Goal: Task Accomplishment & Management: Use online tool/utility

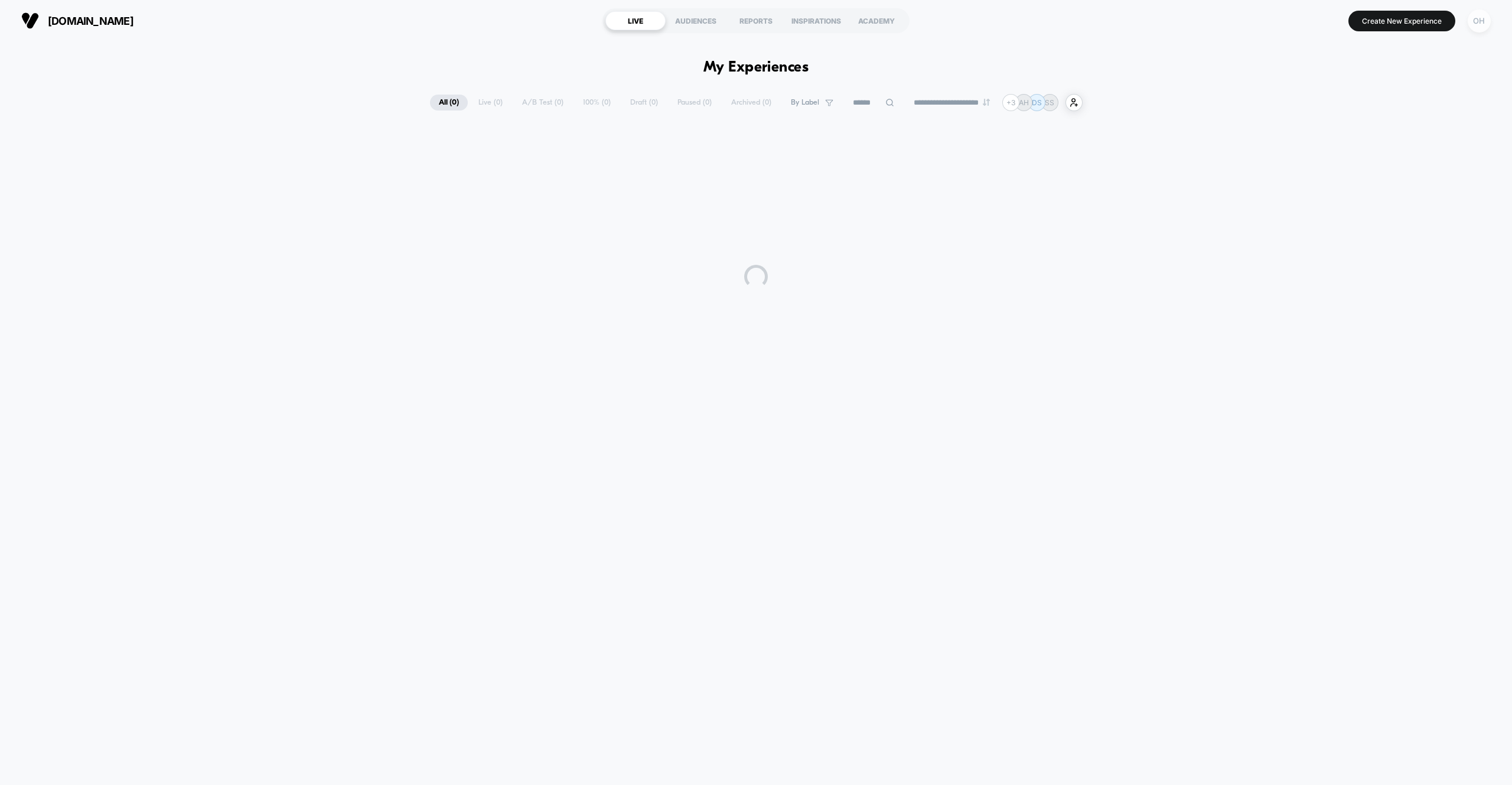
click at [1474, 21] on div "OH" at bounding box center [1479, 20] width 23 height 23
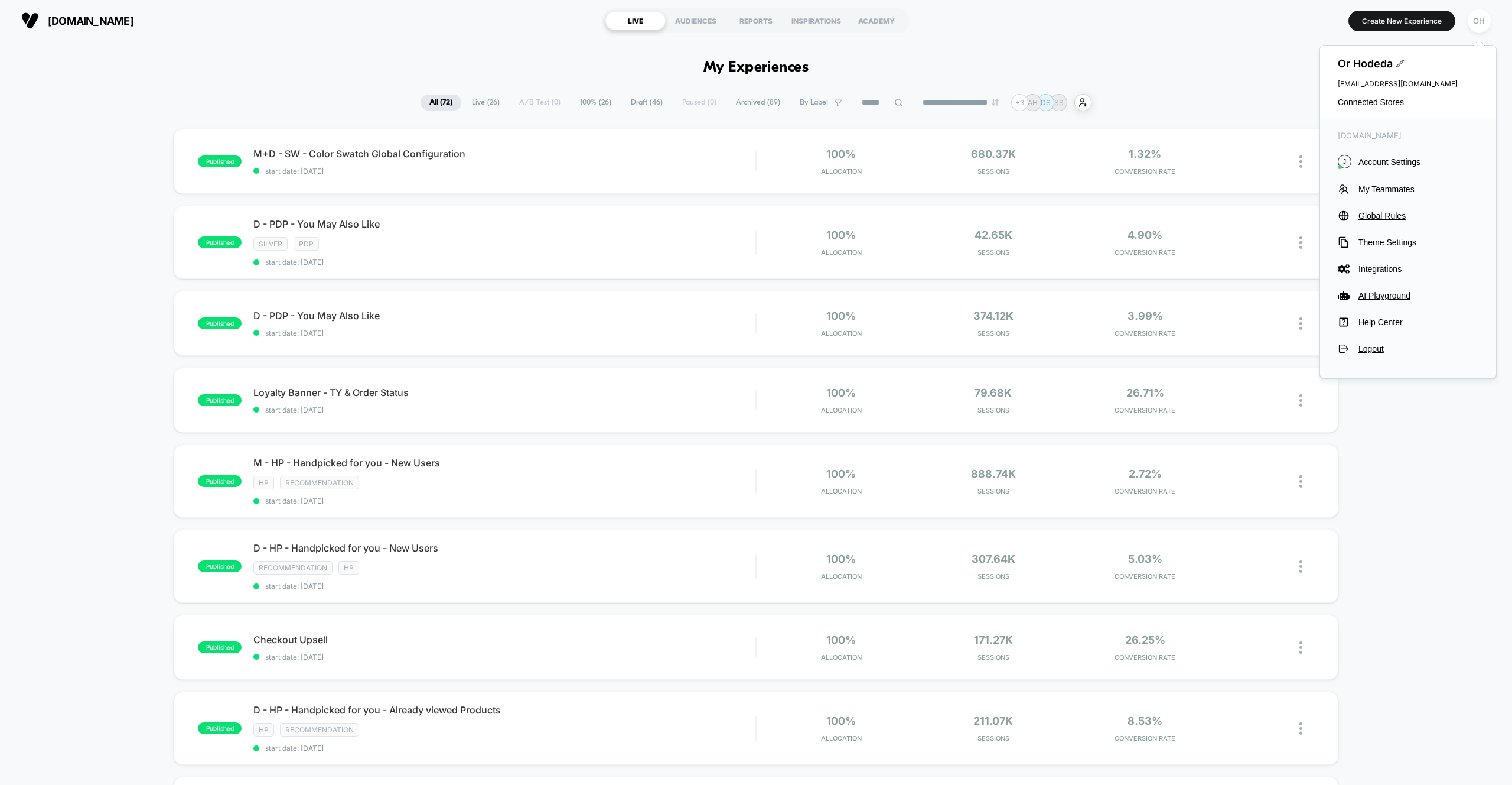
click at [1393, 111] on div "Or Hodeda or@visually.io Connected Stores" at bounding box center [1408, 82] width 176 height 73
click at [1358, 91] on div "Or Hodeda or@visually.io Connected Stores" at bounding box center [1408, 82] width 176 height 73
click at [1358, 99] on span "Connected Stores" at bounding box center [1408, 102] width 140 height 9
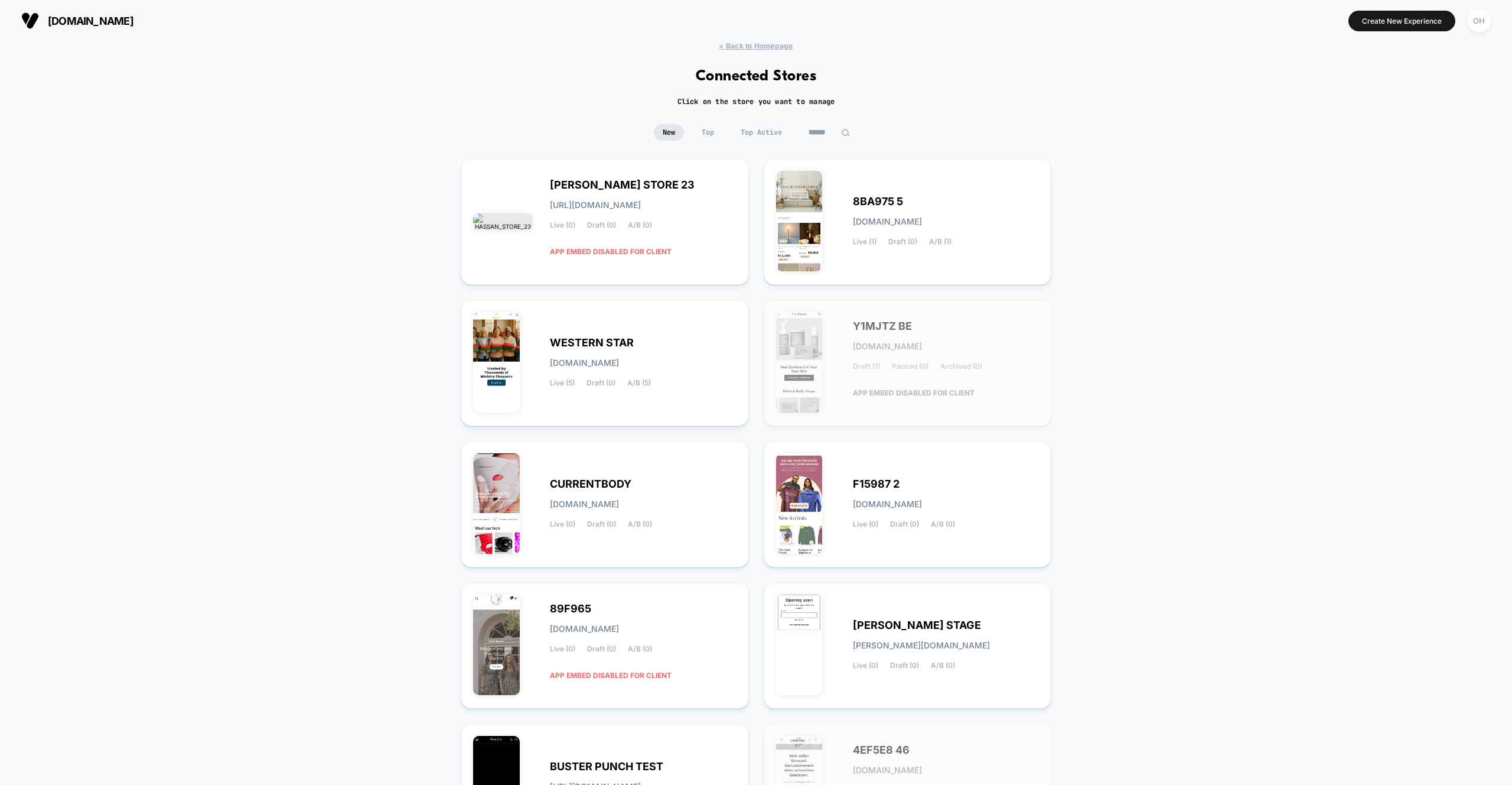
click at [833, 123] on div "< Back to Homepage Connected Stores Click on the store you want to manage New T…" at bounding box center [756, 488] width 1512 height 892
click at [828, 128] on input at bounding box center [830, 132] width 59 height 16
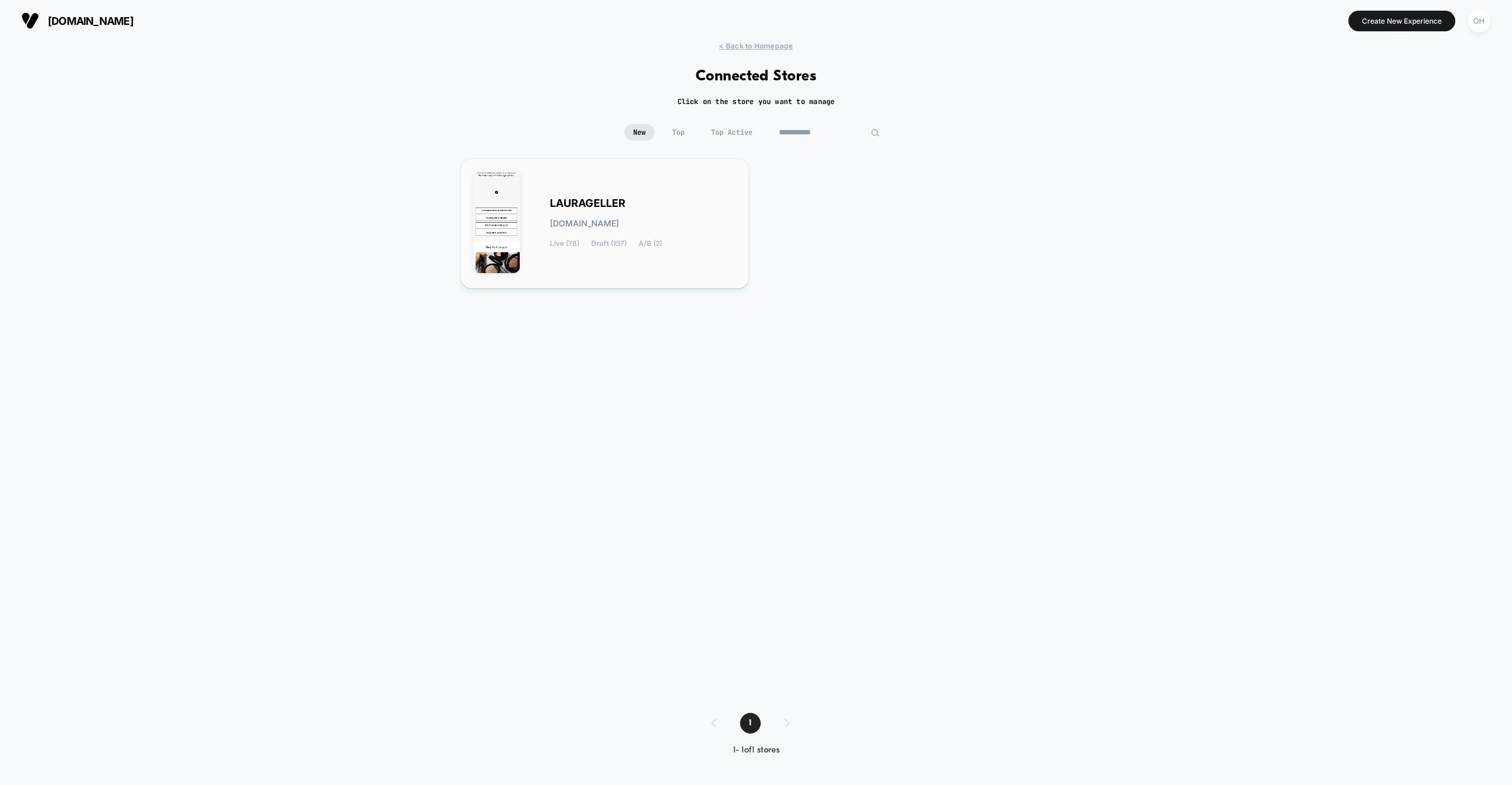
type input "**********"
click at [715, 236] on div "LAURAGELLER laurageller.myshopify.com Live (78) Draft (157) A/B (2)" at bounding box center [643, 223] width 187 height 49
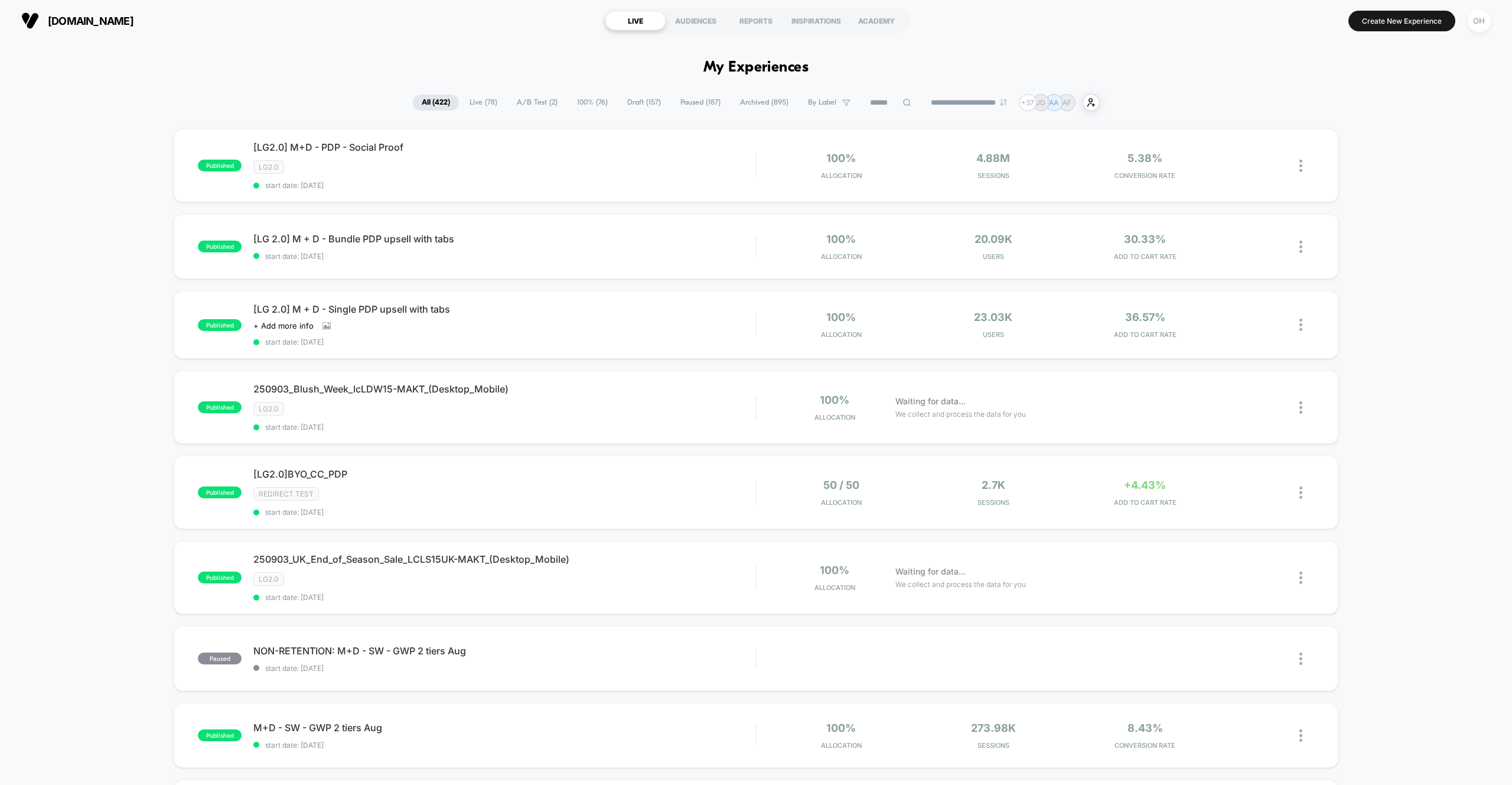
click at [632, 101] on span "Draft ( 157 )" at bounding box center [644, 102] width 52 height 16
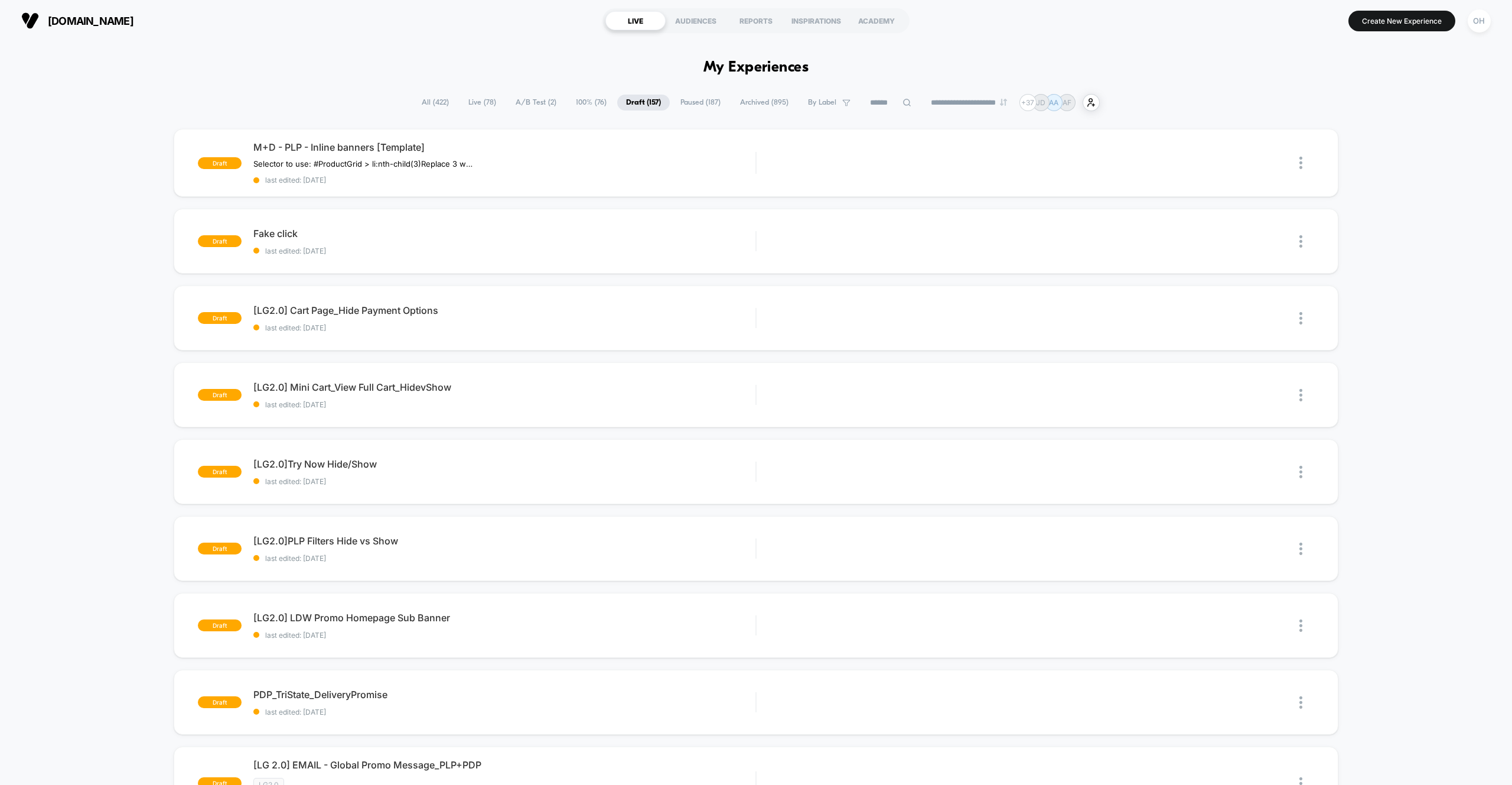
drag, startPoint x: 434, startPoint y: 105, endPoint x: 480, endPoint y: 105, distance: 46.0
click at [434, 105] on span "All ( 422 )" at bounding box center [435, 102] width 45 height 16
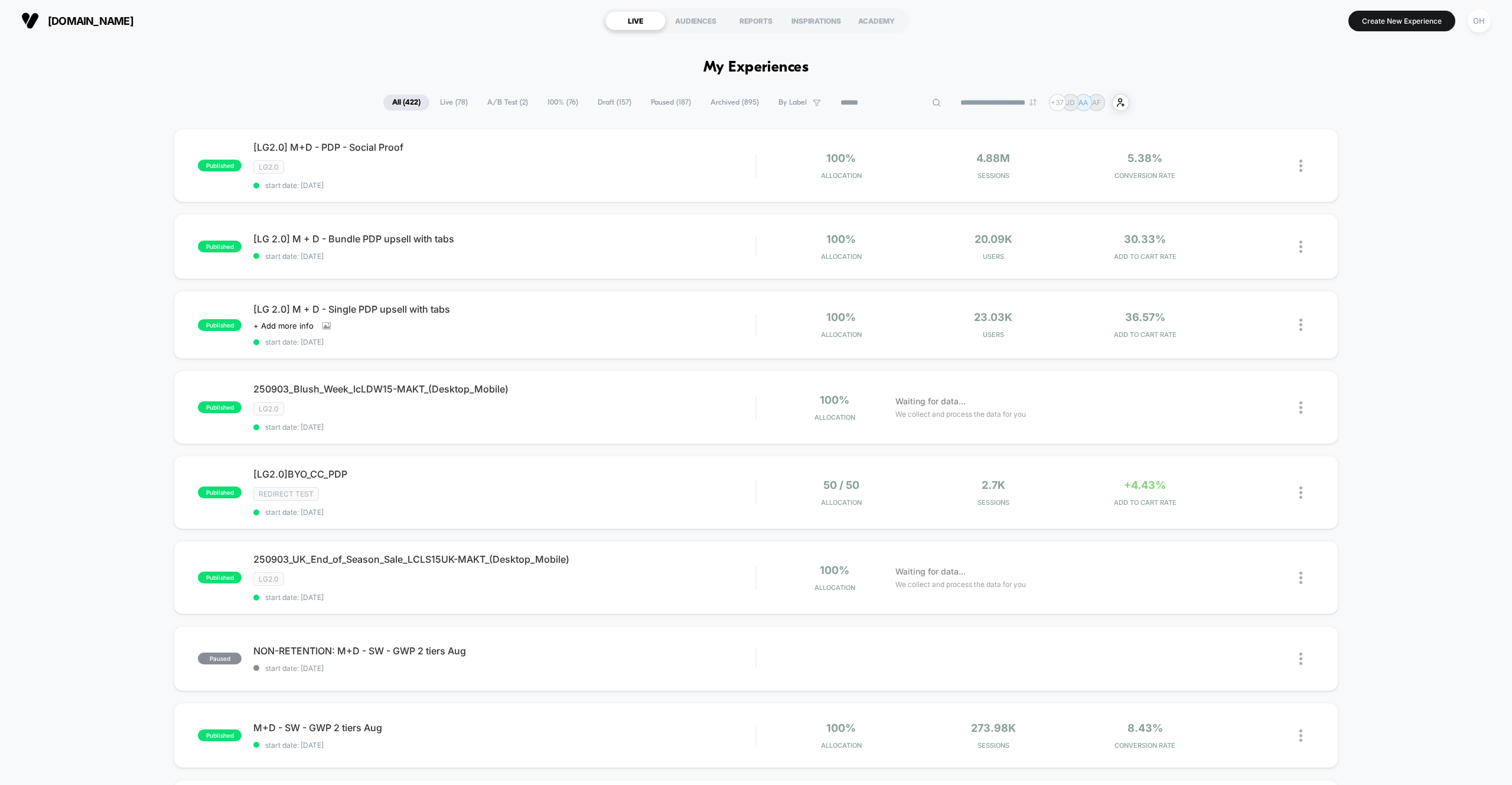
click at [876, 103] on input at bounding box center [890, 103] width 118 height 14
type input "***"
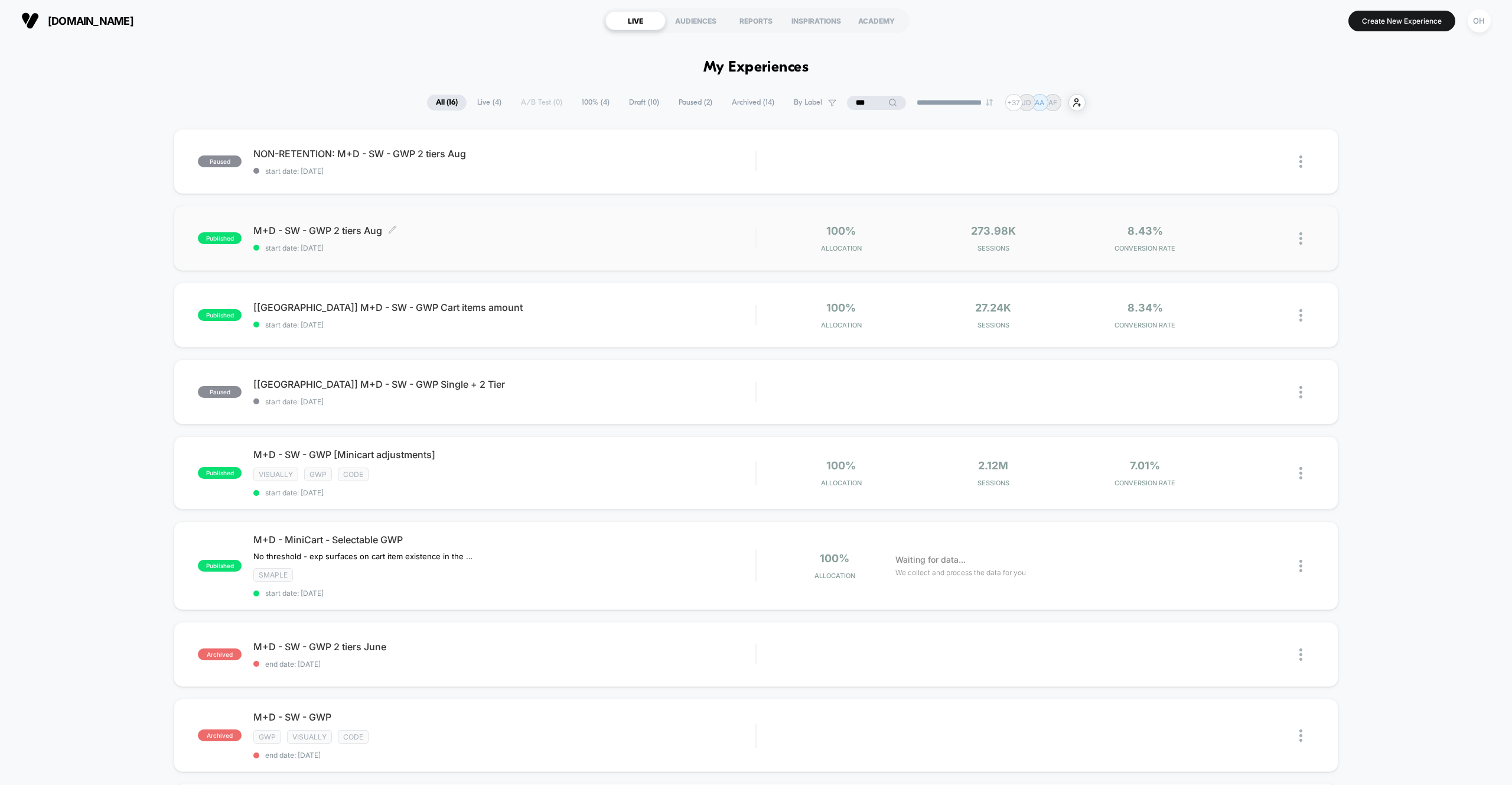
scroll to position [3, 0]
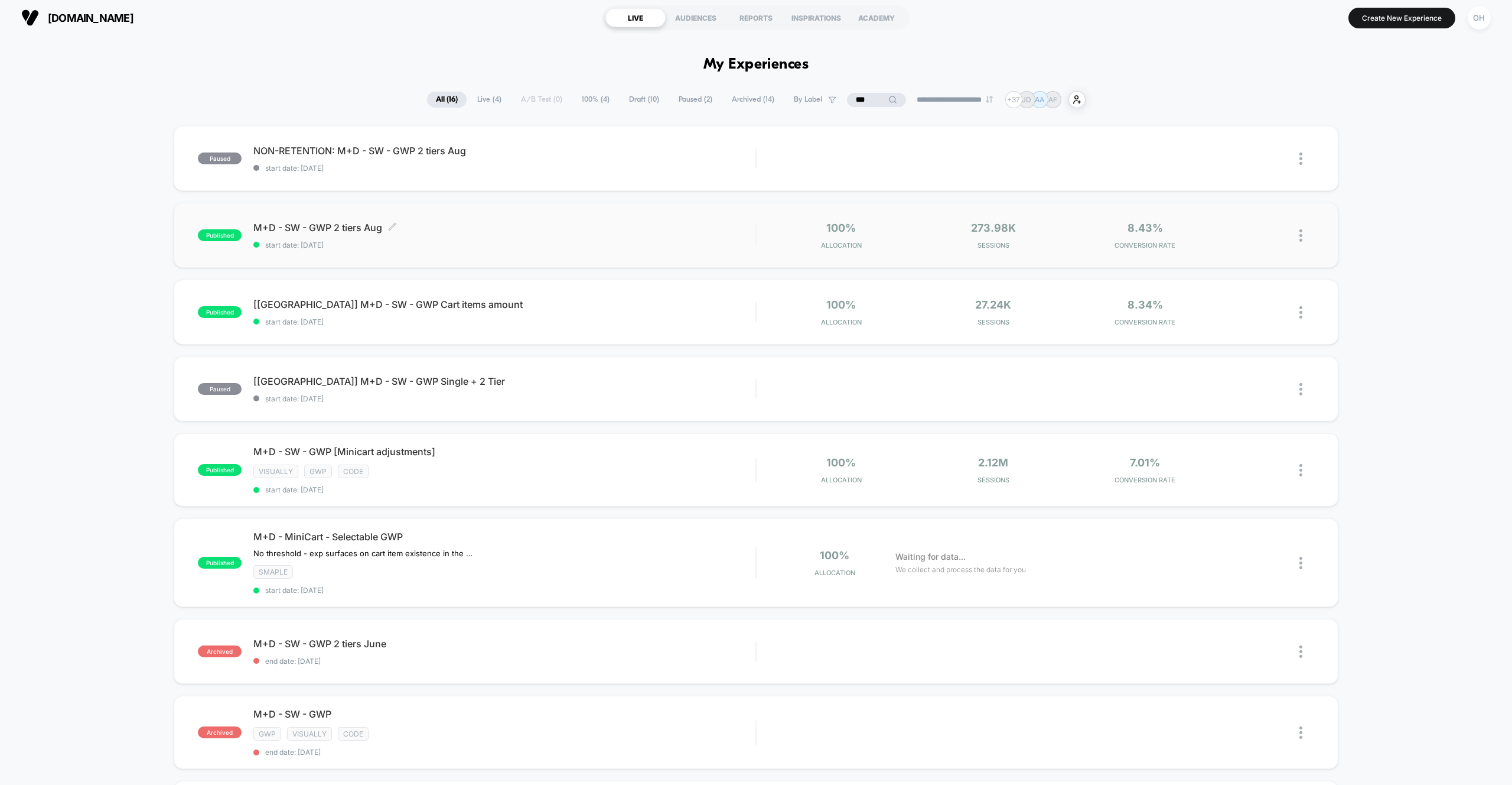
click at [579, 245] on span "start date: 8/26/2025" at bounding box center [504, 245] width 502 height 9
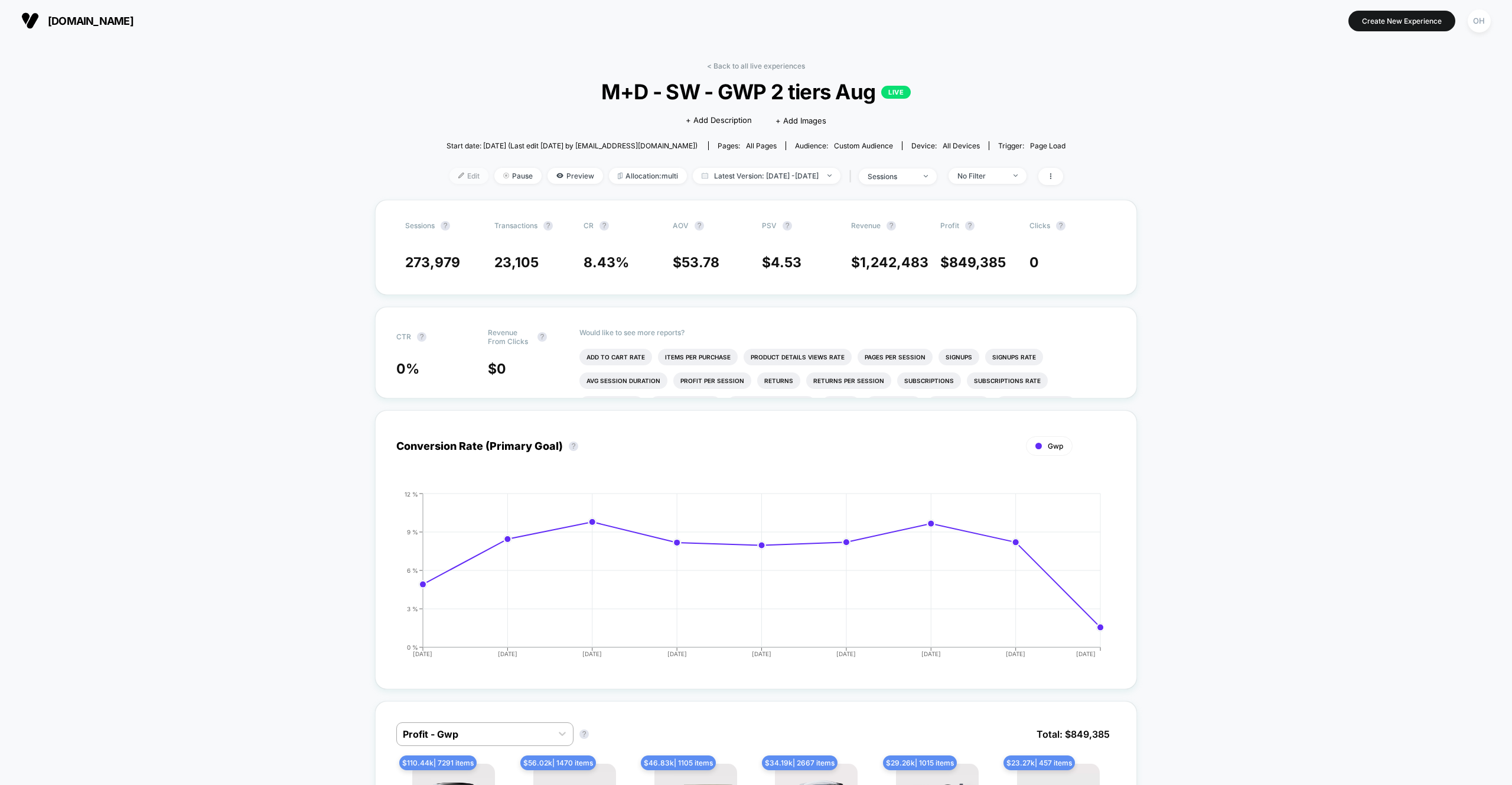
click at [449, 176] on span "Edit" at bounding box center [468, 176] width 39 height 16
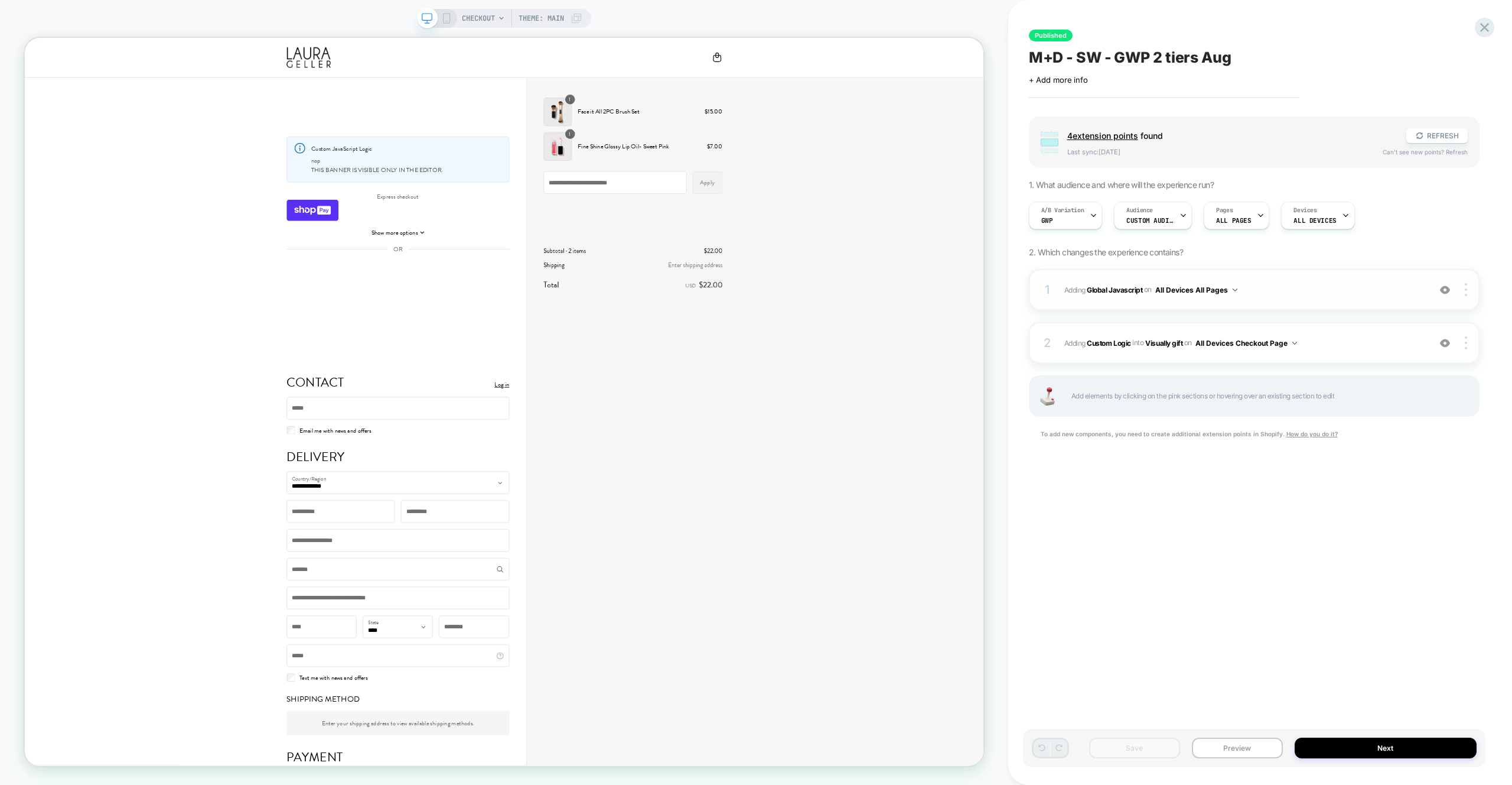
click at [1275, 275] on div "1 Adding Global Javascript on All Devices All Pages Add Before Add After Target…" at bounding box center [1254, 289] width 451 height 42
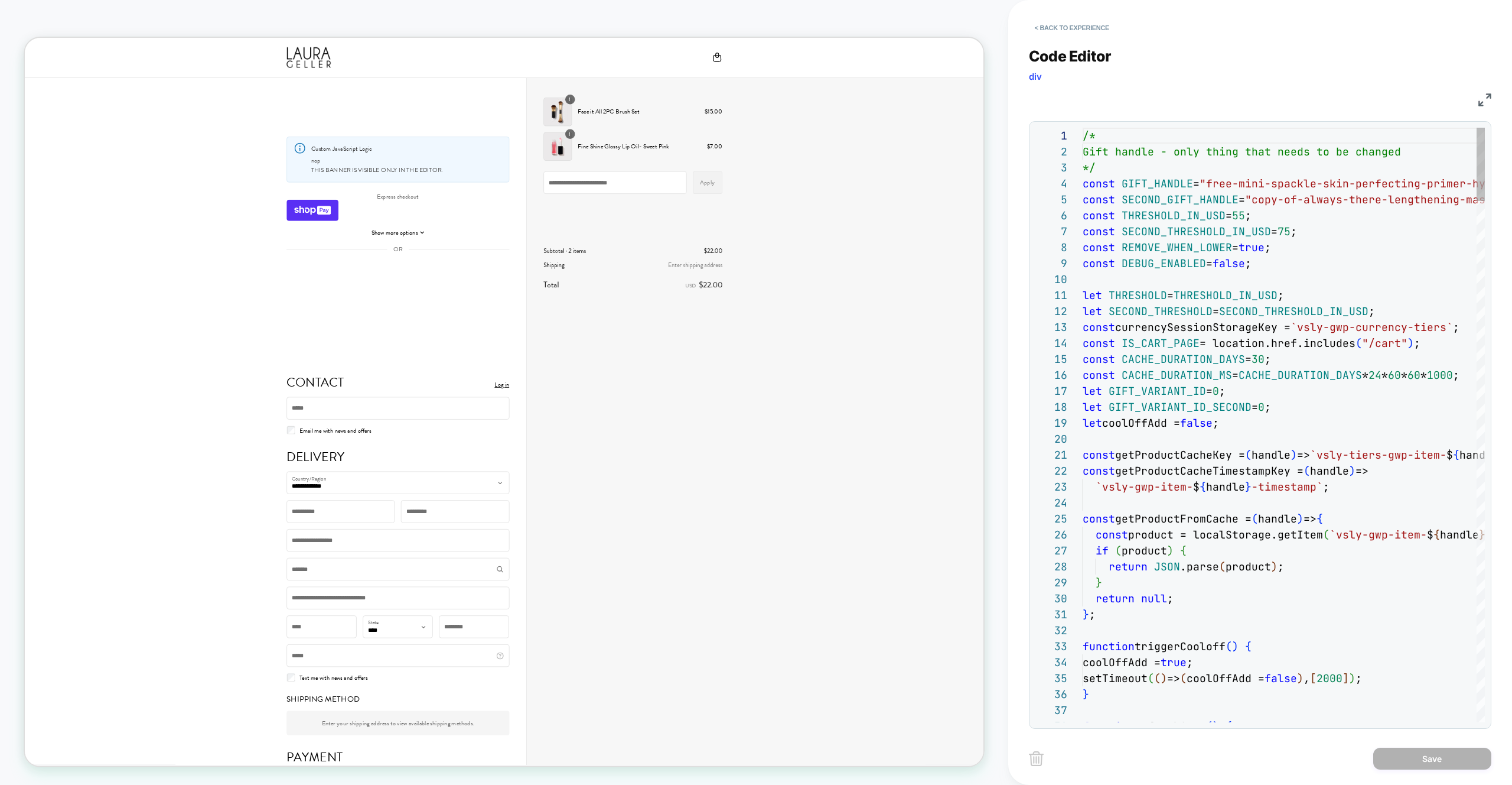
scroll to position [160, 0]
click at [1061, 28] on button "< Back to experience" at bounding box center [1072, 28] width 86 height 19
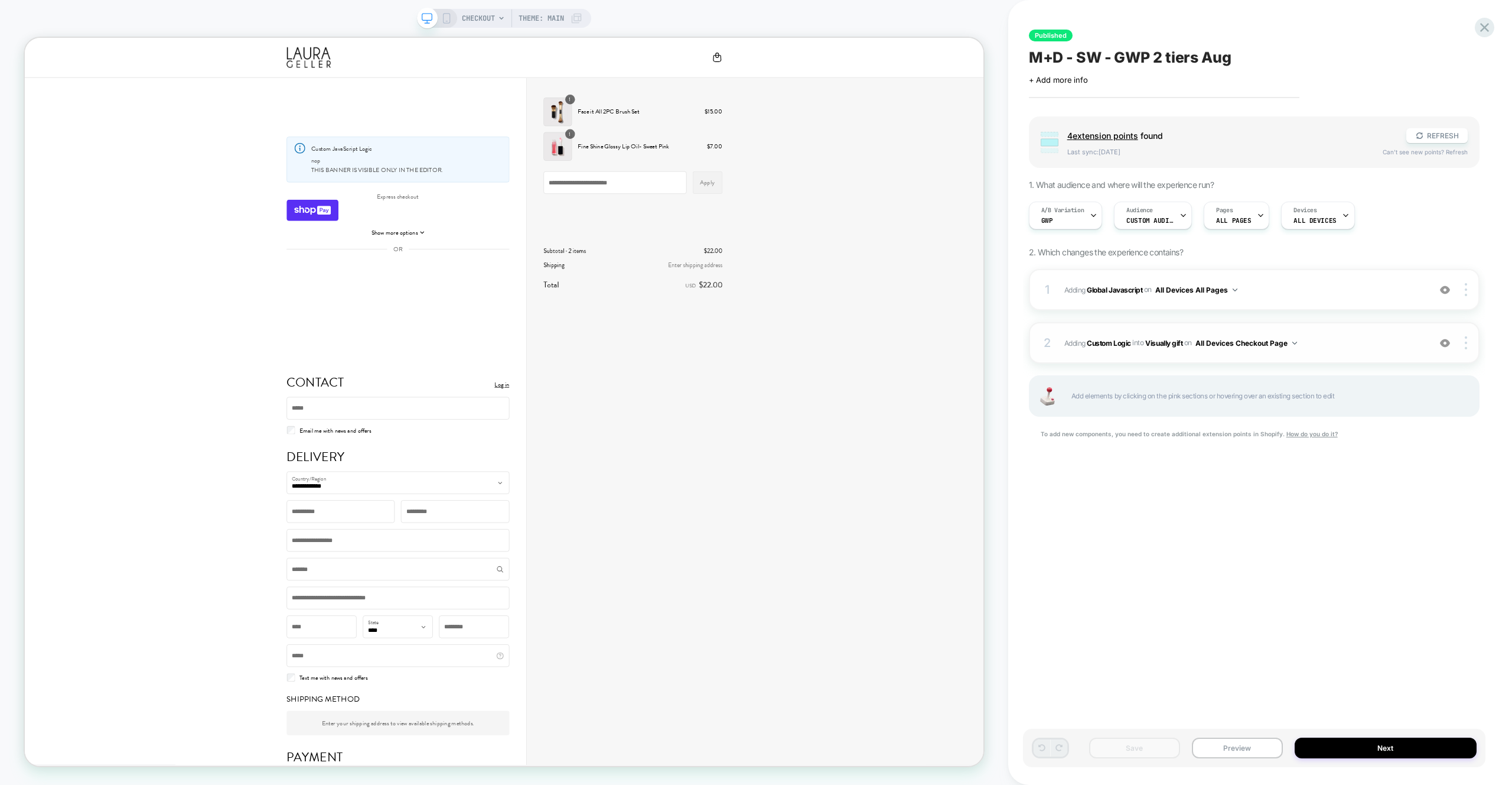
click at [1377, 337] on span "#_loomi_addon_1749462262840_dup1755554943 Adding Custom Logic INTO Visually gif…" at bounding box center [1244, 343] width 359 height 15
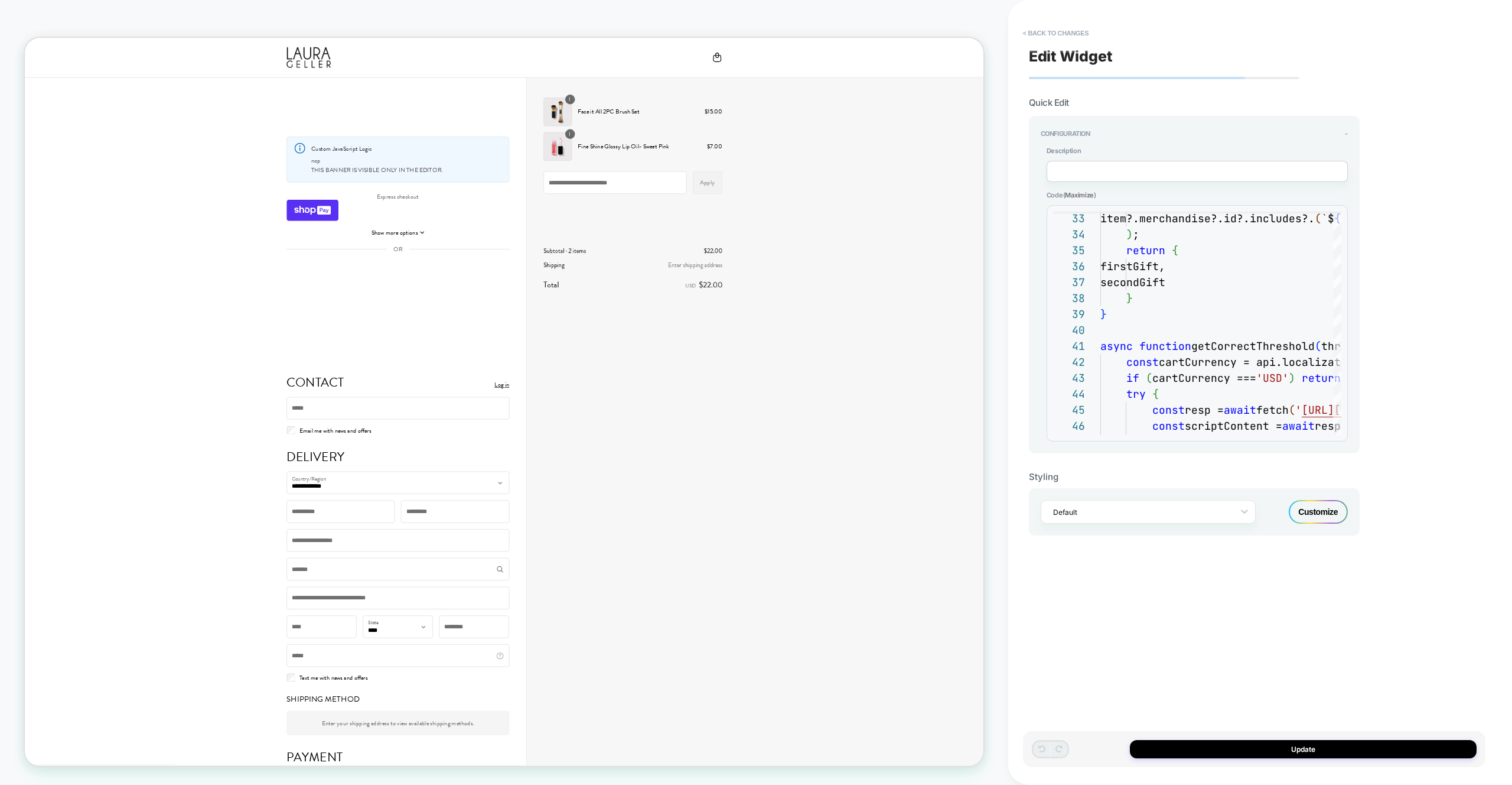
click at [1075, 44] on div "Edit Widget Quick Edit Configuration - Description Code ( Maximize ) 33 34 35 3…" at bounding box center [1254, 393] width 463 height 761
click at [1075, 39] on button "< Back to changes" at bounding box center [1056, 32] width 78 height 19
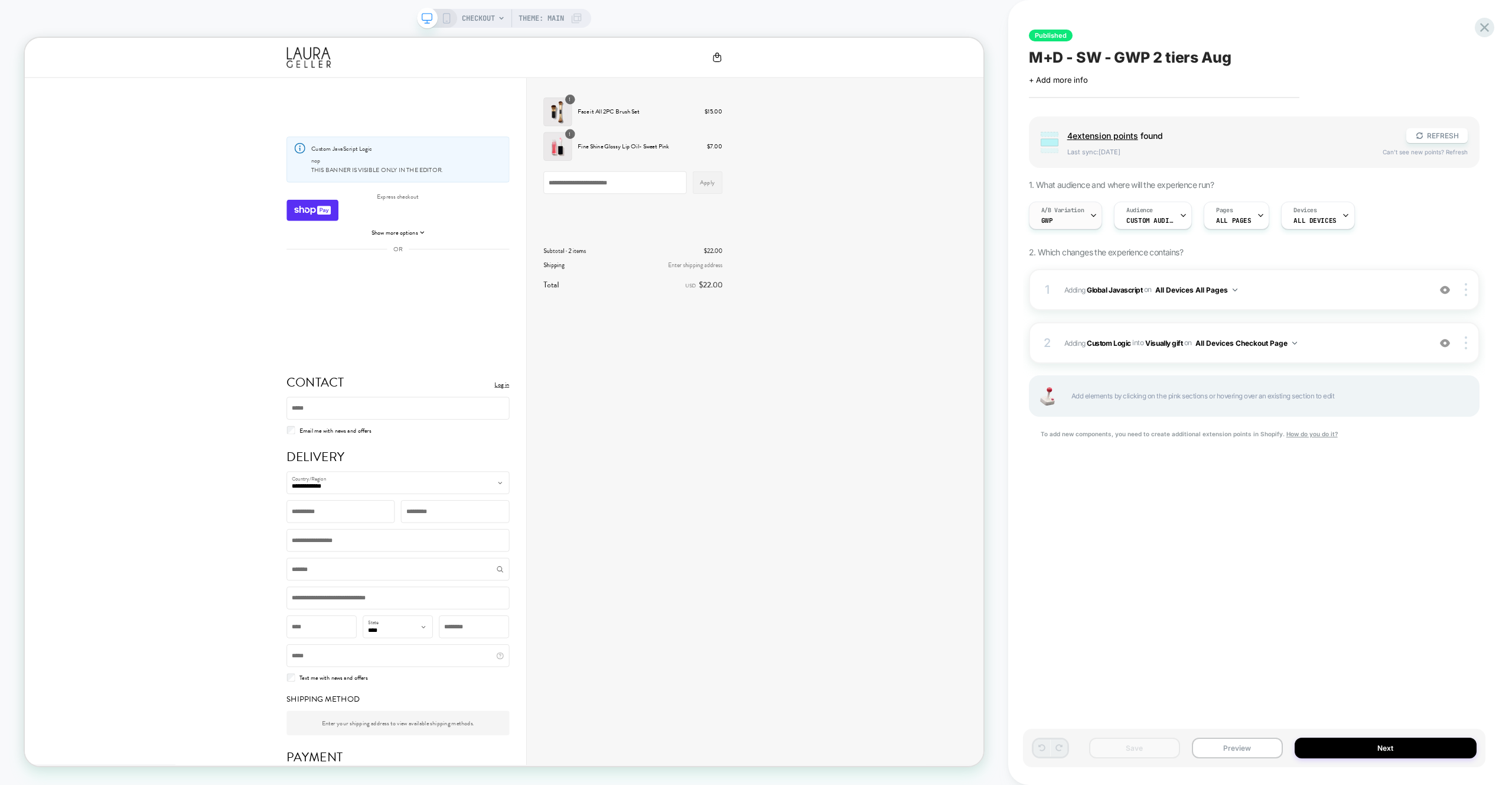
click at [1064, 212] on span "A/B Variation" at bounding box center [1063, 210] width 43 height 8
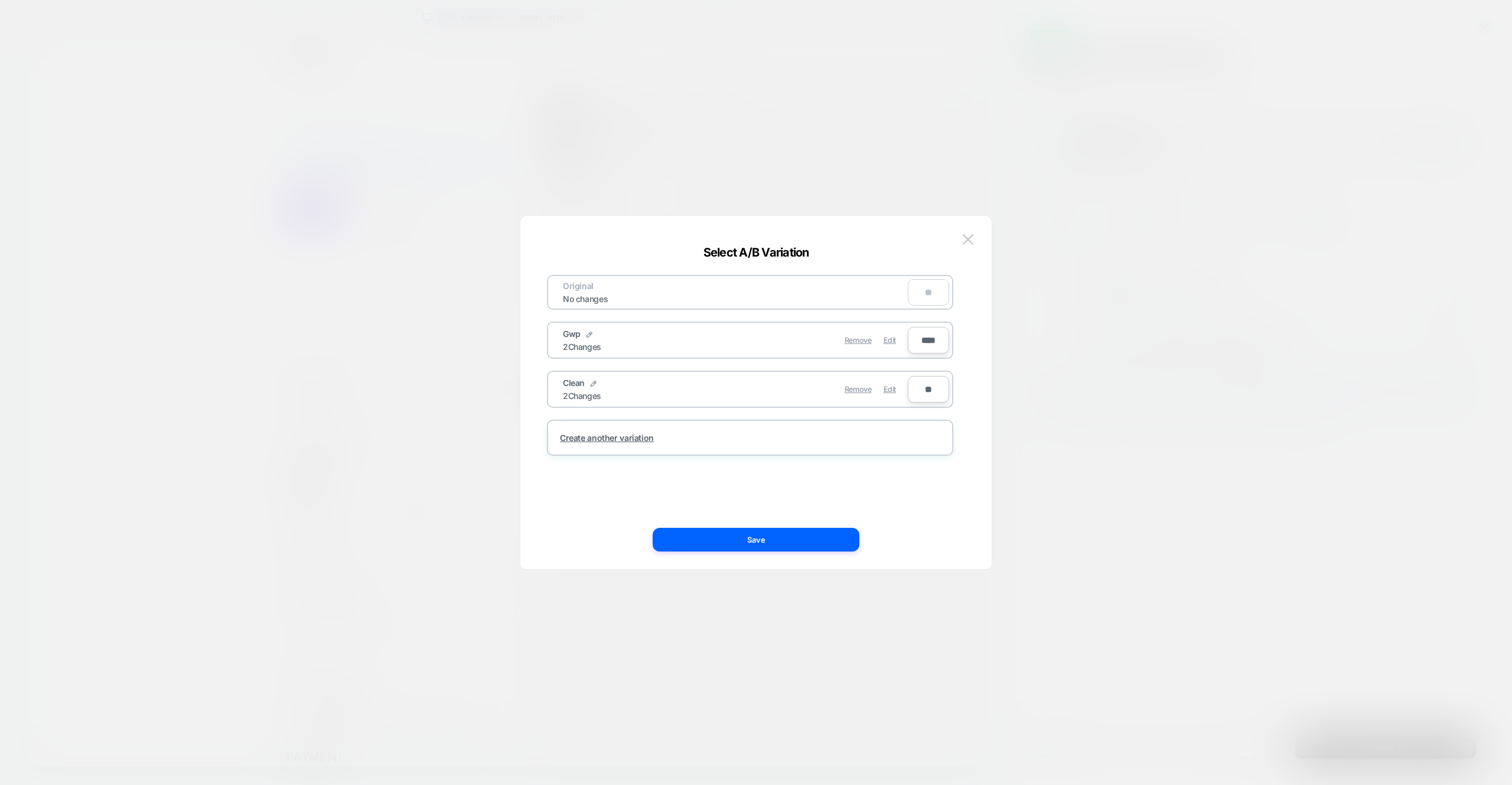
click at [1162, 196] on div at bounding box center [756, 393] width 1512 height 785
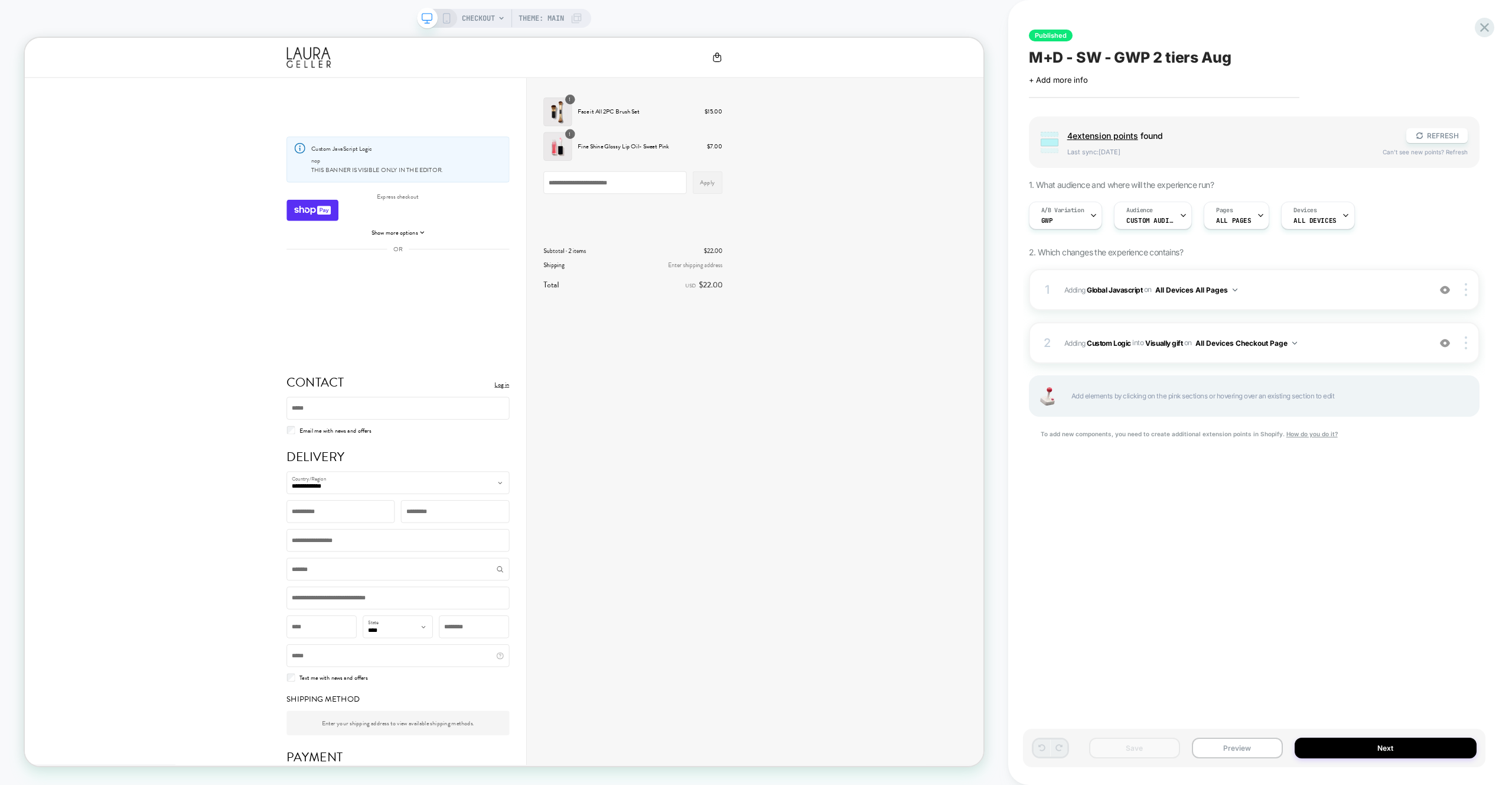
click at [1492, 28] on icon at bounding box center [1484, 28] width 16 height 16
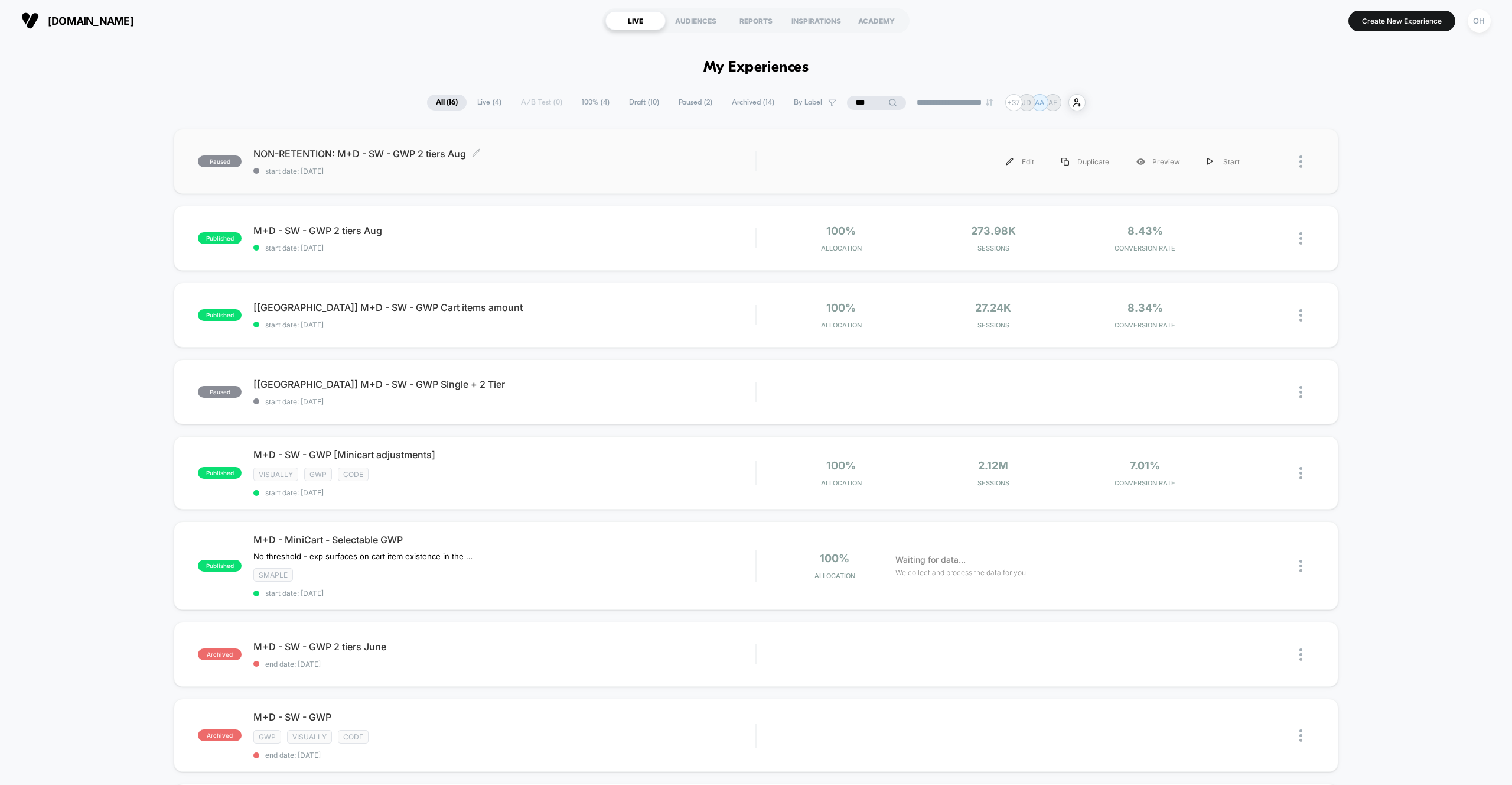
click at [622, 160] on div "NON-RETENTION: M+D - SW - GWP 2 tiers Aug Click to edit experience details Clic…" at bounding box center [504, 161] width 502 height 28
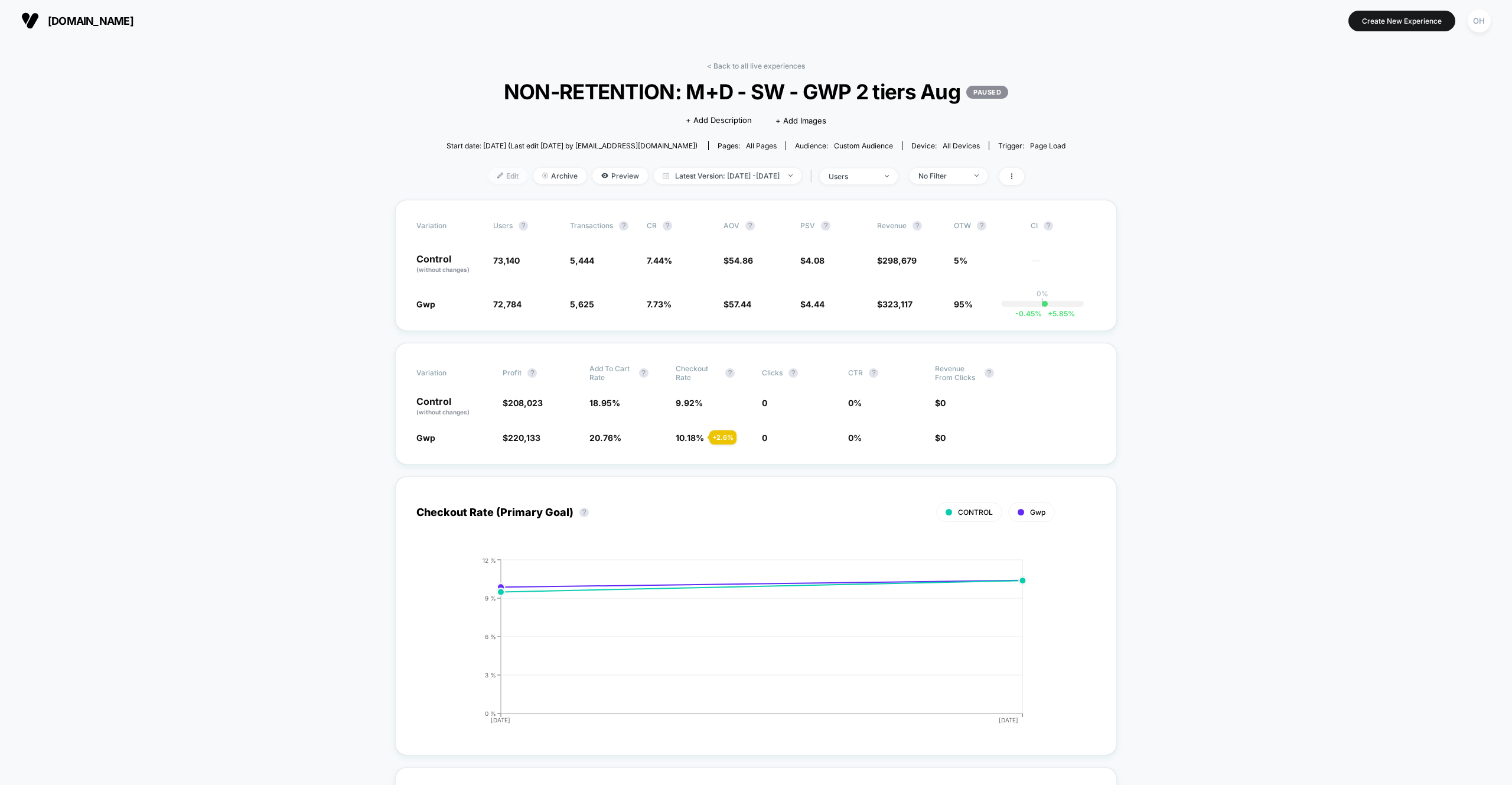
click at [488, 181] on span "Edit" at bounding box center [507, 176] width 39 height 16
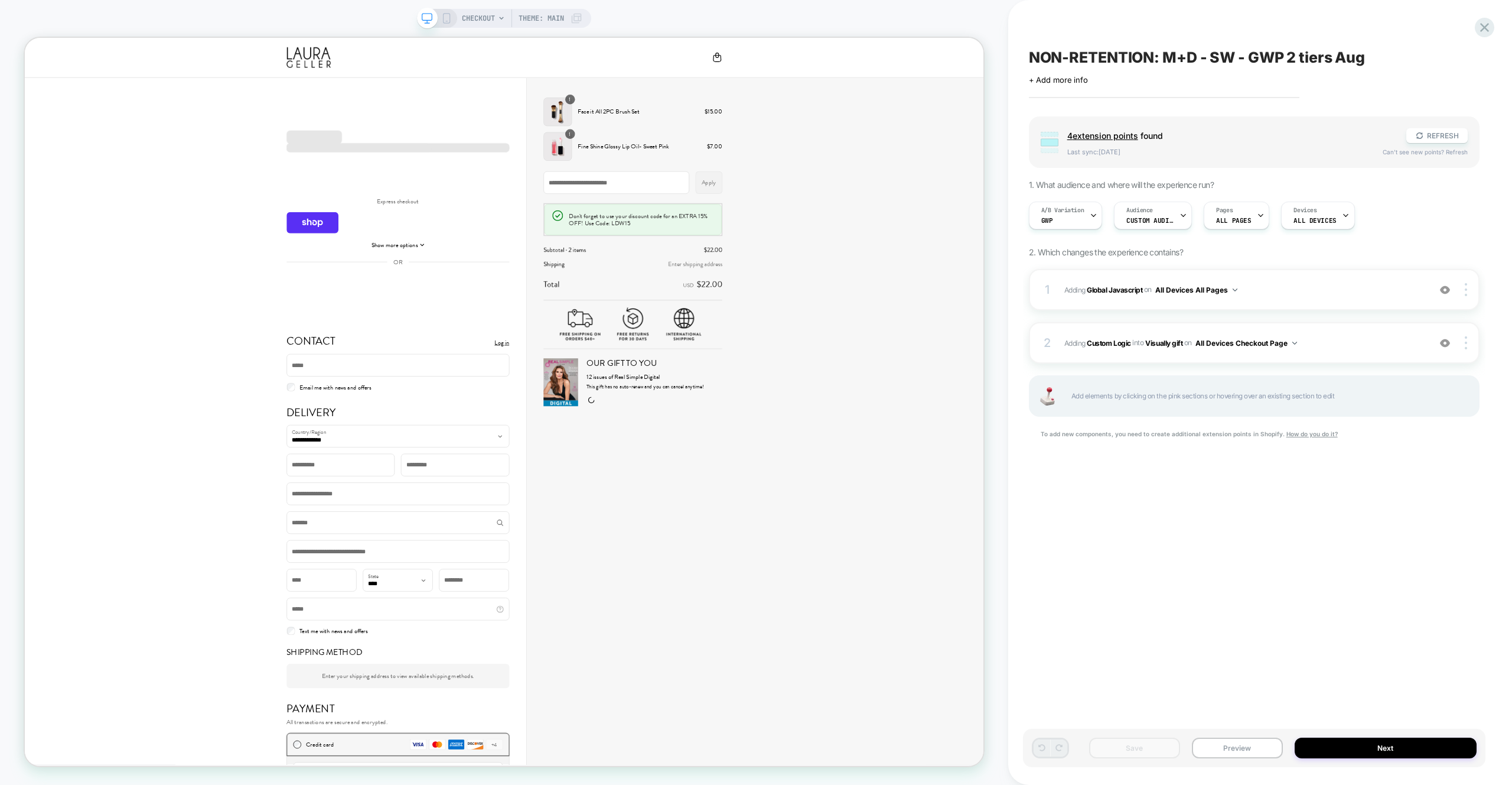
scroll to position [4, 0]
click at [1277, 269] on div "1 Adding Global Javascript on All Devices All Pages Add Before Add After Target…" at bounding box center [1254, 289] width 451 height 42
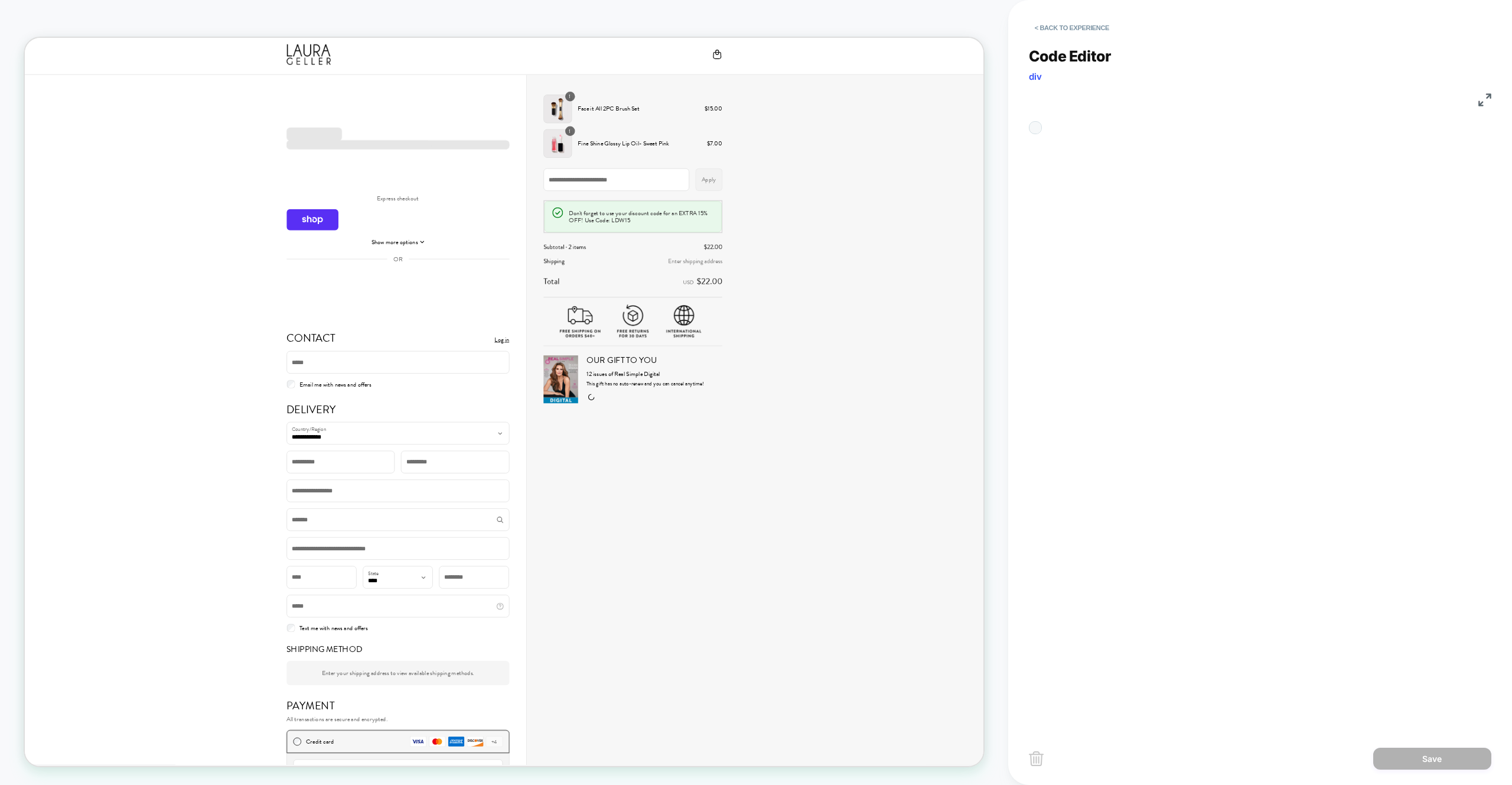
scroll to position [160, 0]
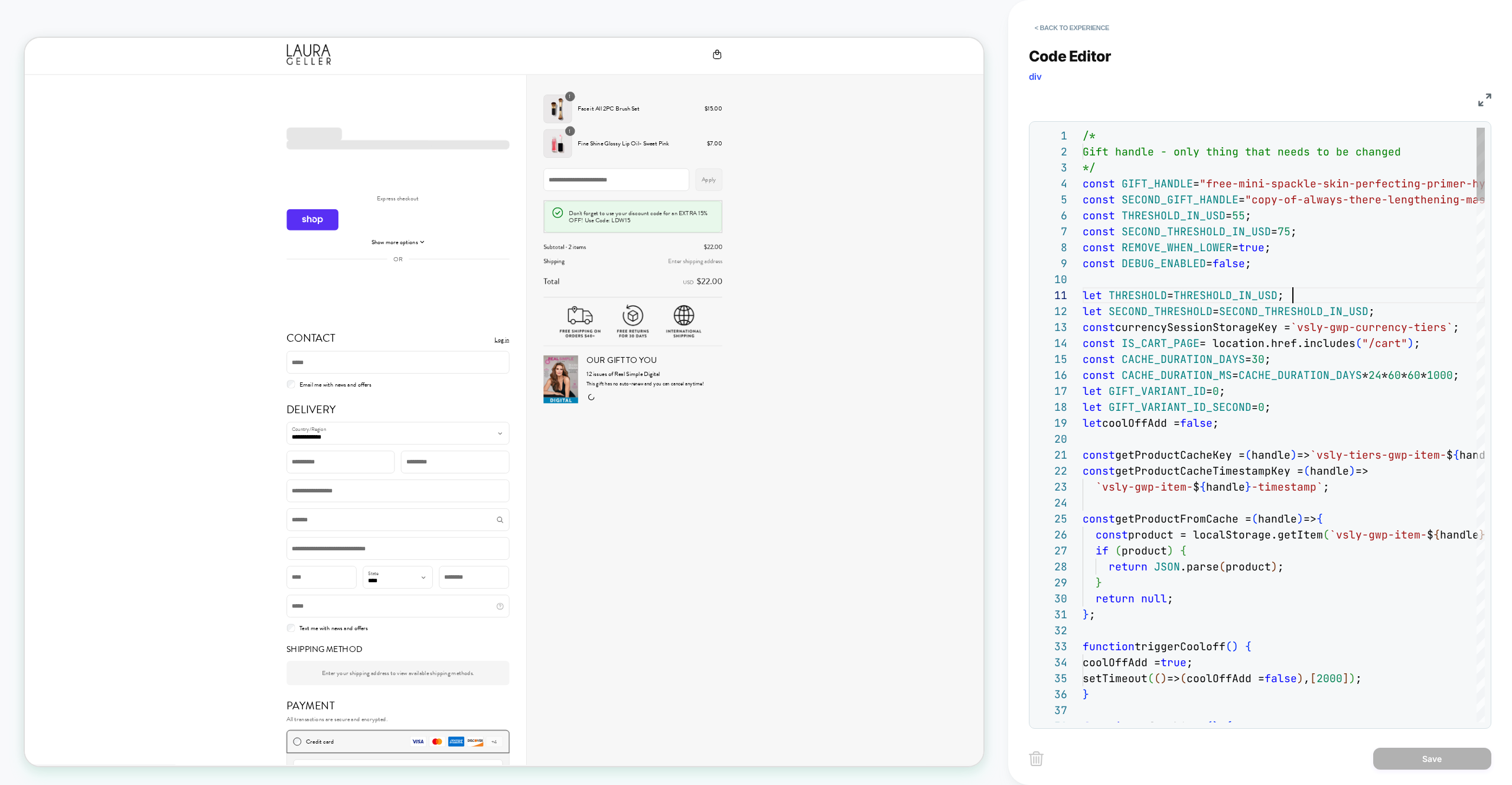
scroll to position [0, 210]
type textarea "**********"
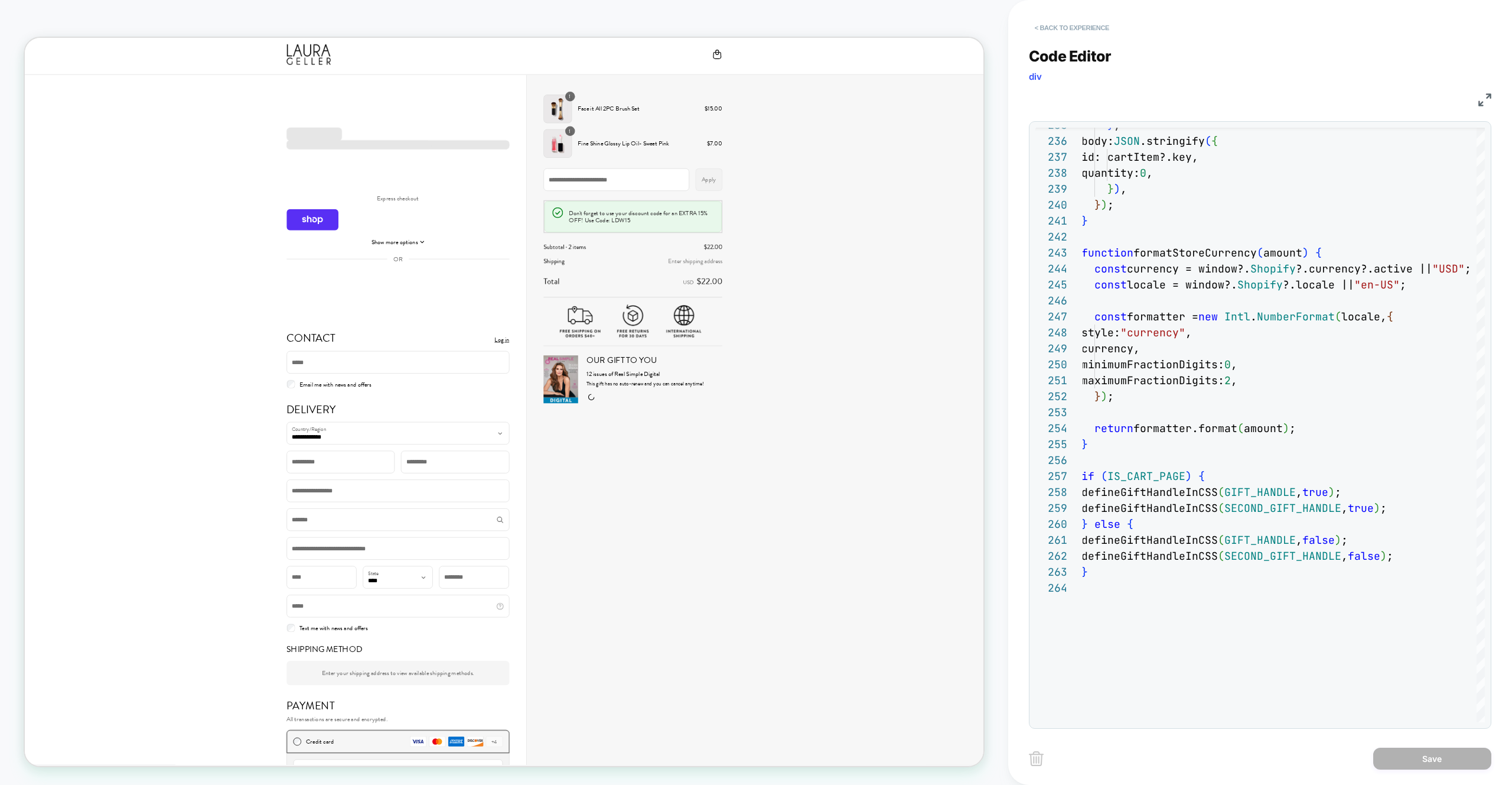
click at [1086, 20] on button "< Back to experience" at bounding box center [1072, 28] width 86 height 19
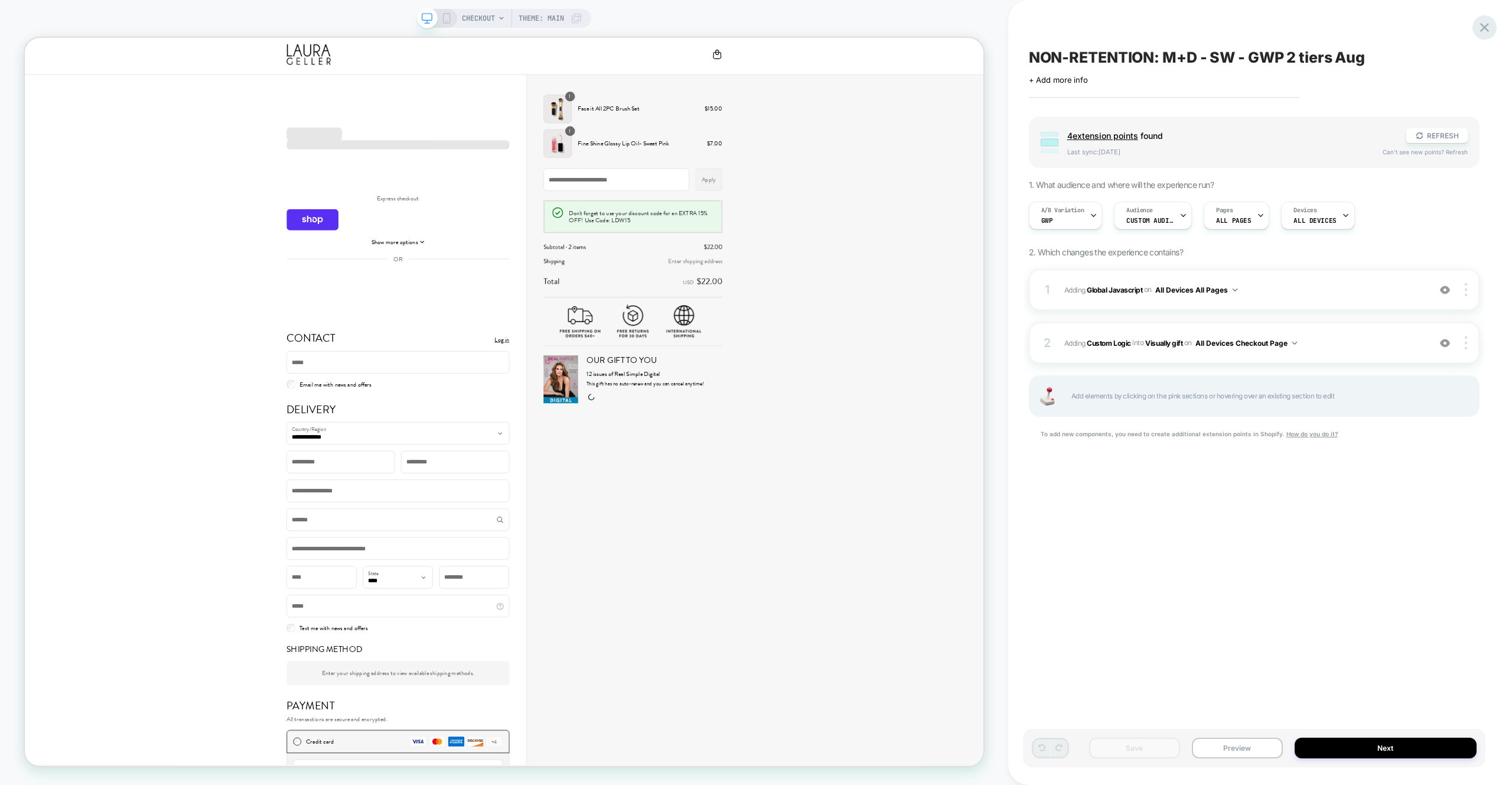
click at [1492, 31] on icon at bounding box center [1484, 28] width 16 height 16
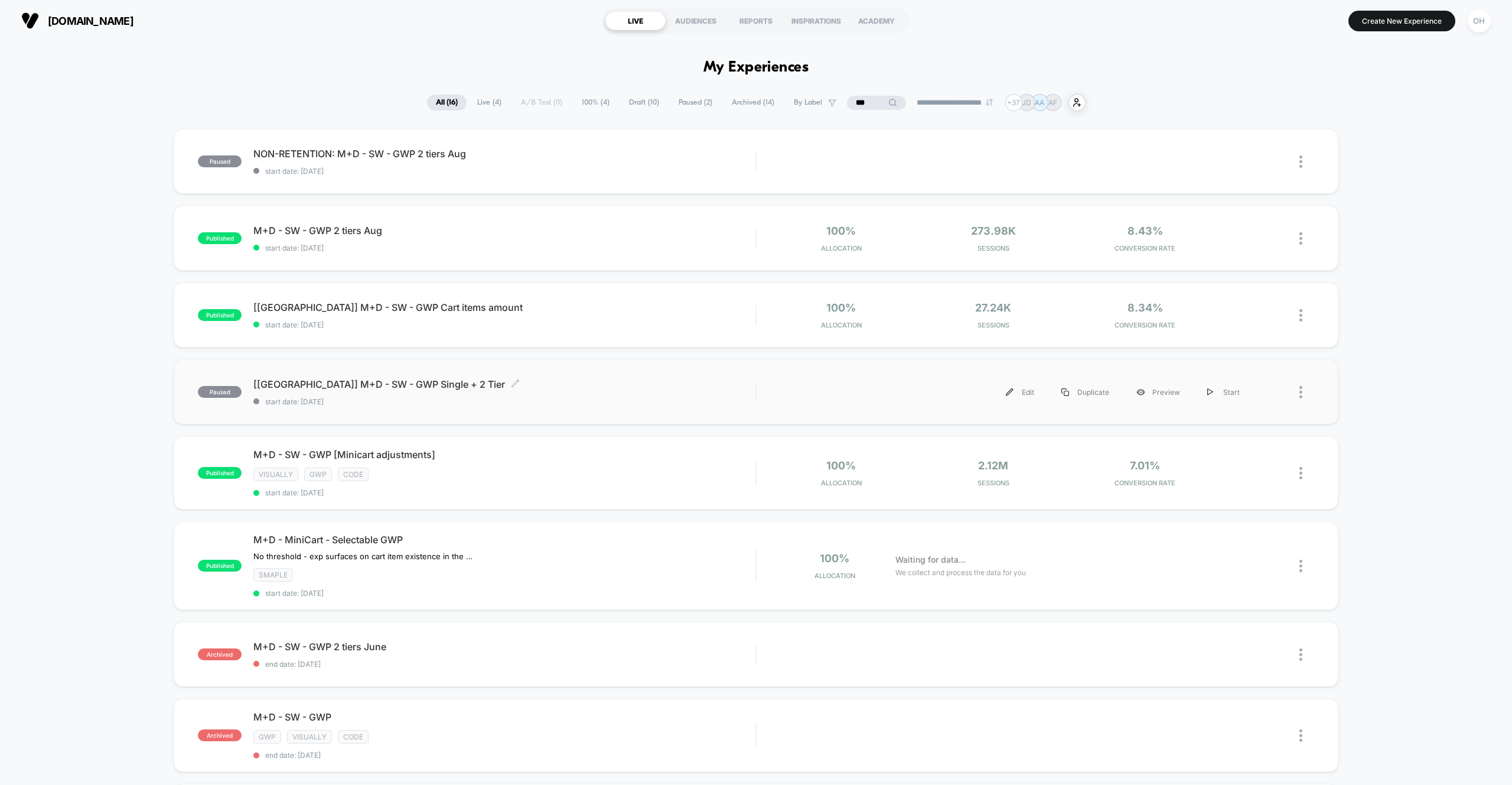
click at [597, 401] on span "start date: 8/26/2025" at bounding box center [504, 402] width 502 height 9
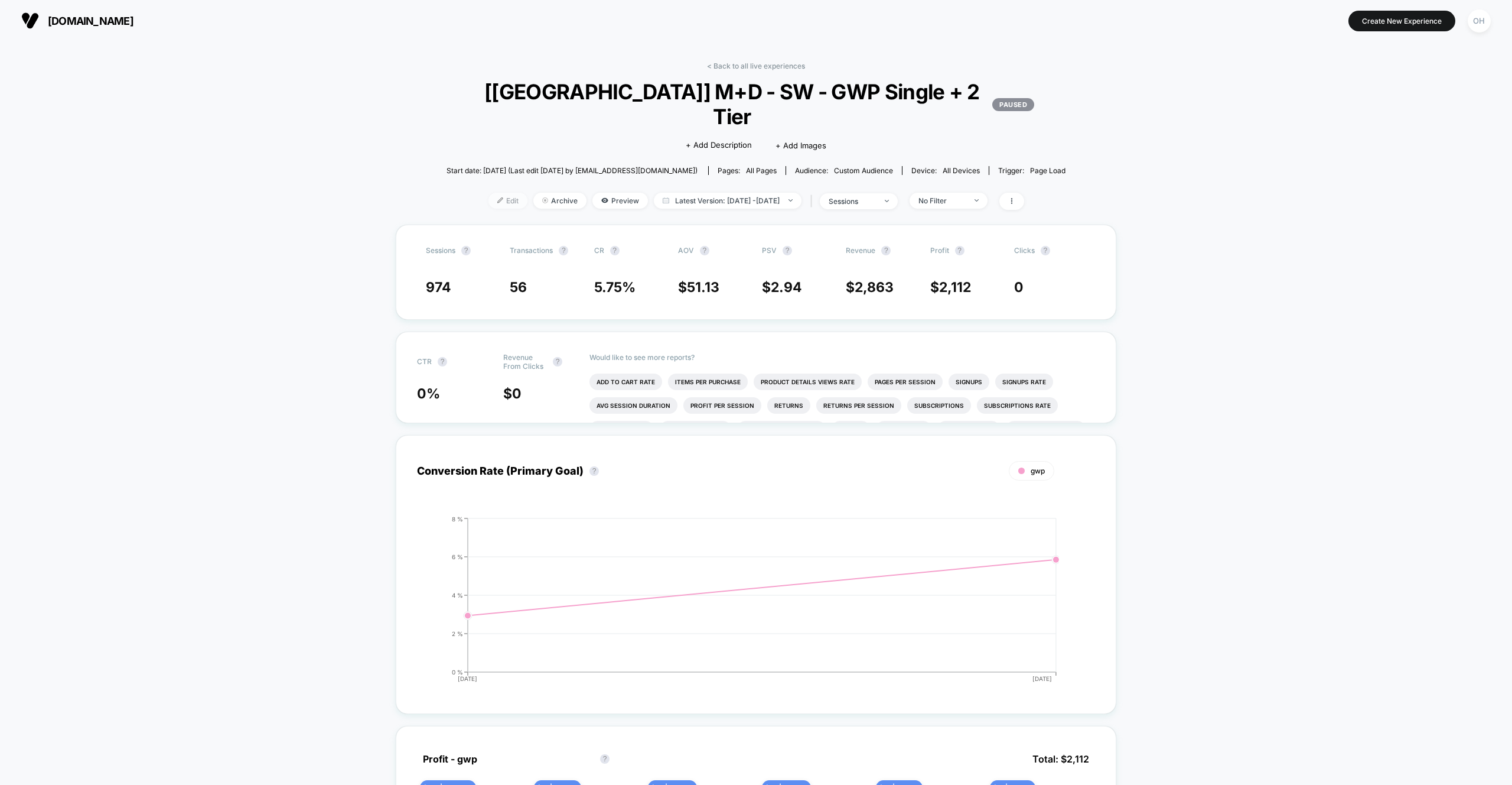
click at [488, 193] on span "Edit" at bounding box center [507, 200] width 39 height 16
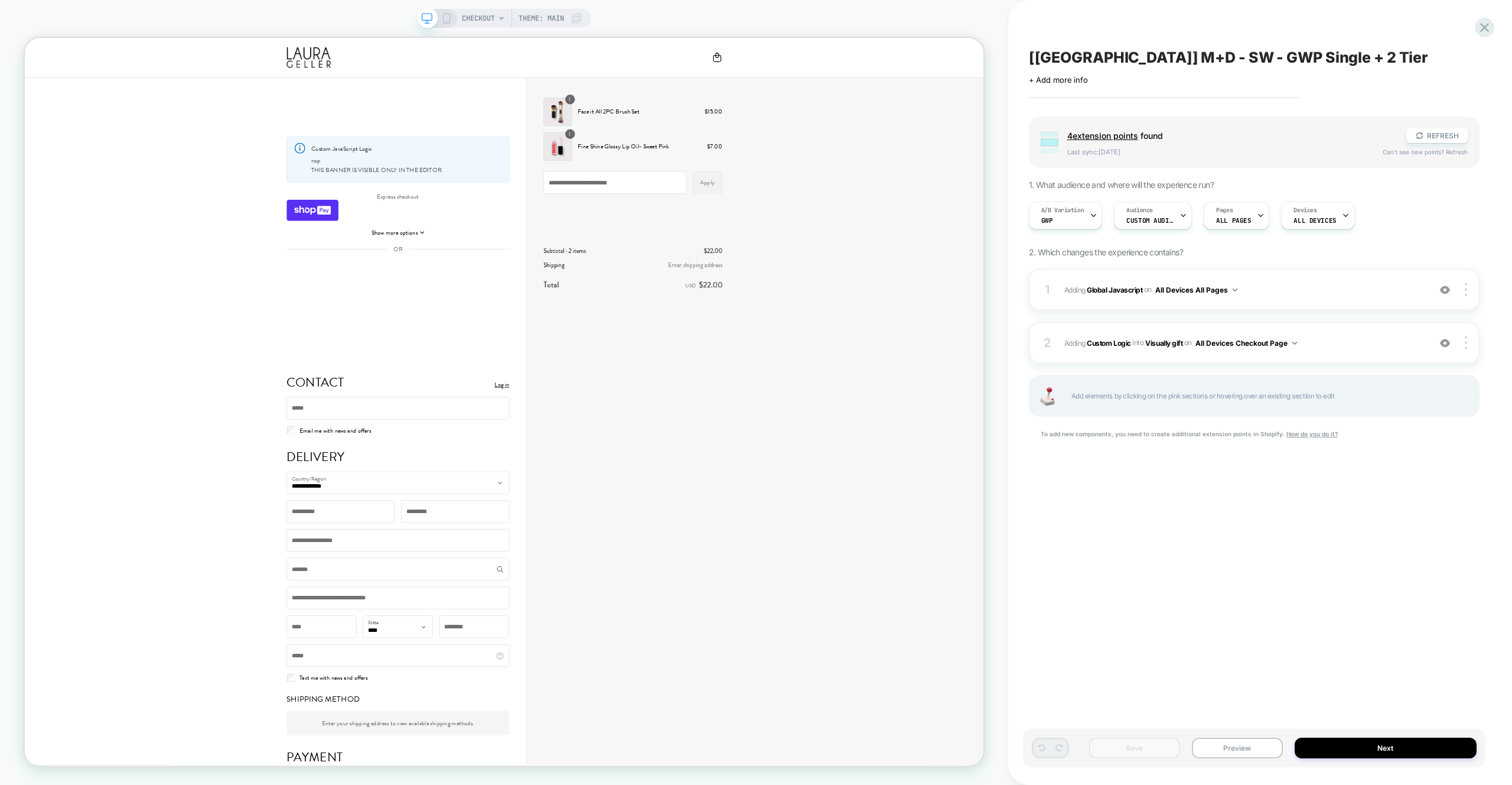
click at [1040, 13] on div "[UK] M+D - SW - GWP Single + 2 Tier Click to edit experience details + Add more…" at bounding box center [1254, 393] width 463 height 761
click at [1244, 756] on button "Preview" at bounding box center [1237, 748] width 91 height 20
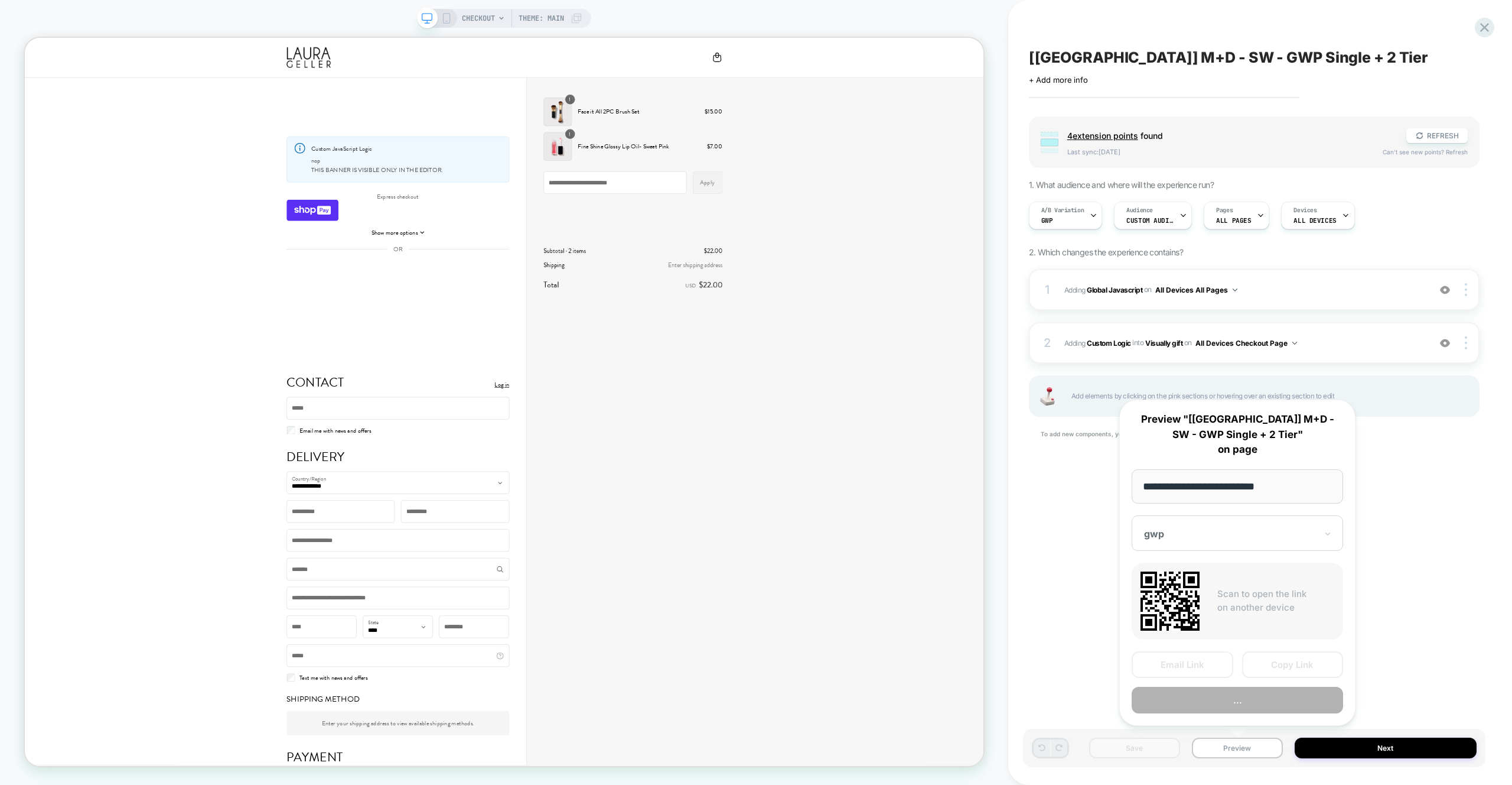
click at [1239, 702] on button "..." at bounding box center [1238, 700] width 212 height 27
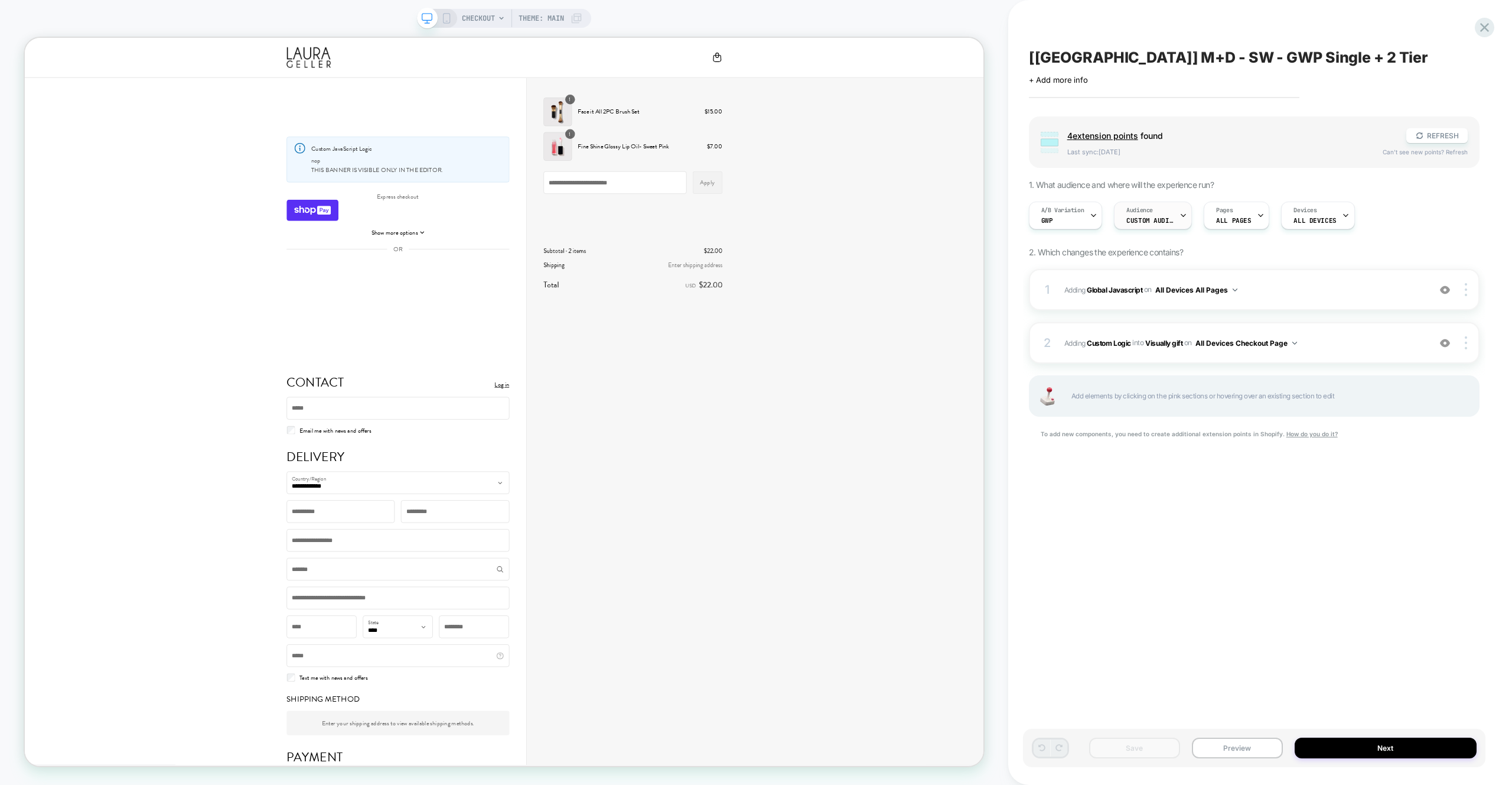
click at [1134, 208] on span "Audience" at bounding box center [1139, 210] width 27 height 8
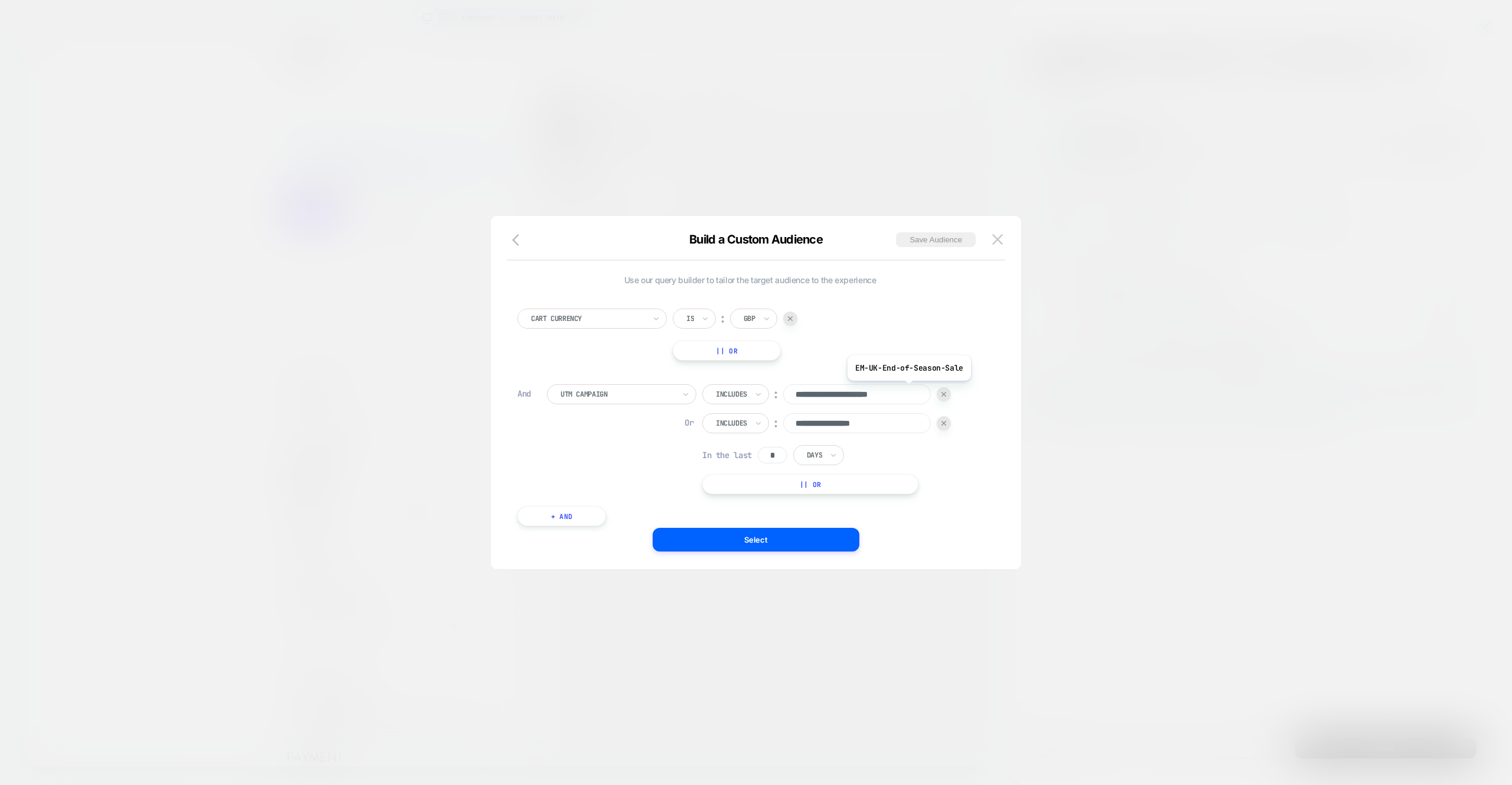
click at [908, 390] on input "**********" at bounding box center [857, 394] width 147 height 20
click at [998, 244] on img at bounding box center [997, 239] width 11 height 10
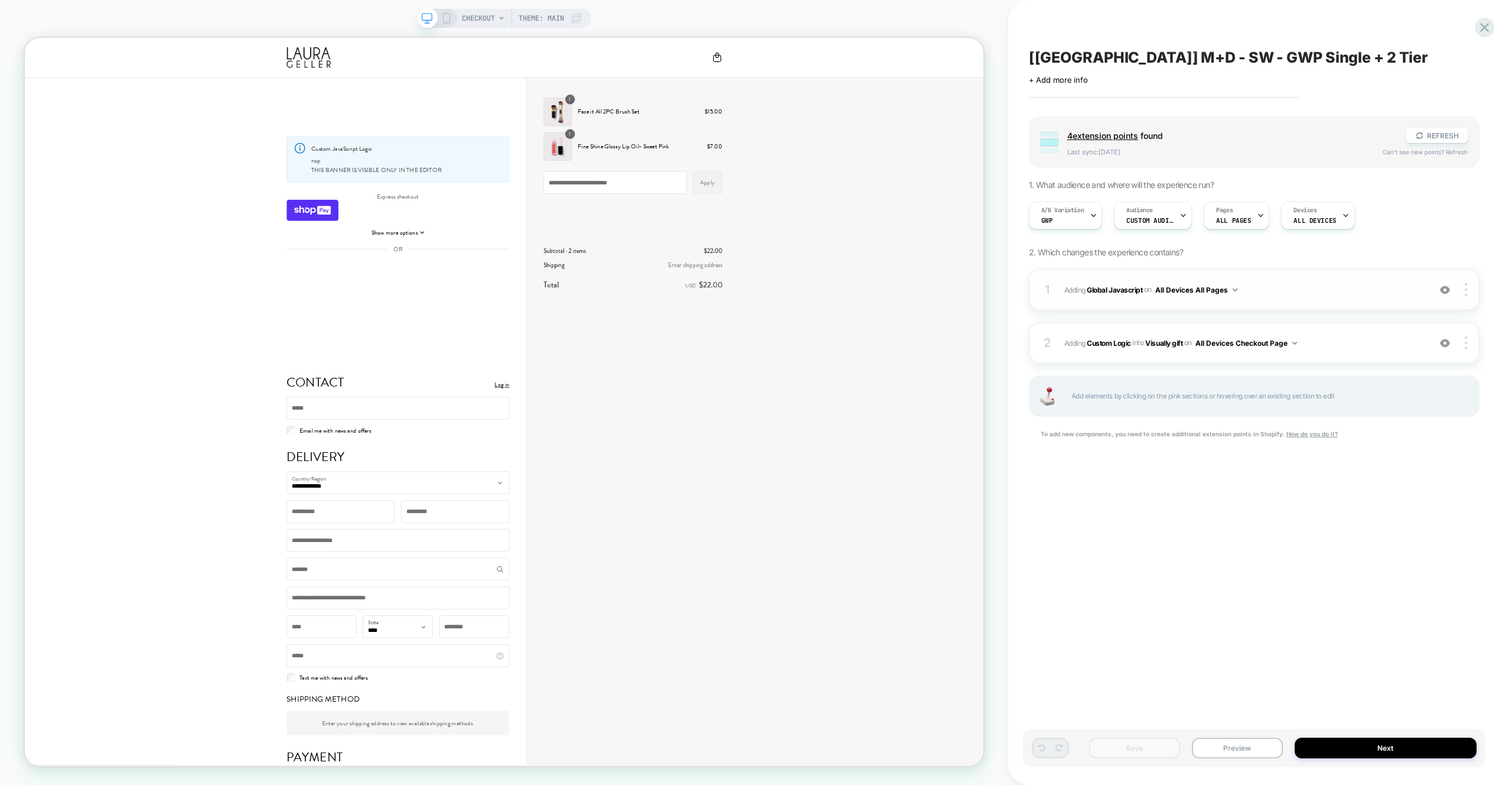
click at [1282, 293] on span "Adding Global Javascript on All Devices All Pages" at bounding box center [1244, 289] width 359 height 15
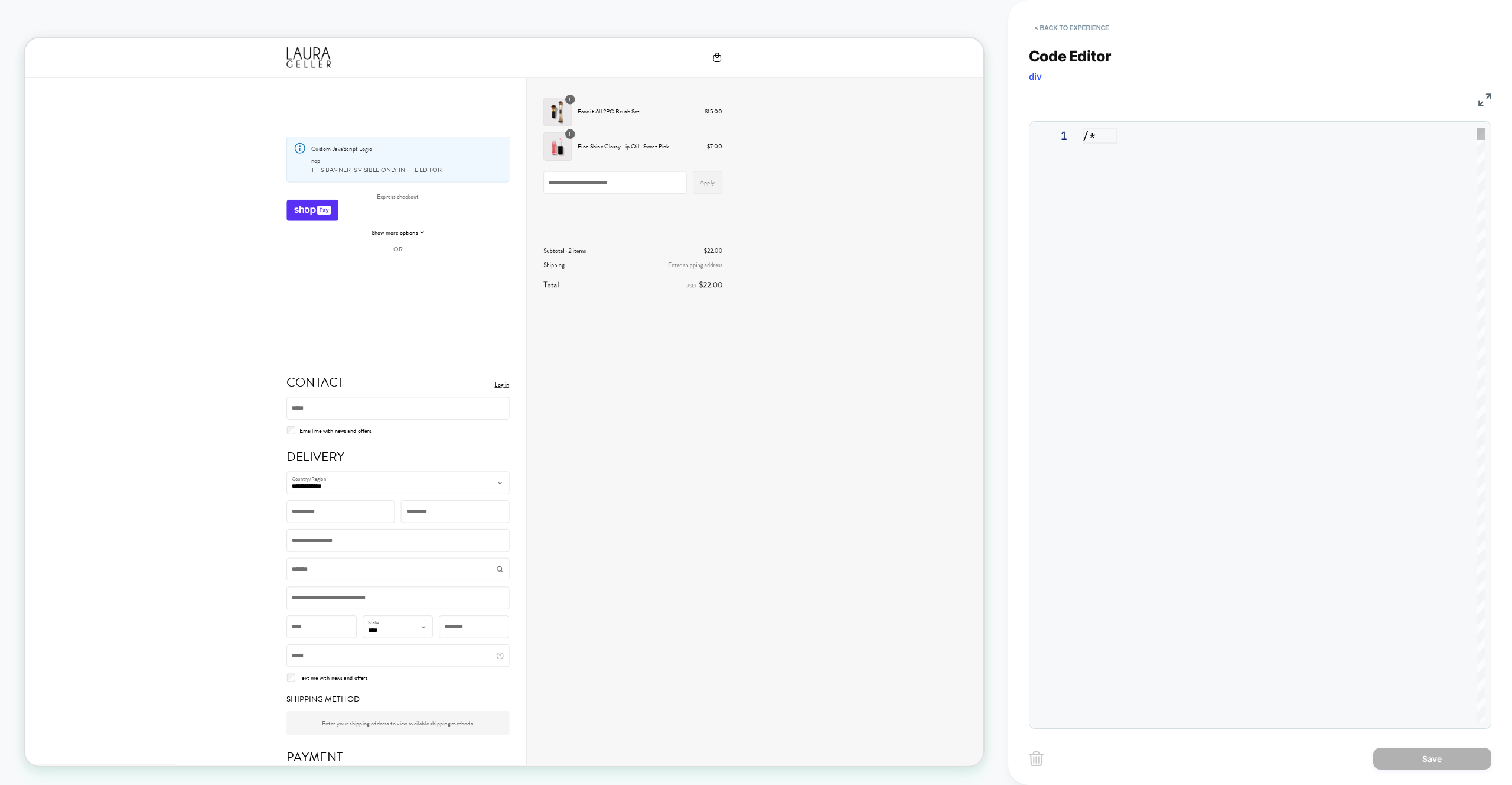
scroll to position [160, 0]
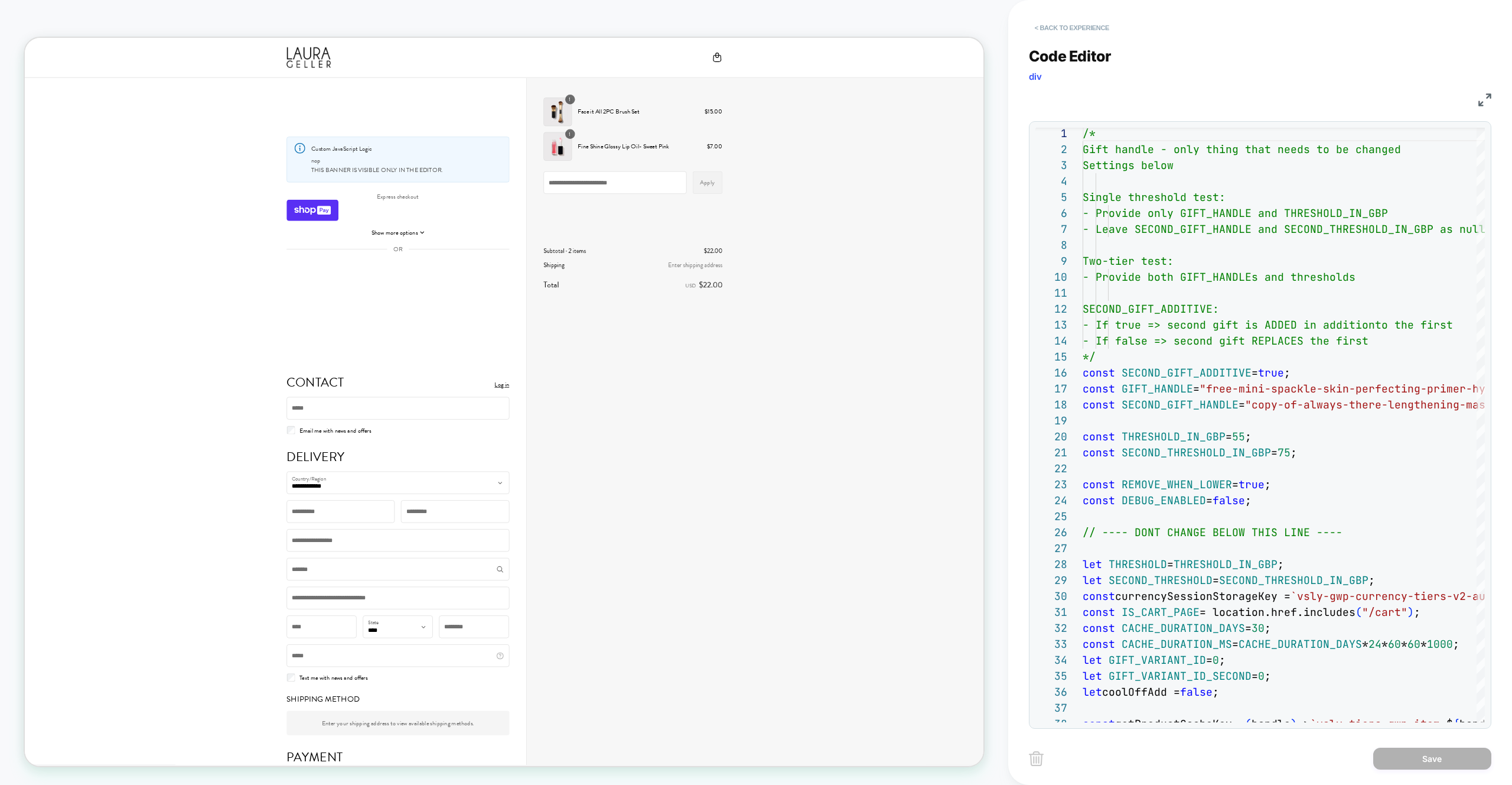
click at [1051, 23] on button "< Back to experience" at bounding box center [1072, 28] width 86 height 19
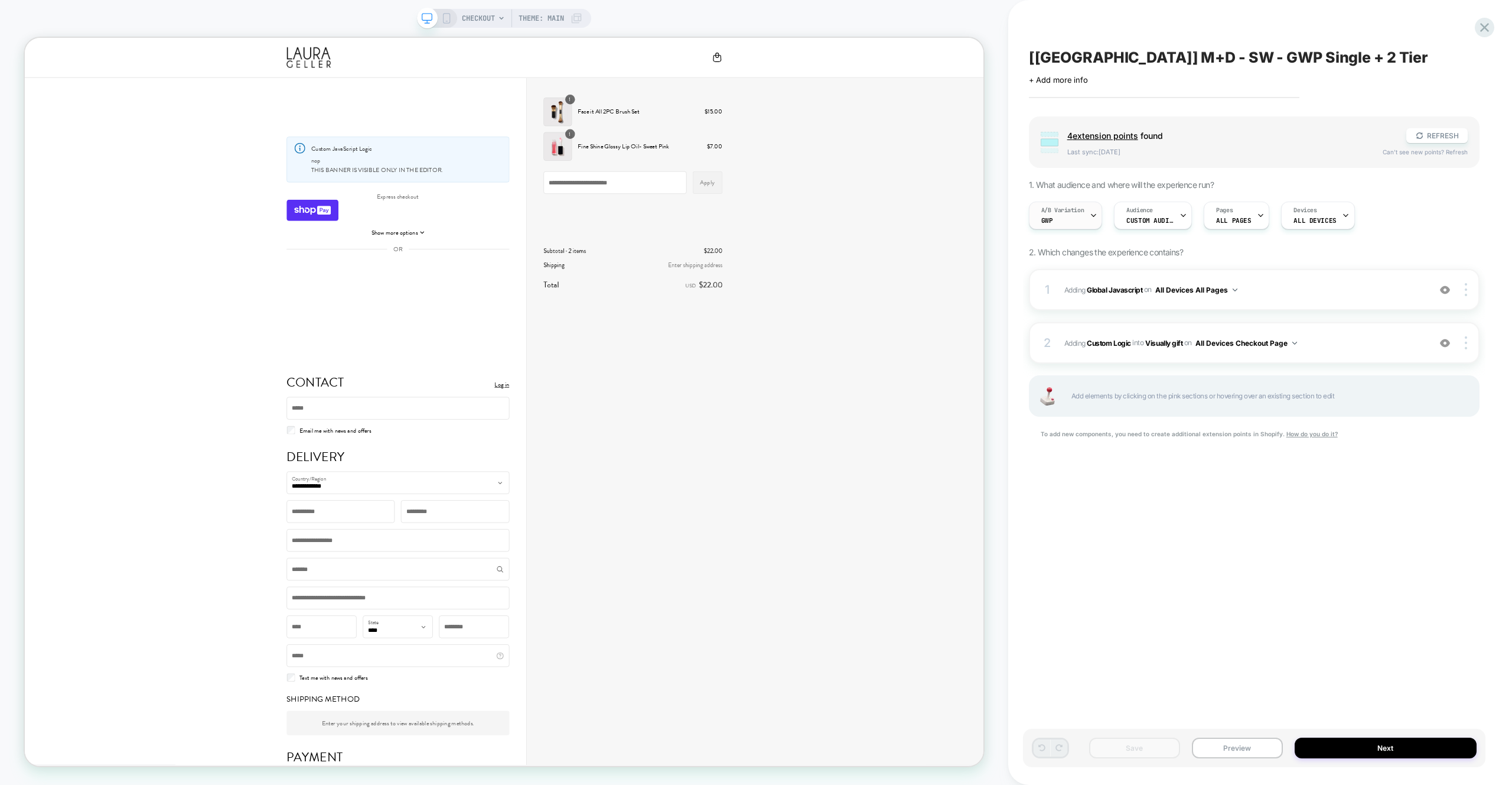
click at [1094, 212] on icon at bounding box center [1094, 215] width 8 height 8
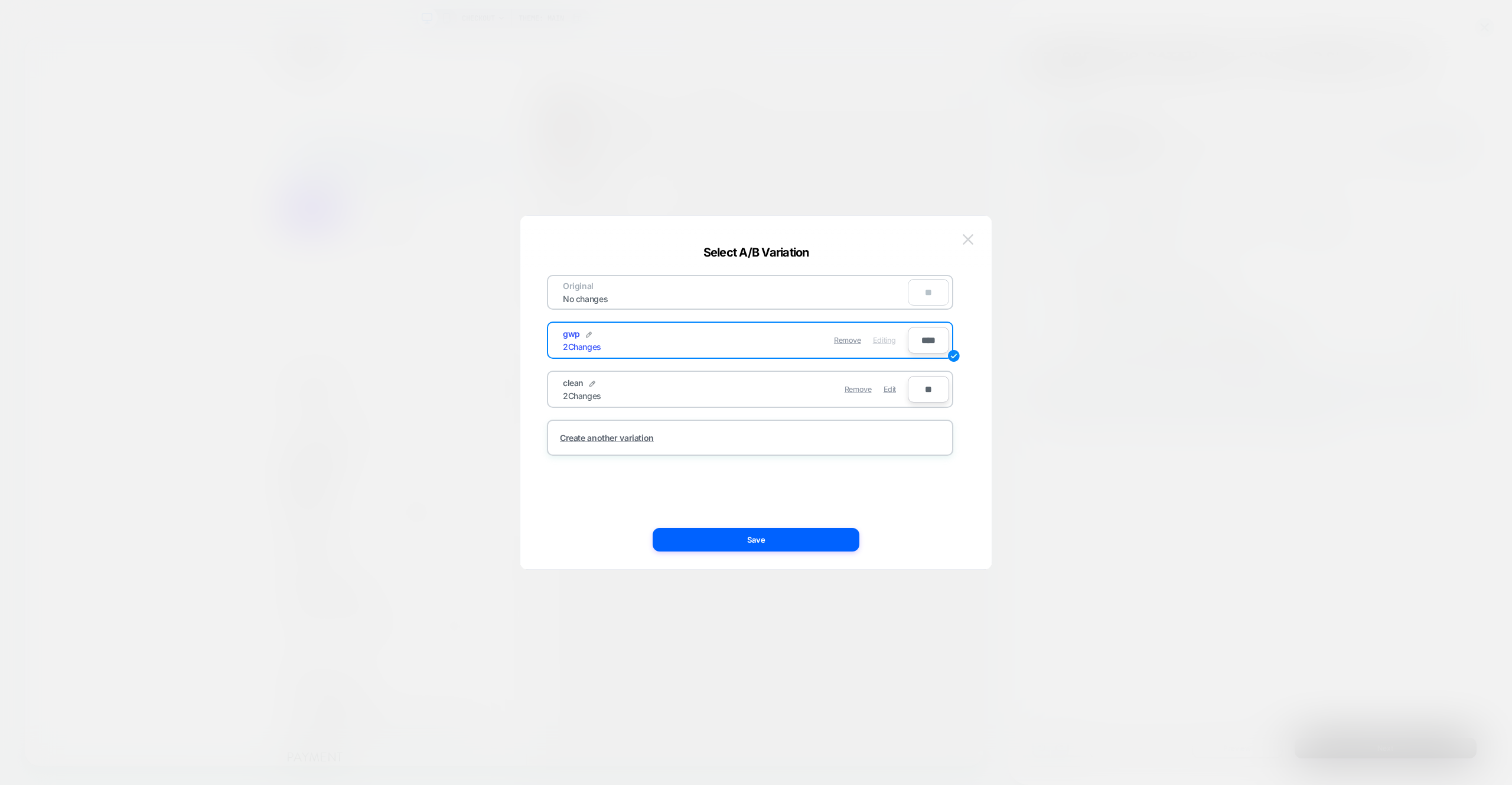
drag, startPoint x: 967, startPoint y: 238, endPoint x: 1257, endPoint y: 267, distance: 291.4
click at [967, 238] on img at bounding box center [968, 239] width 11 height 10
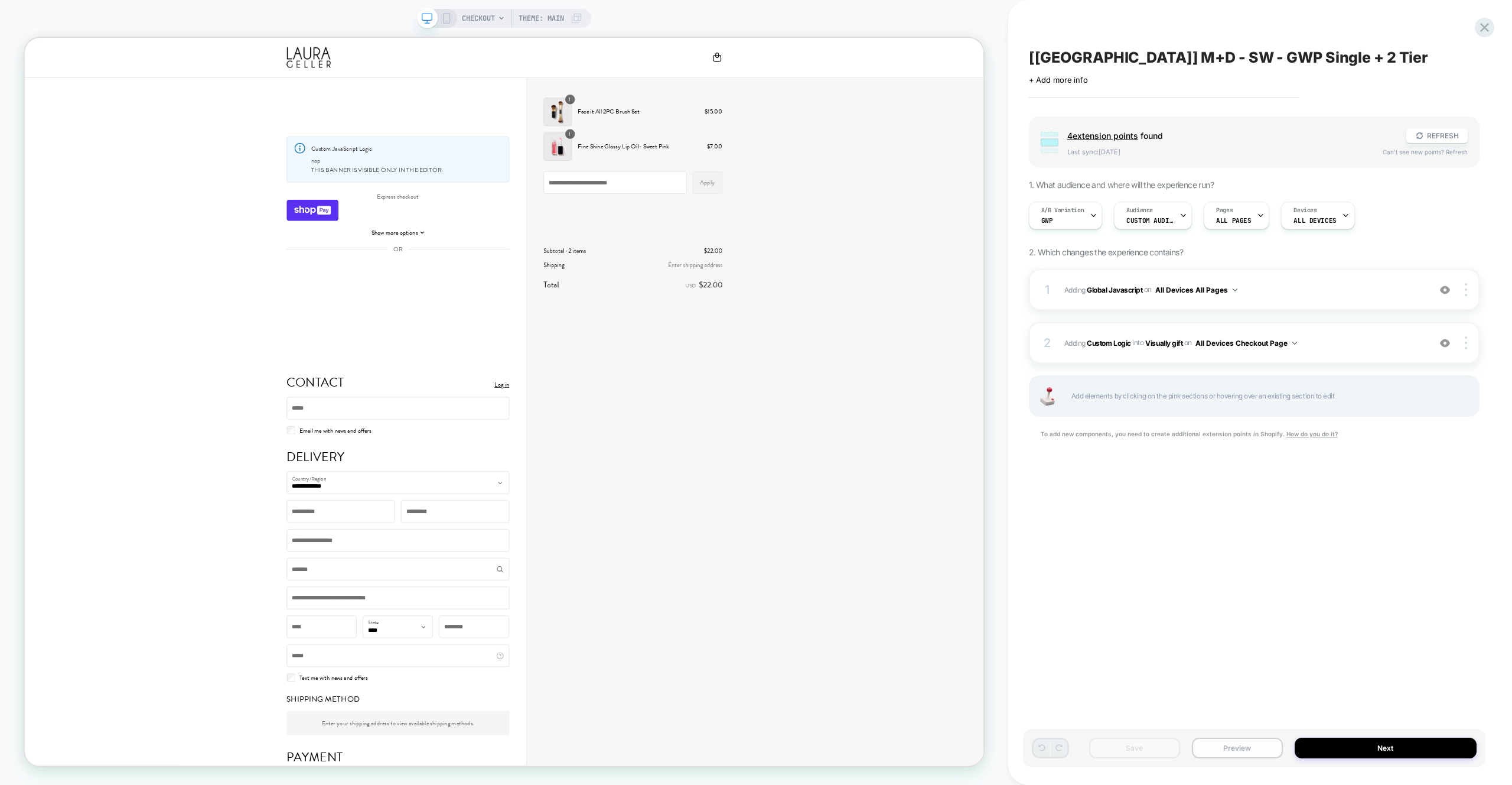
click at [1250, 747] on button "Preview" at bounding box center [1237, 748] width 91 height 20
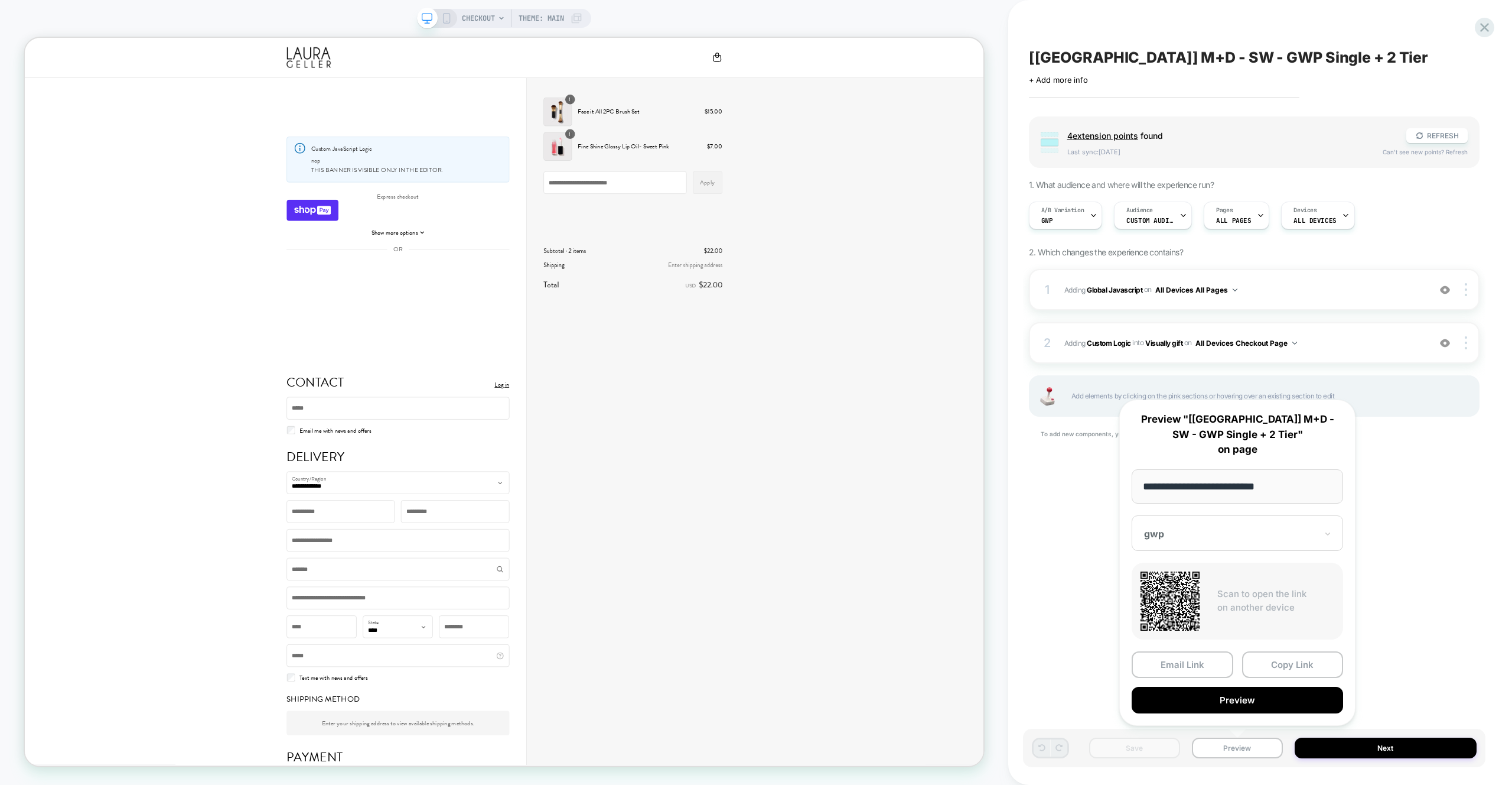
click at [1236, 689] on button "Preview" at bounding box center [1238, 700] width 212 height 27
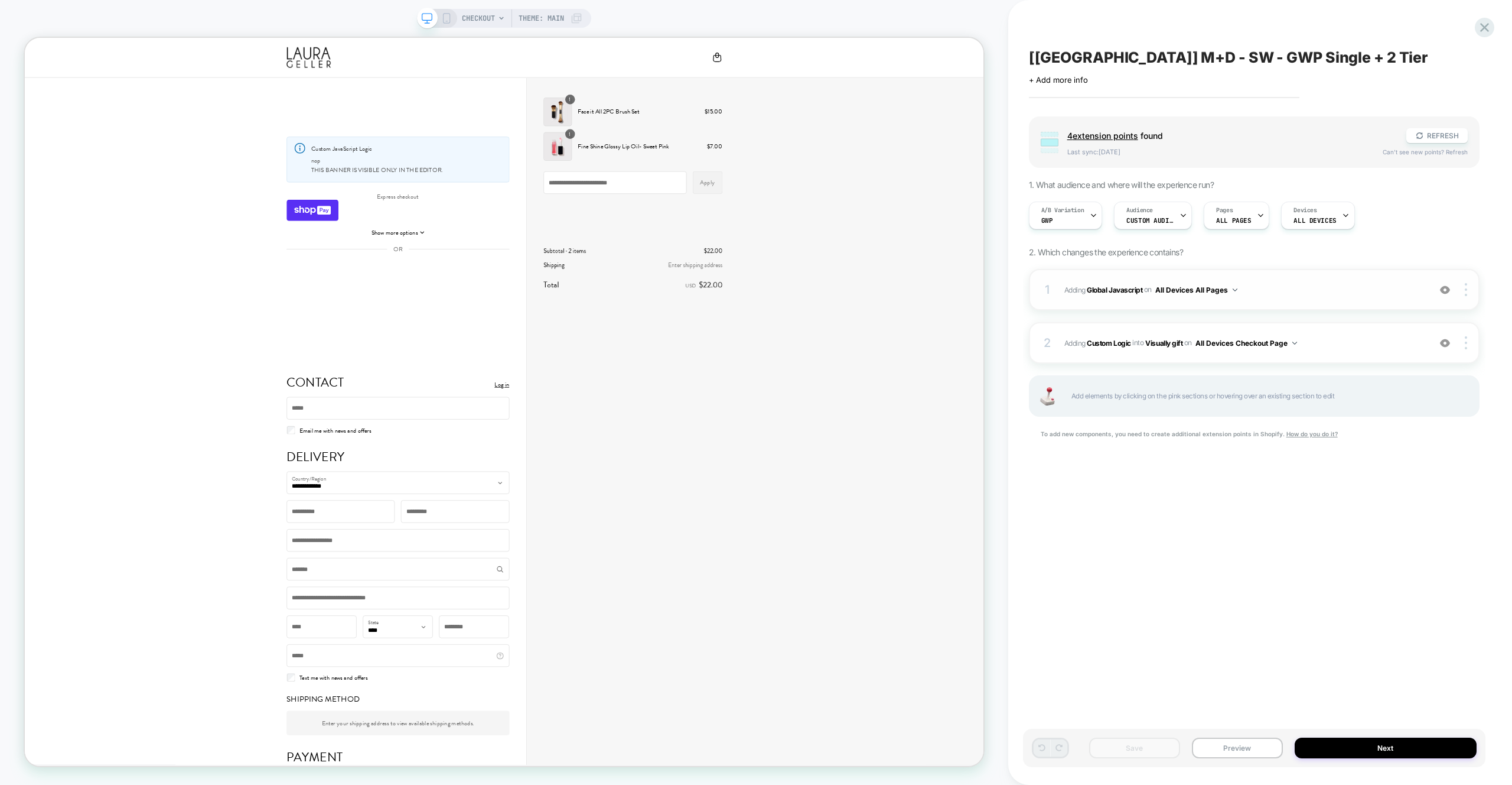
click at [1350, 292] on span "Adding Global Javascript on All Devices All Pages" at bounding box center [1244, 289] width 359 height 15
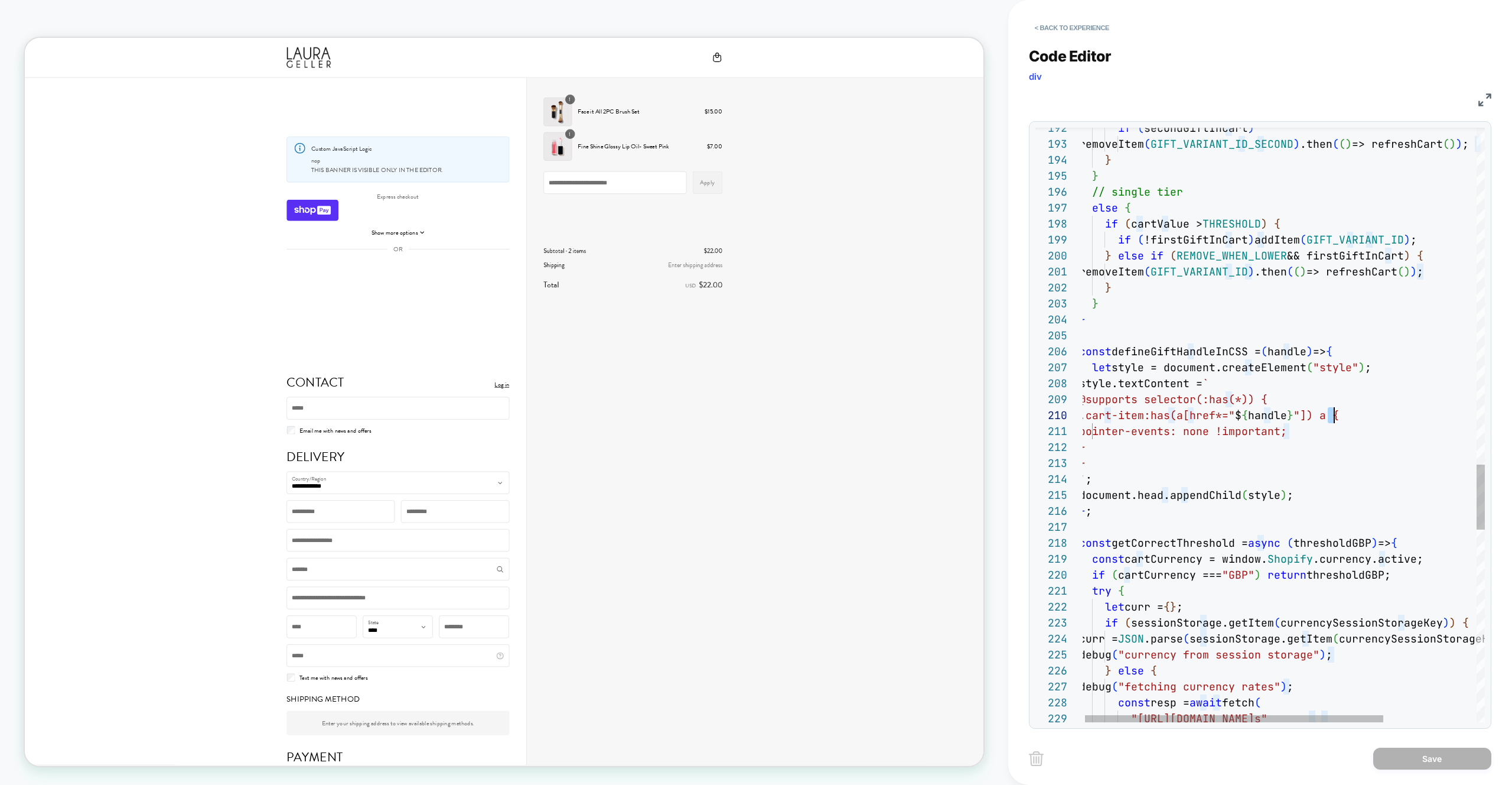
drag, startPoint x: 1329, startPoint y: 419, endPoint x: 1336, endPoint y: 419, distance: 7.0
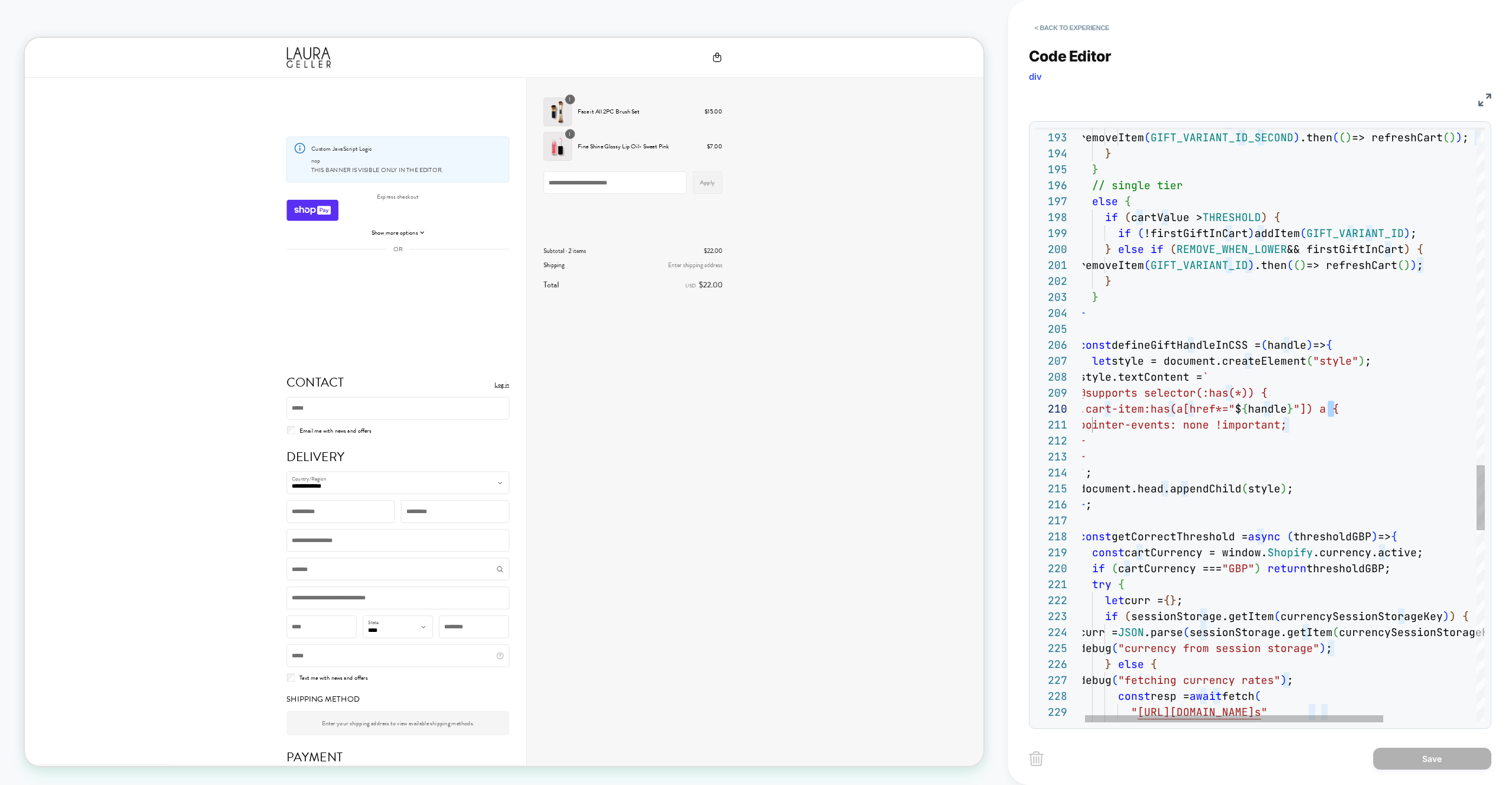
type textarea "**********"
click at [1418, 760] on button "Save" at bounding box center [1432, 758] width 118 height 22
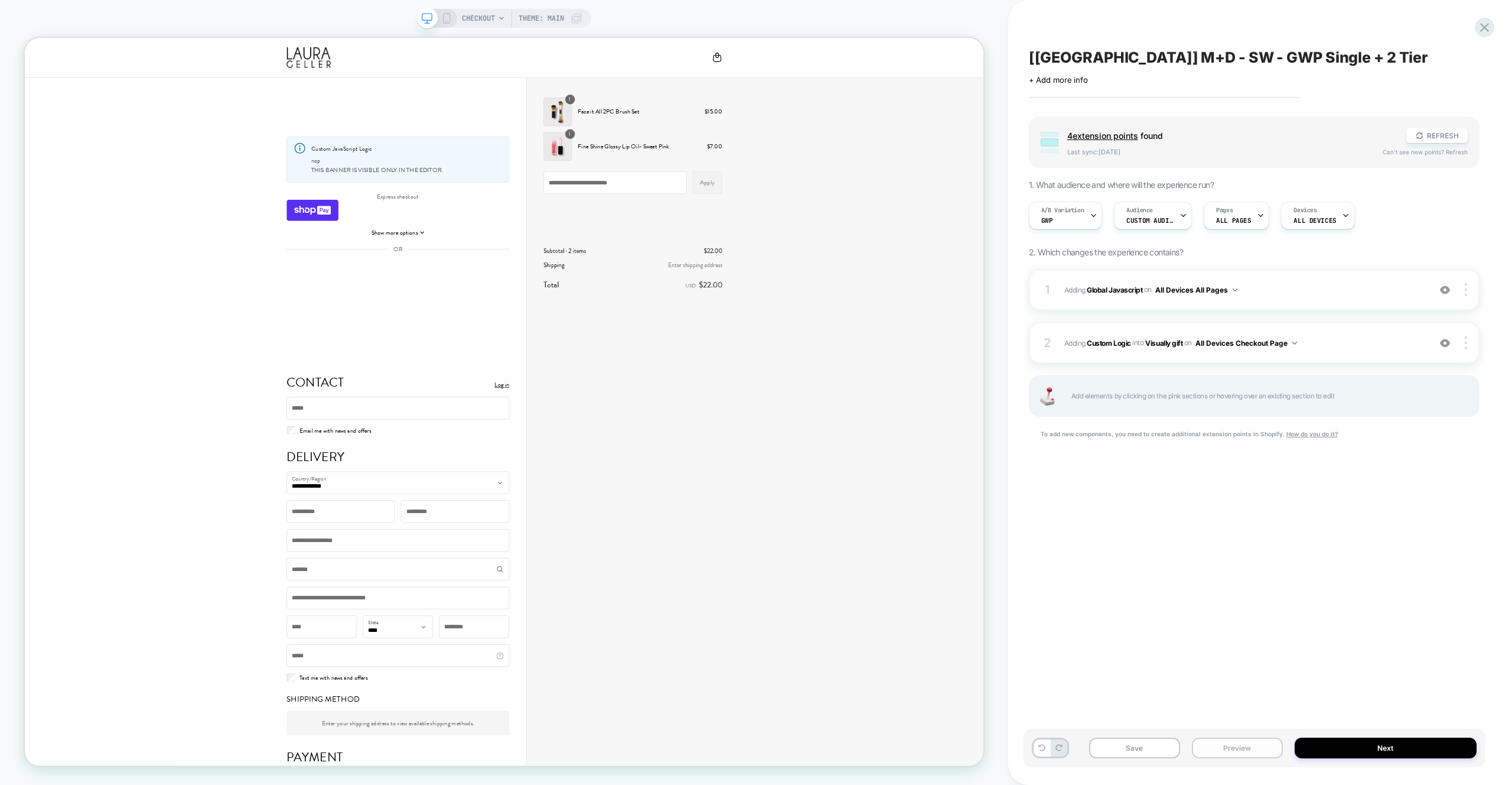
click at [1226, 752] on button "Preview" at bounding box center [1237, 748] width 91 height 20
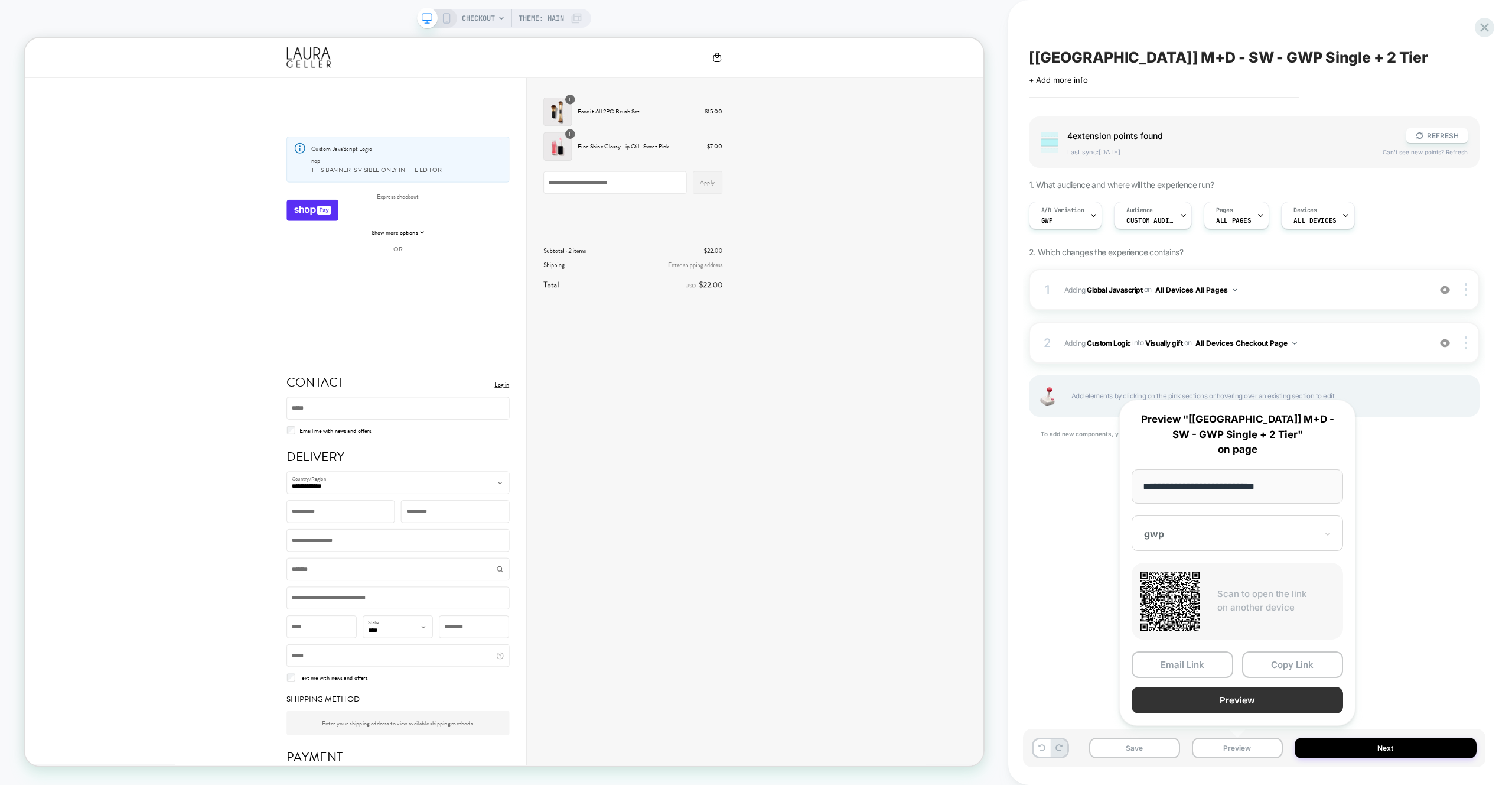
click at [1233, 701] on button "Preview" at bounding box center [1238, 700] width 212 height 27
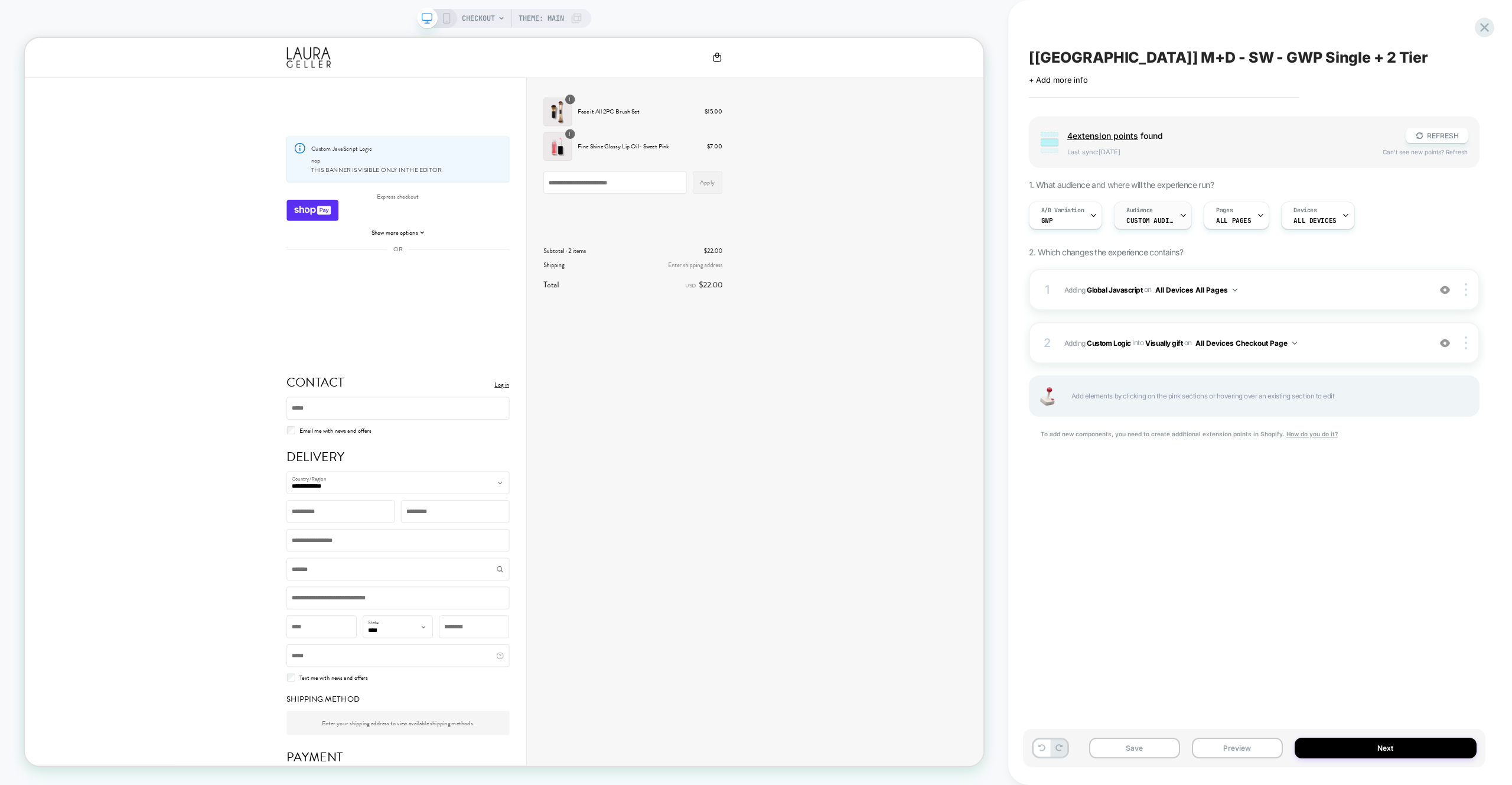
click at [1130, 223] on span "Custom Audience" at bounding box center [1149, 220] width 47 height 8
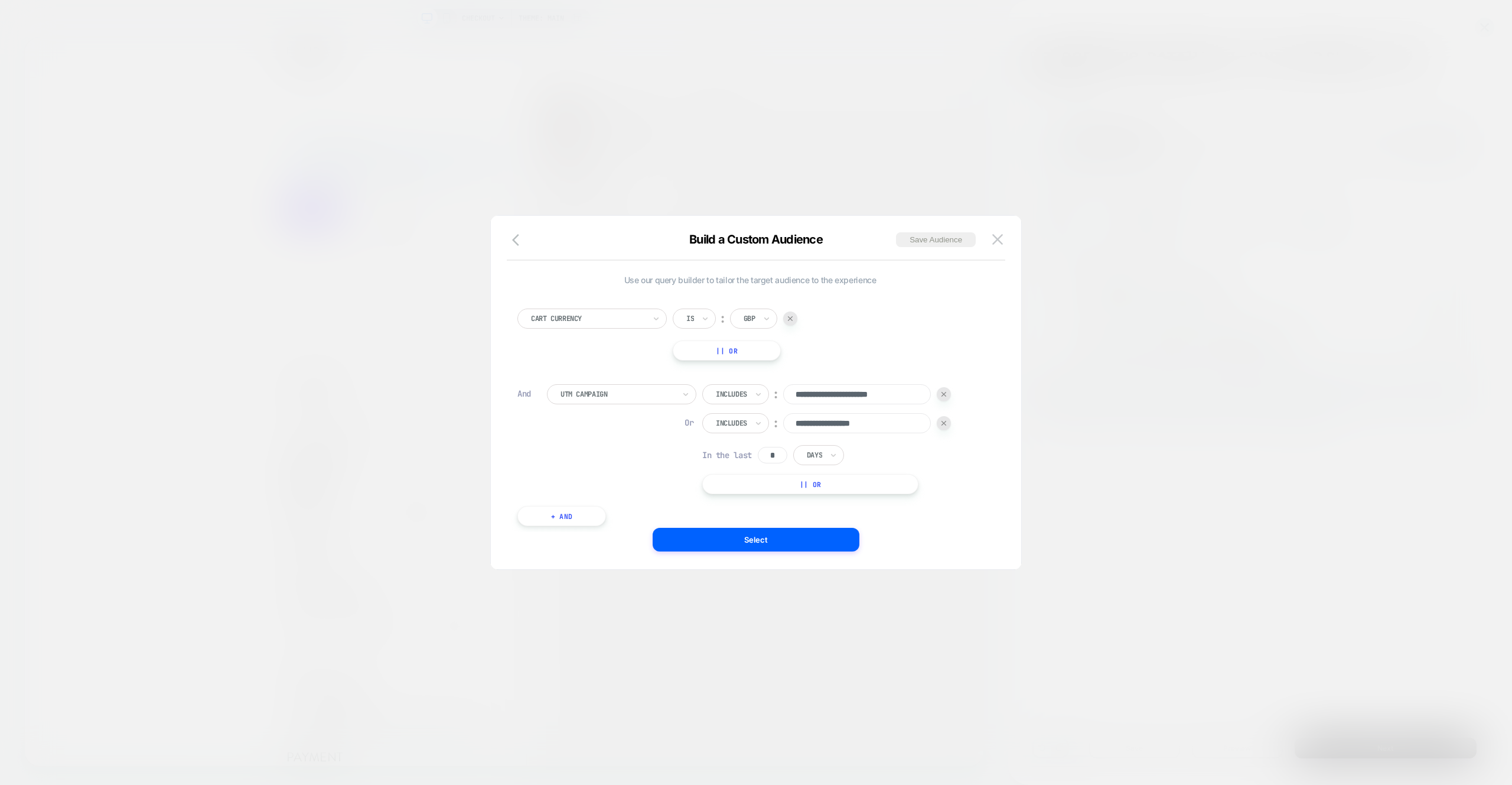
click at [894, 415] on input "**********" at bounding box center [857, 423] width 147 height 20
click at [999, 241] on img at bounding box center [997, 239] width 11 height 10
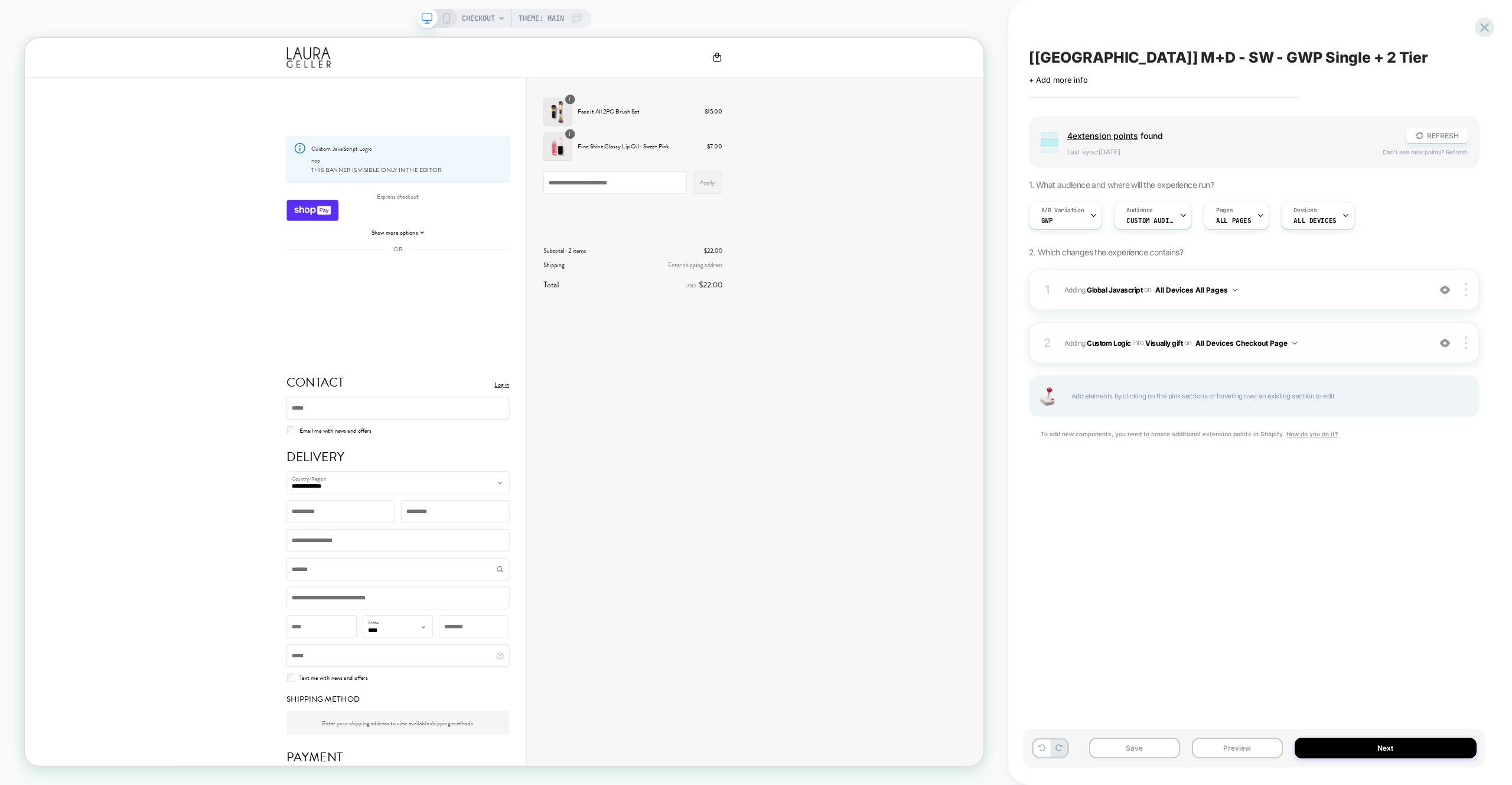
click at [1384, 323] on div "2 #_loomi_addon_1756036449280 Adding Custom Logic INTO Visually gift Visually g…" at bounding box center [1254, 342] width 451 height 42
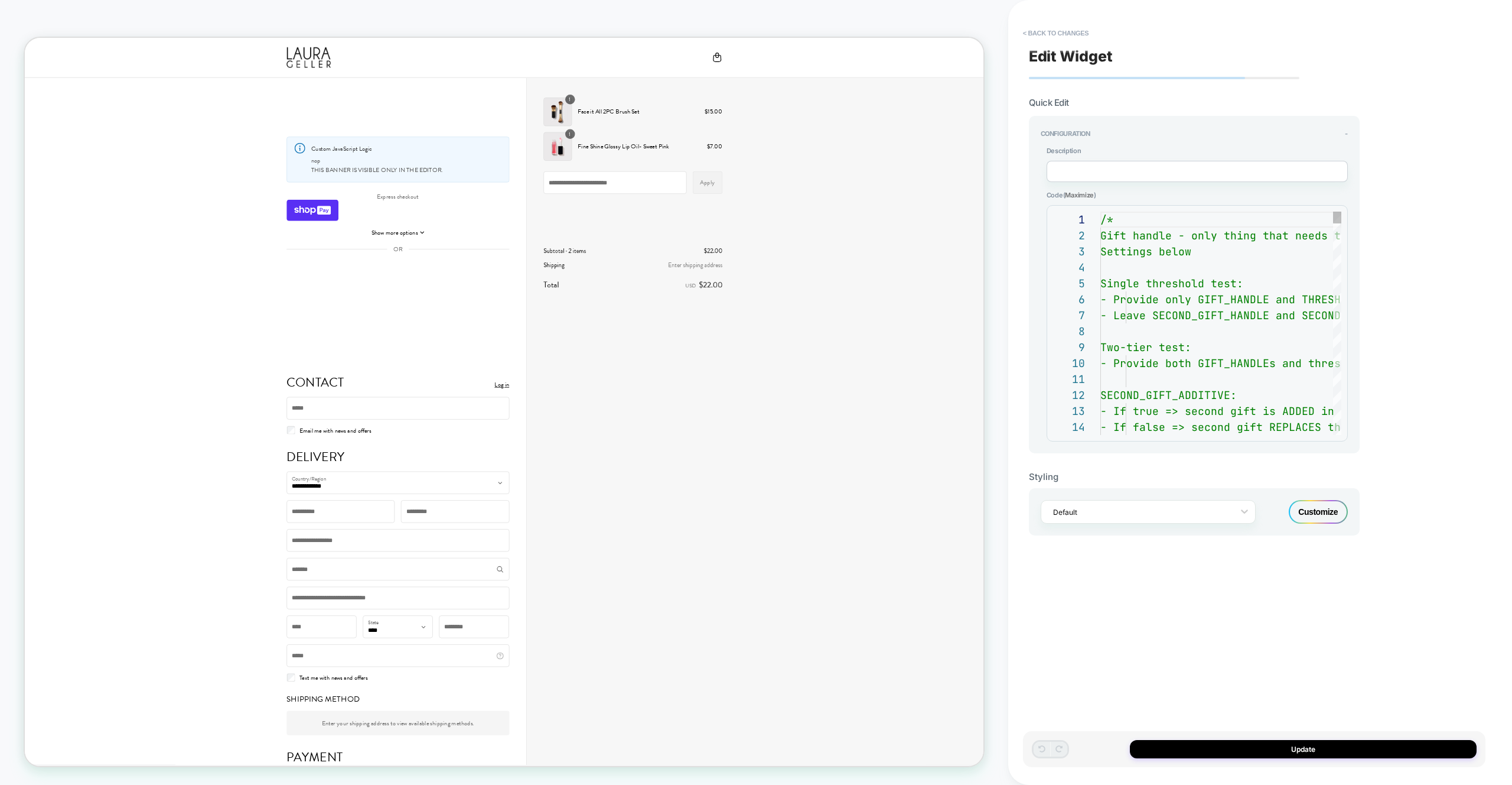
scroll to position [160, 0]
click at [1382, 301] on div "**********" at bounding box center [1254, 393] width 463 height 761
click at [1068, 32] on button "< Back to changes" at bounding box center [1056, 32] width 78 height 19
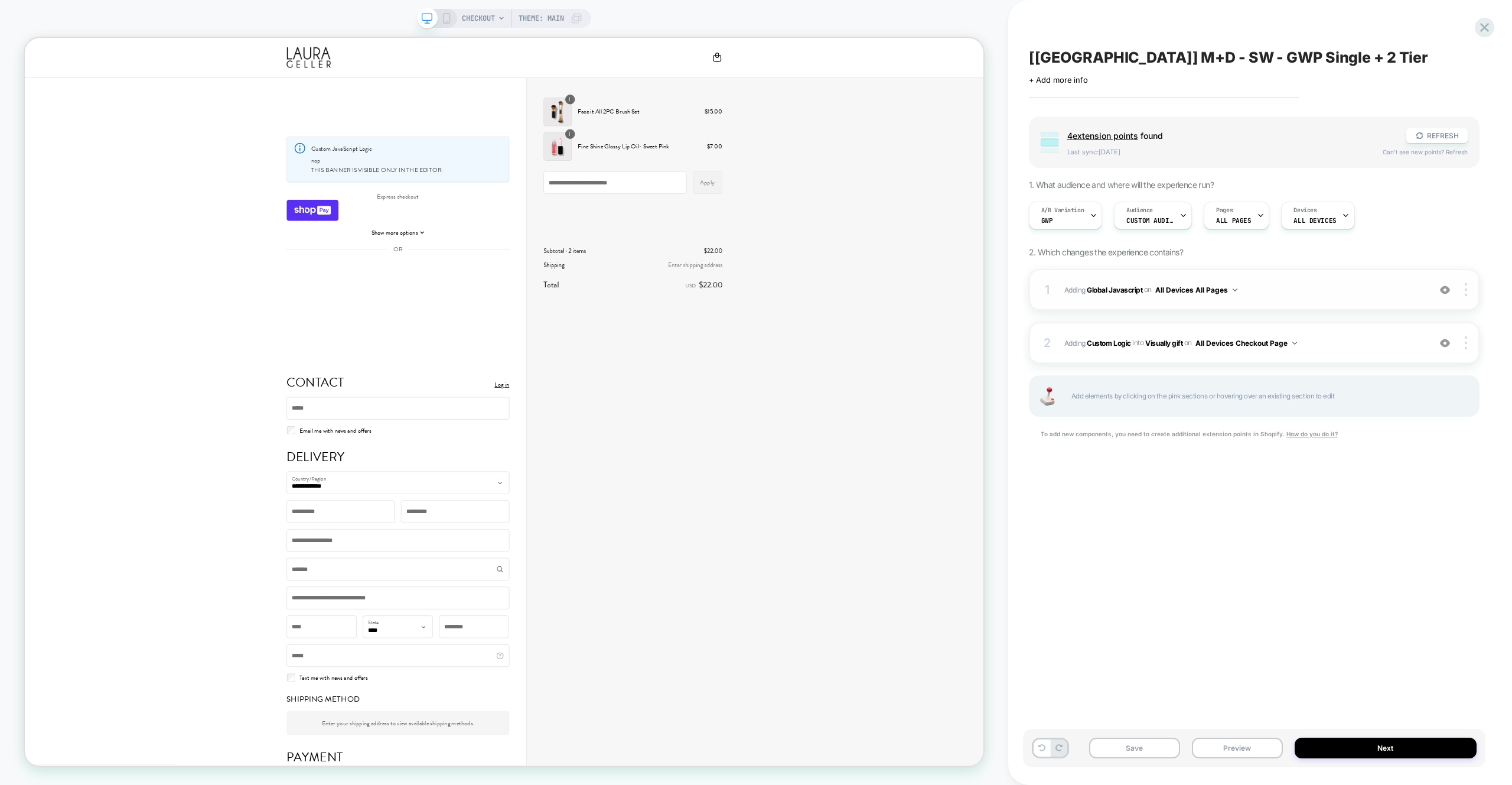
click at [1326, 303] on div "1 Adding Global Javascript on All Devices All Pages Add Before Add After Target…" at bounding box center [1254, 289] width 451 height 42
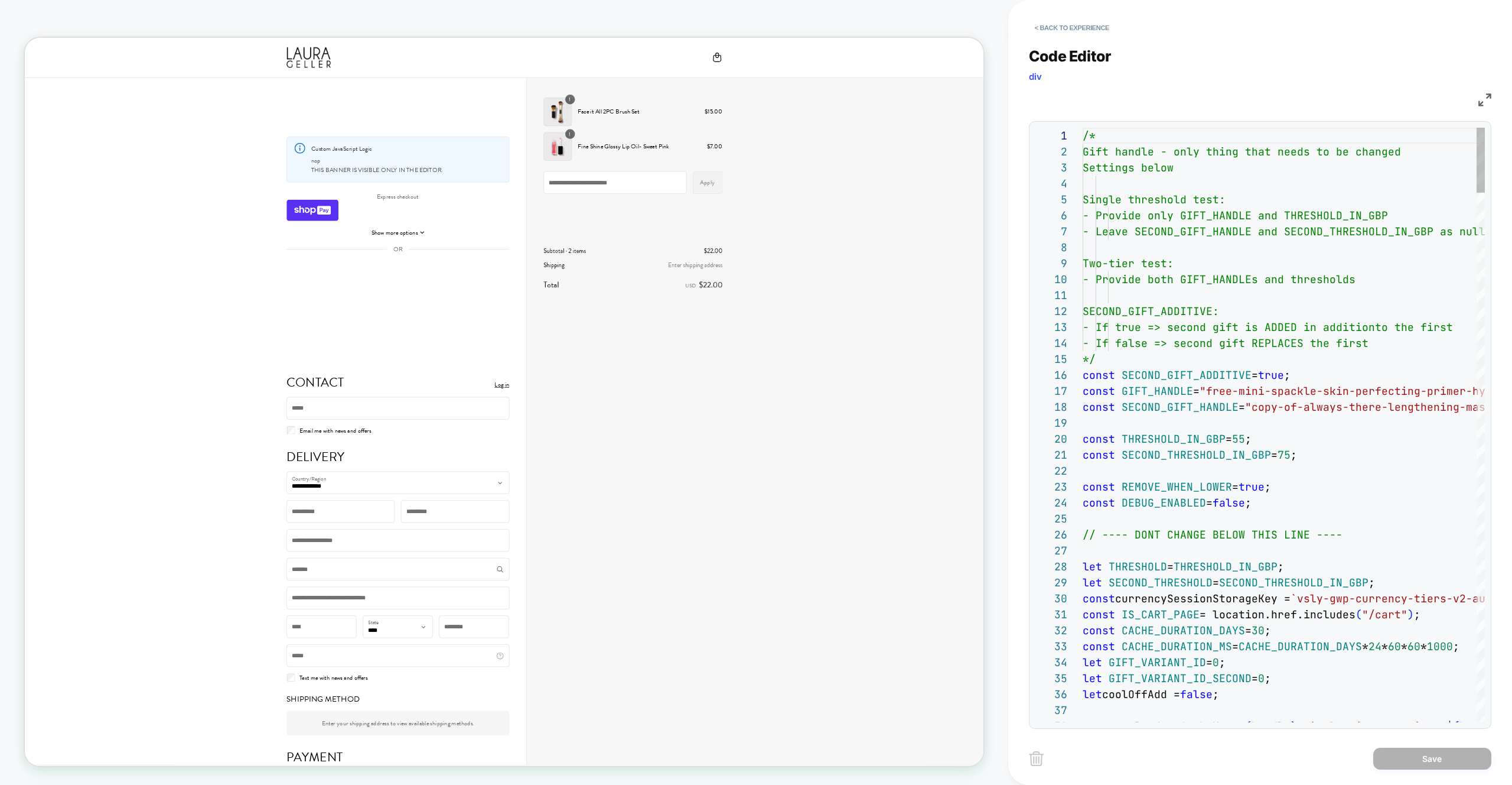
type textarea "**********"
type textarea "*"
type textarea "**********"
type textarea "**"
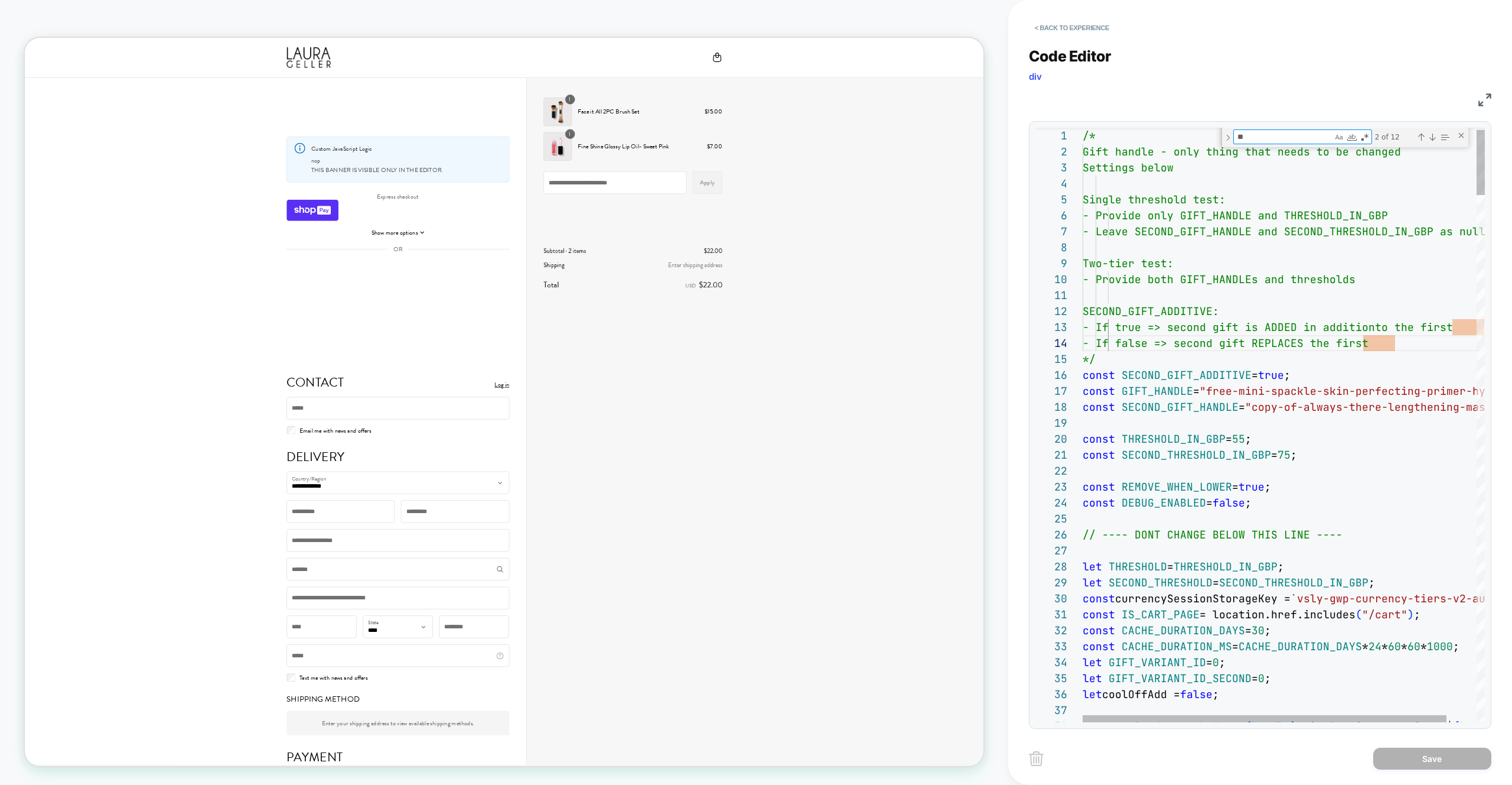
type textarea "**********"
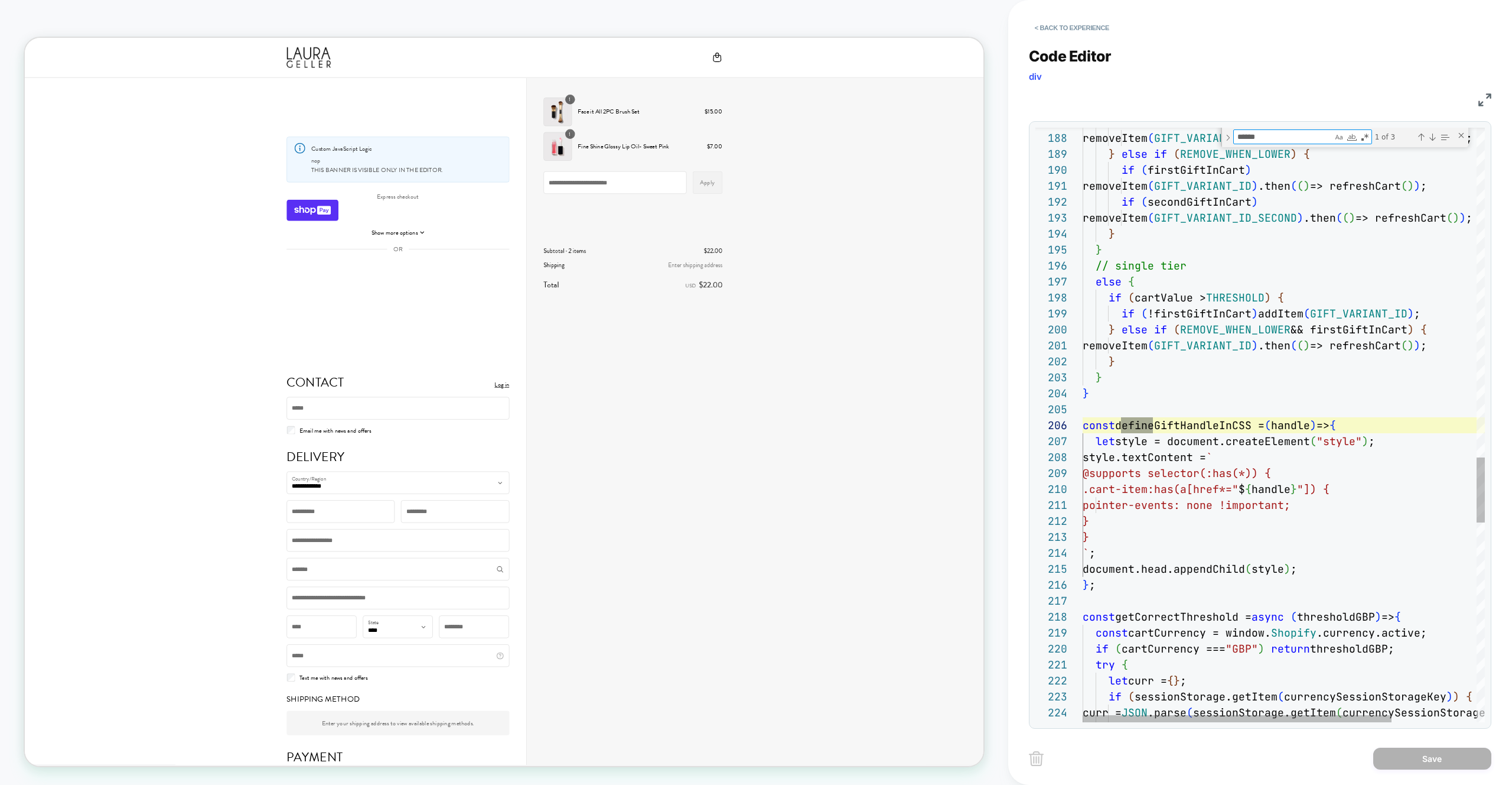
scroll to position [160, 77]
type textarea "******"
drag, startPoint x: 1328, startPoint y: 486, endPoint x: 1348, endPoint y: 489, distance: 20.2
click at [1328, 486] on span ""]) {" at bounding box center [1313, 489] width 32 height 13
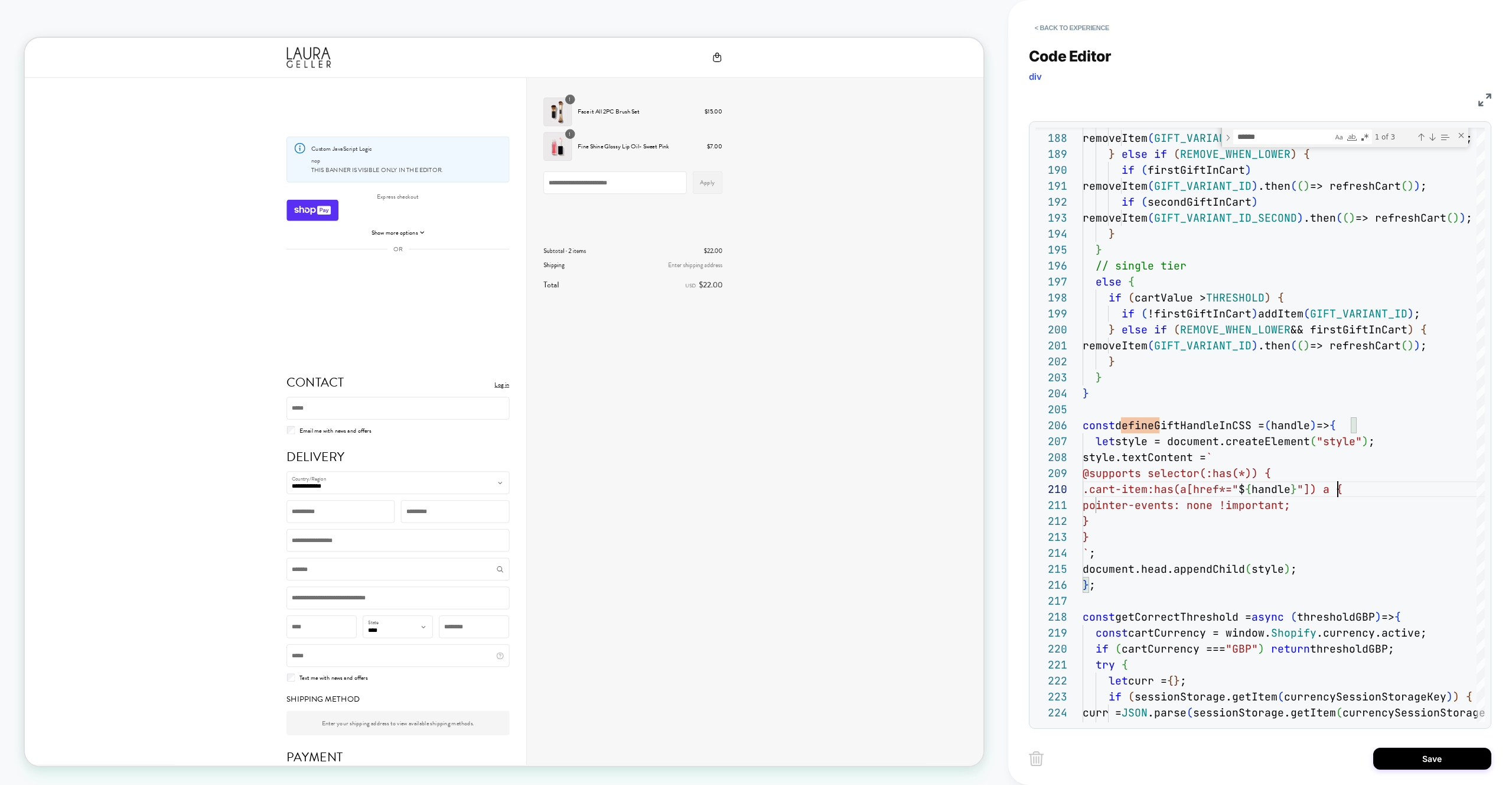
scroll to position [143, 255]
type textarea "**********"
click at [1420, 767] on button "Save" at bounding box center [1432, 758] width 118 height 22
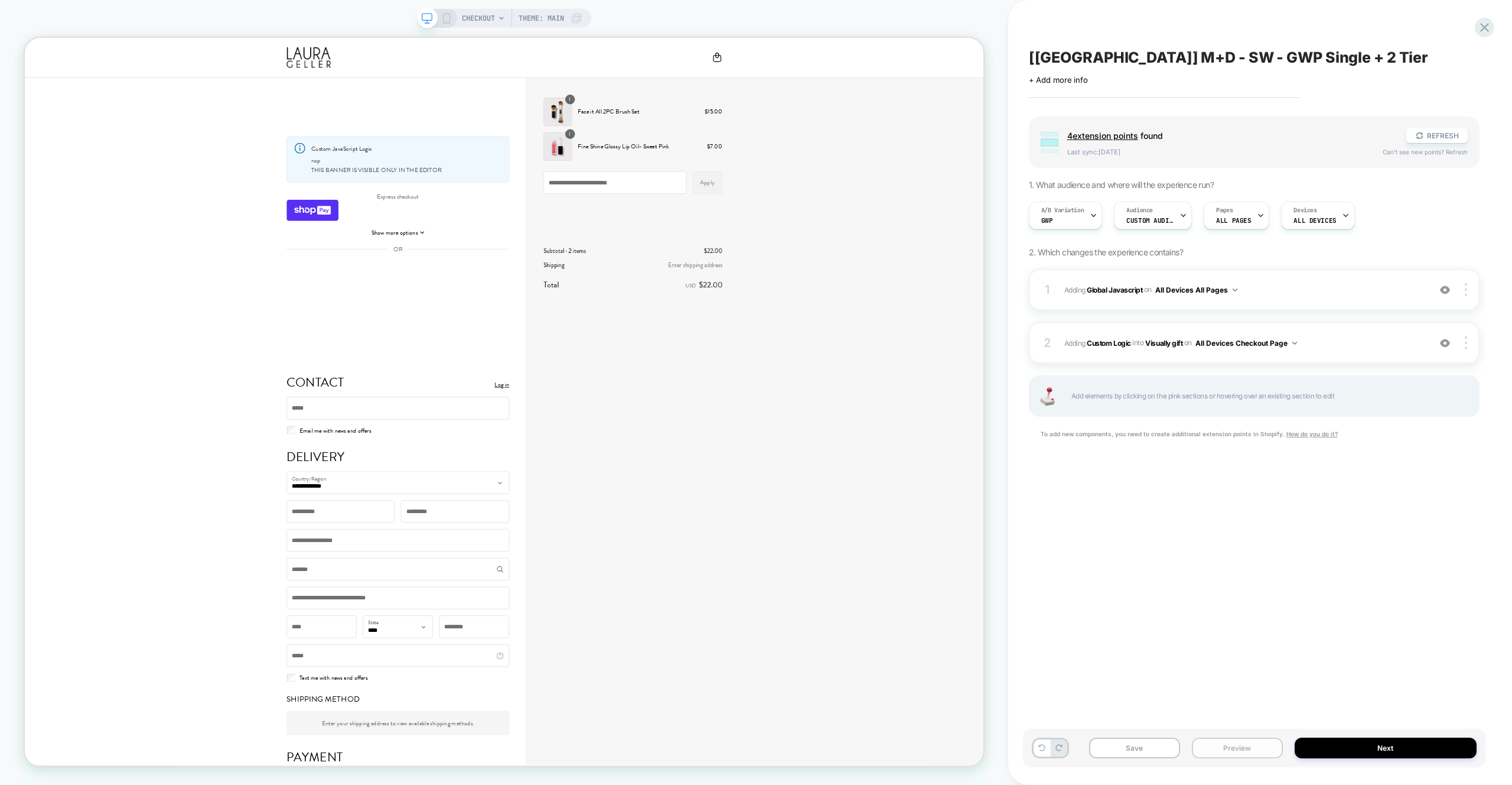
drag, startPoint x: 1268, startPoint y: 753, endPoint x: 1266, endPoint y: 740, distance: 13.2
click at [1268, 753] on button "Preview" at bounding box center [1237, 748] width 91 height 20
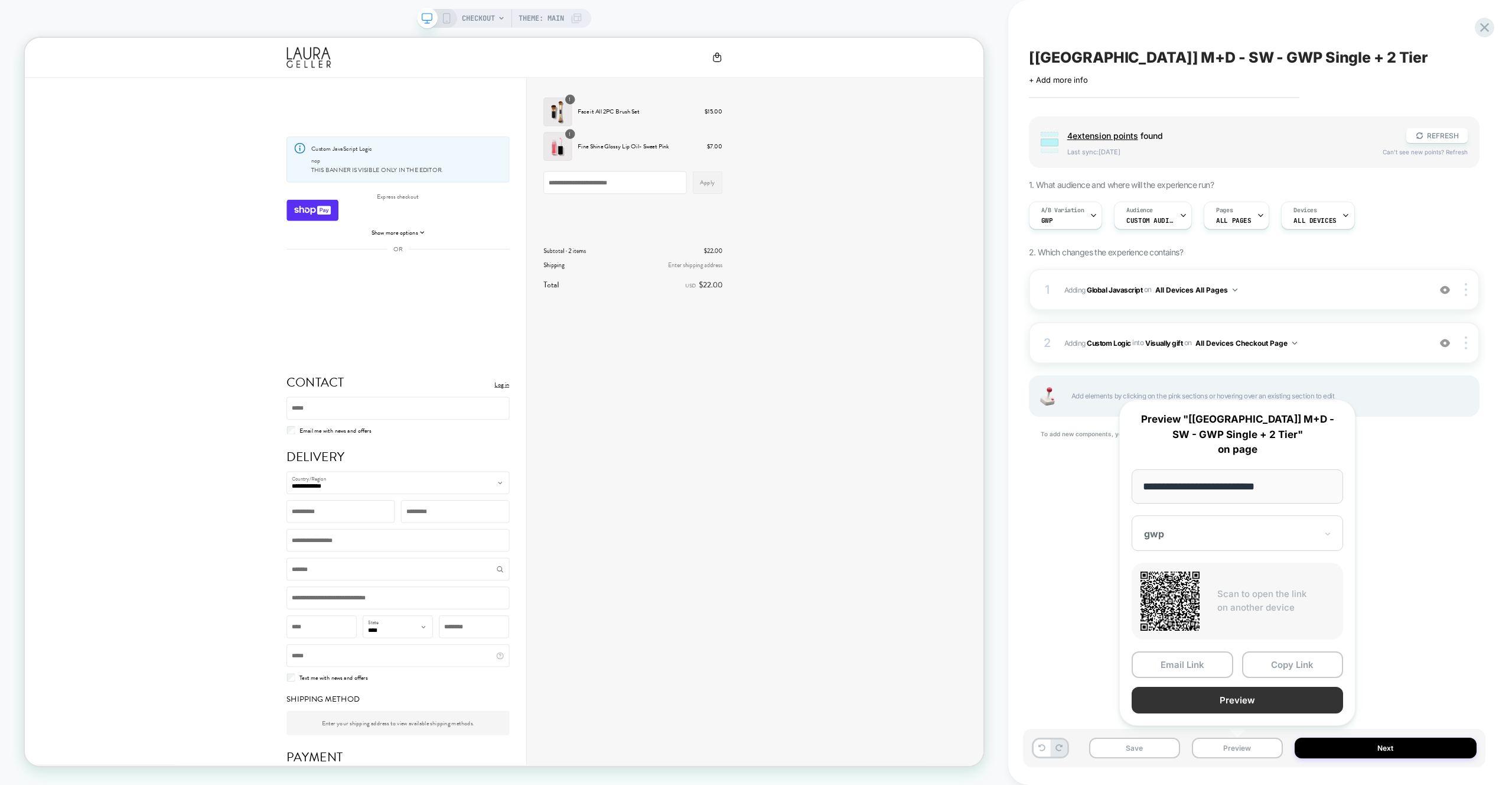
click at [1242, 696] on button "Preview" at bounding box center [1238, 700] width 212 height 27
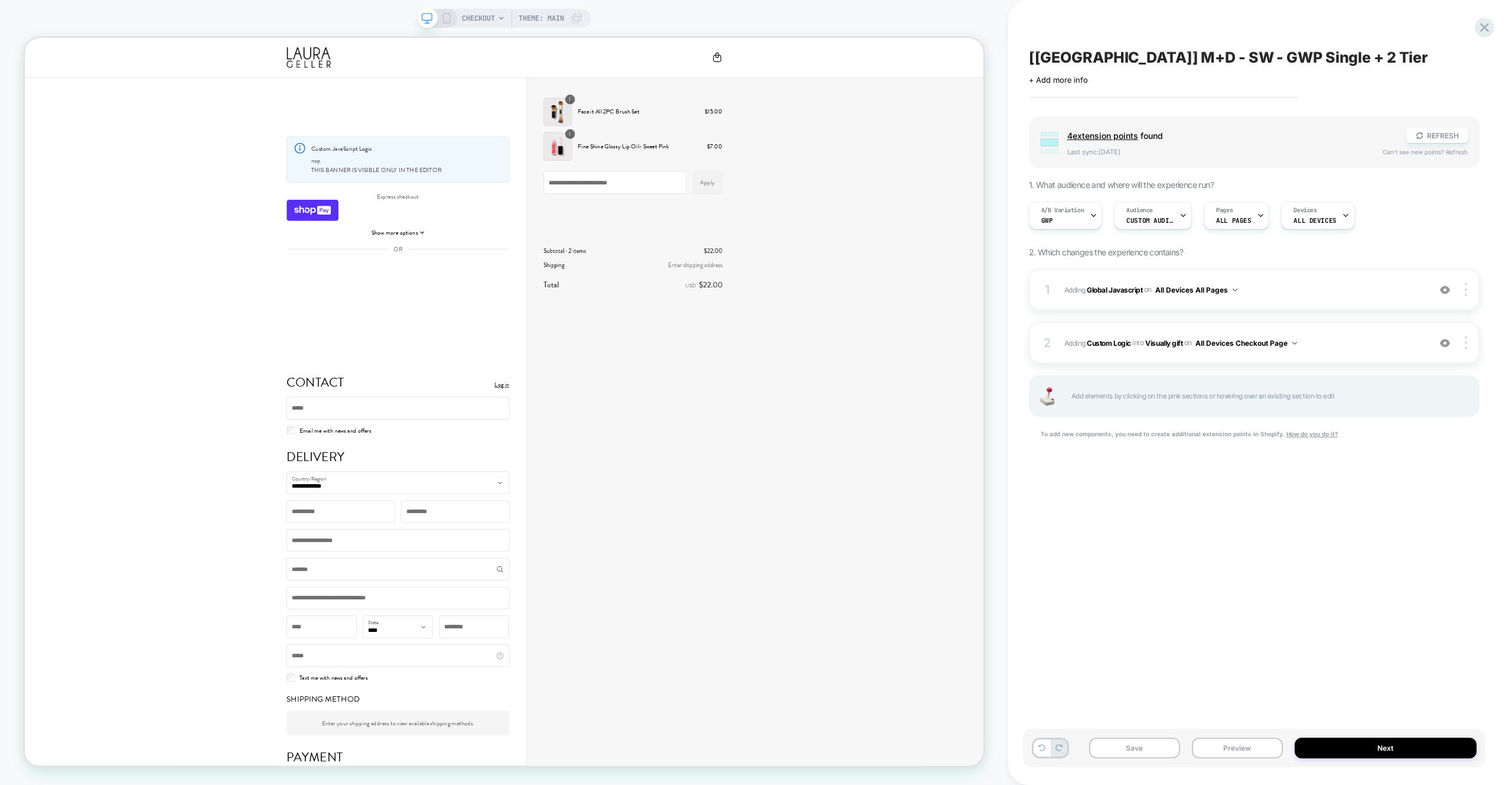
click at [1471, 27] on div "[UK] M+D - SW - GWP Single + 2 Tier Click to edit experience details + Add more…" at bounding box center [1254, 393] width 463 height 761
click at [1487, 23] on icon at bounding box center [1484, 28] width 9 height 9
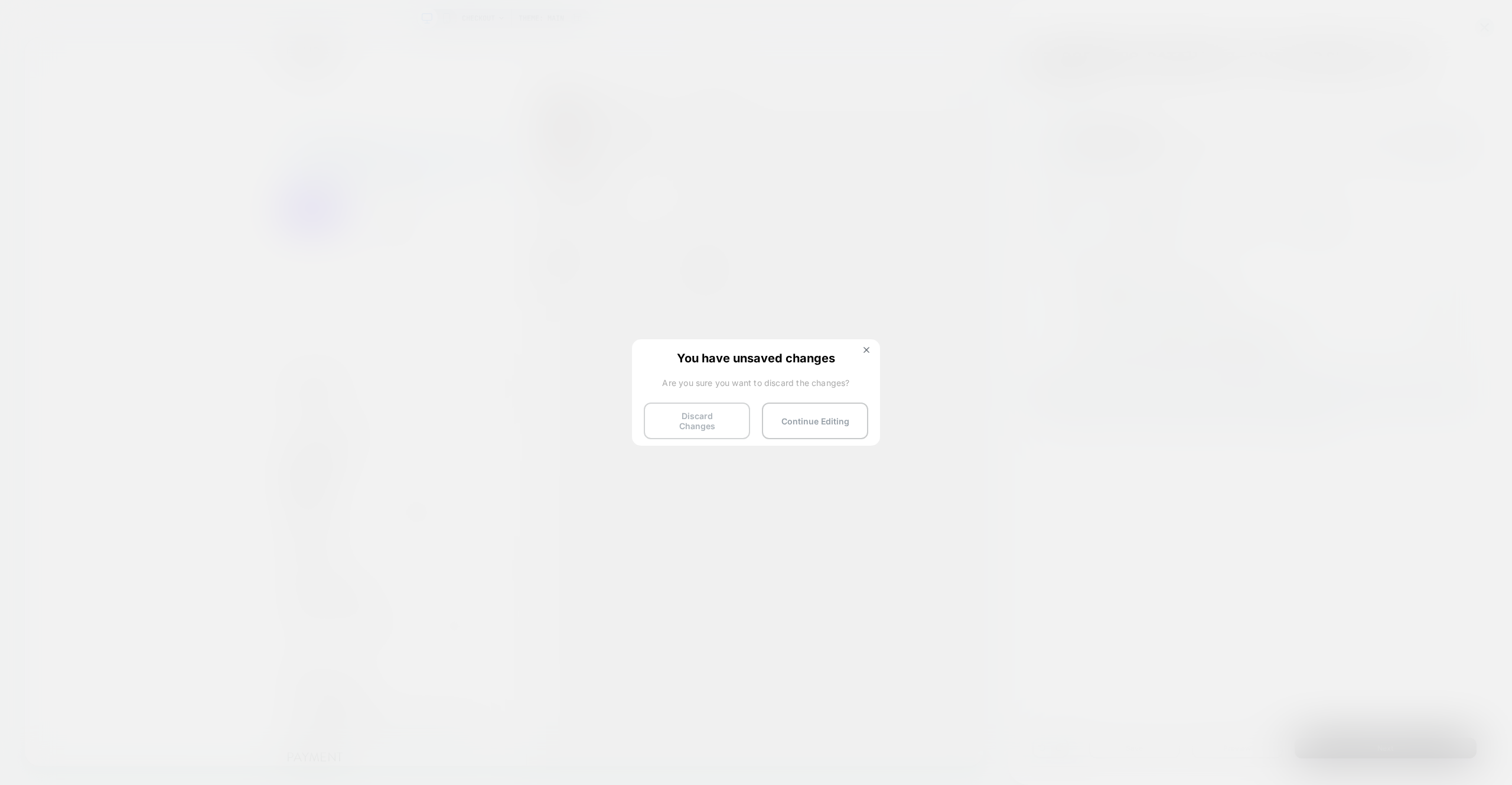
click at [672, 411] on button "Discard Changes" at bounding box center [697, 421] width 107 height 37
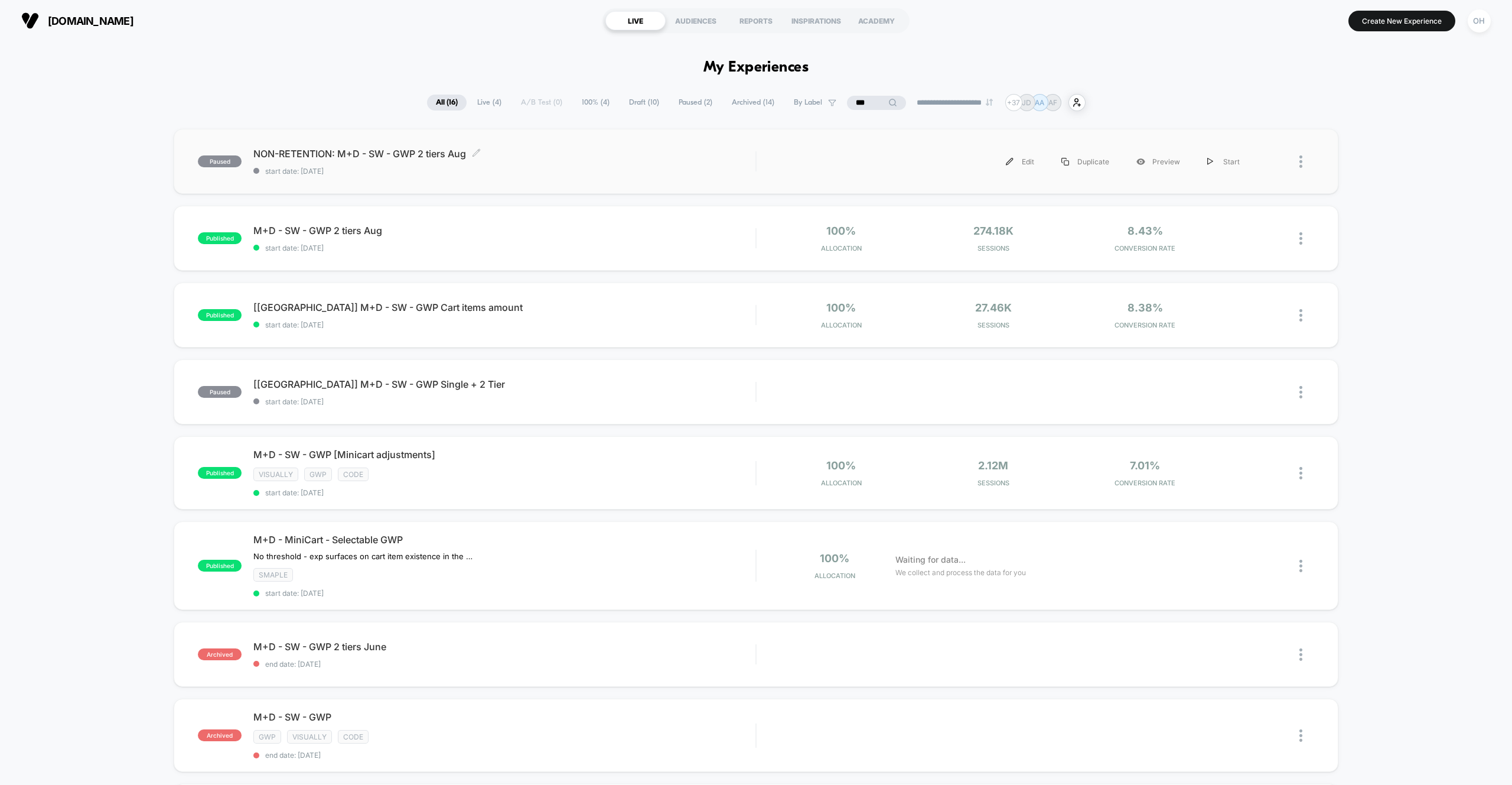
click at [629, 172] on span "start date: 9/1/2025" at bounding box center [504, 171] width 502 height 9
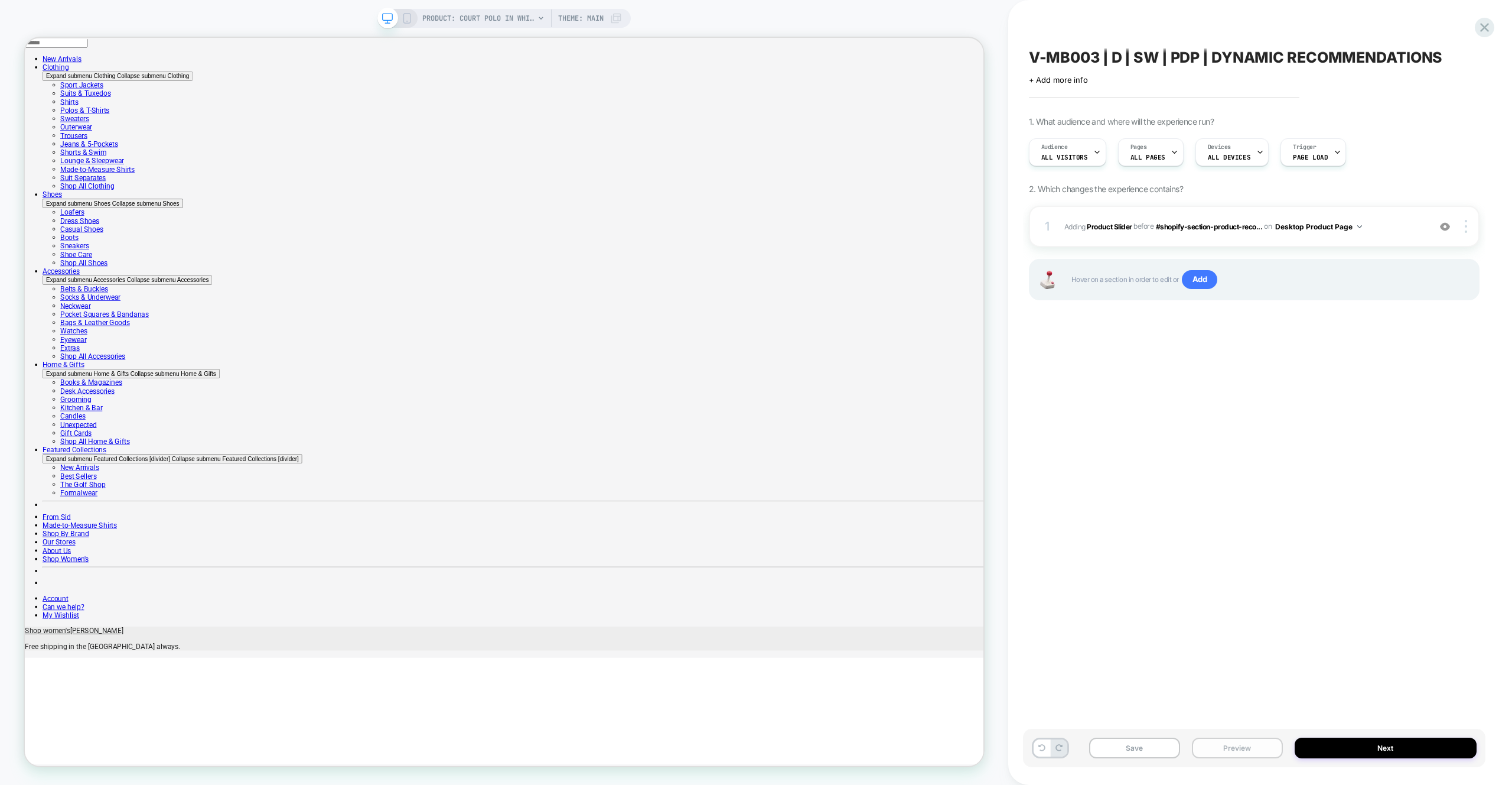
drag, startPoint x: 1238, startPoint y: 755, endPoint x: 1238, endPoint y: 745, distance: 10.0
click at [1237, 755] on button "Preview" at bounding box center [1237, 748] width 91 height 20
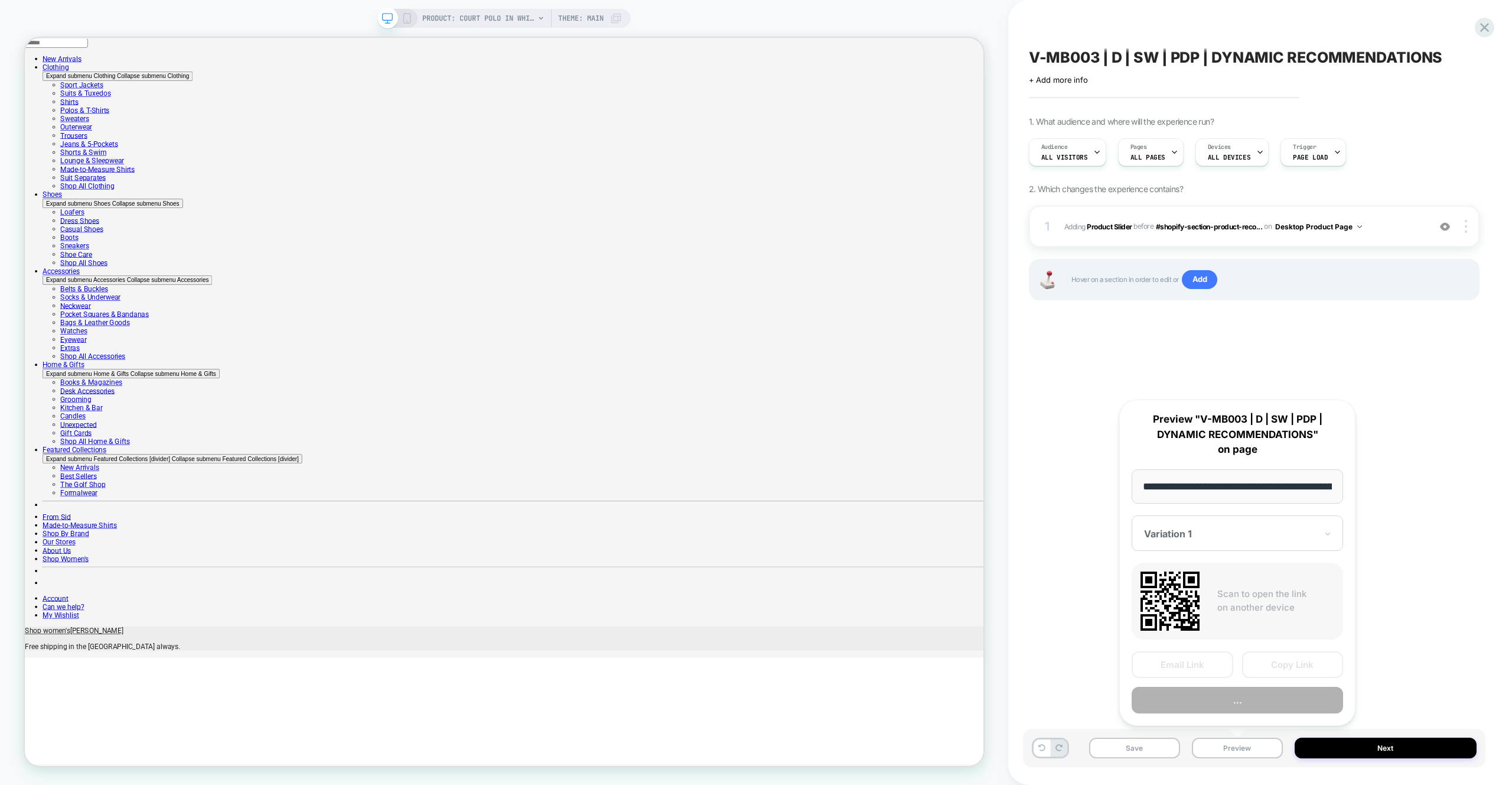
scroll to position [0, 320]
click at [1240, 697] on button "Preview" at bounding box center [1238, 701] width 212 height 27
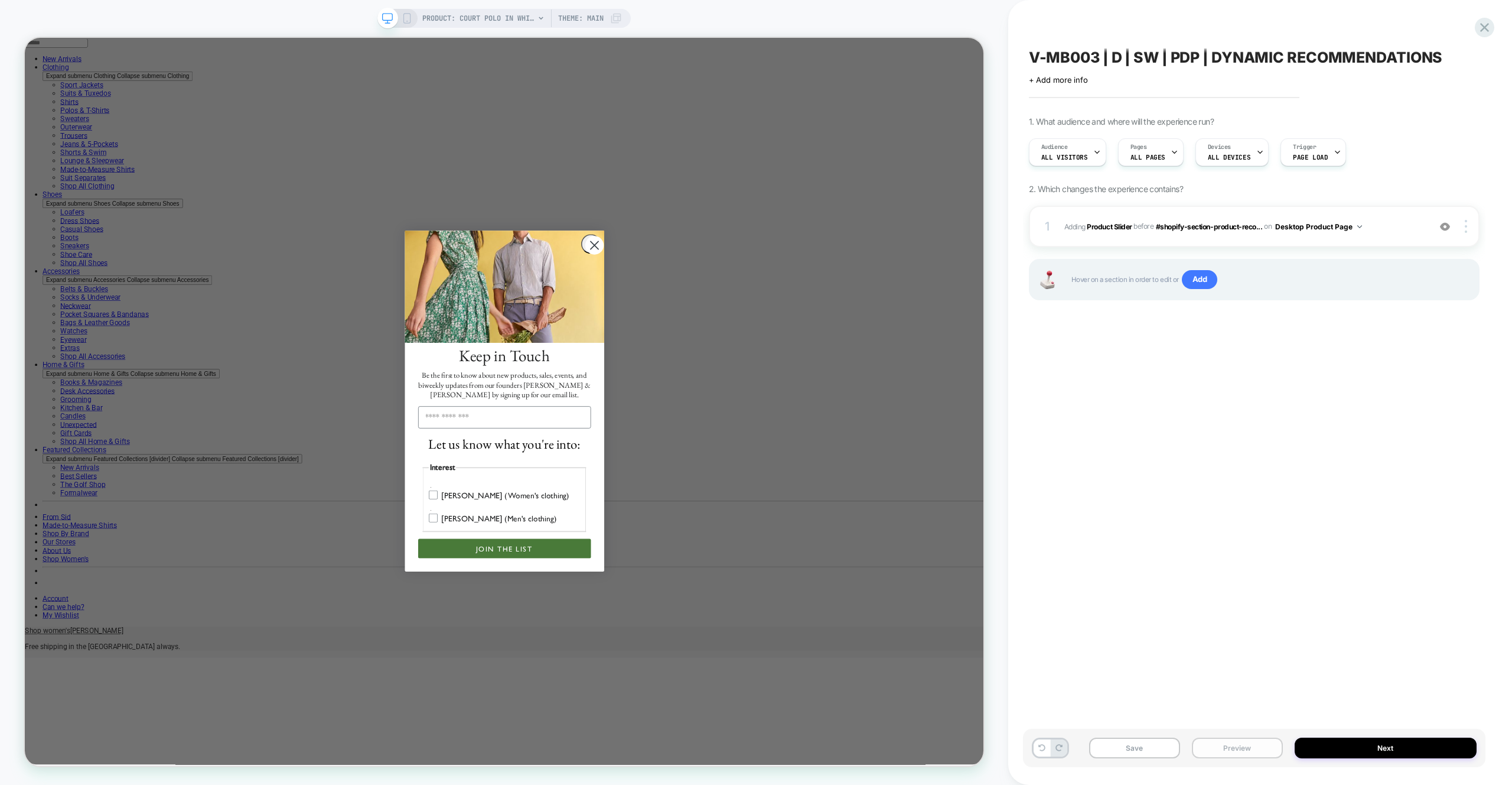
click at [1248, 750] on button "Preview" at bounding box center [1237, 748] width 91 height 20
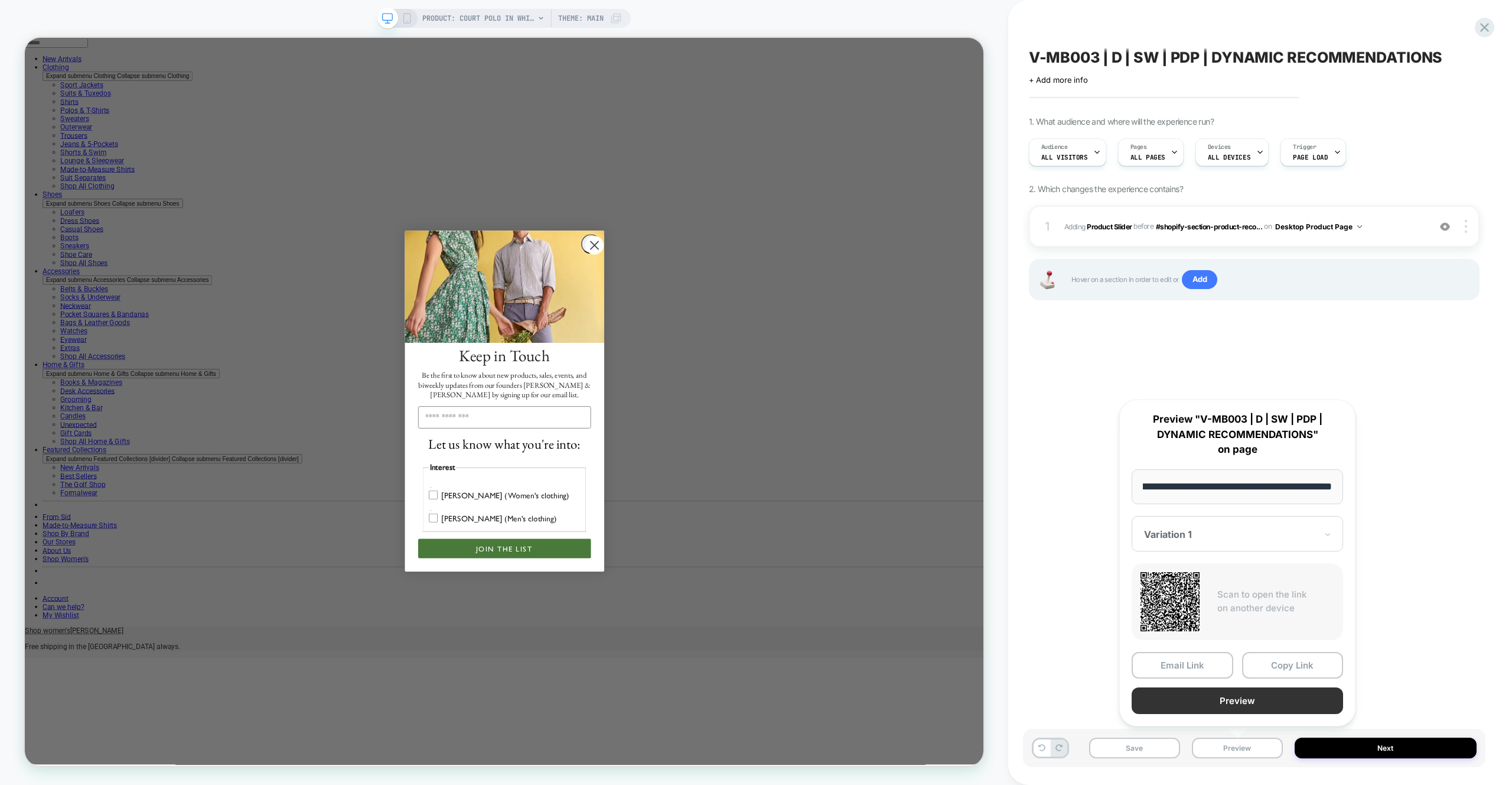
scroll to position [0, 0]
click at [1232, 707] on button "Preview" at bounding box center [1238, 701] width 212 height 27
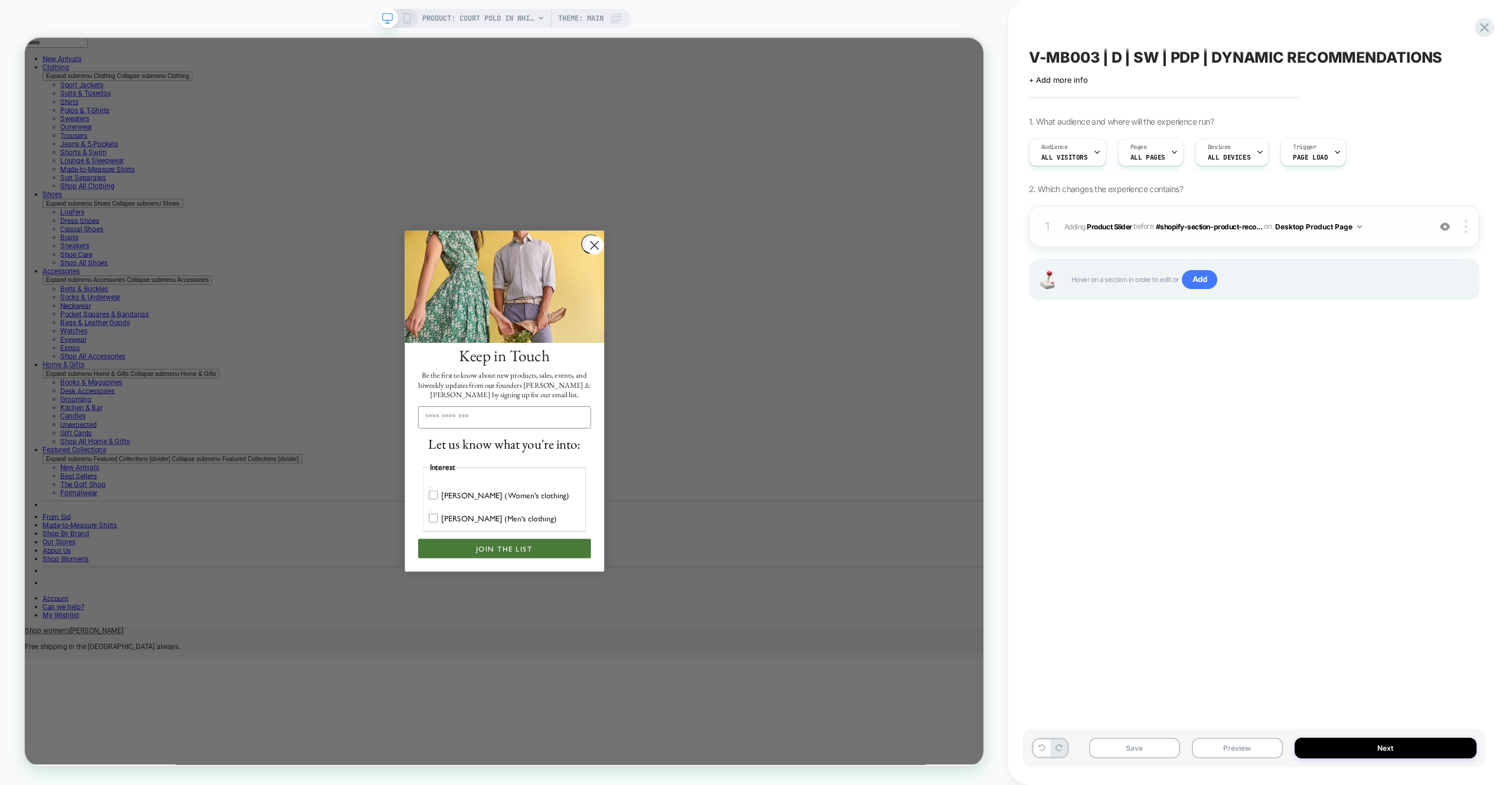
click at [1412, 218] on div "1 #_loomi_addon_1755883541937 Adding Product Slider BEFORE #shopify-section-pro…" at bounding box center [1254, 226] width 451 height 42
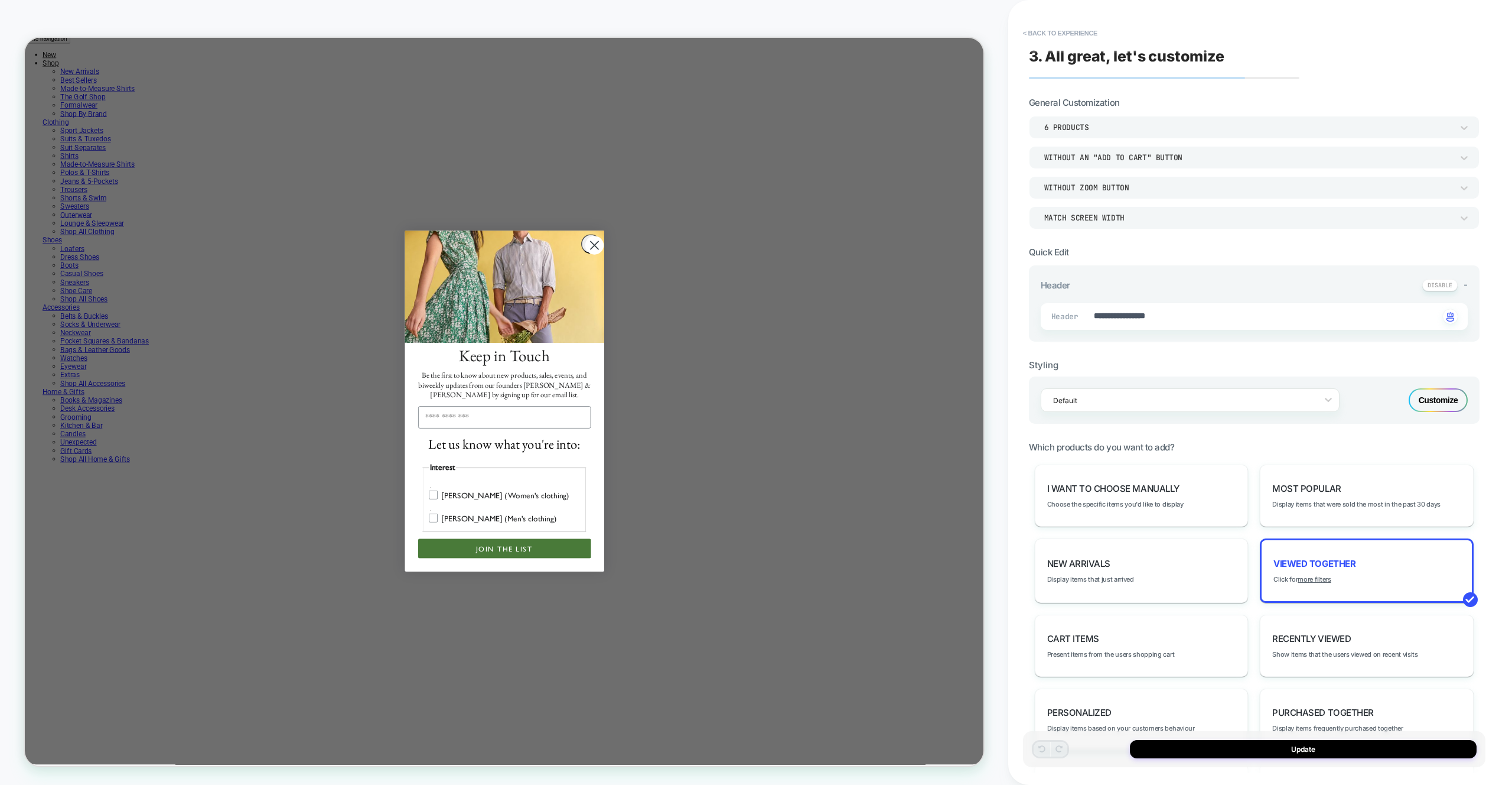
scroll to position [1129, 0]
click at [1115, 127] on div "6 Products" at bounding box center [1248, 127] width 408 height 10
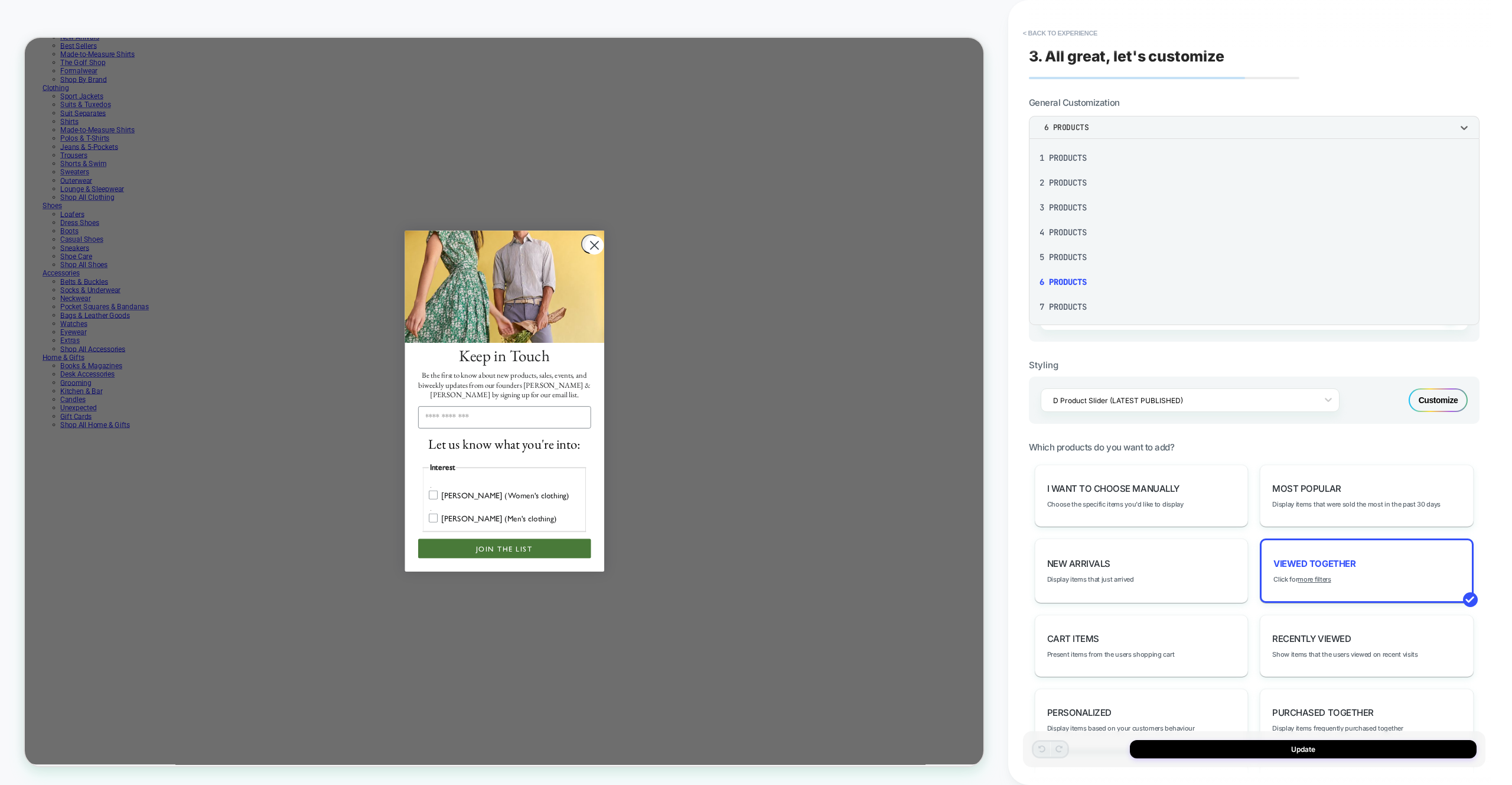
scroll to position [150, 0]
click at [1200, 748] on button "Update" at bounding box center [1303, 749] width 346 height 18
type textarea "*"
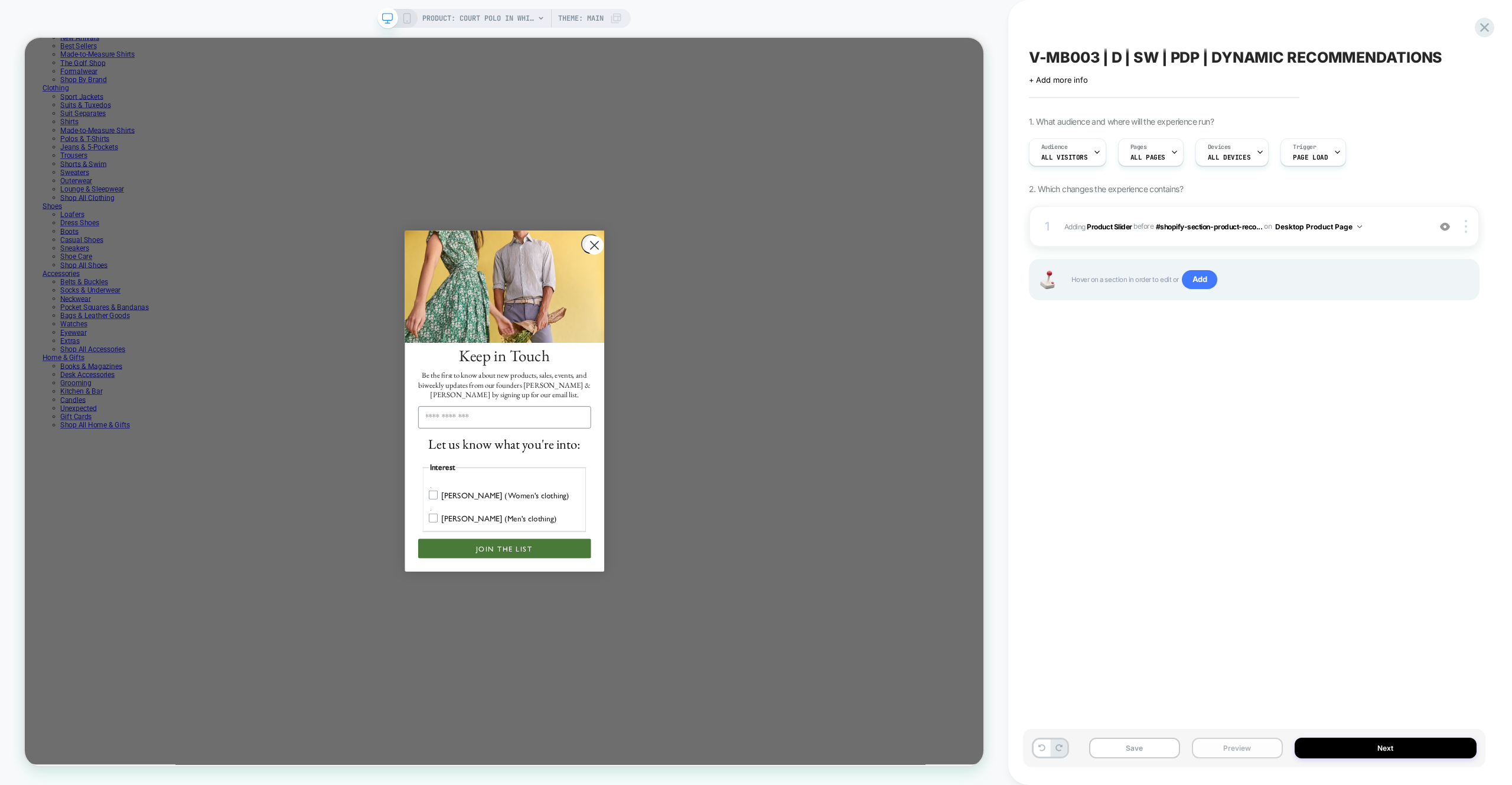
click at [1227, 738] on button "Preview" at bounding box center [1237, 748] width 91 height 20
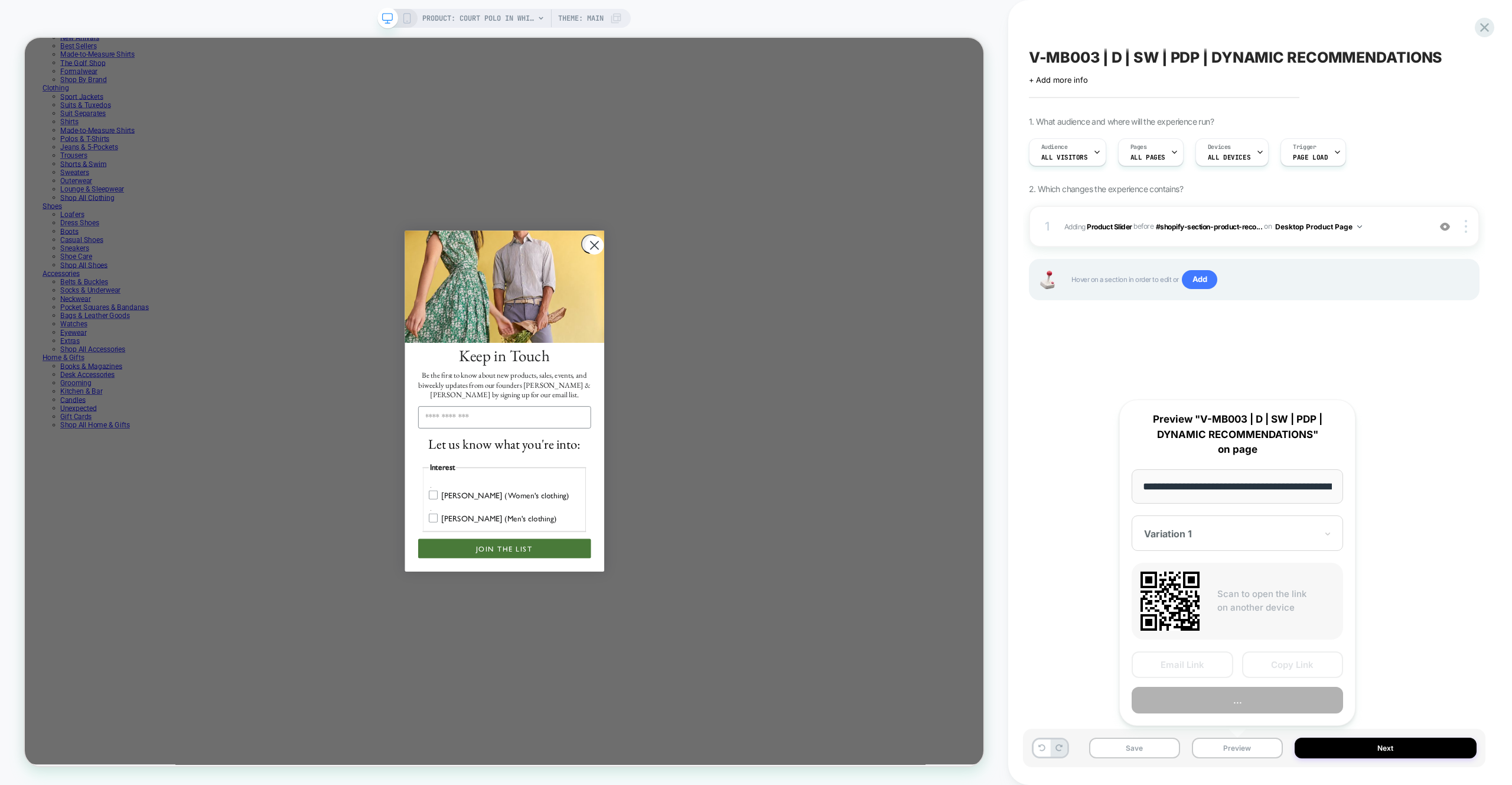
scroll to position [0, 320]
click at [1224, 702] on button "Preview" at bounding box center [1238, 701] width 212 height 27
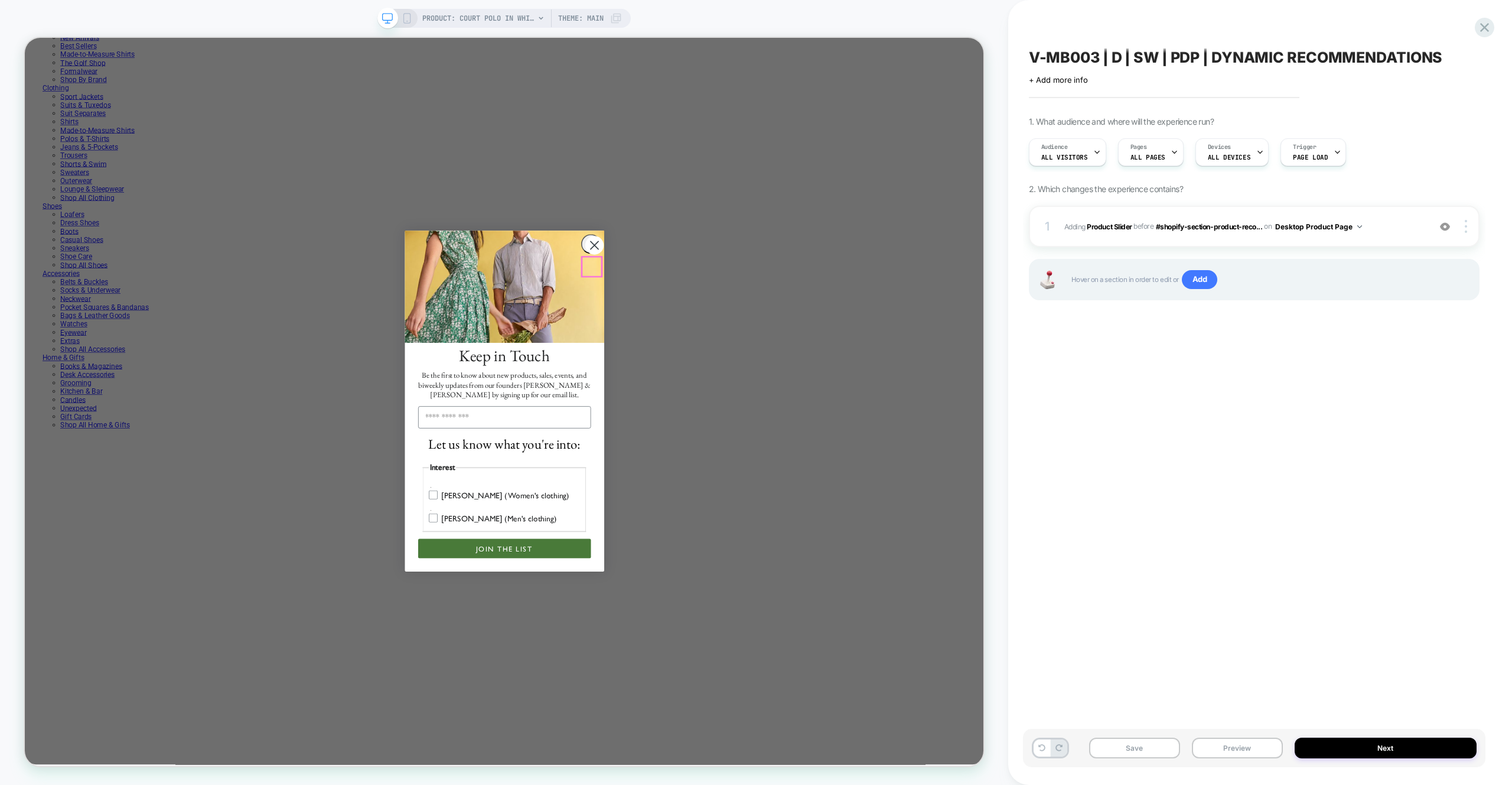
drag, startPoint x: 782, startPoint y: 347, endPoint x: 1016, endPoint y: 340, distance: 234.1
click at [782, 327] on circle "Close dialog" at bounding box center [784, 314] width 25 height 25
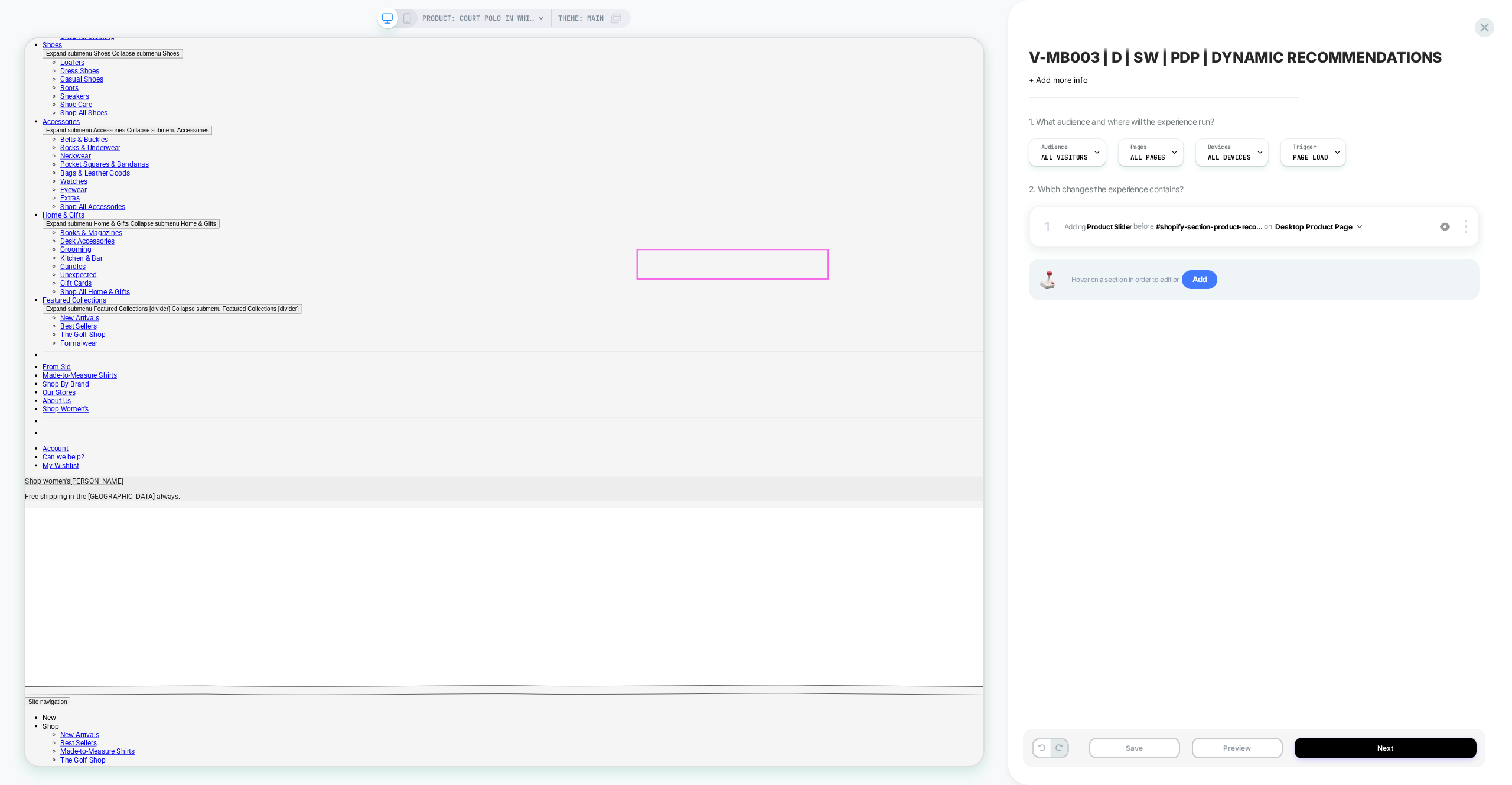
scroll to position [0, 0]
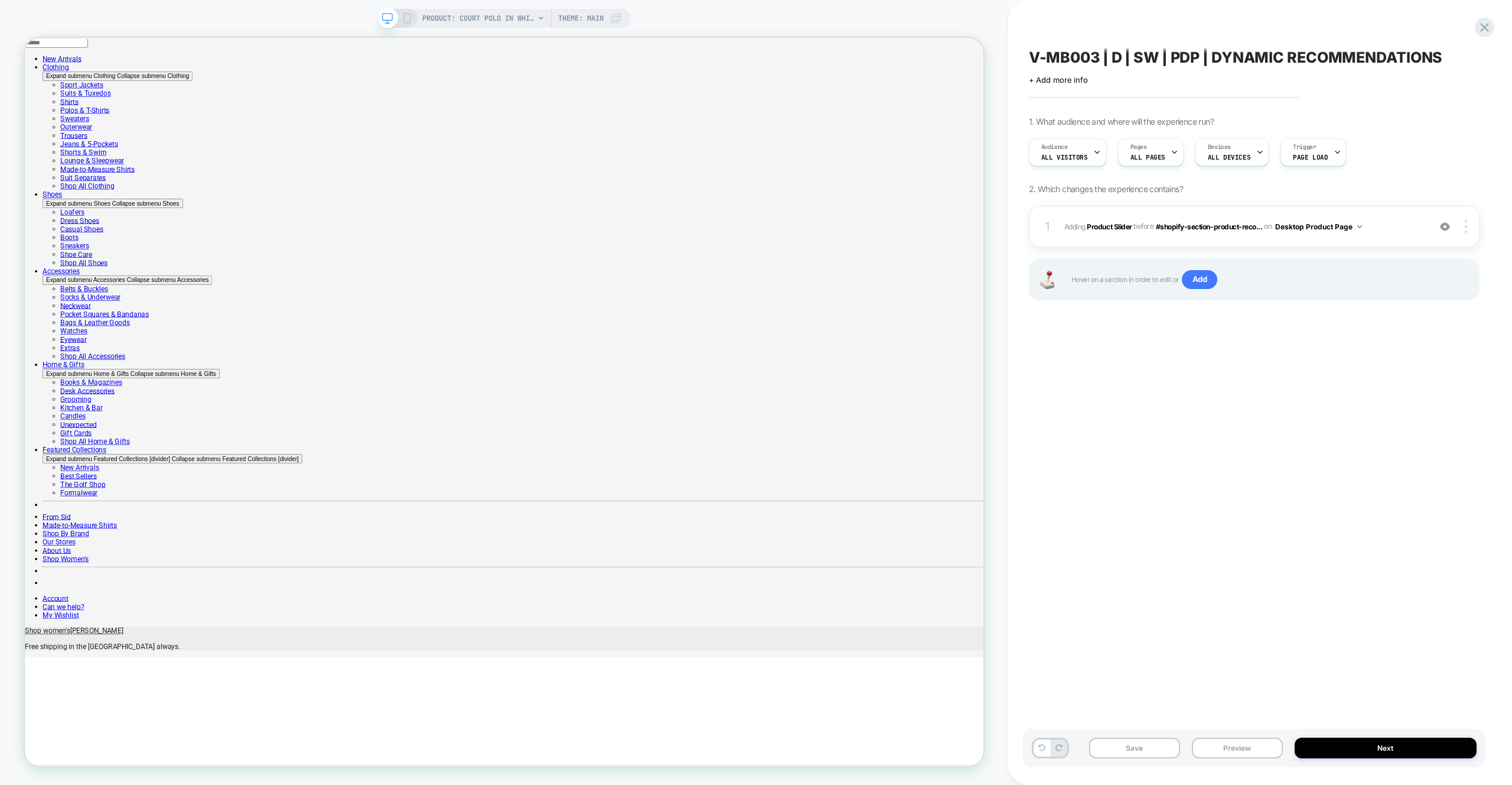
click at [1175, 280] on span "Hover on a section in order to edit or Add" at bounding box center [1269, 280] width 395 height 19
click at [1203, 285] on span "Add" at bounding box center [1199, 280] width 36 height 19
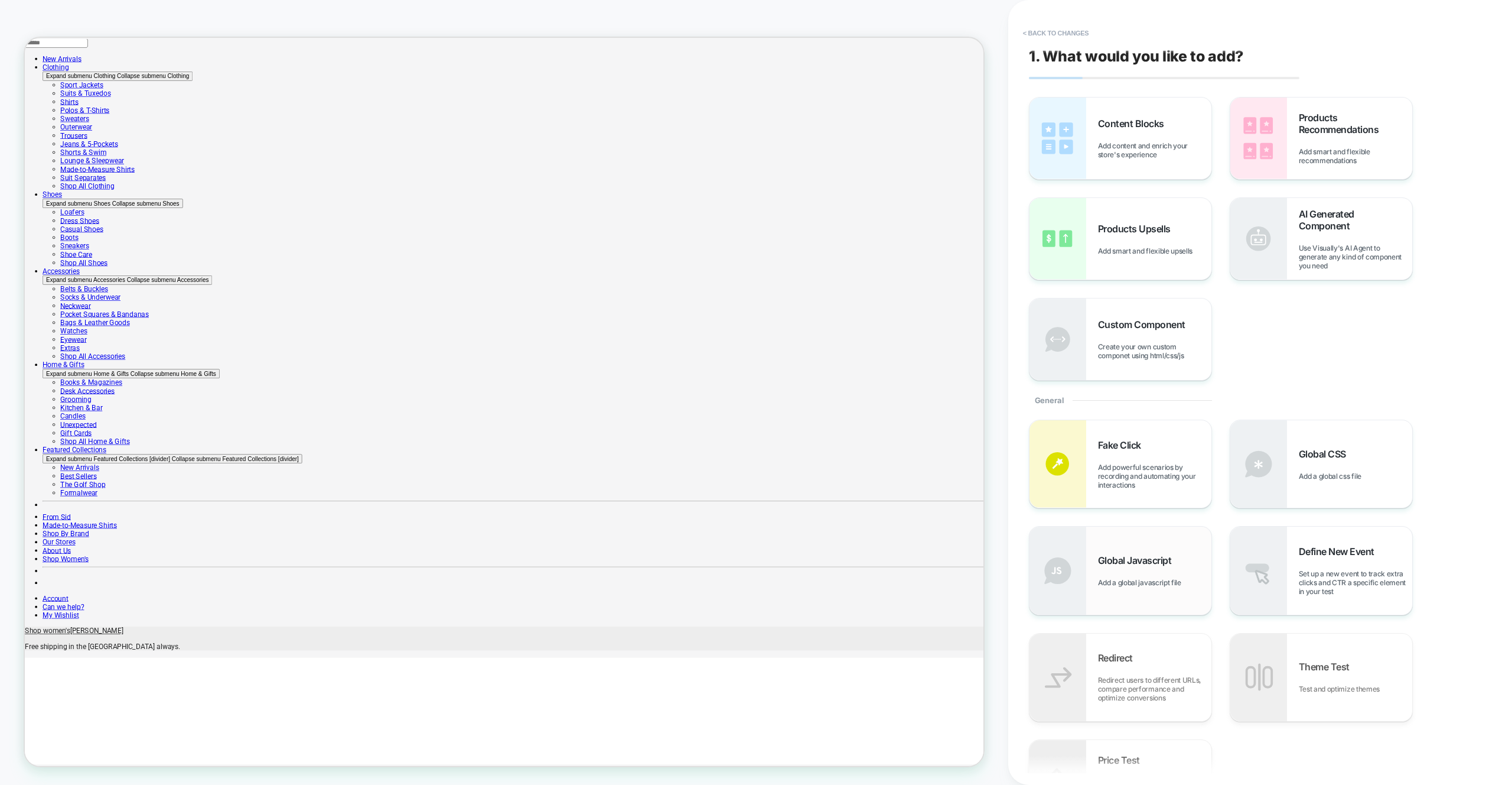
click at [1167, 576] on div "Global Javascript Add a global javascript file" at bounding box center [1154, 570] width 114 height 32
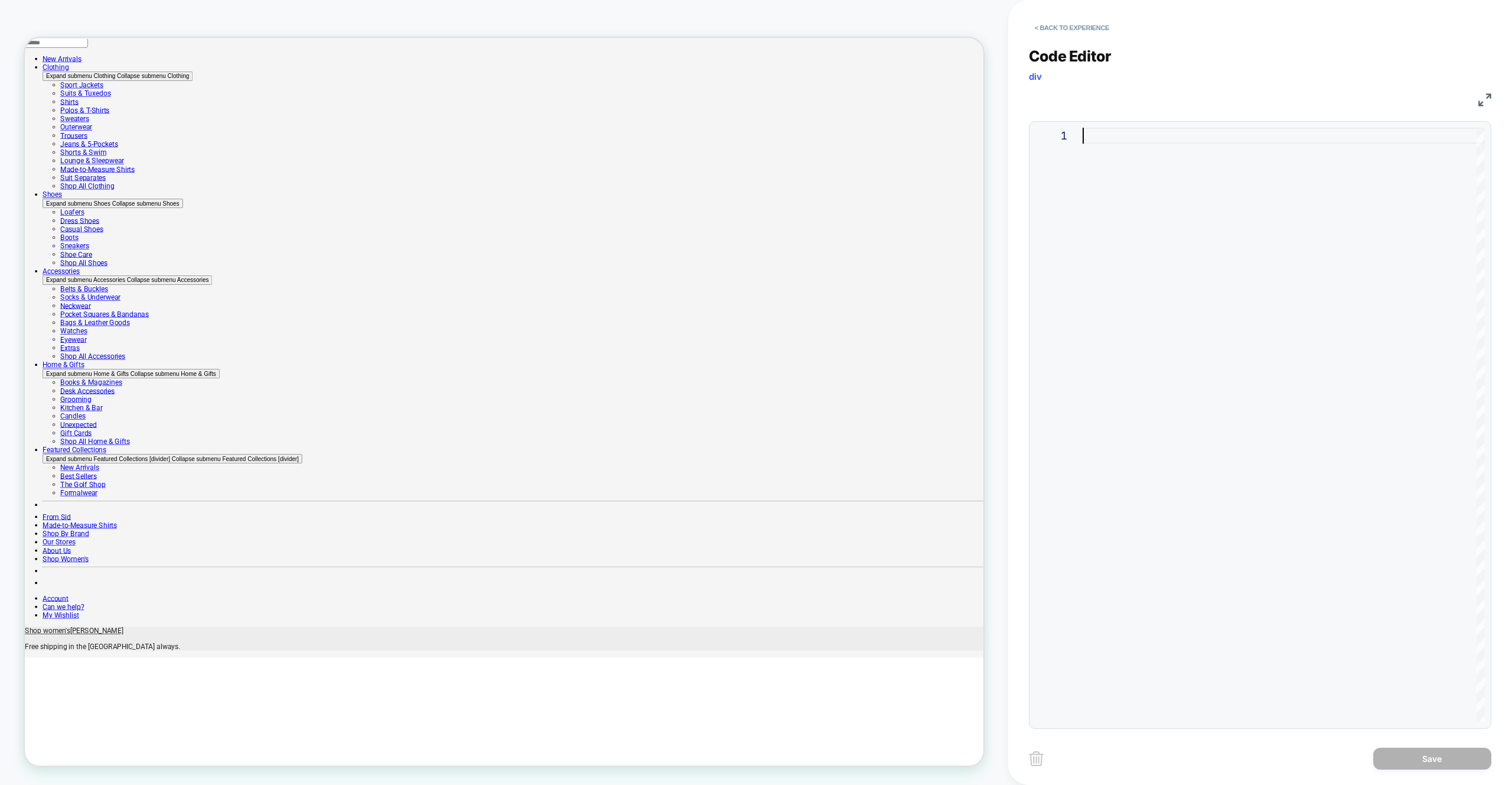
click at [1218, 517] on div at bounding box center [1284, 425] width 402 height 594
type textarea "**********"
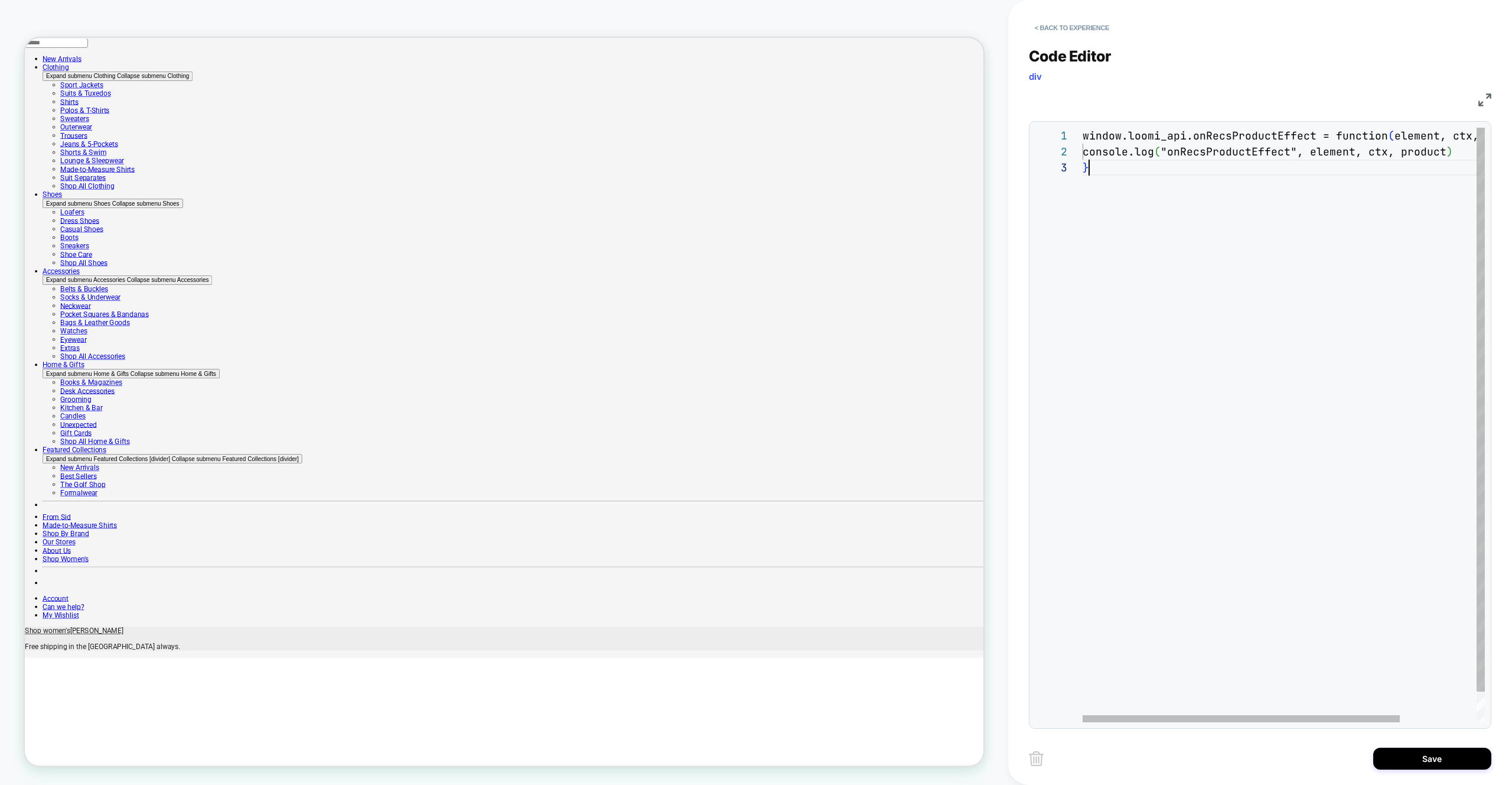
scroll to position [32, 6]
click at [1403, 766] on button "Save" at bounding box center [1432, 758] width 118 height 22
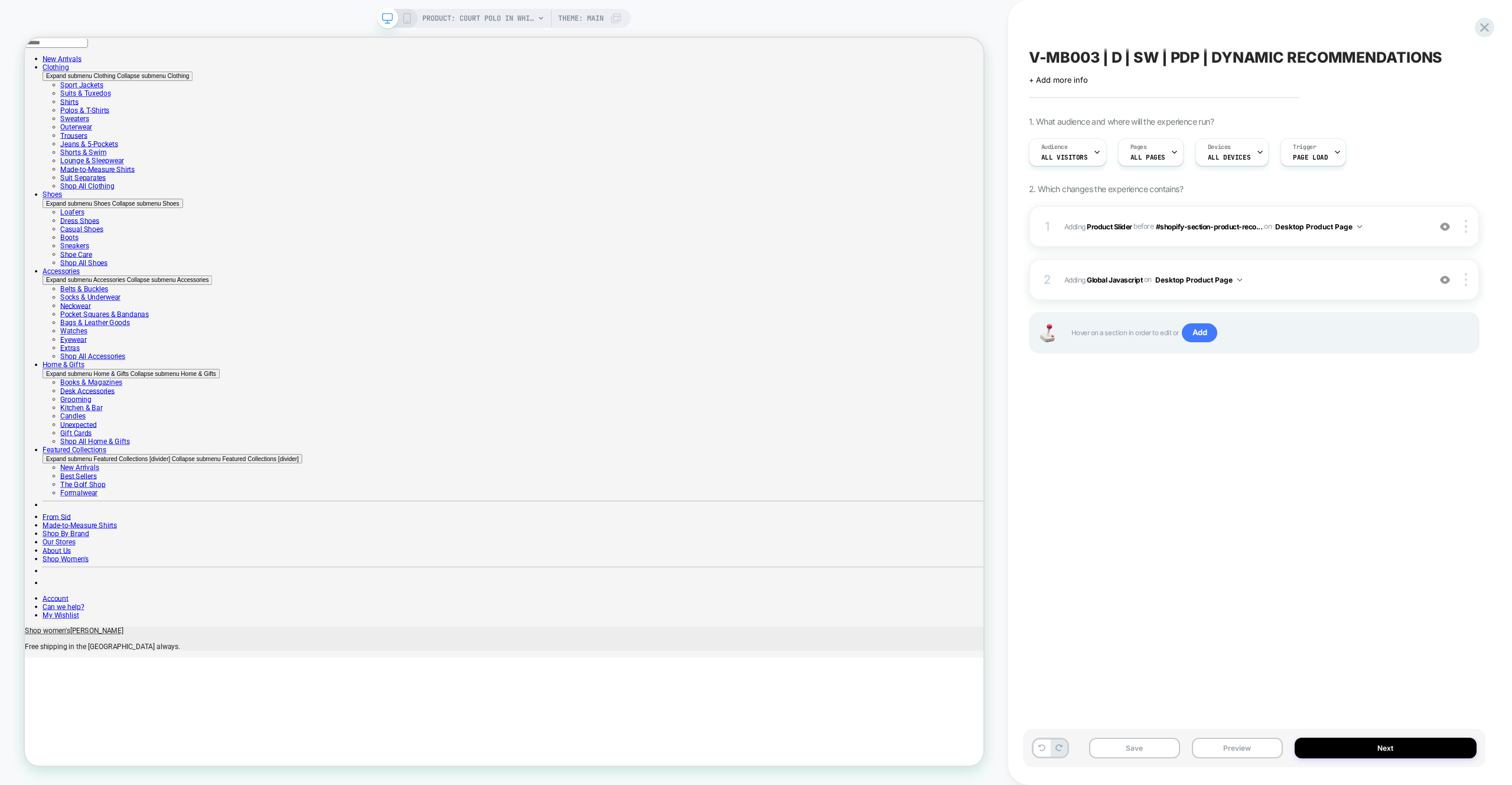
drag, startPoint x: 1253, startPoint y: 751, endPoint x: 1248, endPoint y: 714, distance: 37.3
click at [1253, 751] on button "Preview" at bounding box center [1237, 748] width 91 height 20
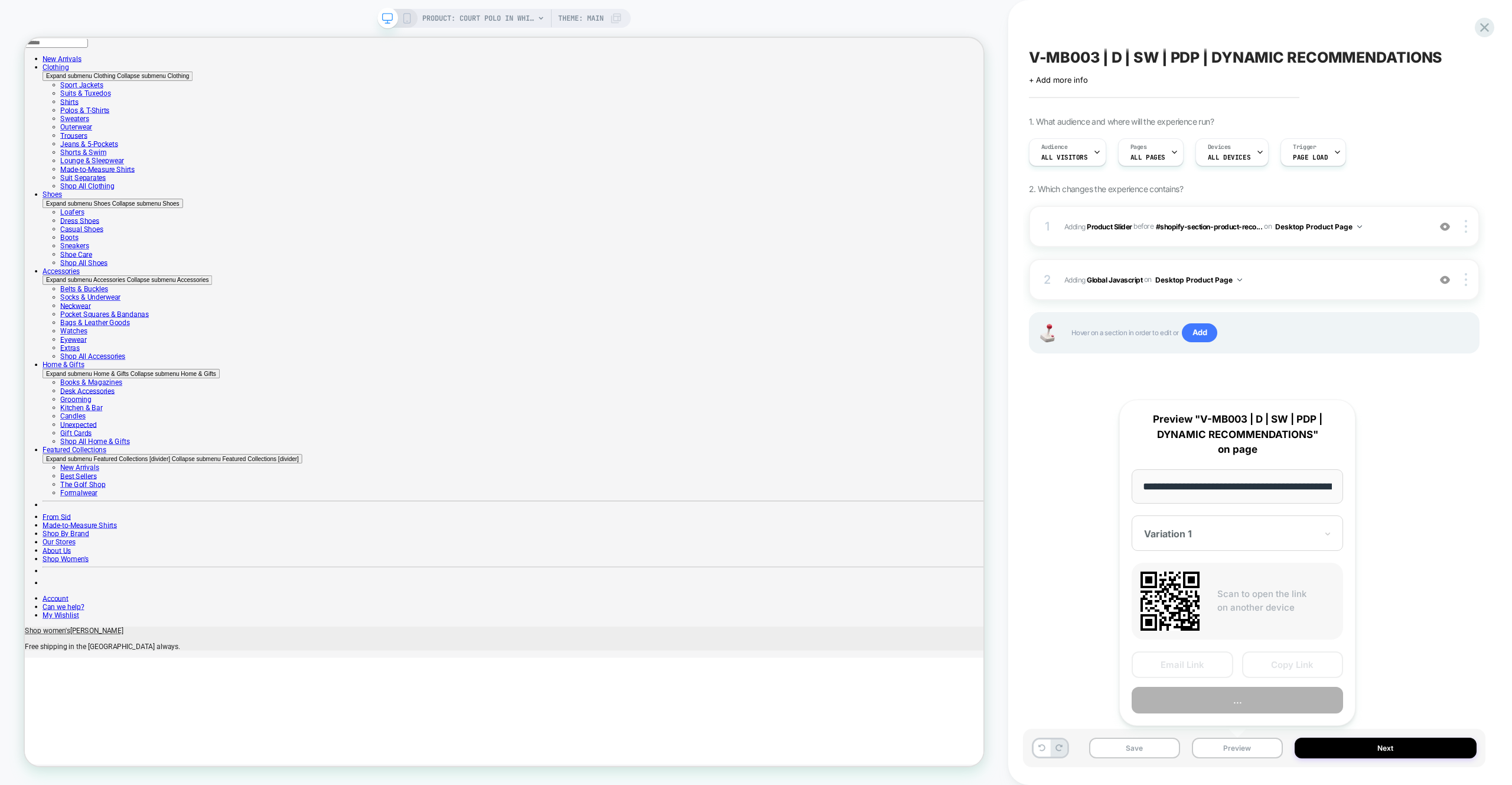
scroll to position [0, 320]
click at [1242, 695] on button "Preview" at bounding box center [1238, 701] width 212 height 27
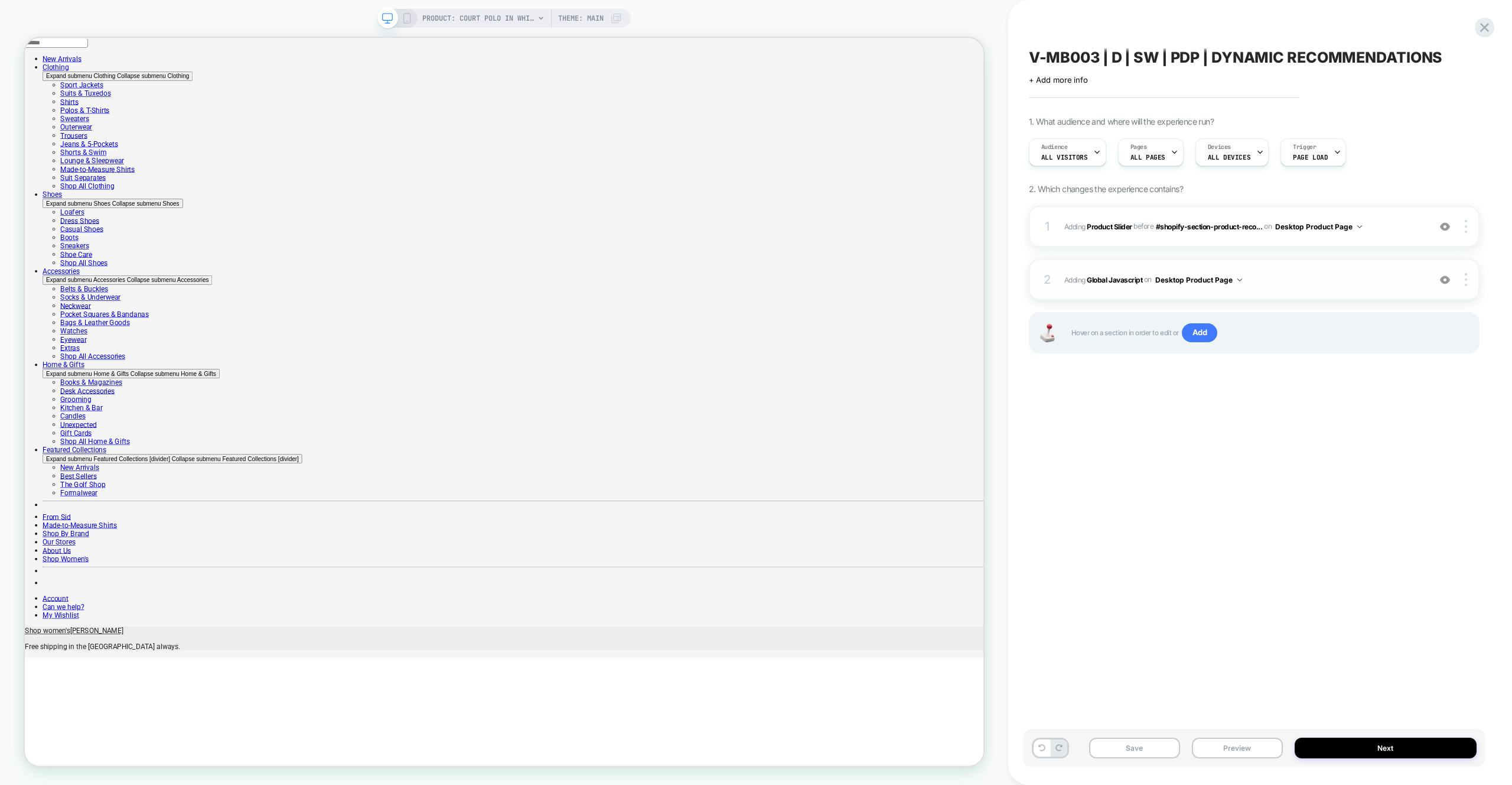
click at [1295, 268] on div "2 Adding Global Javascript on Desktop Product Page Add Before Add After Copy to…" at bounding box center [1254, 280] width 451 height 42
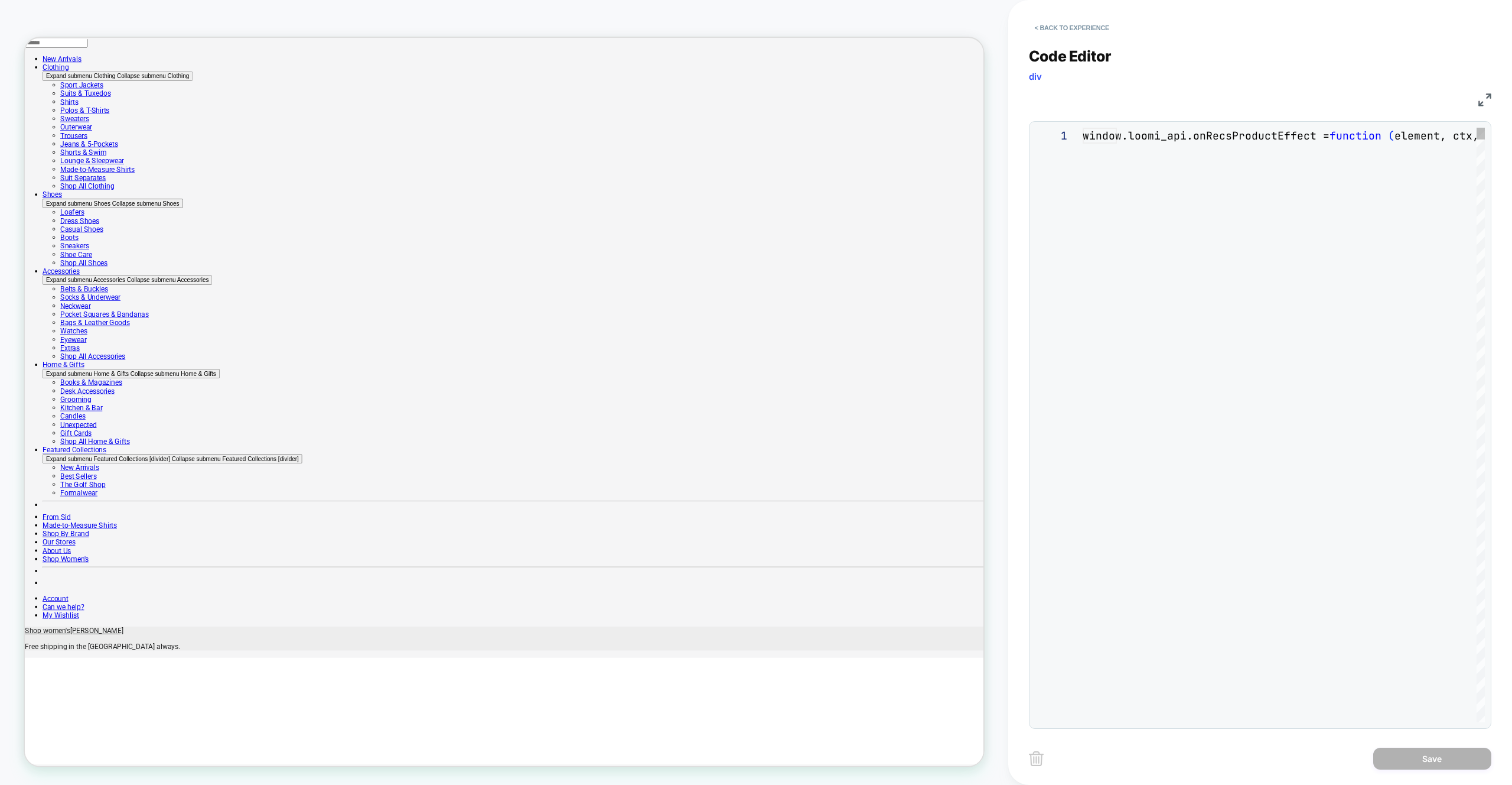
scroll to position [48, 0]
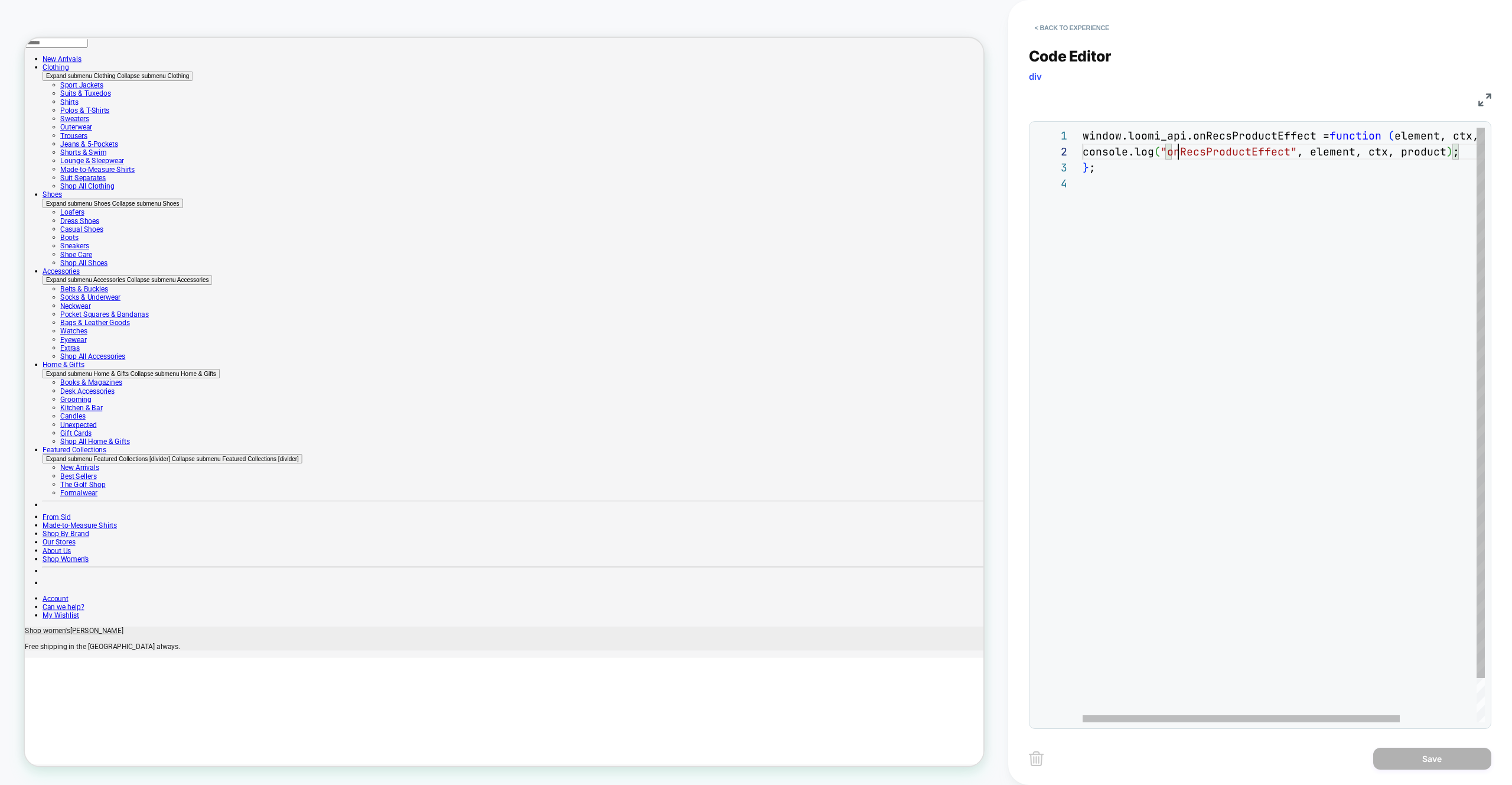
click at [1177, 155] on div "window.loomi_api.onRecsProductEffect = function ( element, ctx, product ) { con…" at bounding box center [1332, 449] width 499 height 642
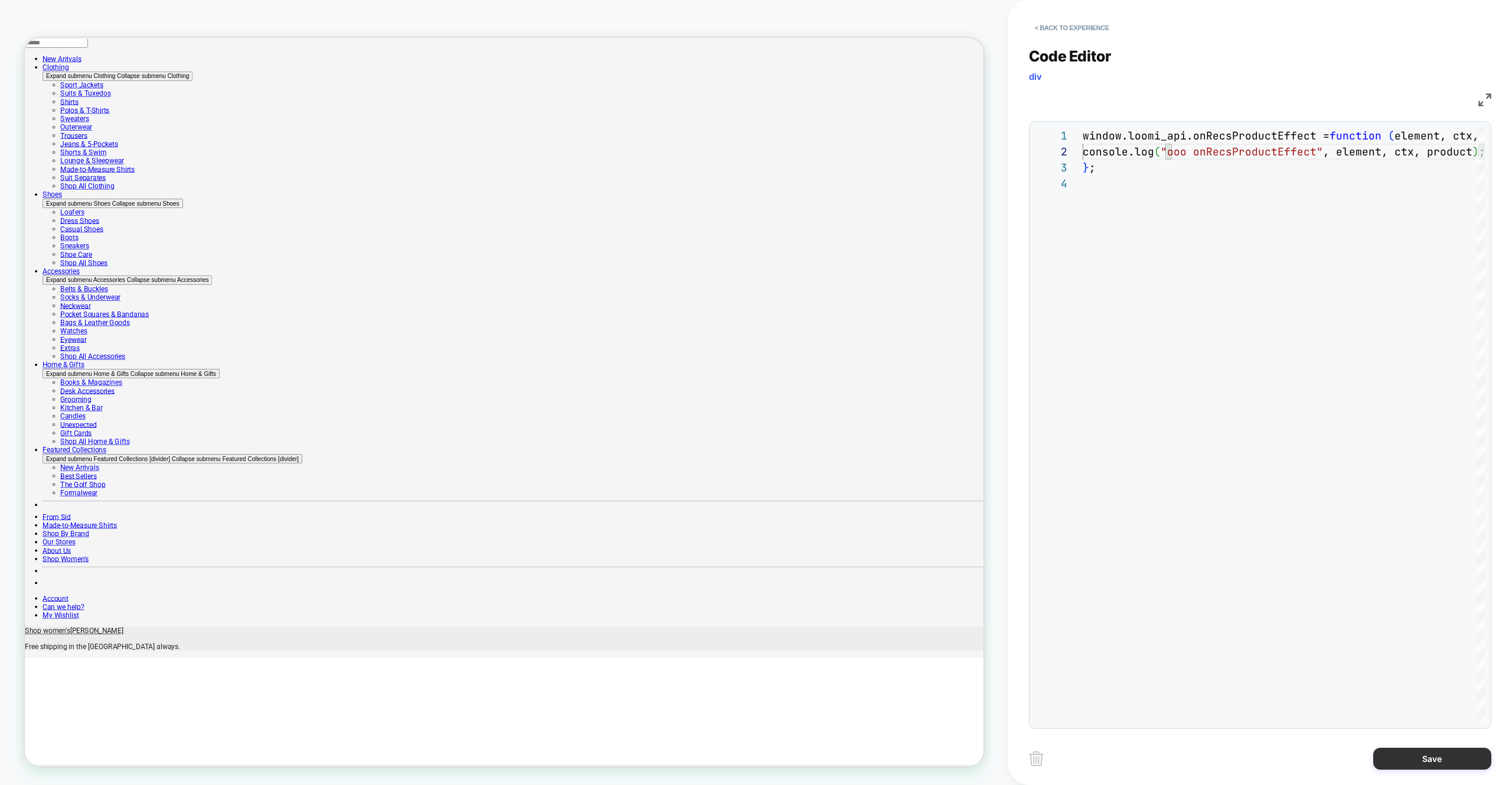
type textarea "**********"
click at [1440, 752] on button "Save" at bounding box center [1432, 758] width 118 height 22
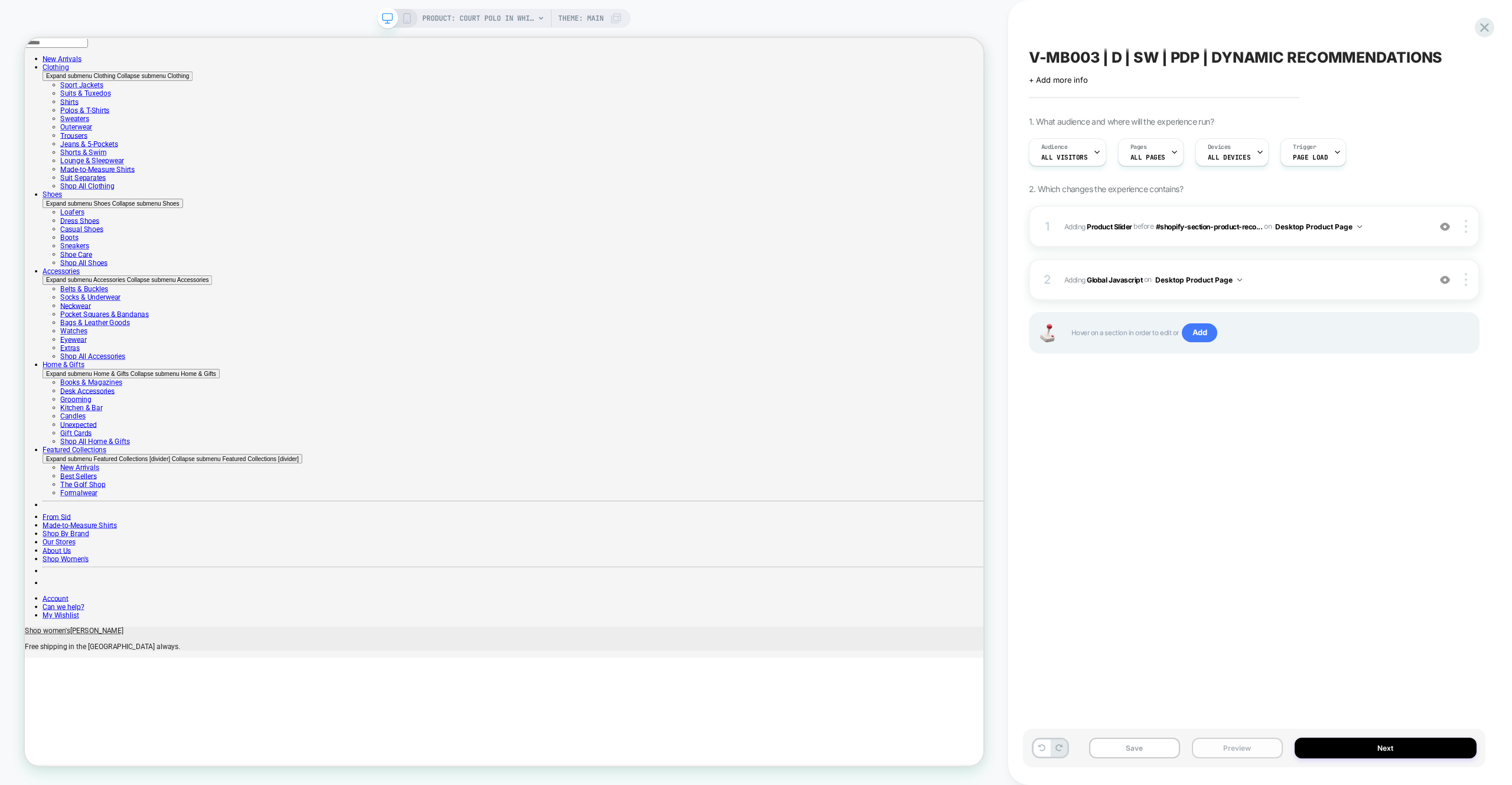
click at [1230, 743] on button "Preview" at bounding box center [1237, 748] width 91 height 20
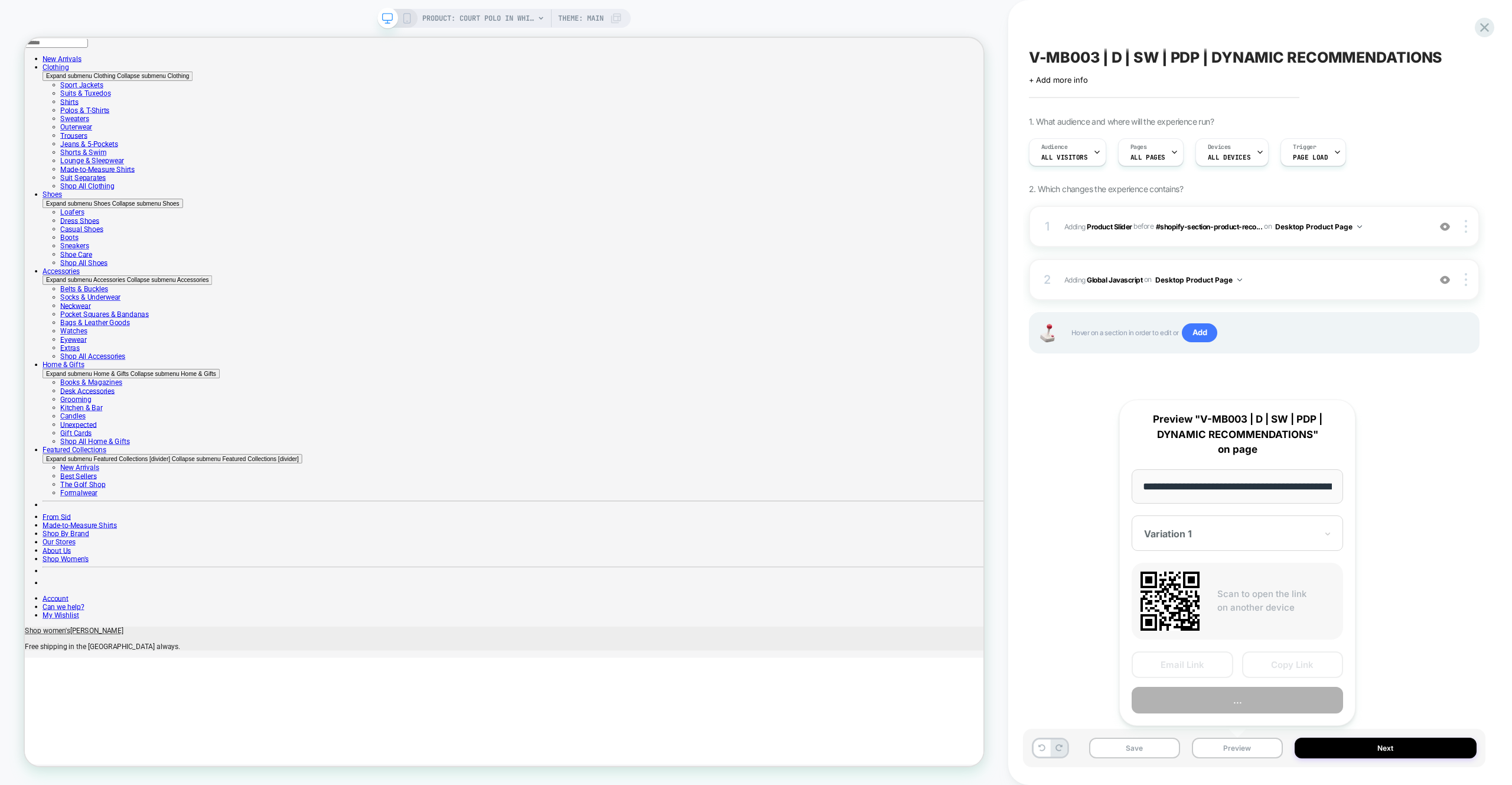
scroll to position [0, 0]
click at [1239, 705] on button "..." at bounding box center [1238, 701] width 212 height 27
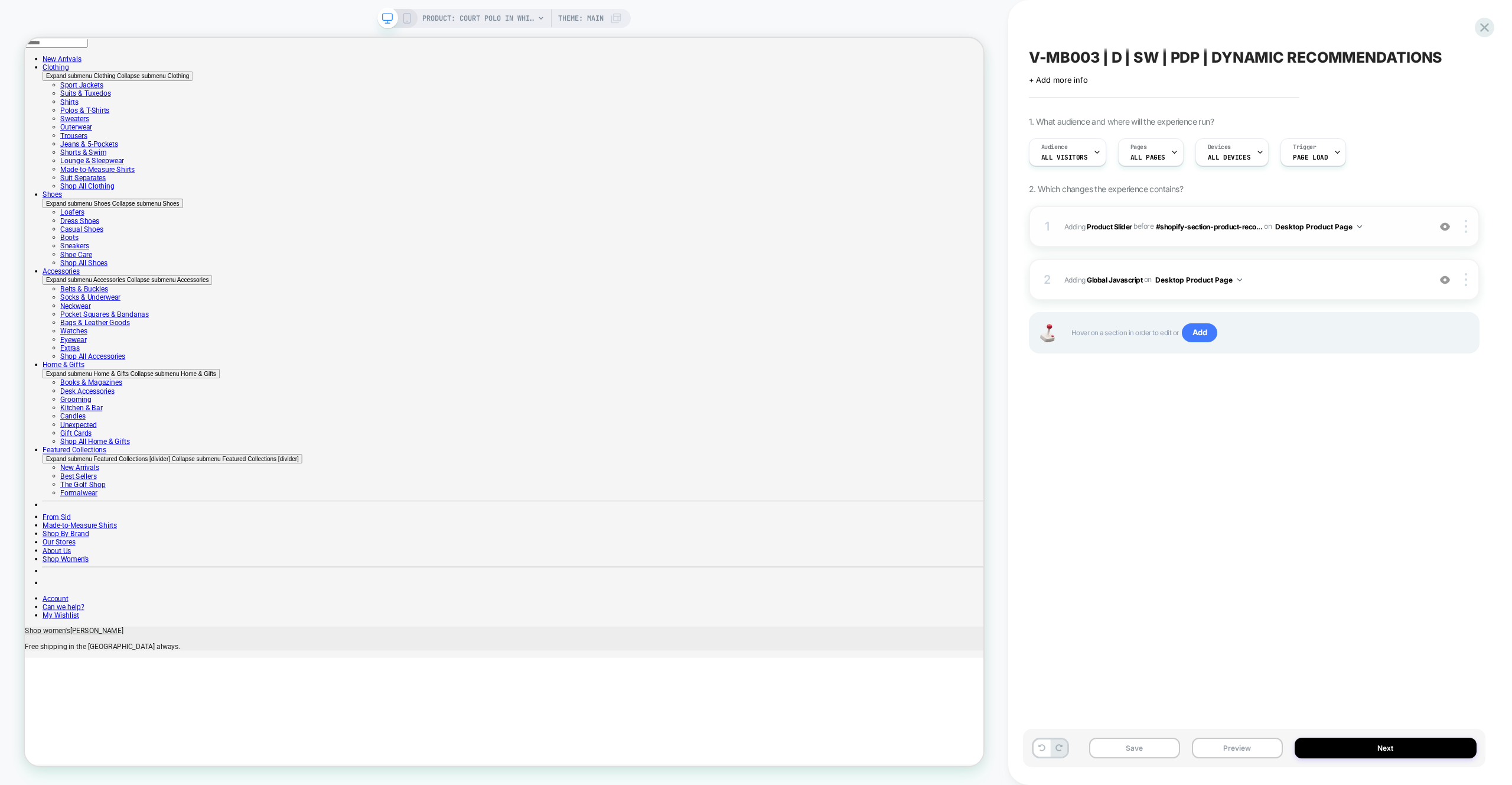
click at [1391, 234] on div "1 #_loomi_addon_1755883541937 Adding Product Slider BEFORE #shopify-section-pro…" at bounding box center [1254, 226] width 451 height 42
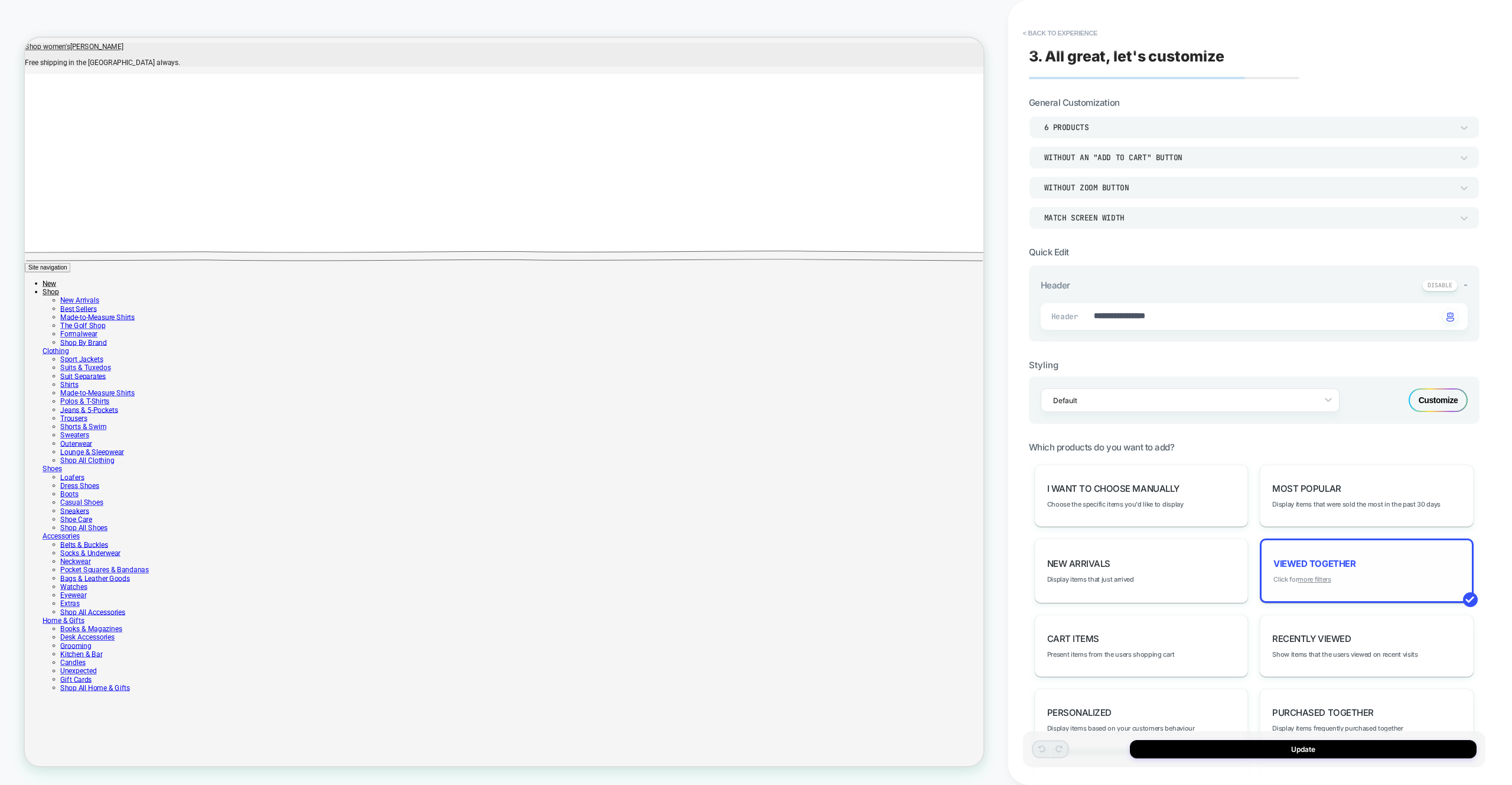
scroll to position [1114, 0]
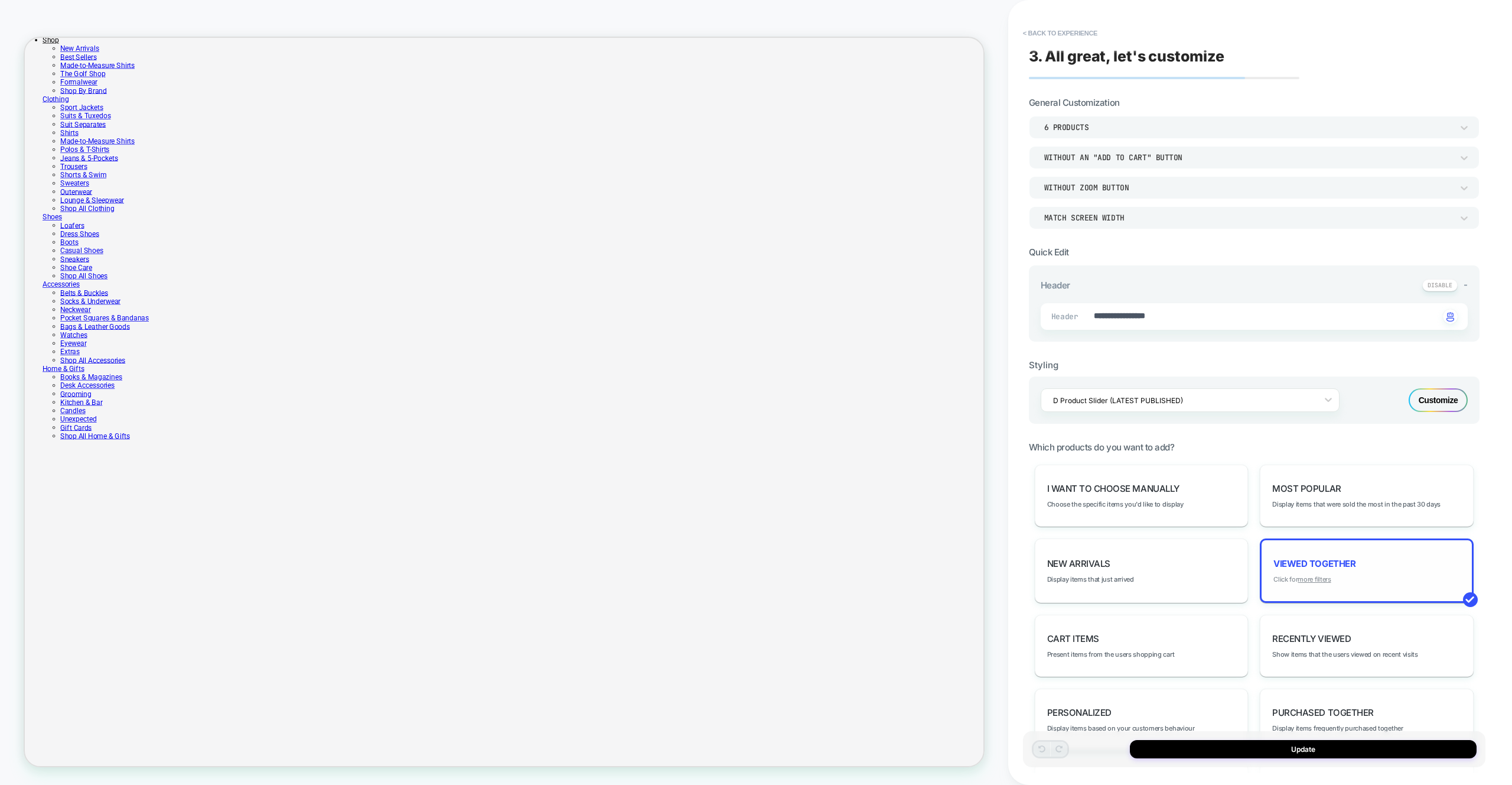
click at [1315, 577] on u "more filters" at bounding box center [1314, 580] width 33 height 8
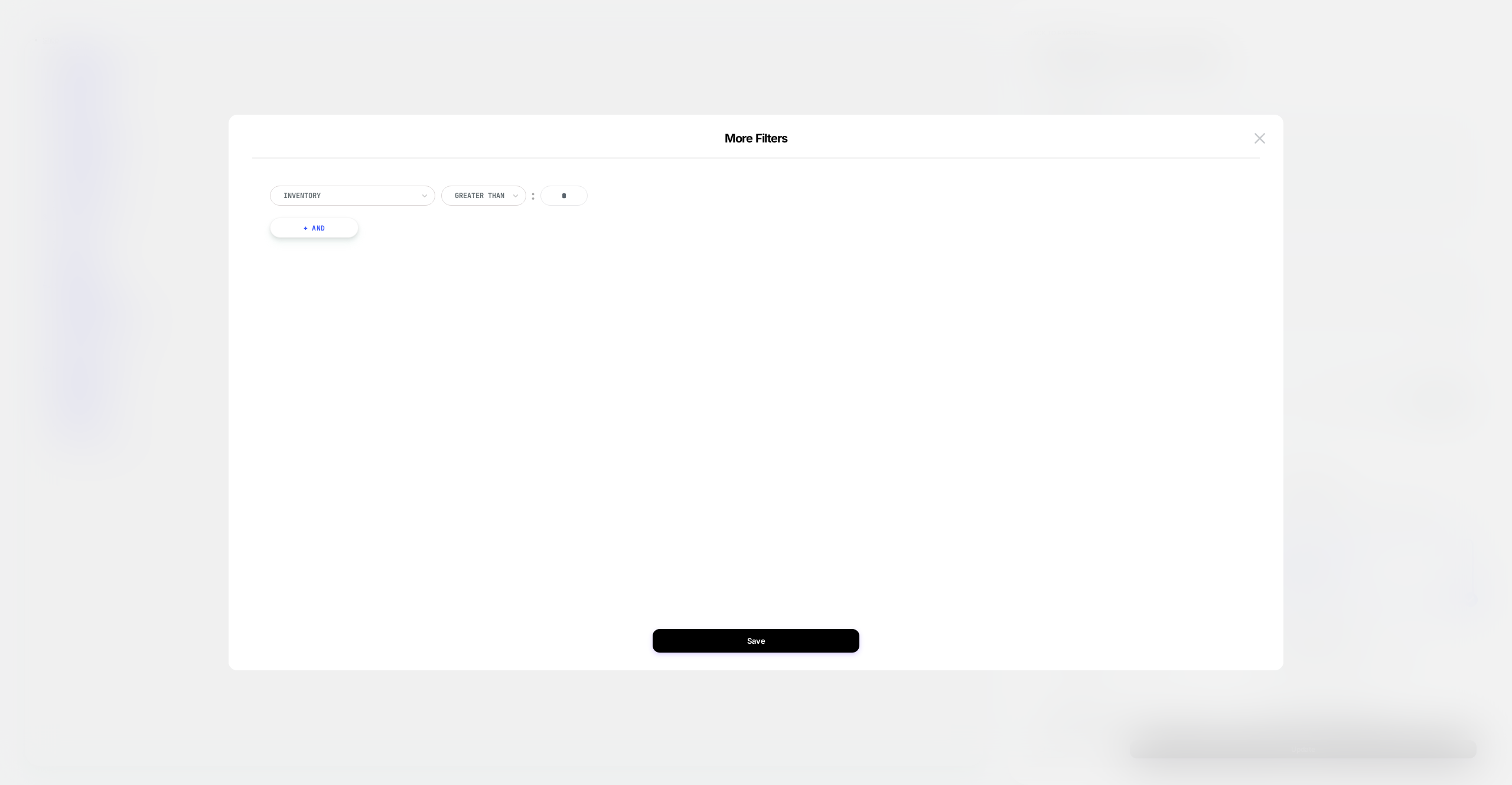
click at [1267, 140] on button at bounding box center [1259, 138] width 18 height 18
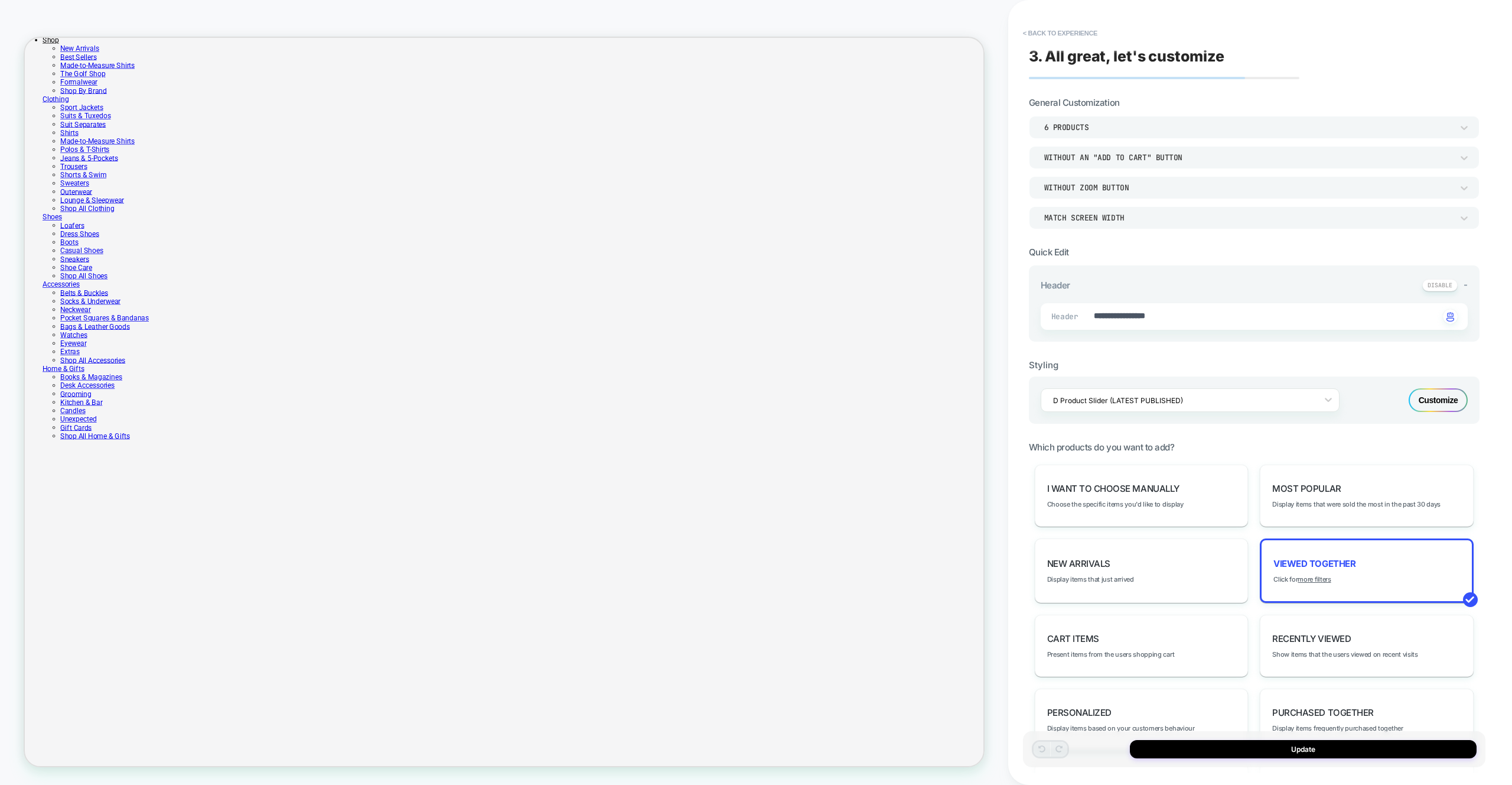
click at [1108, 42] on span "< Back to experience" at bounding box center [1249, 32] width 463 height 19
click at [1101, 38] on button "< Back to experience" at bounding box center [1060, 32] width 86 height 19
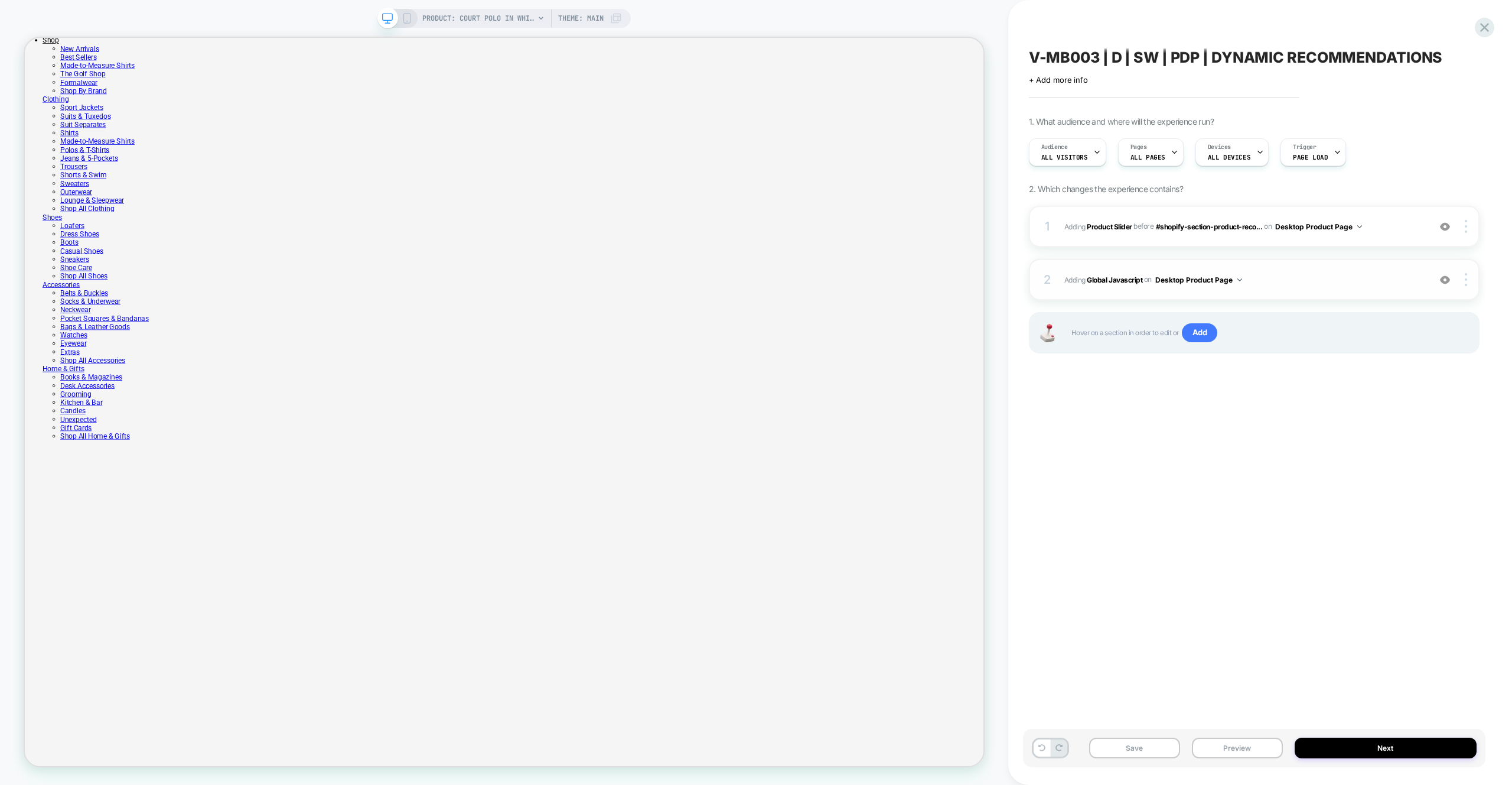
click at [1322, 271] on div "2 Adding Global Javascript on Desktop Product Page Add Before Add After Copy to…" at bounding box center [1254, 280] width 451 height 42
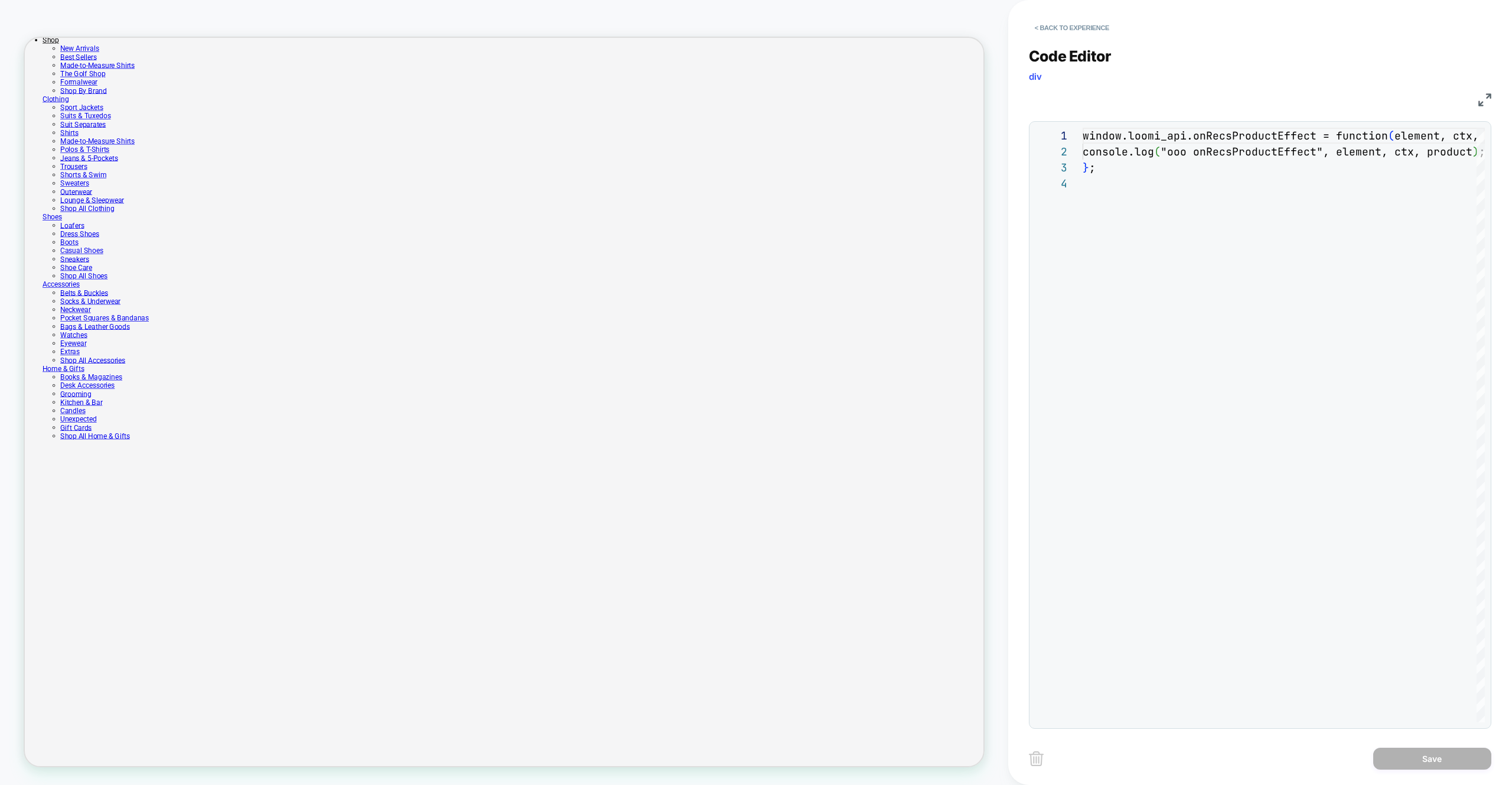
scroll to position [48, 0]
click at [1102, 23] on button "< Back to experience" at bounding box center [1072, 28] width 86 height 19
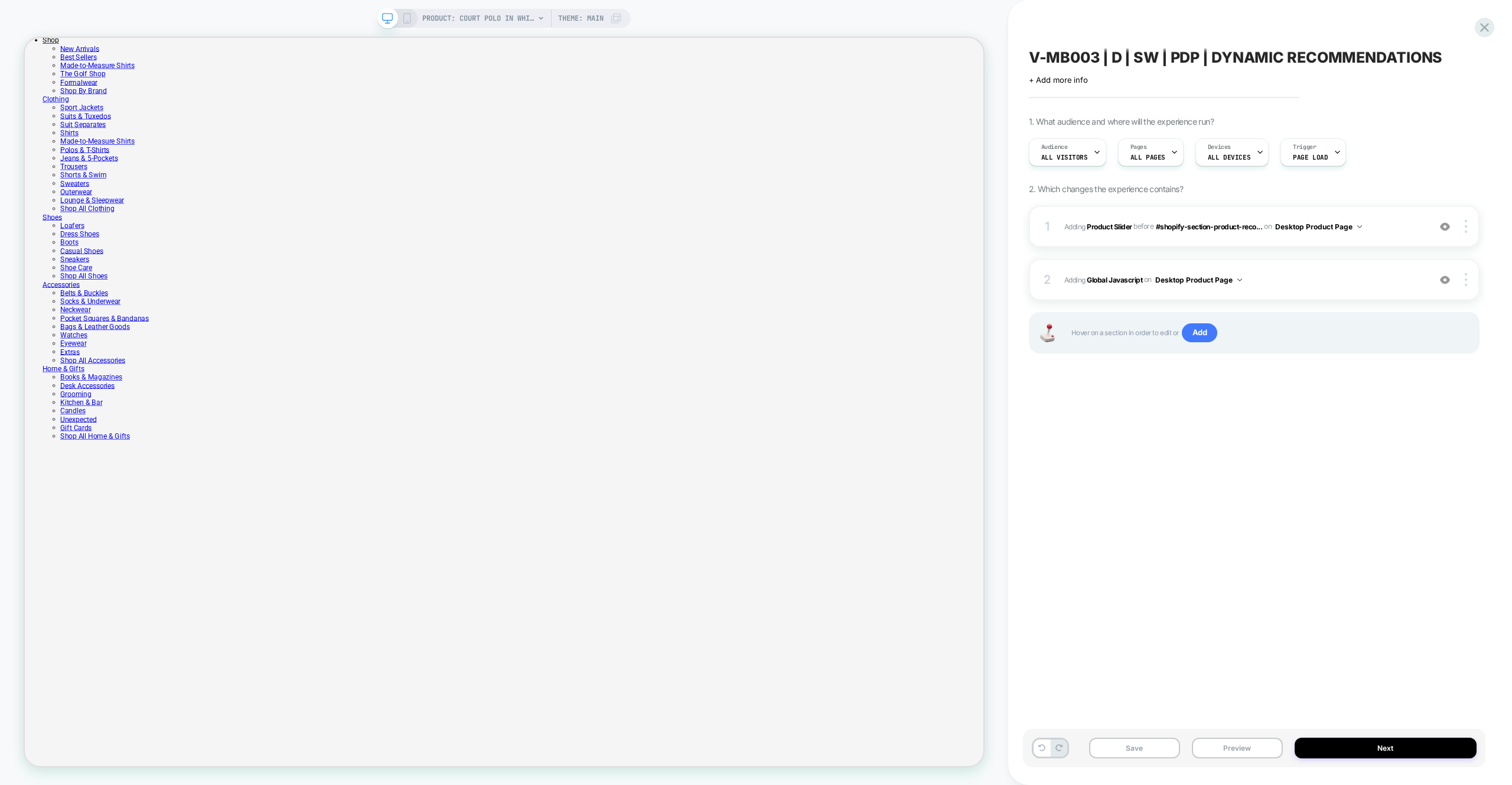
click at [1389, 222] on span "#_loomi_addon_1755883541937 Adding Product Slider BEFORE #shopify-section-produ…" at bounding box center [1244, 227] width 359 height 15
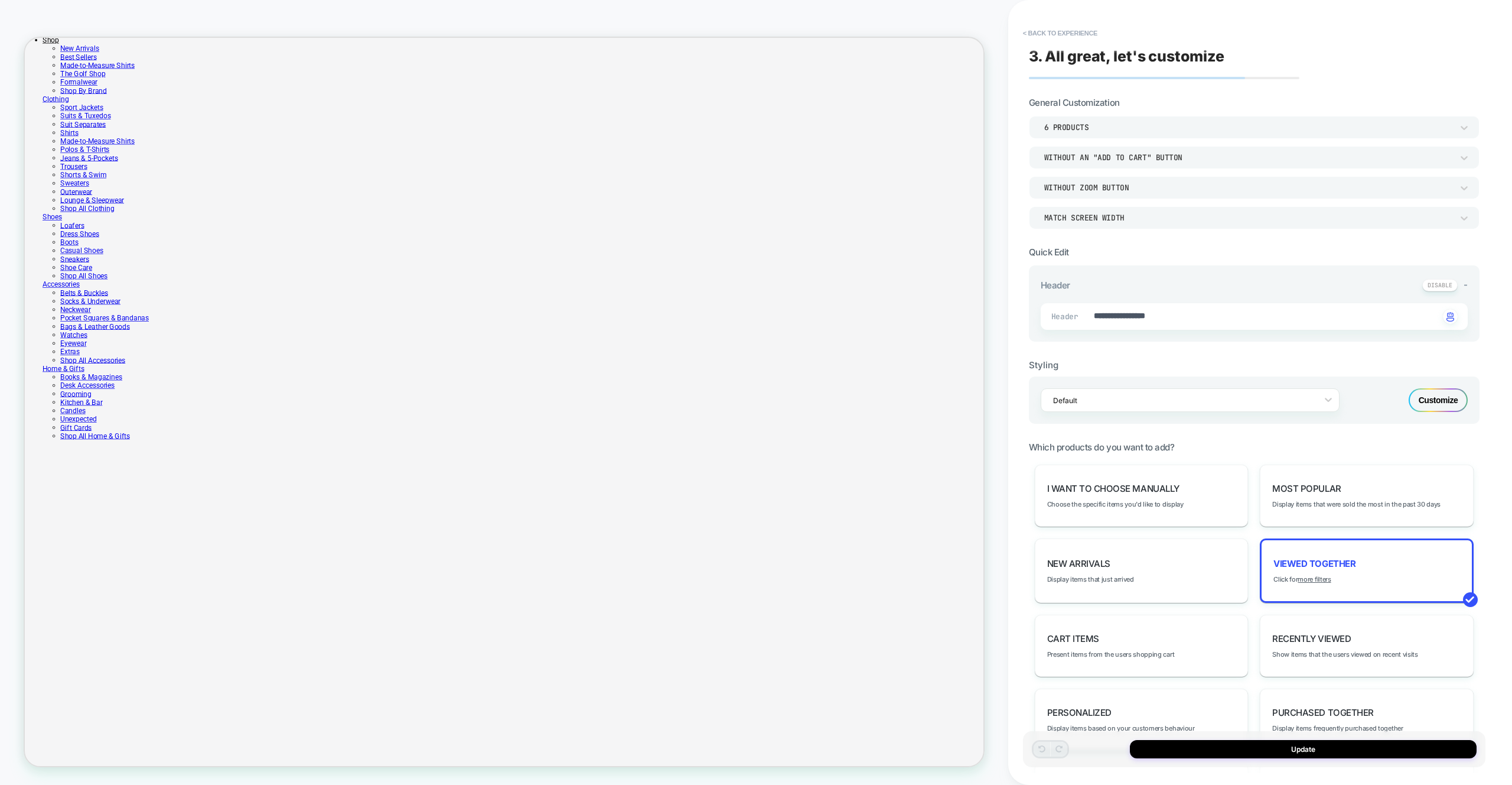
type textarea "*"
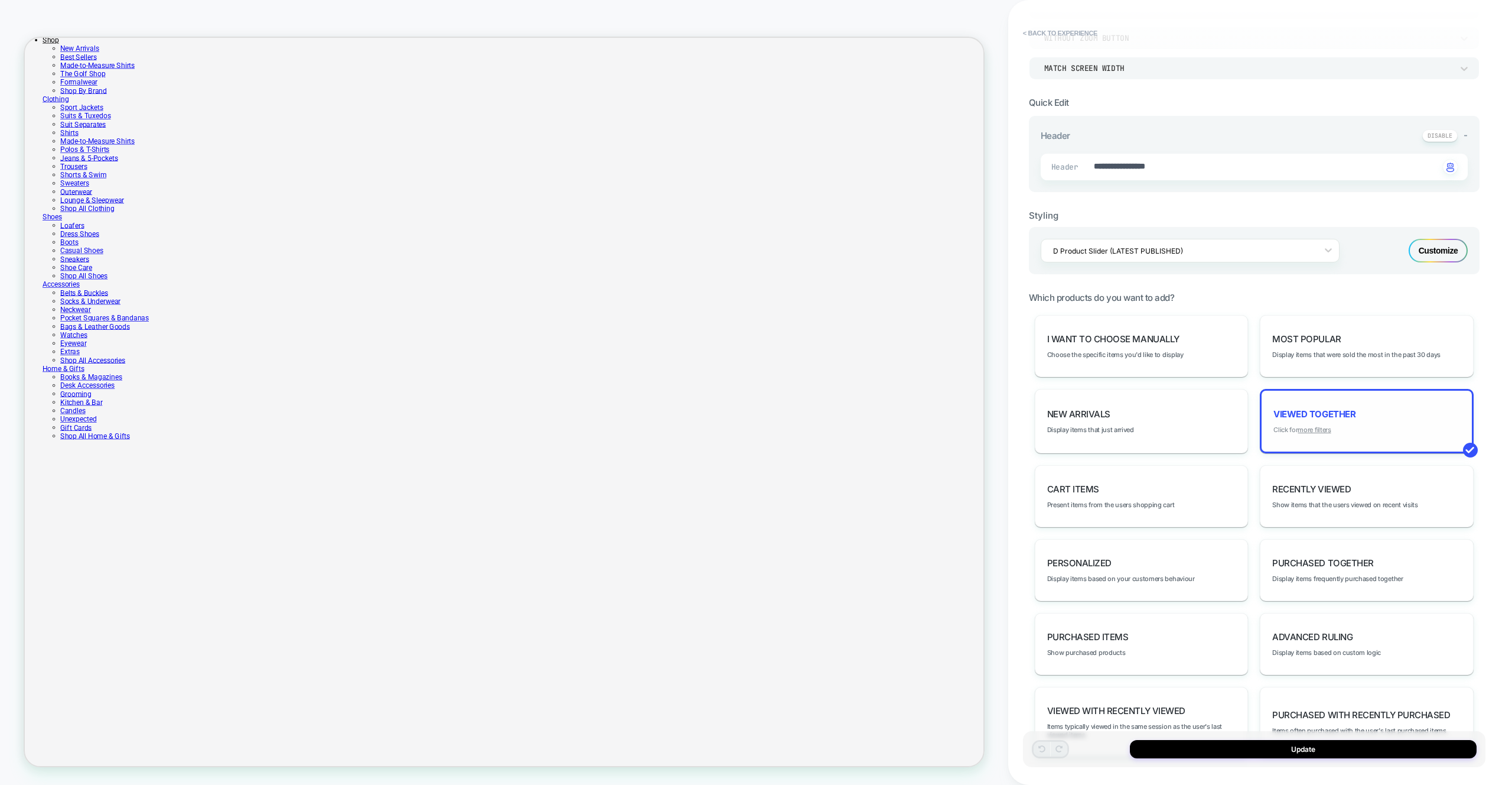
click at [1327, 433] on u "more filters" at bounding box center [1314, 430] width 33 height 8
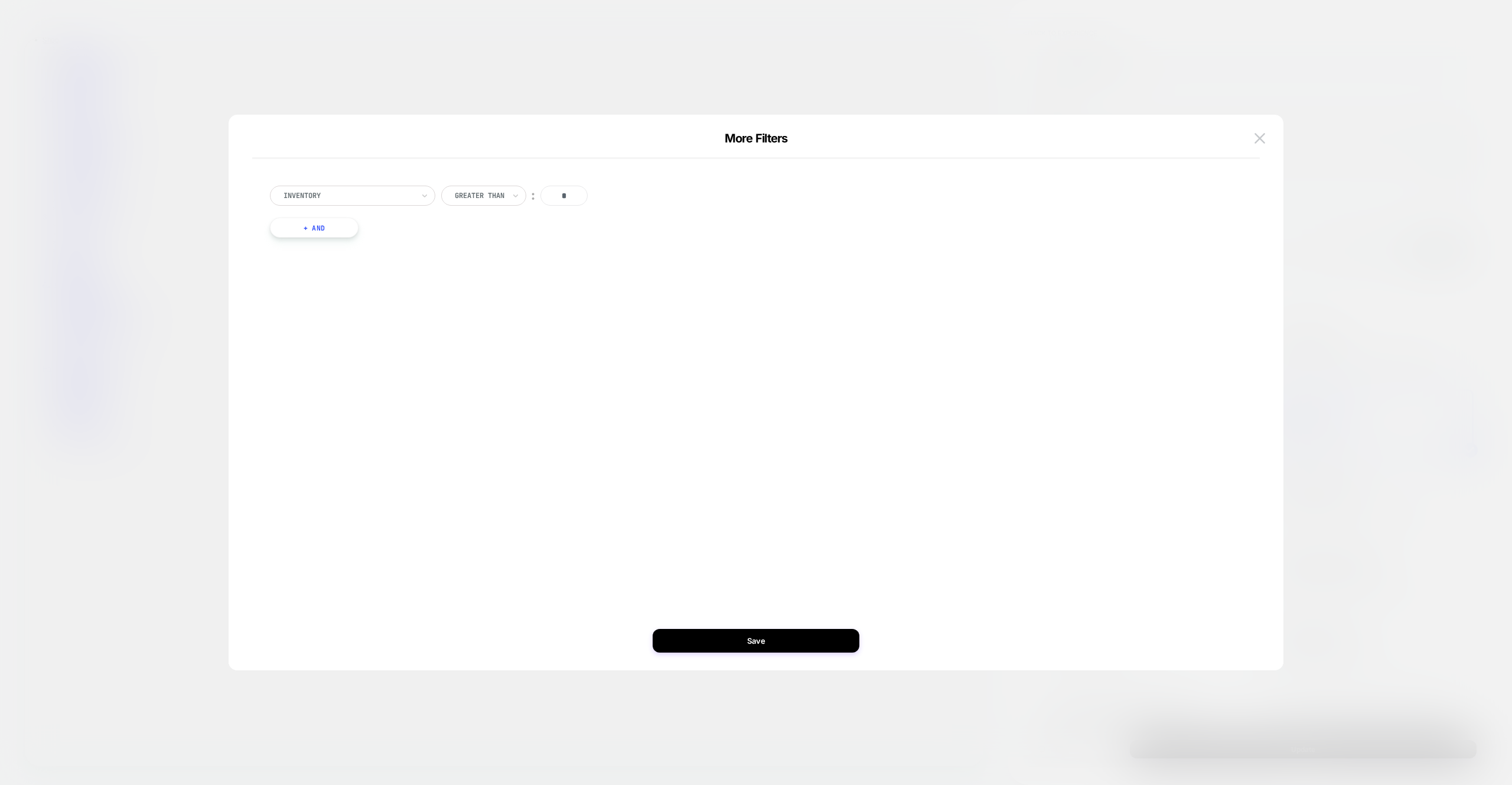
click at [339, 236] on button "+ And" at bounding box center [315, 227] width 89 height 20
click at [338, 248] on div "products with tag" at bounding box center [382, 239] width 165 height 20
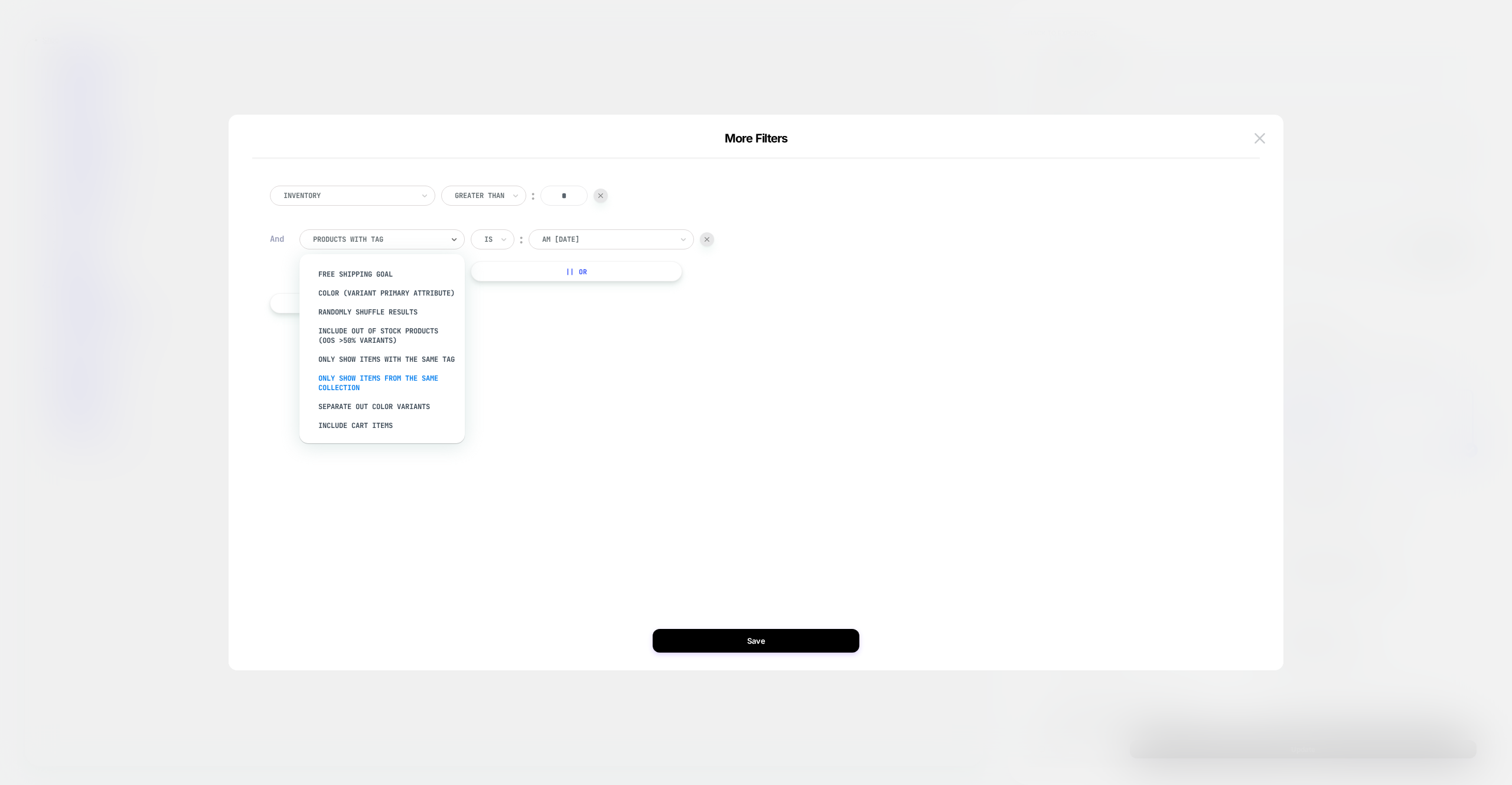
scroll to position [111, 0]
click at [426, 354] on div "Only show items with the same tag" at bounding box center [388, 359] width 154 height 19
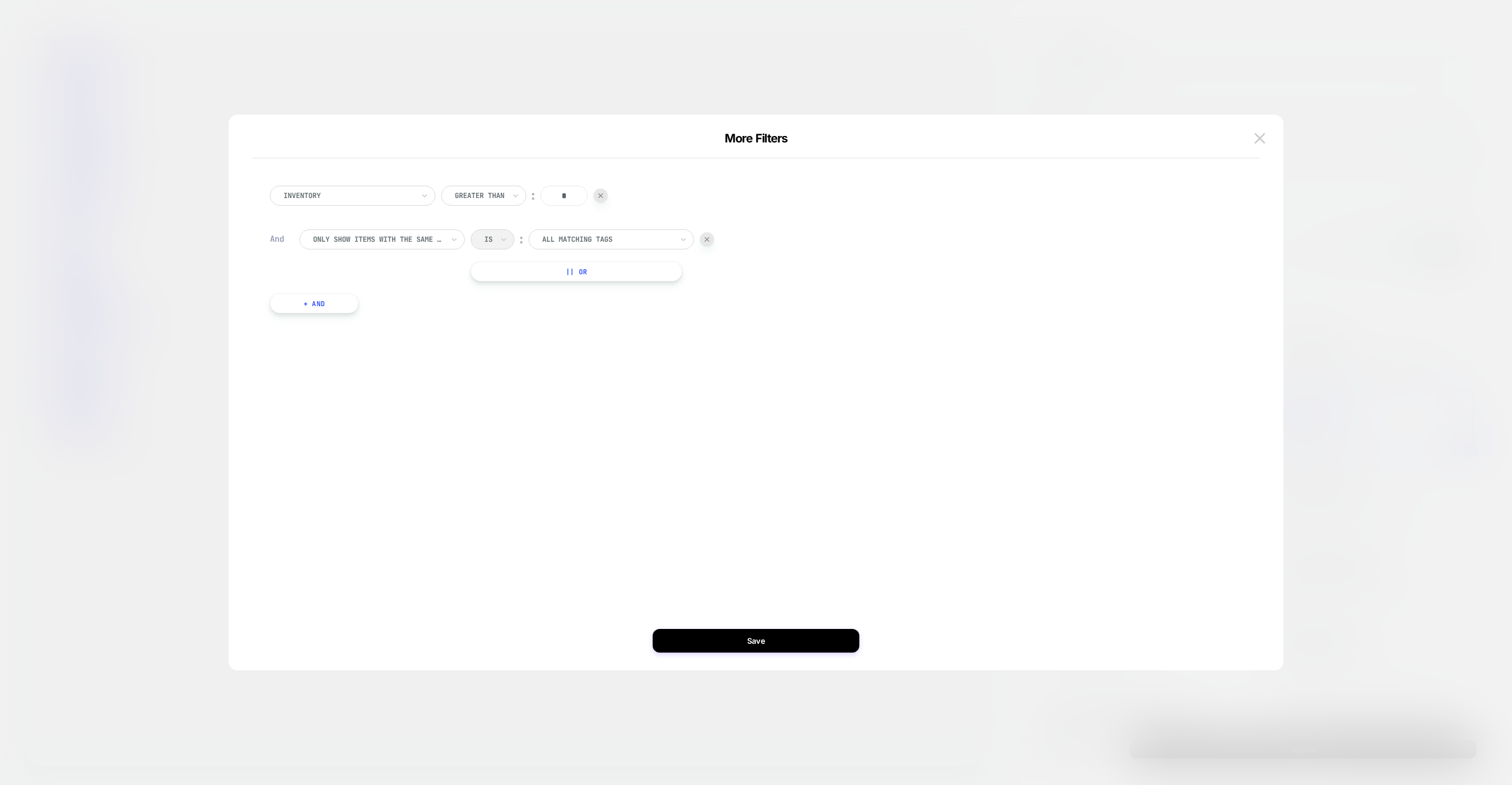
click at [489, 230] on div "Is ︰ All matching tags" at bounding box center [592, 239] width 243 height 20
click at [487, 236] on div "Is ︰ All matching tags" at bounding box center [592, 239] width 243 height 20
click at [442, 238] on div at bounding box center [378, 239] width 130 height 11
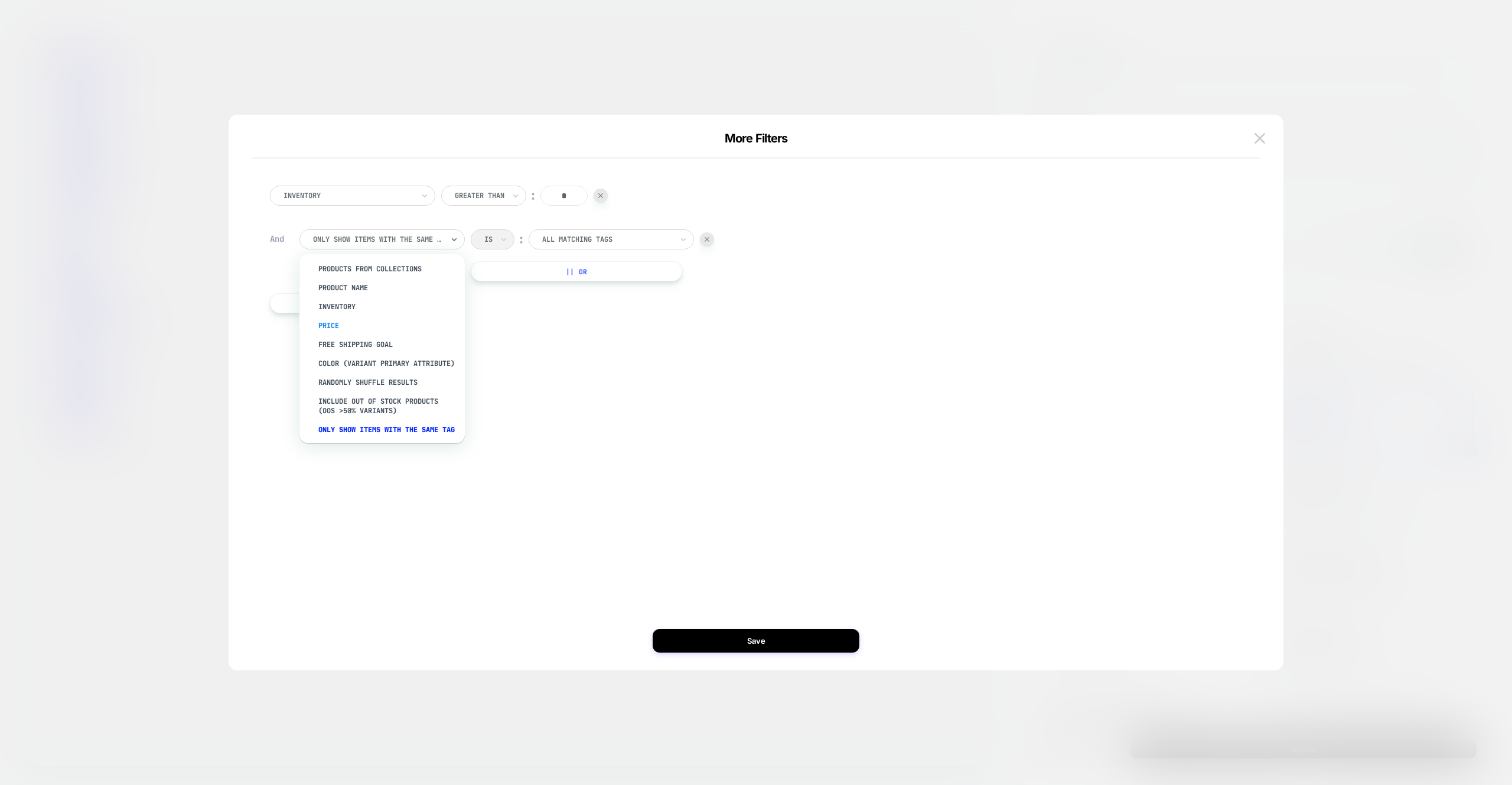
scroll to position [0, 0]
click at [416, 275] on div "products with tag" at bounding box center [388, 272] width 154 height 19
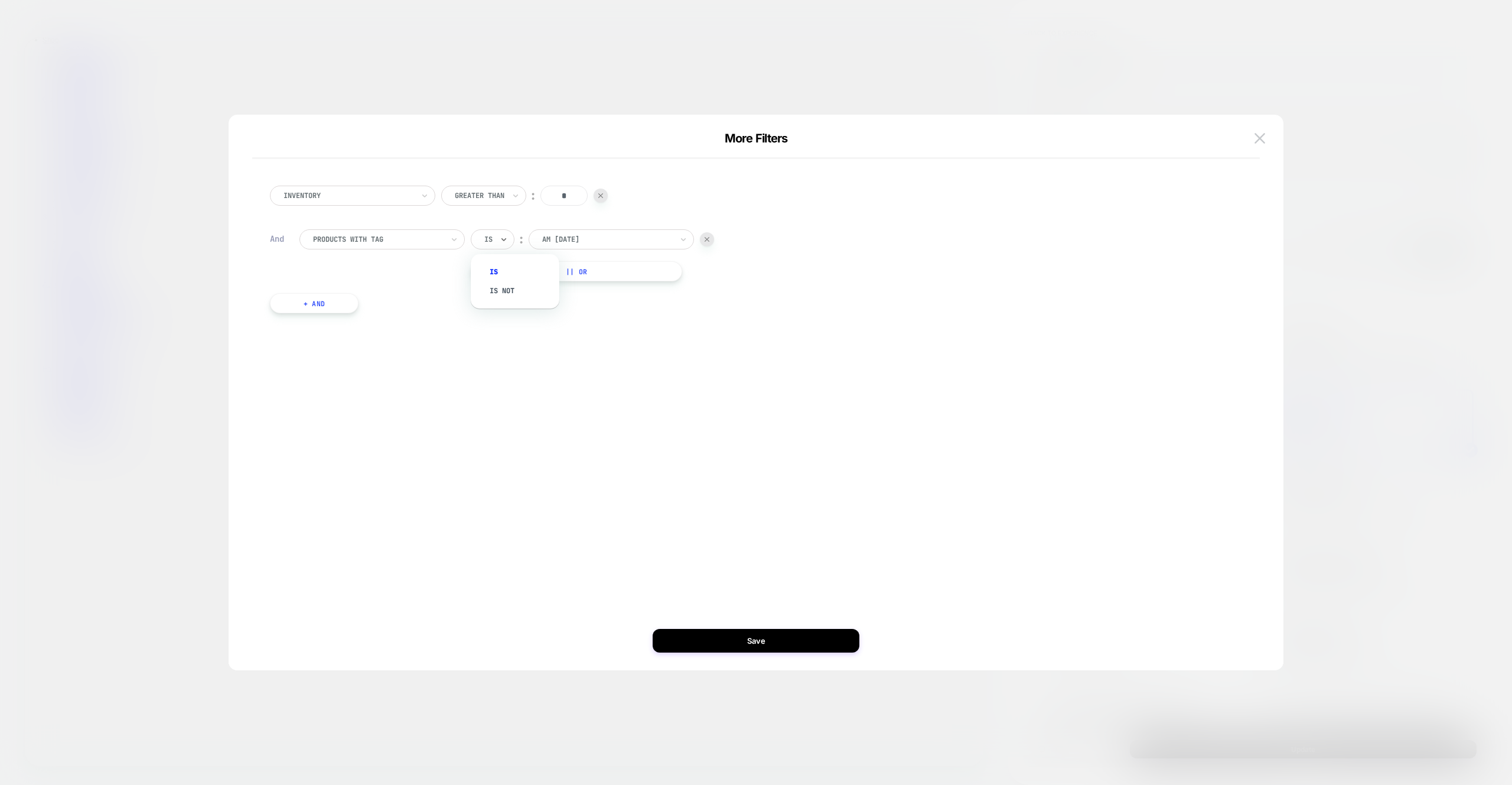
drag, startPoint x: 509, startPoint y: 240, endPoint x: 506, endPoint y: 252, distance: 12.4
click at [509, 240] on div "Is" at bounding box center [492, 239] width 44 height 20
click at [504, 286] on div "Is not" at bounding box center [521, 290] width 77 height 19
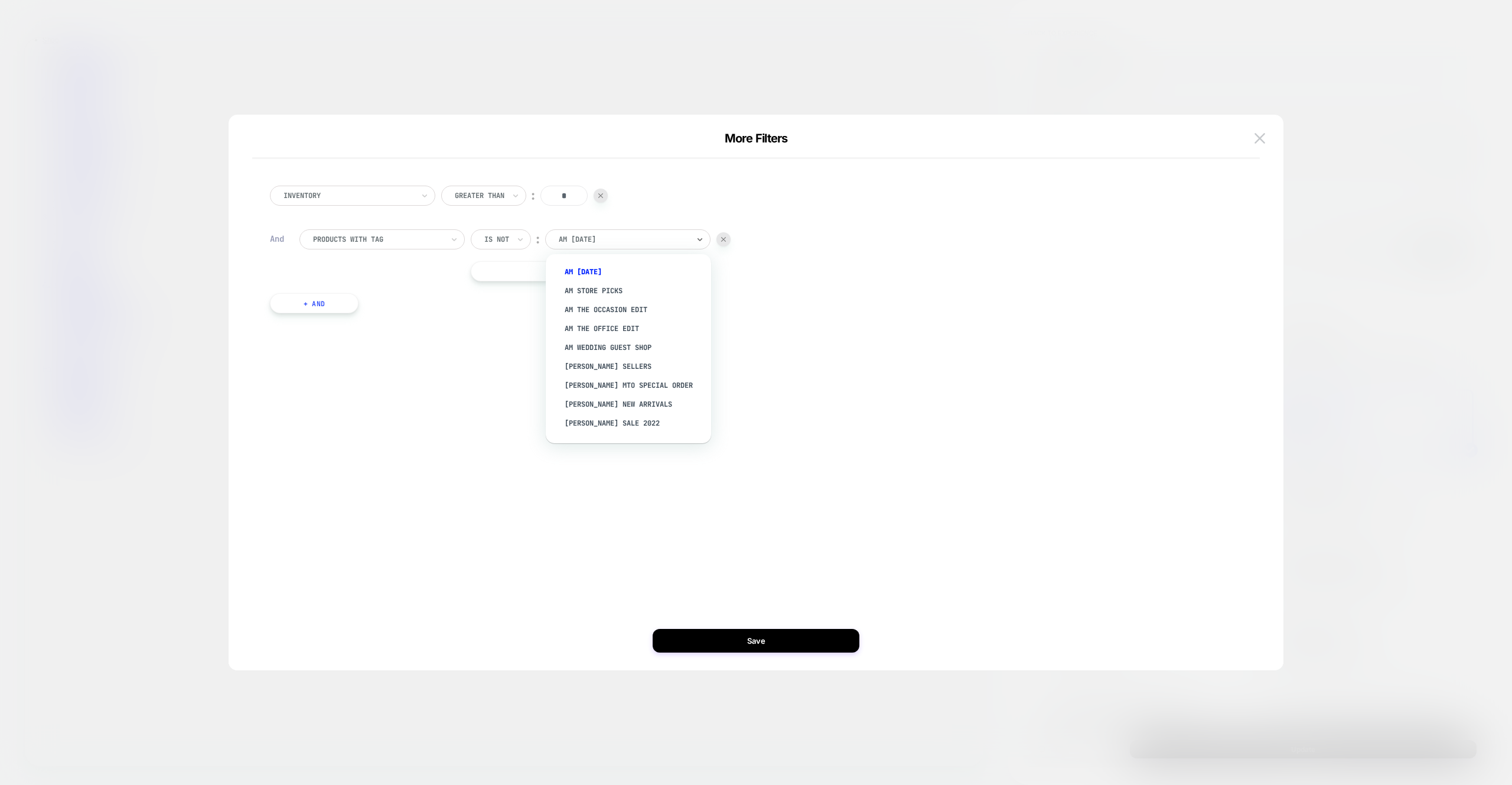
click at [568, 243] on div at bounding box center [624, 239] width 130 height 11
click at [619, 237] on div at bounding box center [624, 239] width 130 height 11
type input "****"
click at [640, 405] on div "NEST La DoubleJ Pencil Skirt" at bounding box center [634, 414] width 154 height 19
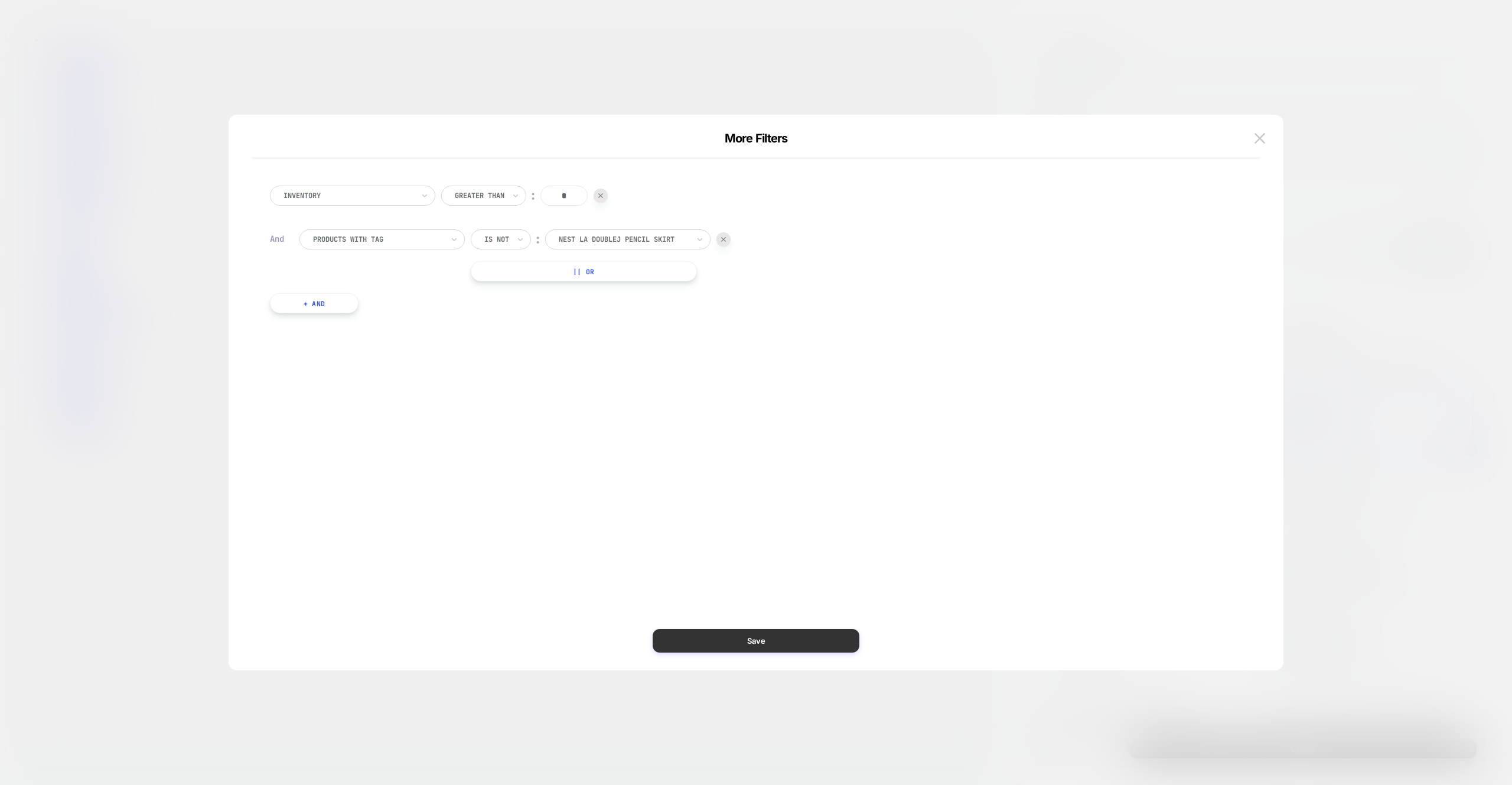
click at [738, 642] on button "Save" at bounding box center [756, 640] width 207 height 23
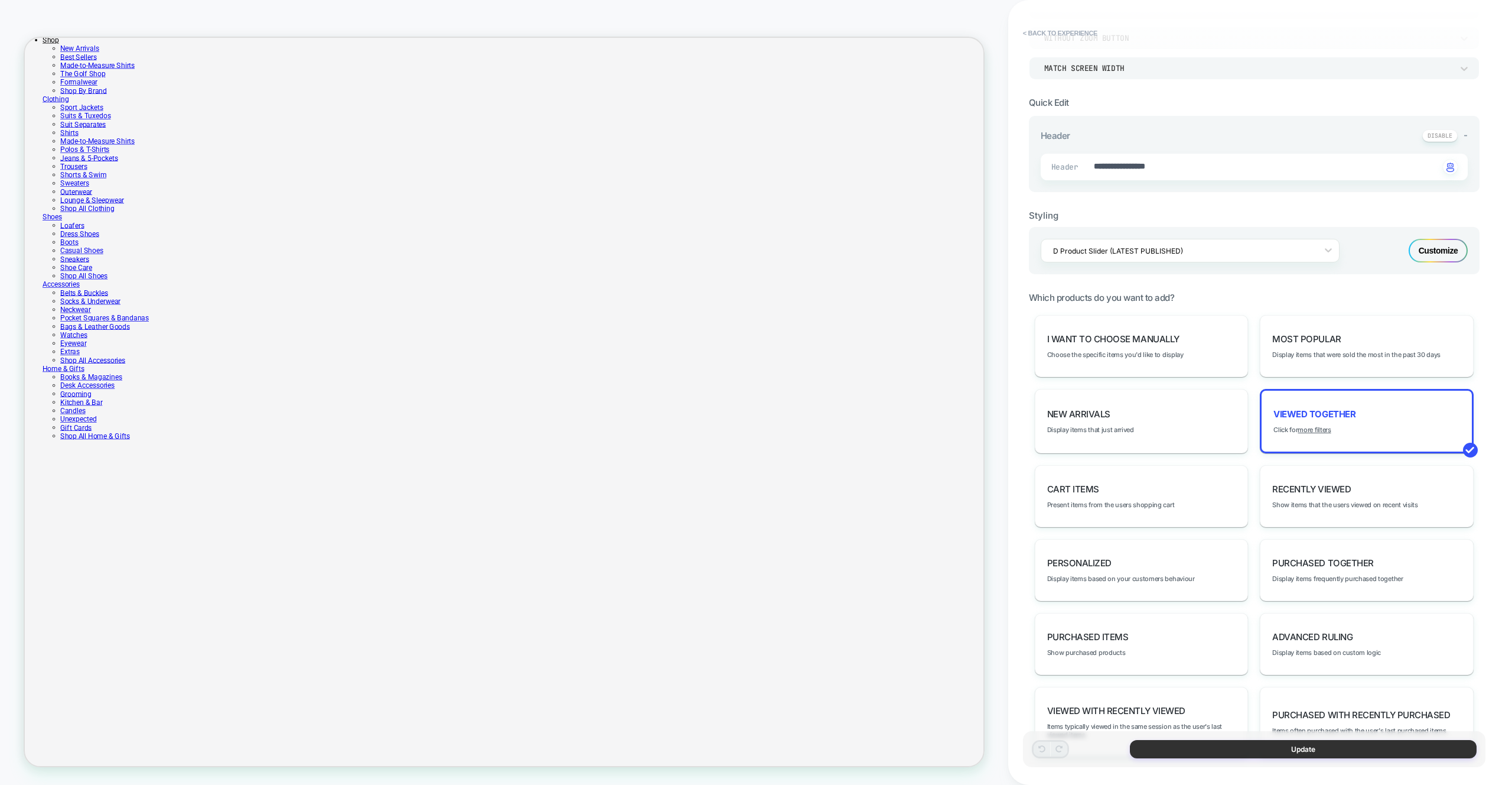
click at [1202, 753] on button "Update" at bounding box center [1303, 749] width 346 height 18
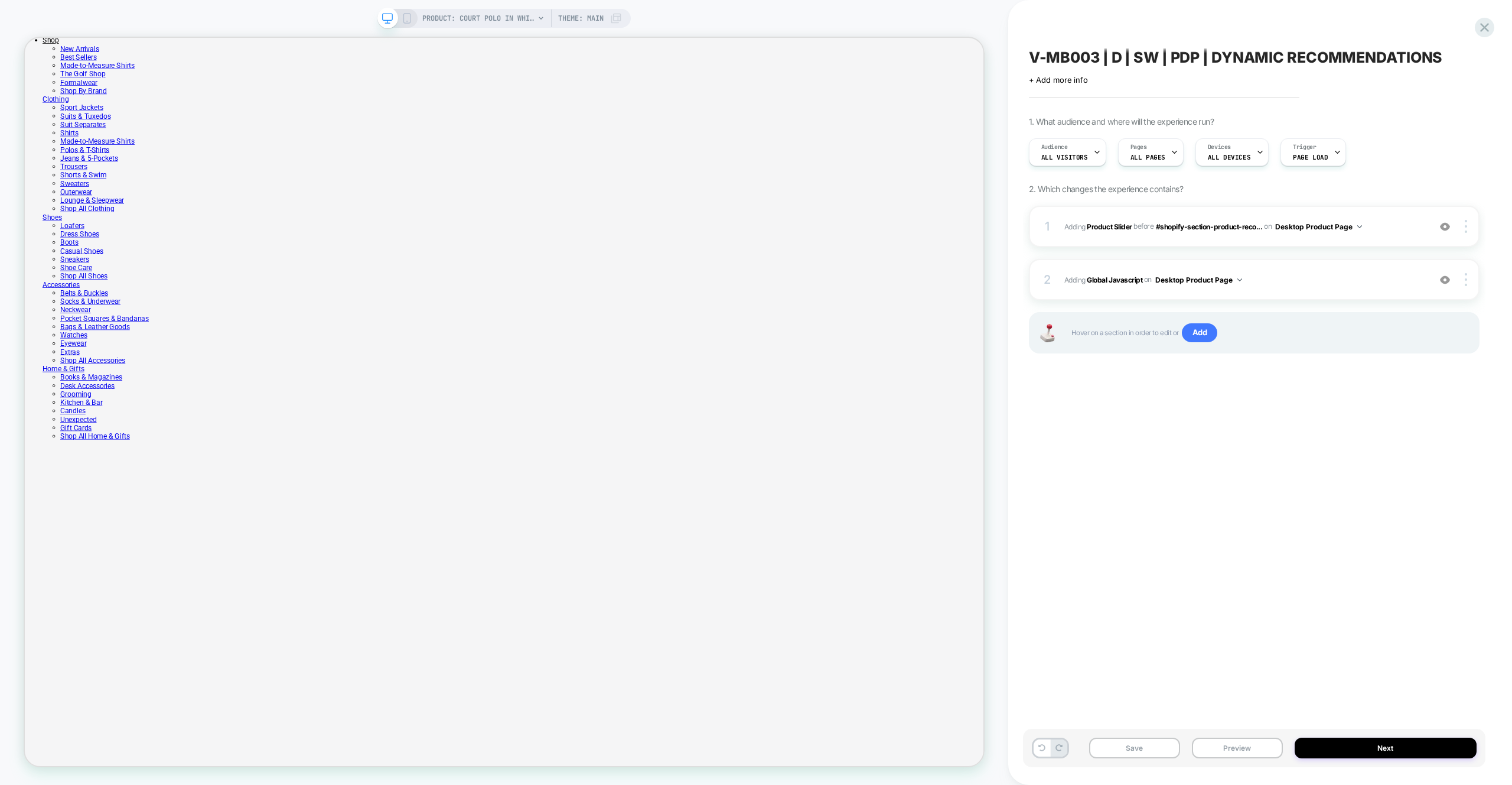
drag, startPoint x: 1258, startPoint y: 747, endPoint x: 1258, endPoint y: 728, distance: 19.0
click at [1258, 747] on button "Preview" at bounding box center [1237, 748] width 91 height 20
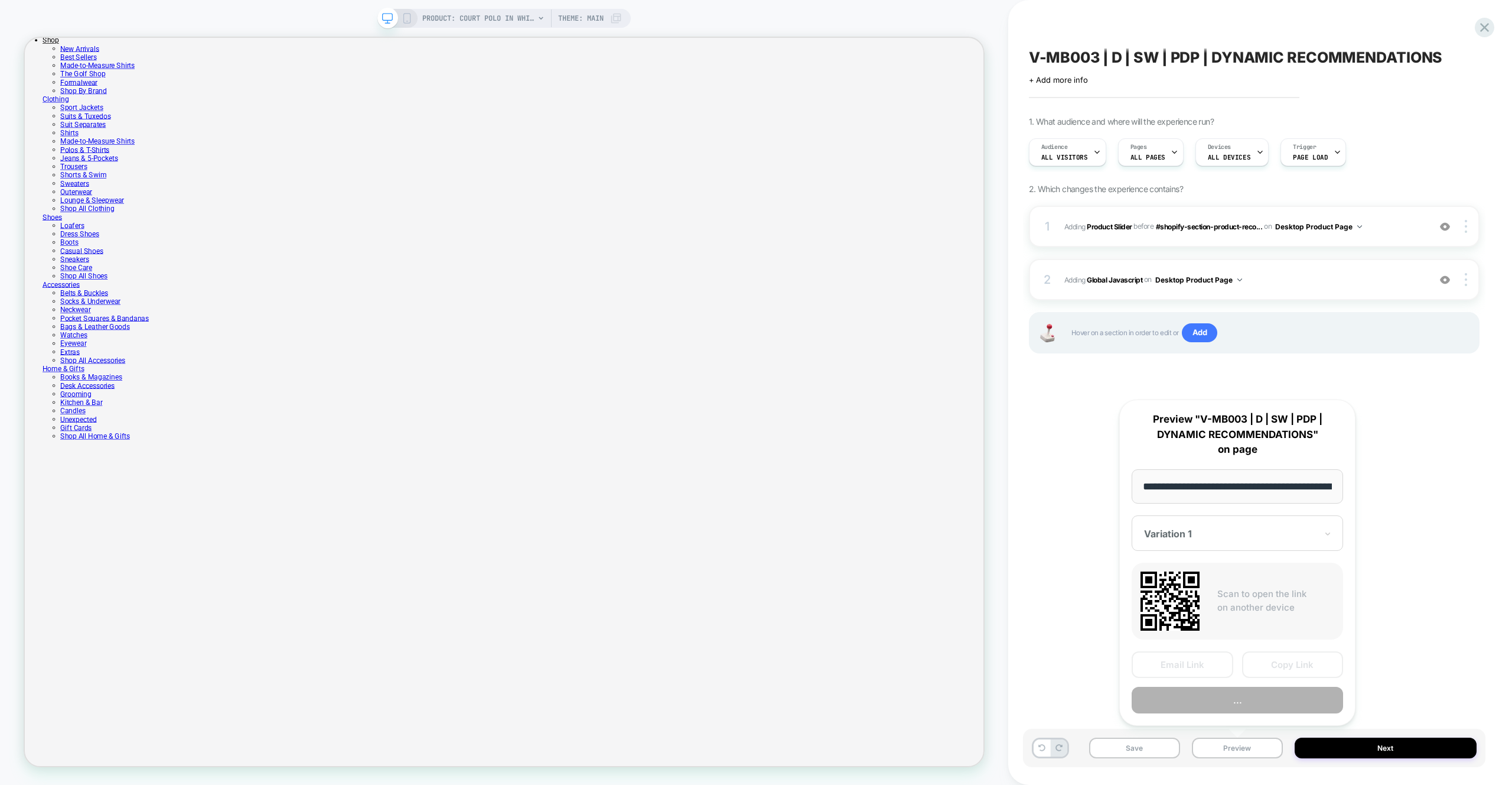
scroll to position [0, 320]
click at [1253, 704] on button "Preview" at bounding box center [1238, 701] width 212 height 27
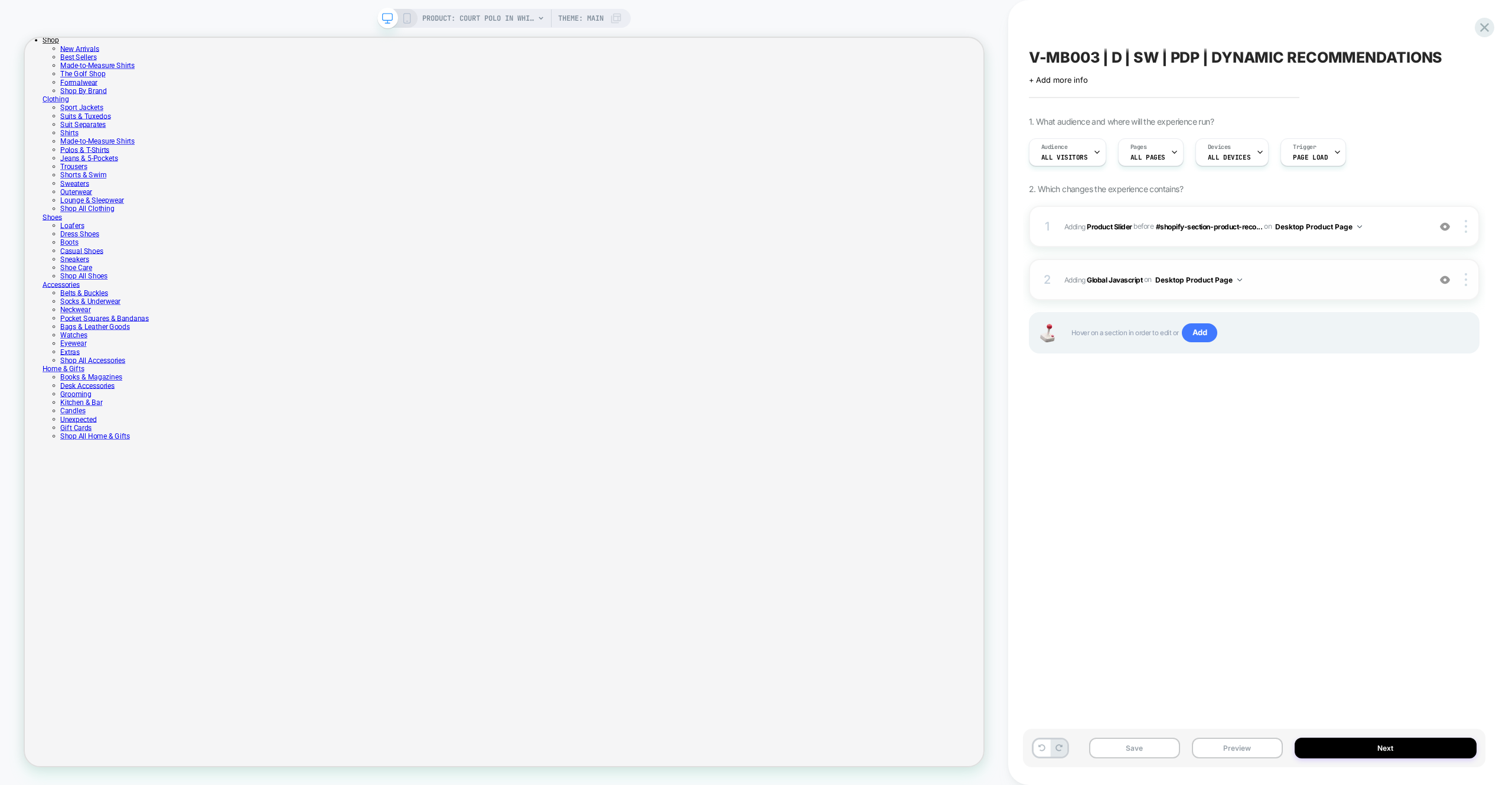
click at [1275, 280] on span "Adding Global Javascript on Desktop Product Page" at bounding box center [1244, 280] width 359 height 15
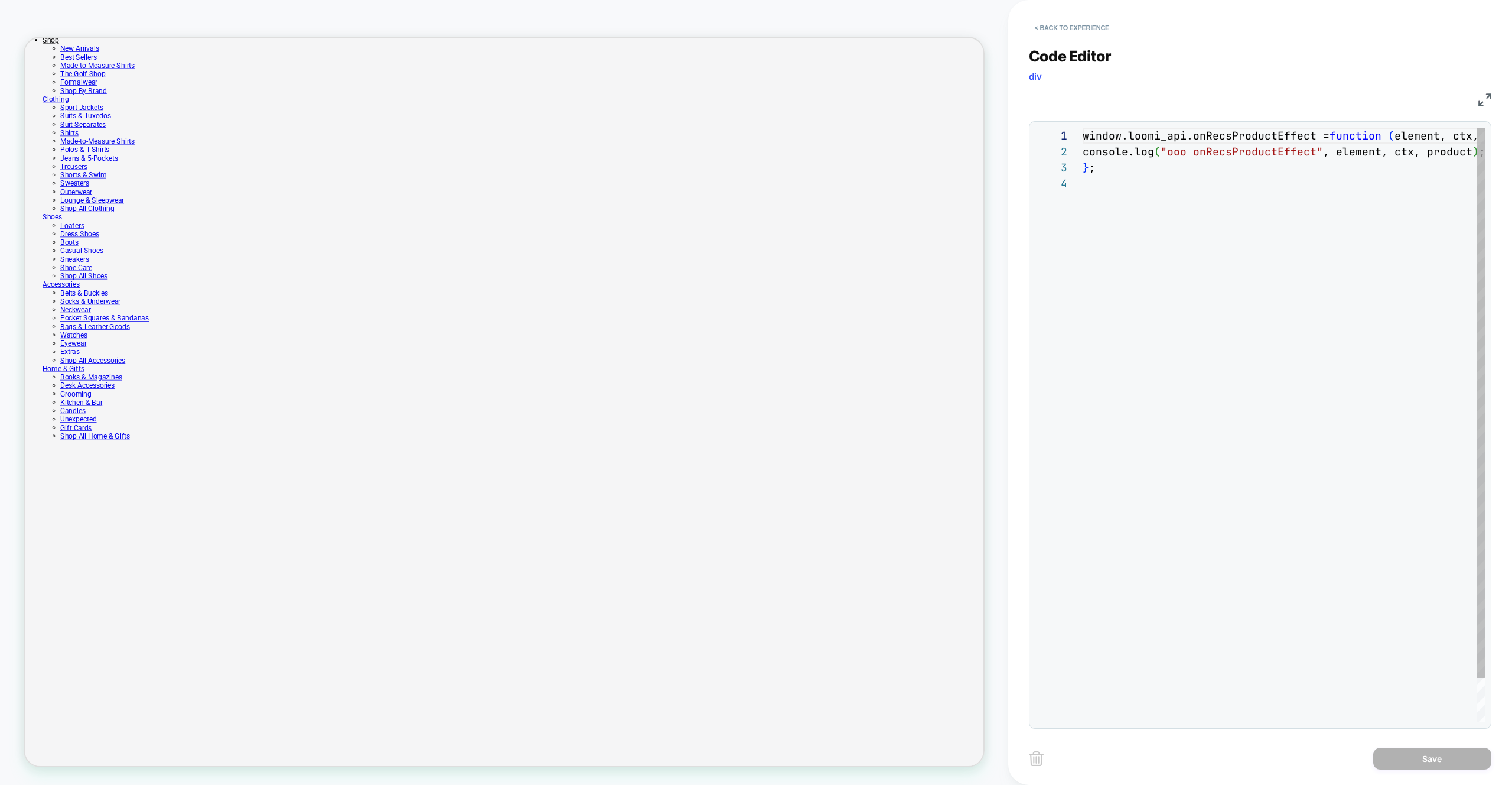
scroll to position [48, 0]
click at [1068, 13] on div "< Back to experience" at bounding box center [1281, 18] width 504 height 35
click at [1068, 20] on button "< Back to experience" at bounding box center [1072, 28] width 86 height 19
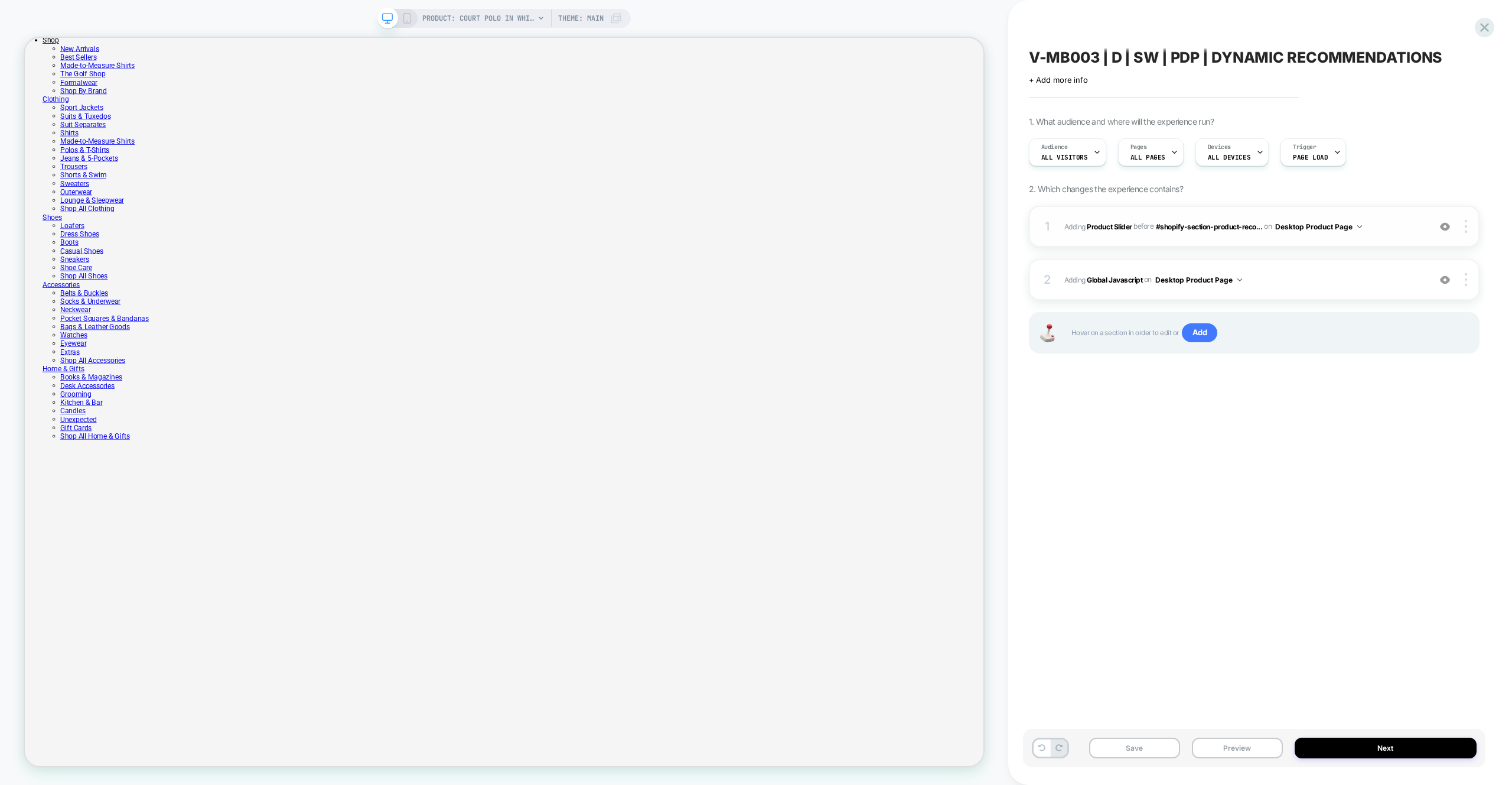
click at [1398, 220] on span "#_loomi_addon_1755883541937 Adding Product Slider BEFORE #shopify-section-produ…" at bounding box center [1244, 227] width 359 height 15
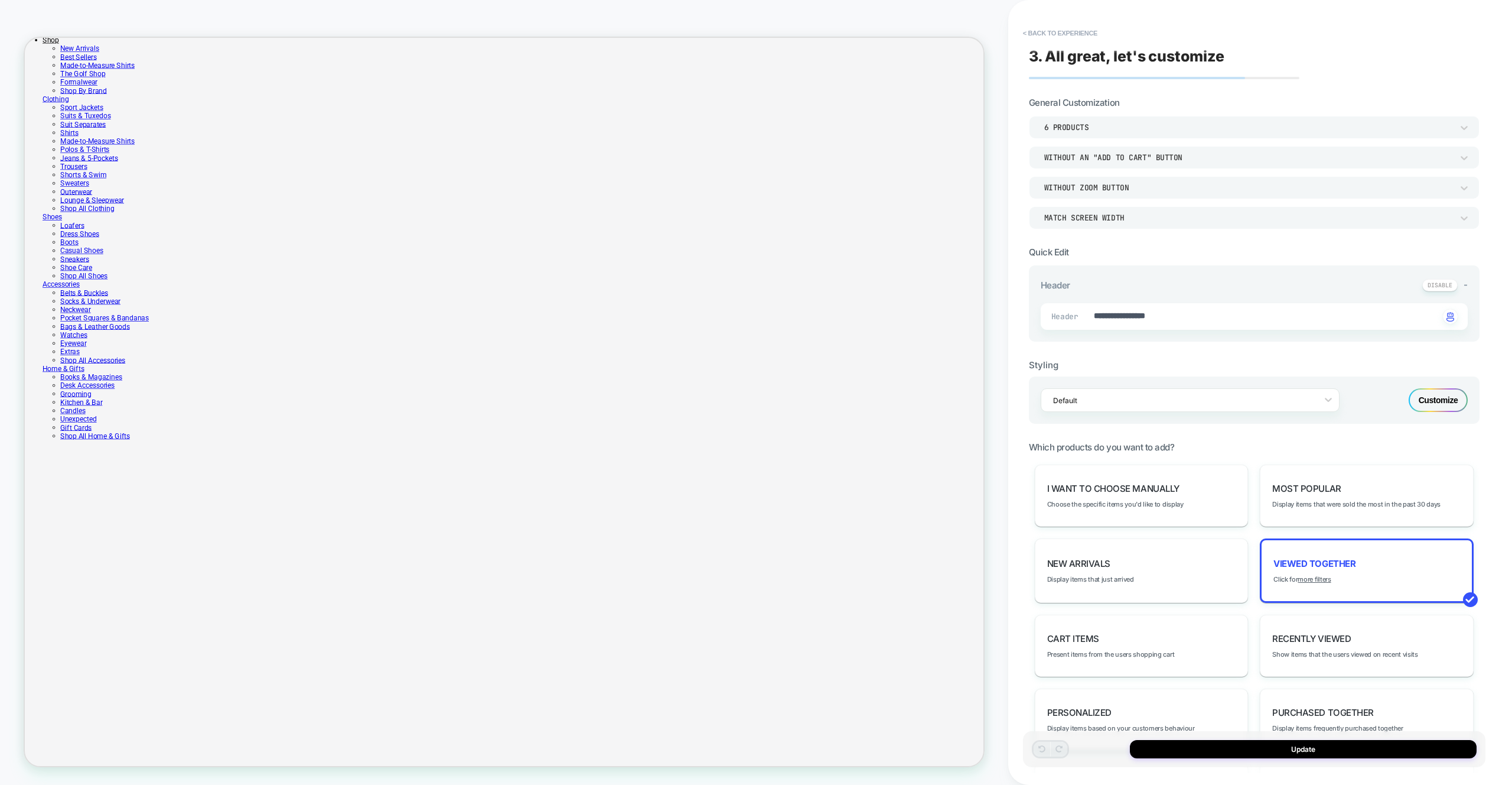
type textarea "*"
click at [1319, 580] on u "more filters" at bounding box center [1314, 580] width 33 height 8
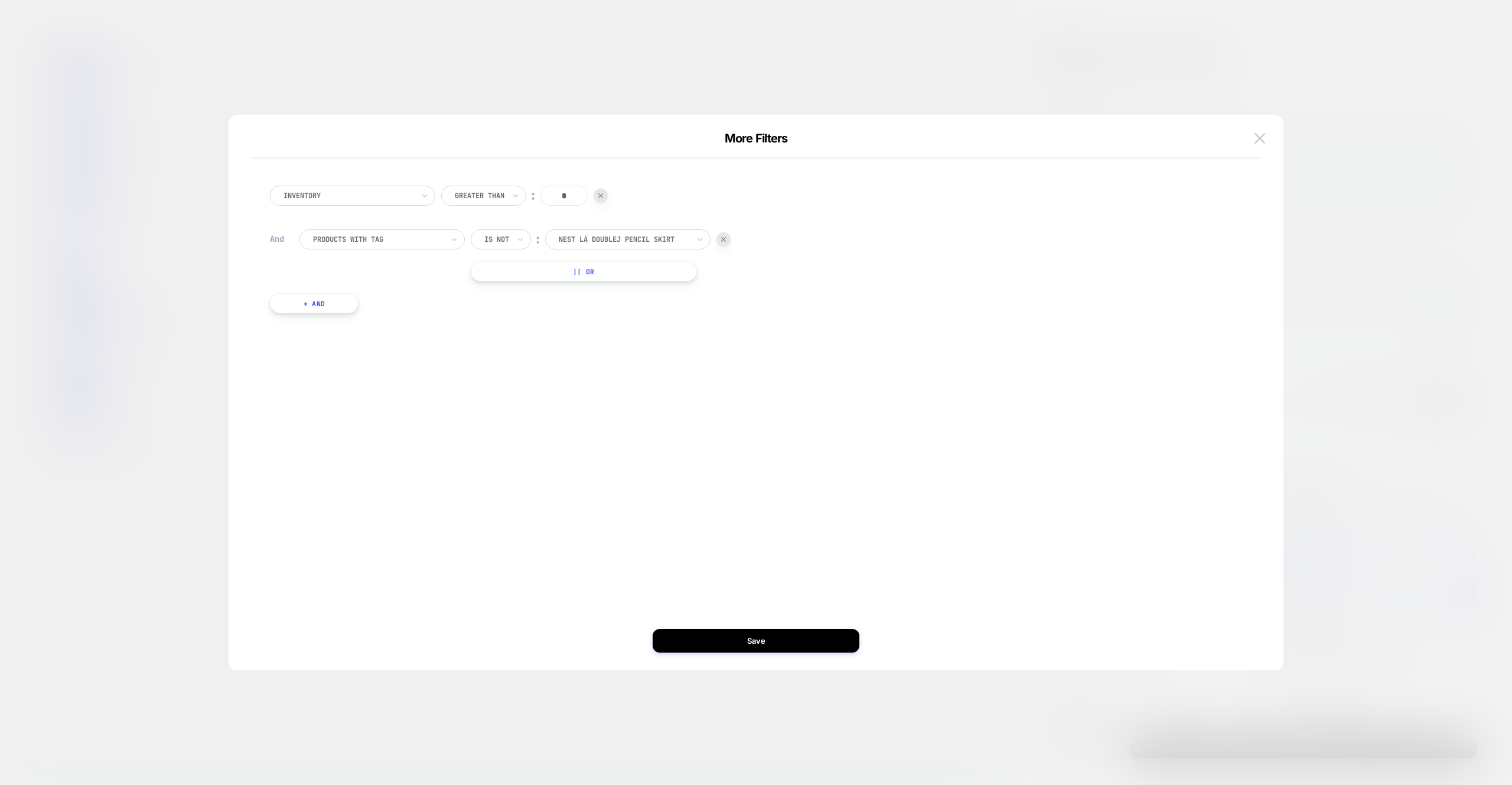
click at [637, 242] on div at bounding box center [624, 239] width 130 height 11
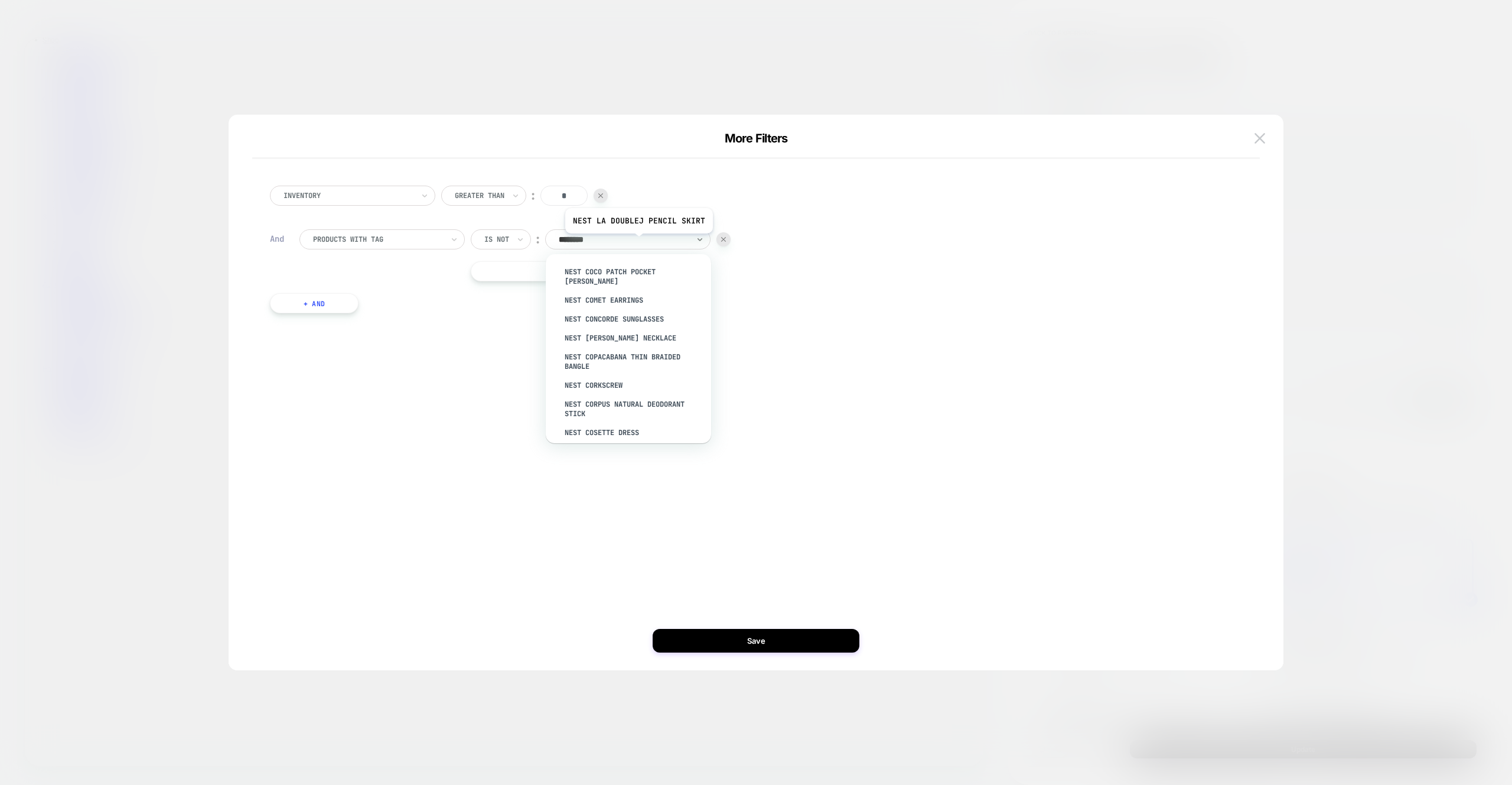
type input "*********"
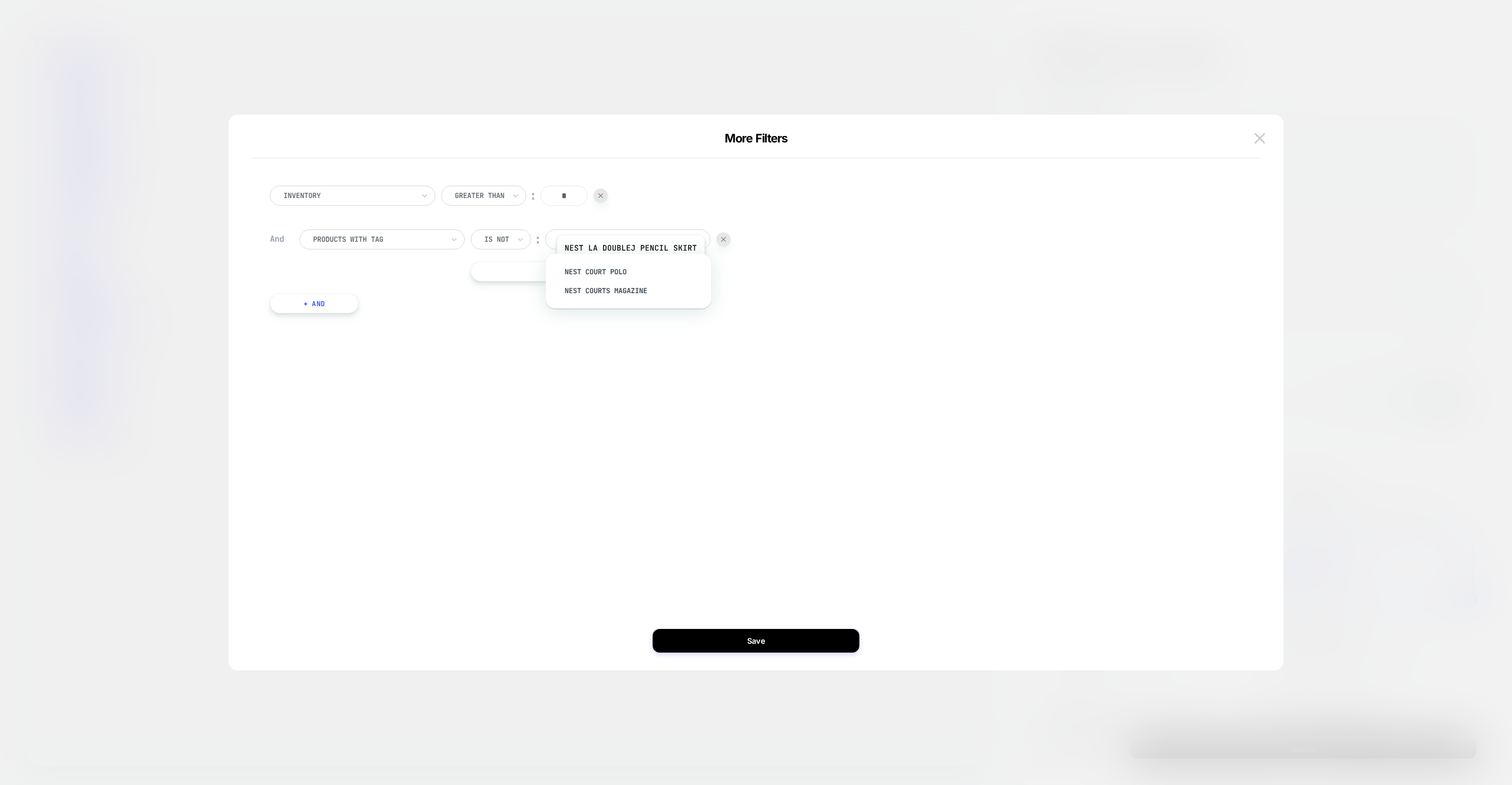
drag, startPoint x: 629, startPoint y: 270, endPoint x: 652, endPoint y: 305, distance: 41.9
click at [629, 270] on div "NEST Court Polo" at bounding box center [634, 272] width 154 height 19
click at [787, 655] on div "Inventory Greater Than ︰ * And products with tag Is not ︰ NEST Court Polo || Or…" at bounding box center [756, 398] width 1020 height 544
drag, startPoint x: 797, startPoint y: 650, endPoint x: 1088, endPoint y: 726, distance: 300.8
click at [797, 650] on button "Save" at bounding box center [756, 640] width 207 height 23
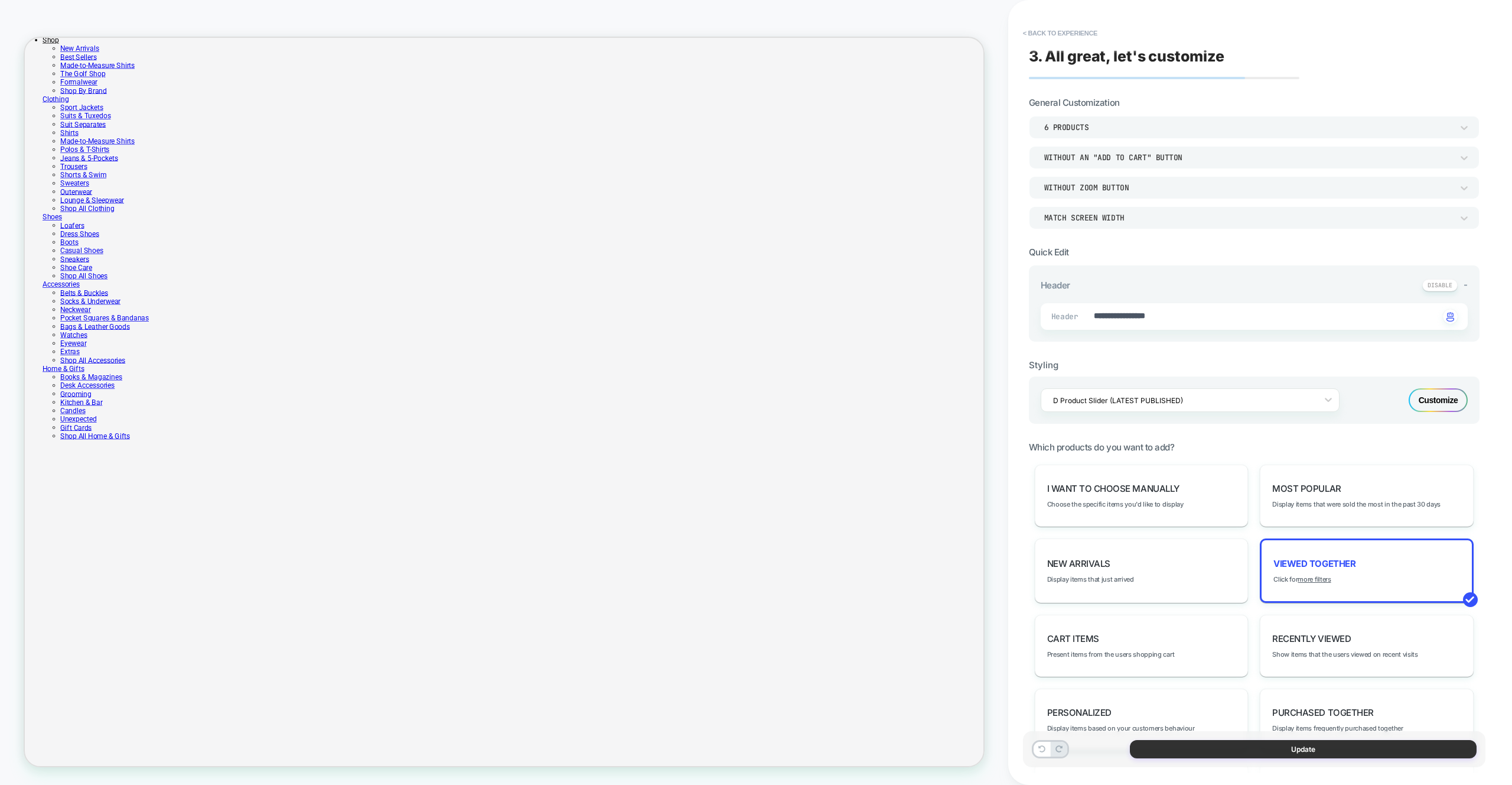
click at [1251, 754] on button "Update" at bounding box center [1303, 749] width 346 height 18
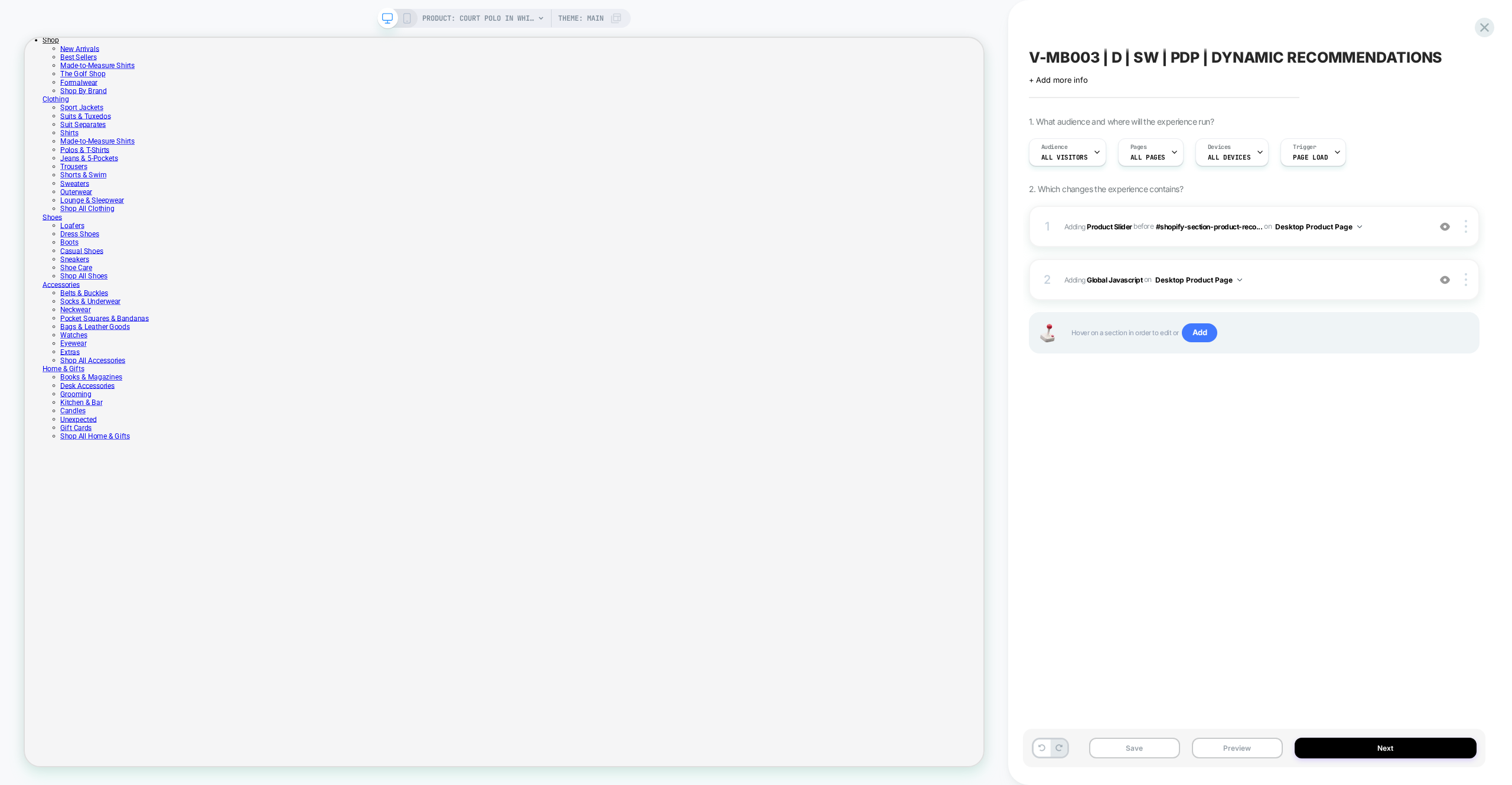
click at [1238, 748] on button "Preview" at bounding box center [1237, 748] width 91 height 20
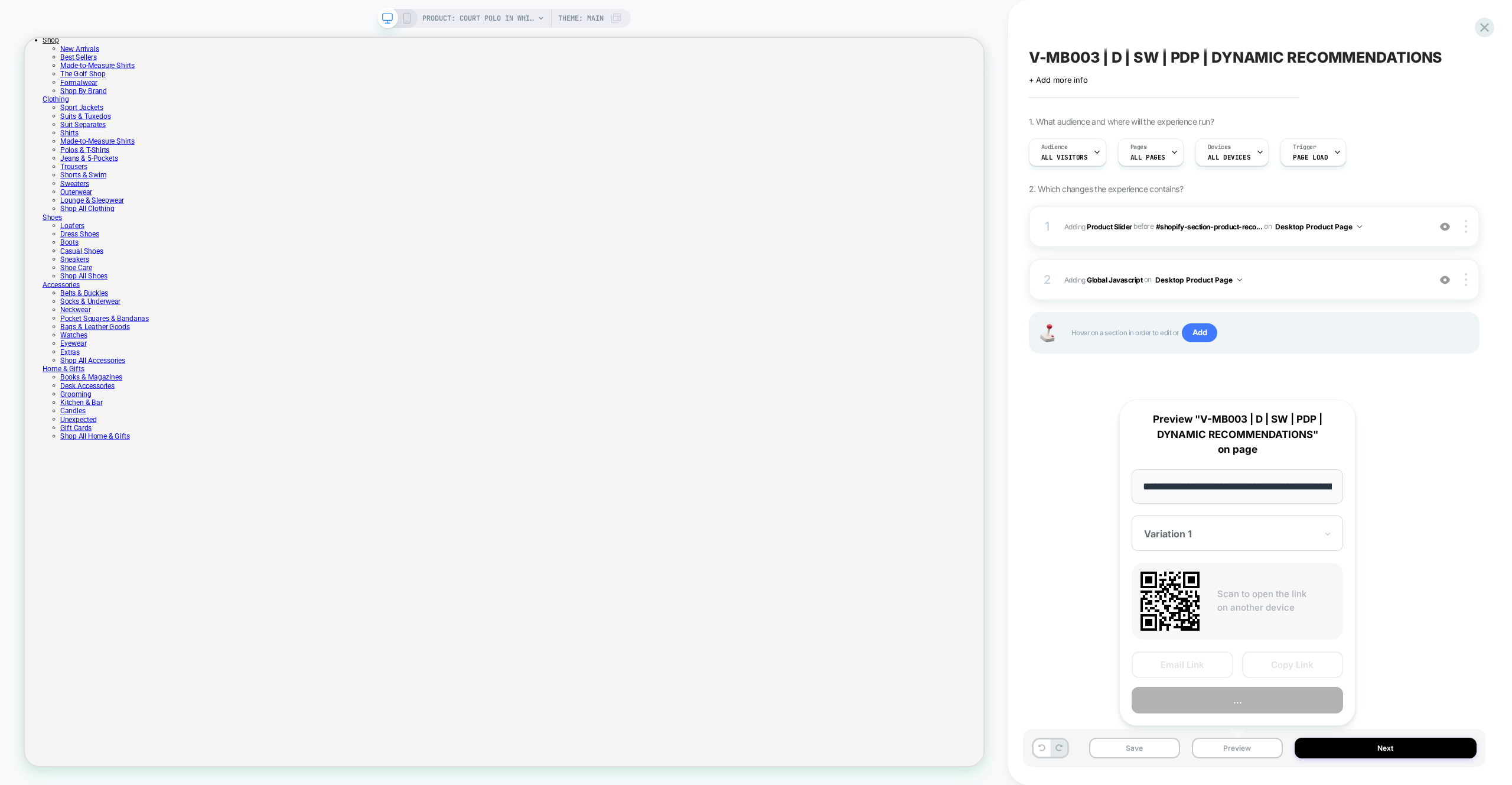
scroll to position [0, 320]
click at [1238, 699] on button "..." at bounding box center [1238, 701] width 212 height 27
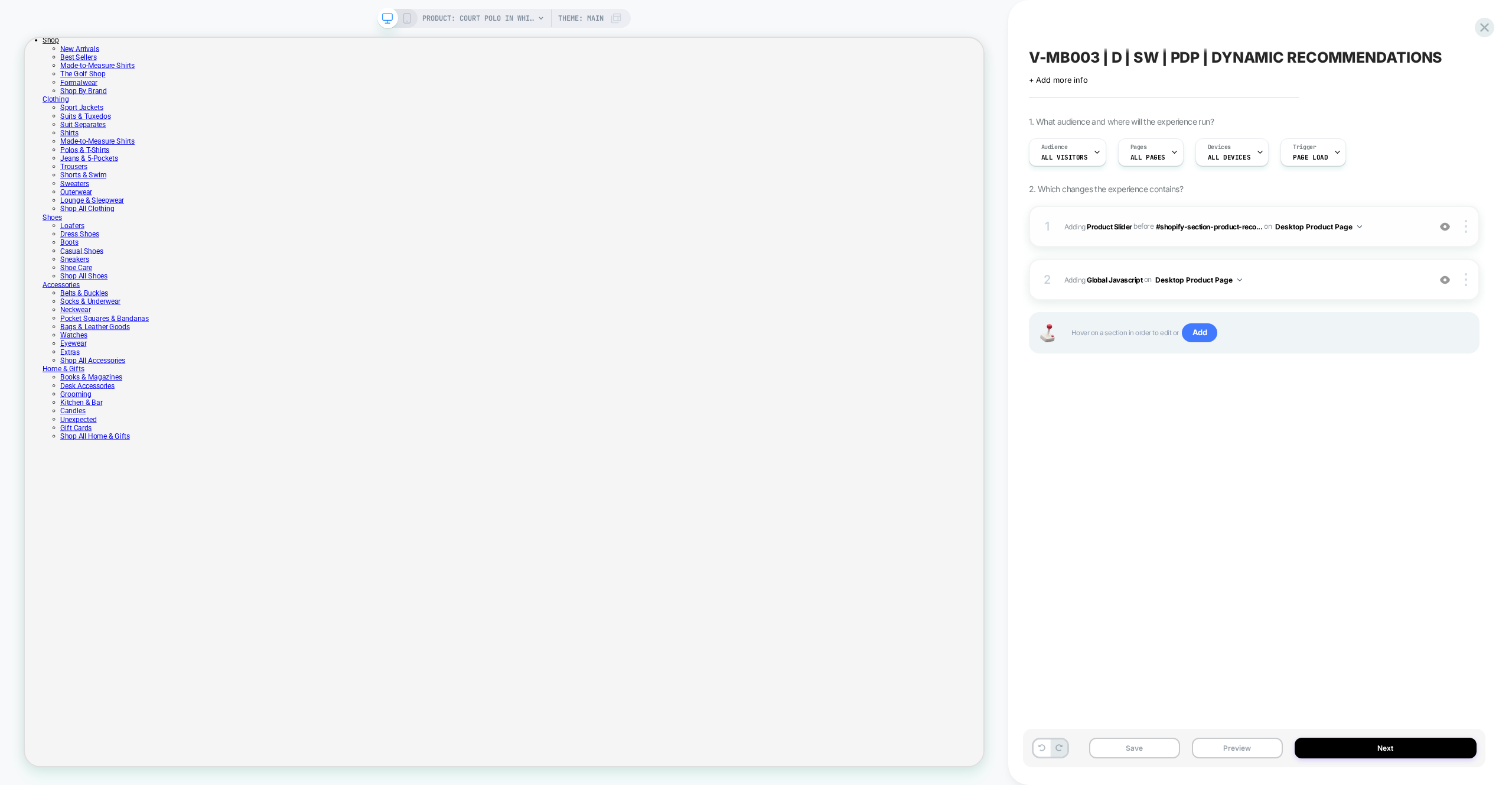
click at [1410, 240] on div "1 #_loomi_addon_1755883541937 Adding Product Slider BEFORE #shopify-section-pro…" at bounding box center [1254, 226] width 451 height 42
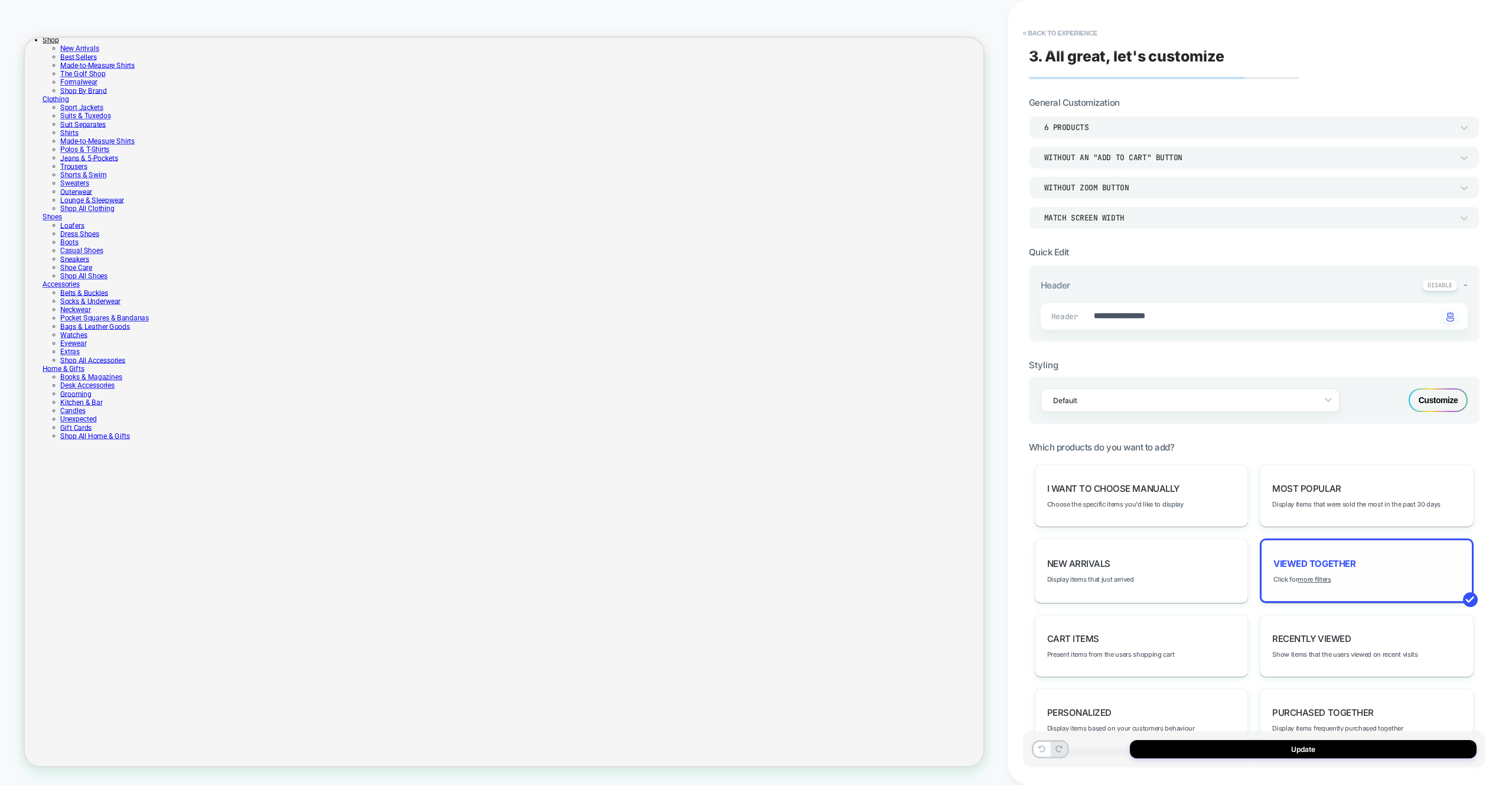
type textarea "*"
click at [1307, 579] on u "more filters" at bounding box center [1314, 580] width 33 height 8
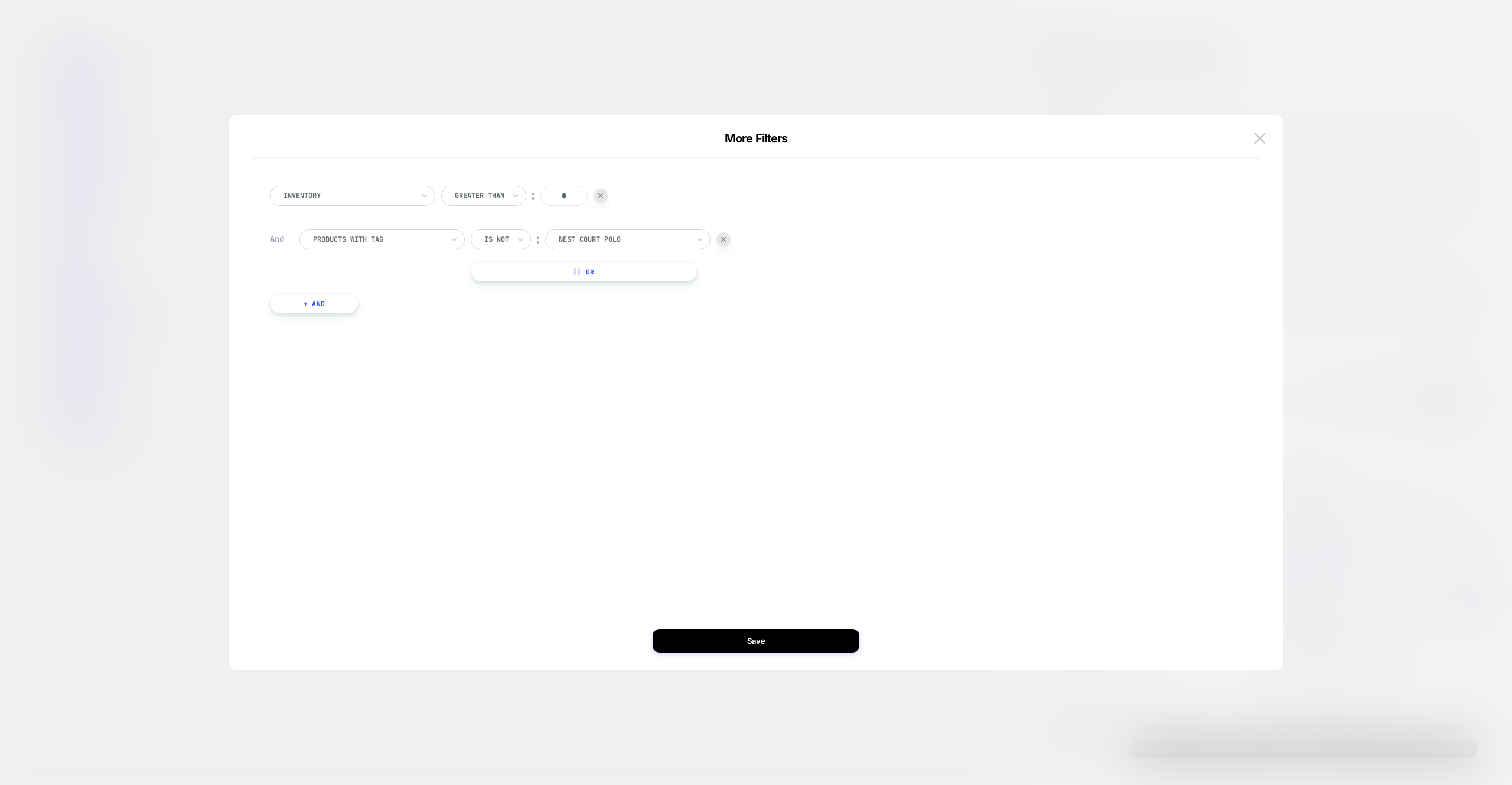
click at [648, 245] on div "NEST Court Polo" at bounding box center [624, 239] width 133 height 13
type input "**********"
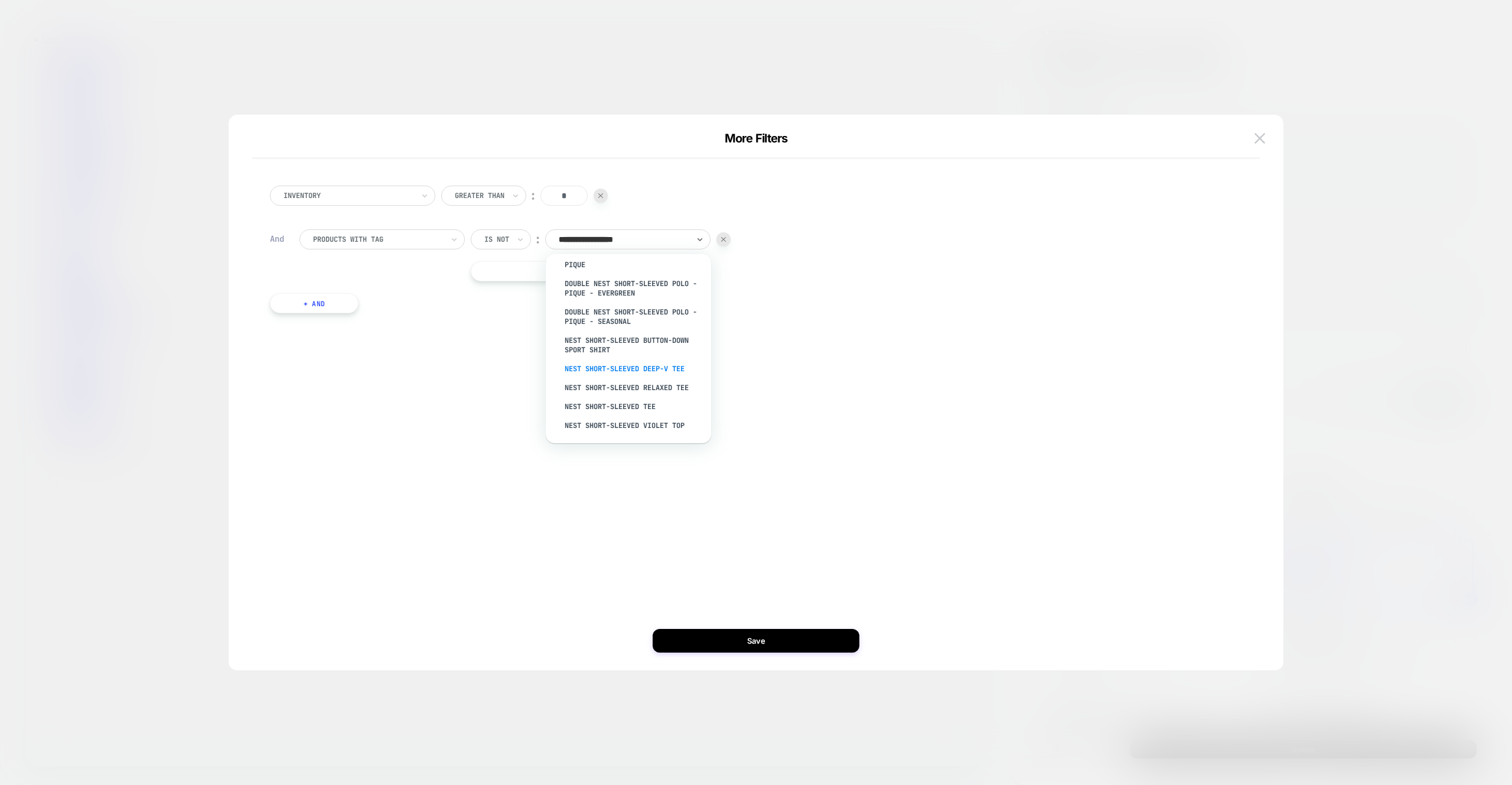
scroll to position [0, 0]
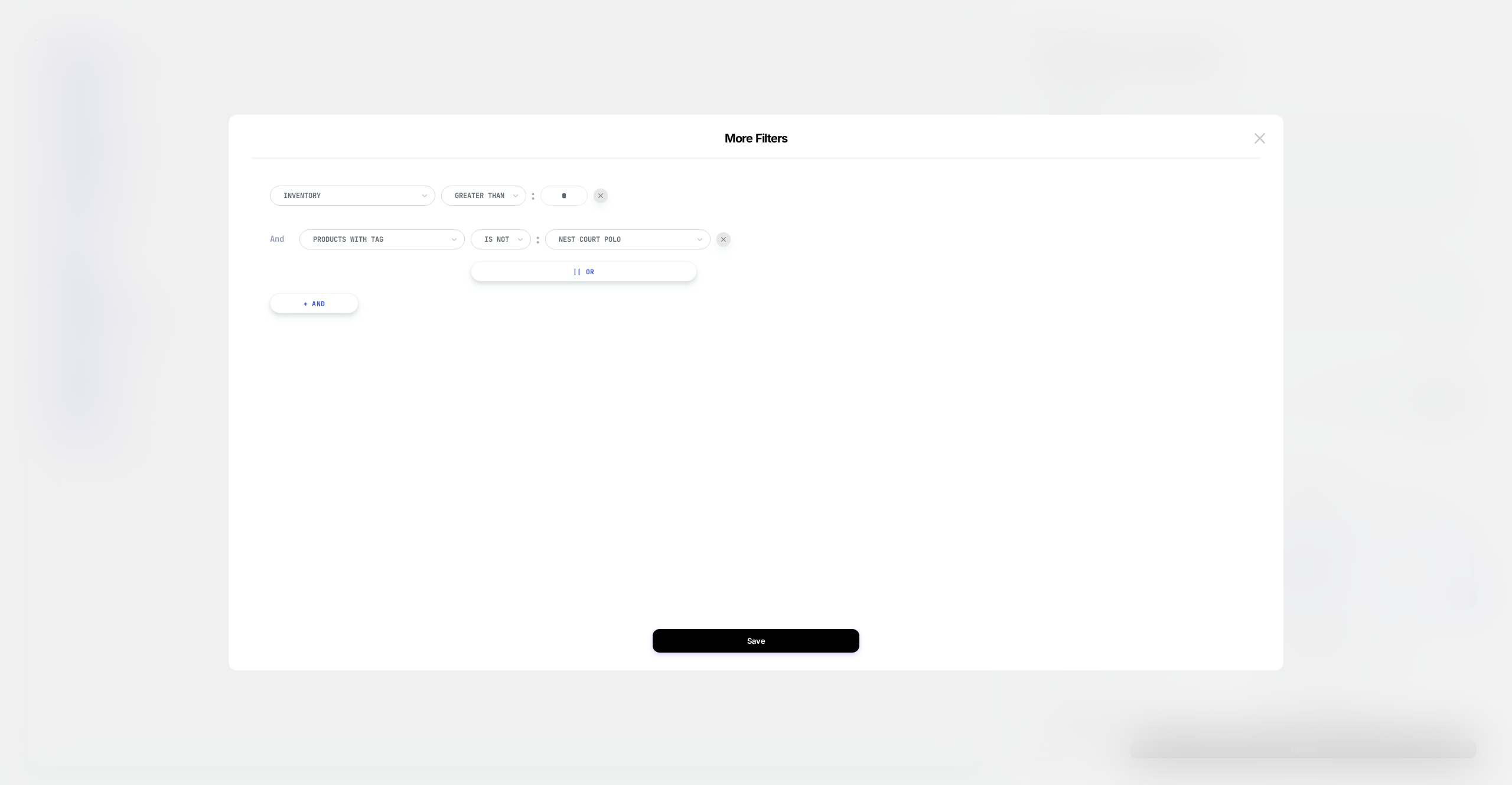
click at [1266, 135] on button at bounding box center [1259, 138] width 18 height 18
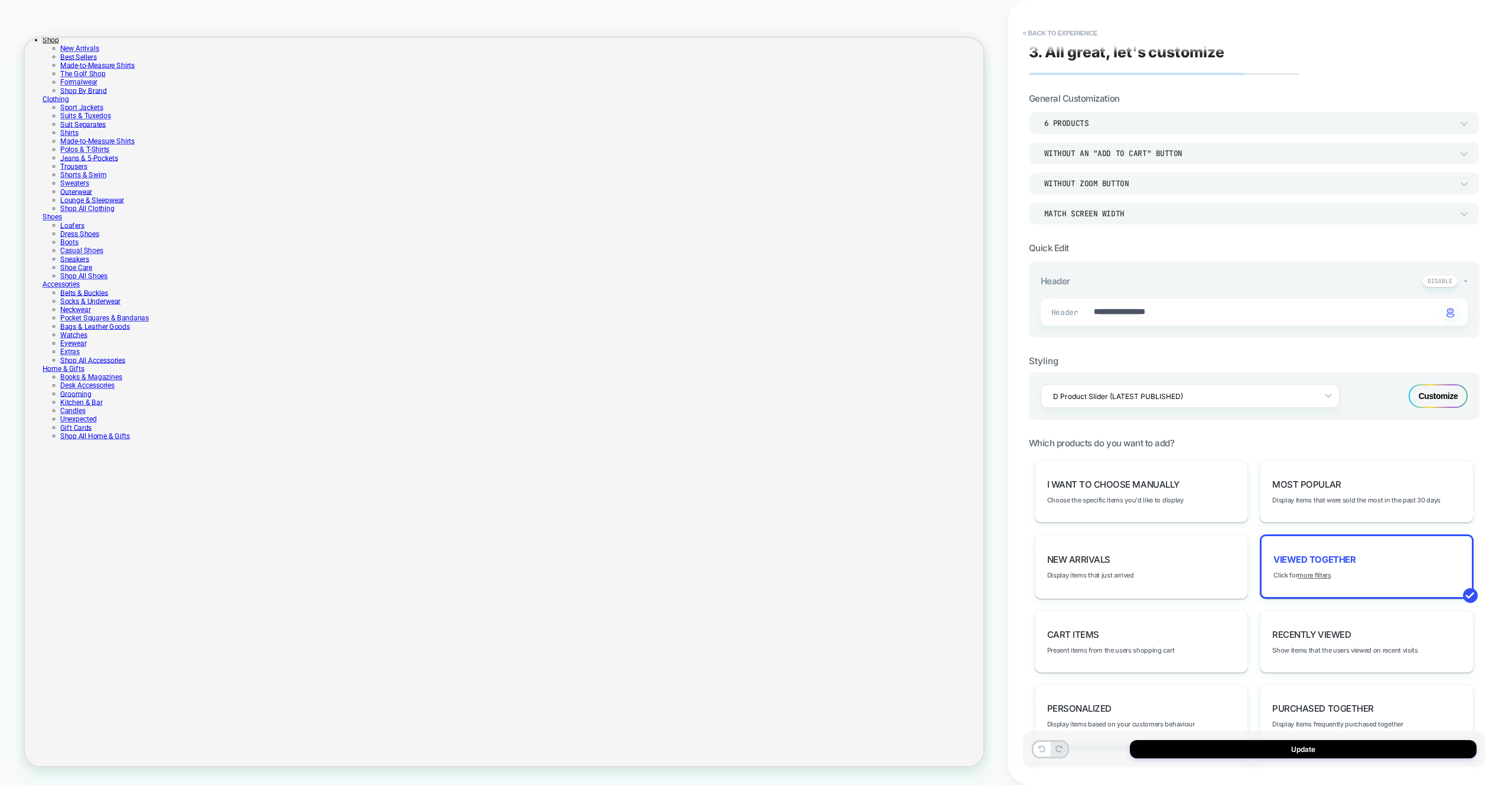
scroll to position [5, 0]
click at [1299, 572] on u "more filters" at bounding box center [1314, 575] width 33 height 8
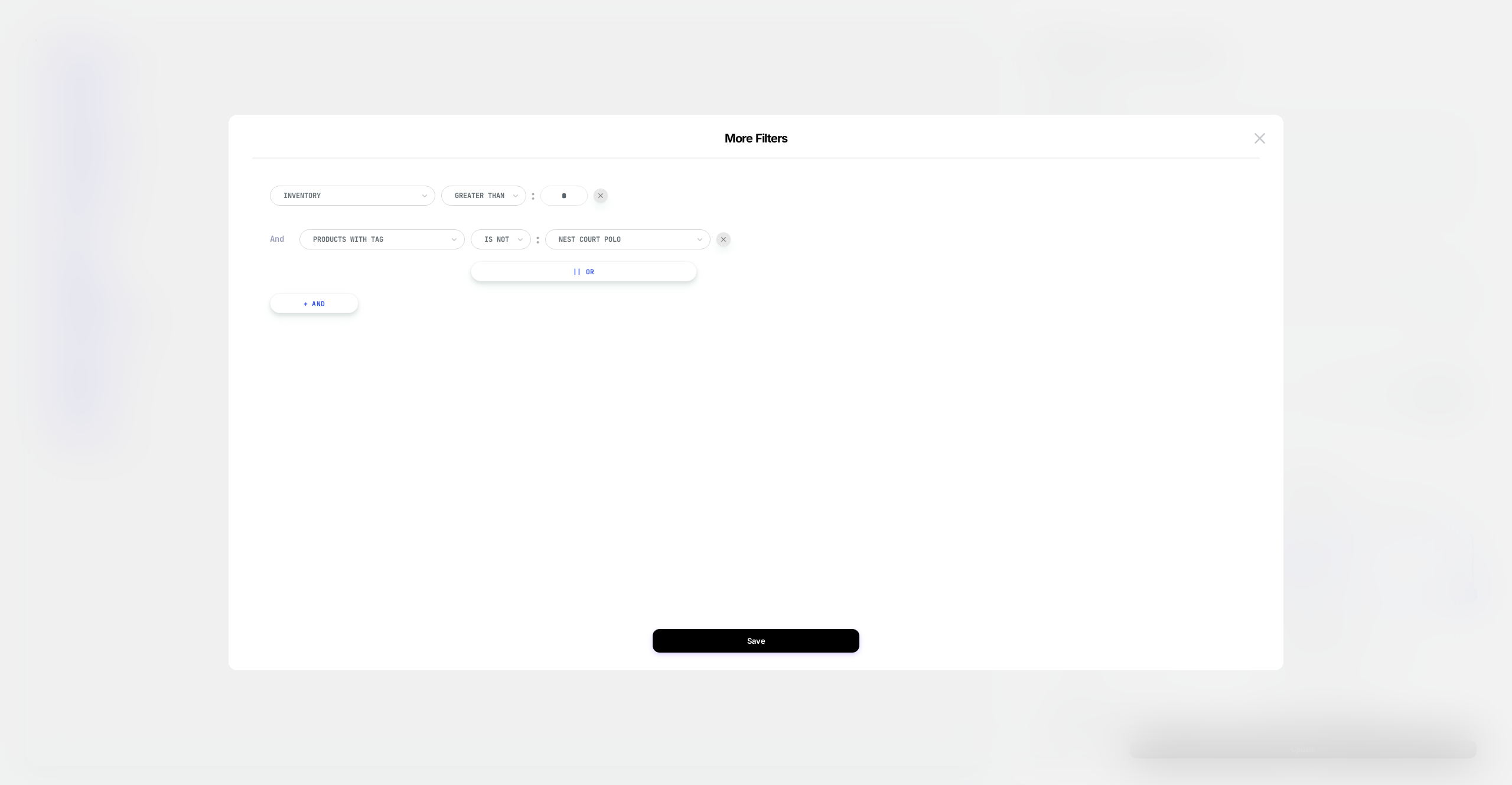
drag, startPoint x: 1261, startPoint y: 136, endPoint x: 1274, endPoint y: 784, distance: 648.1
click at [1261, 136] on img at bounding box center [1259, 138] width 11 height 10
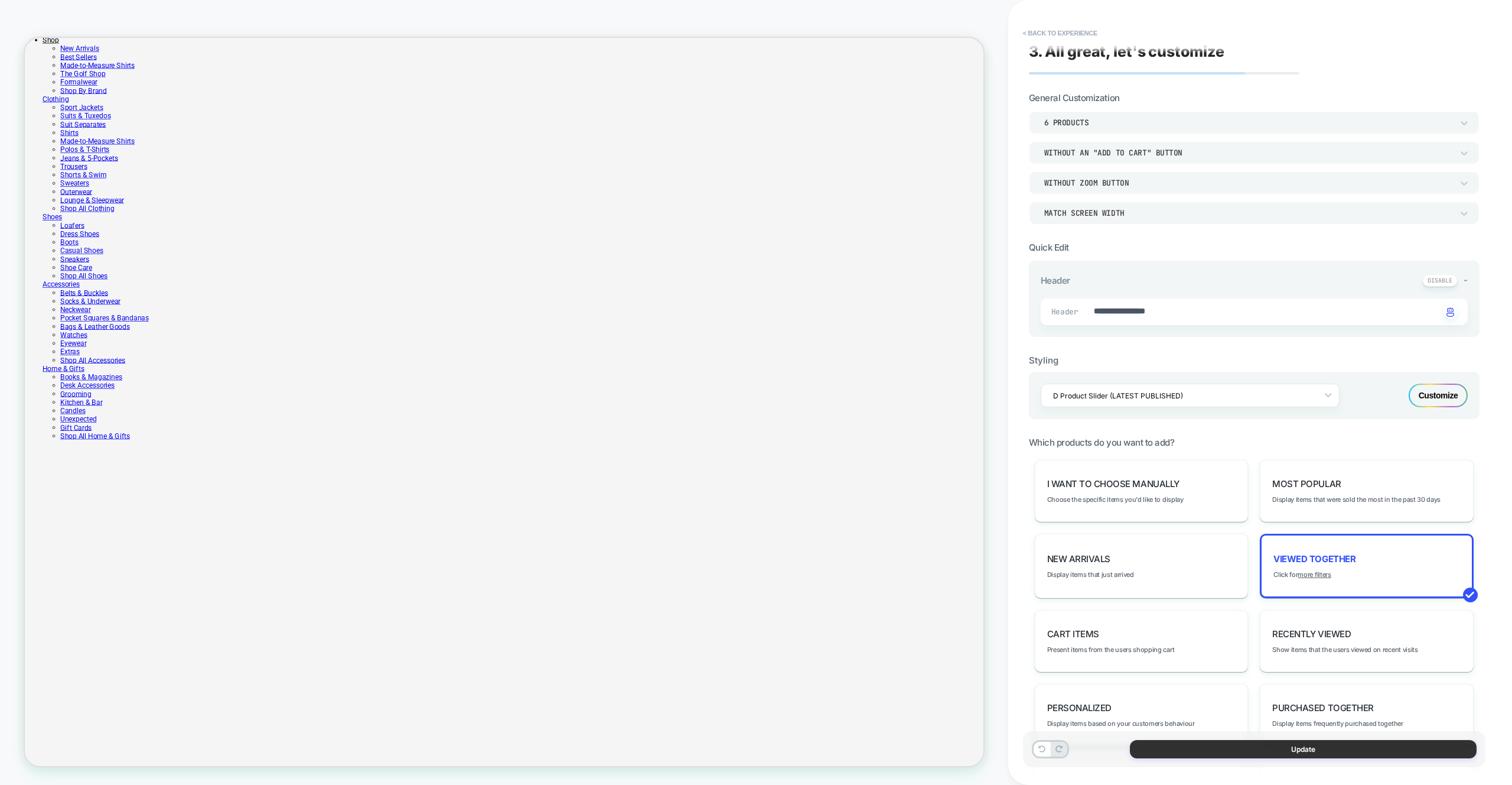
click at [1257, 750] on button "Update" at bounding box center [1303, 749] width 346 height 18
type textarea "*"
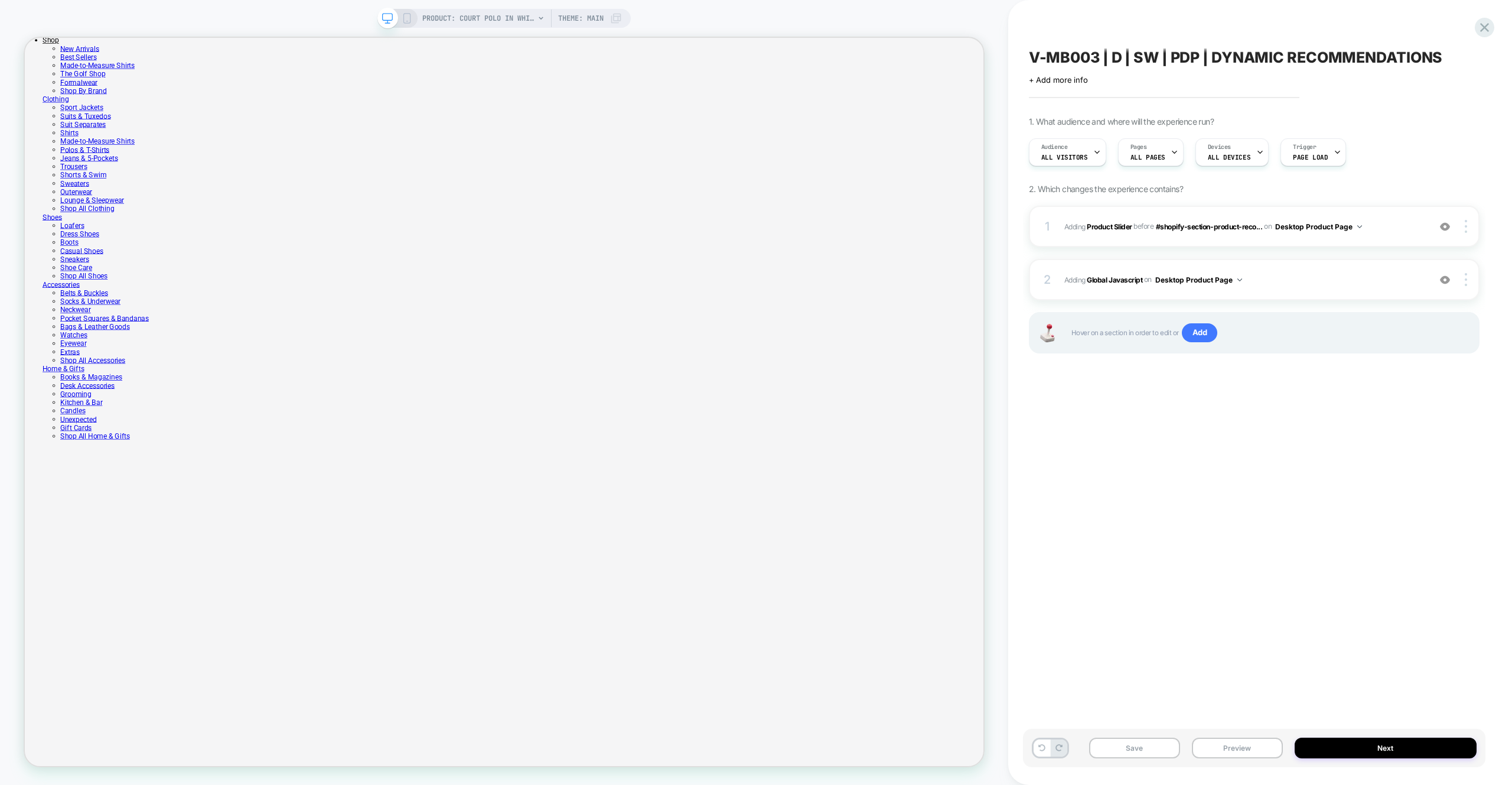
drag, startPoint x: 1248, startPoint y: 750, endPoint x: 1245, endPoint y: 717, distance: 33.1
click at [1247, 750] on button "Preview" at bounding box center [1237, 748] width 91 height 20
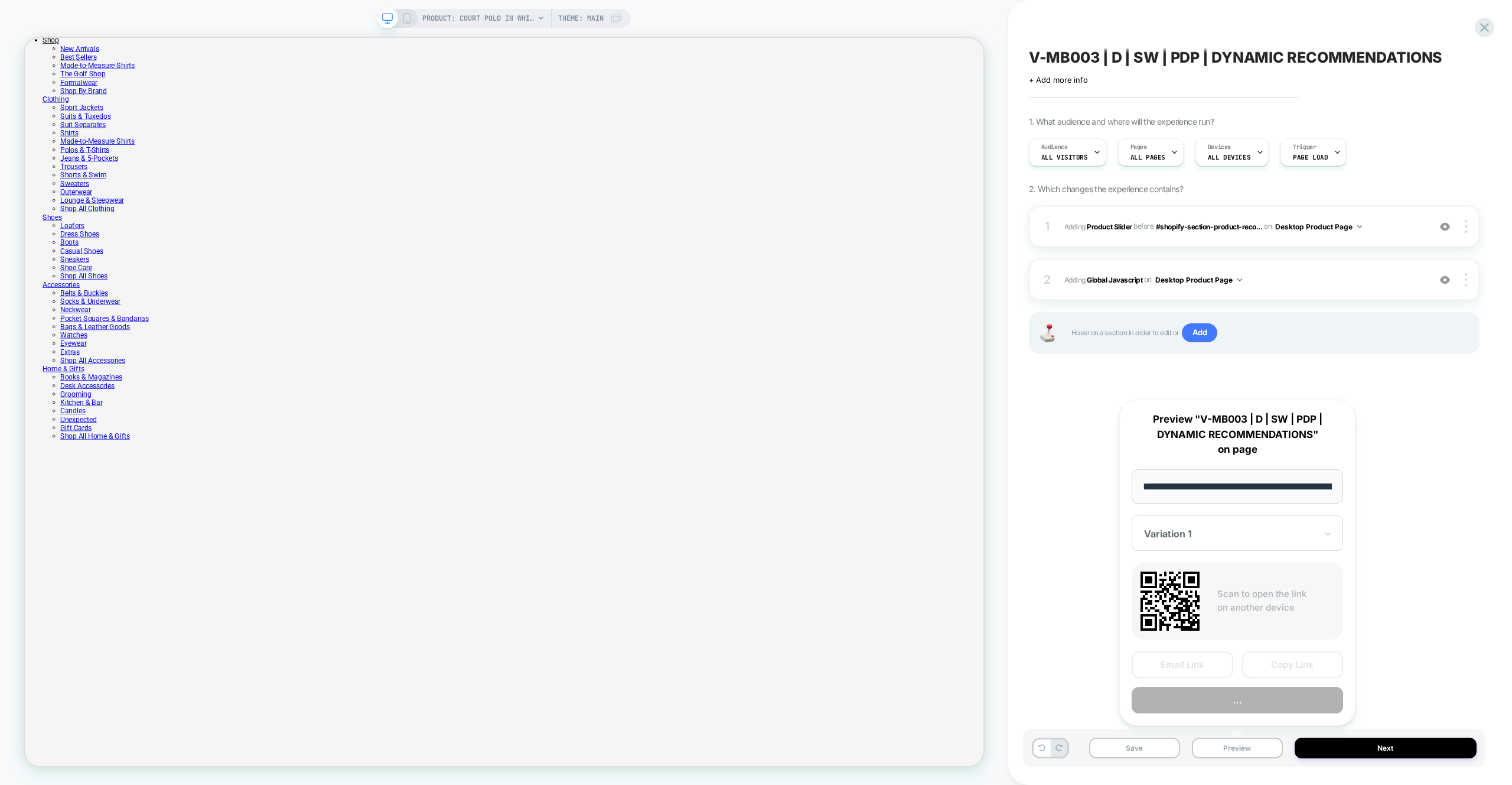
scroll to position [0, 320]
click at [1236, 696] on button "..." at bounding box center [1238, 701] width 212 height 27
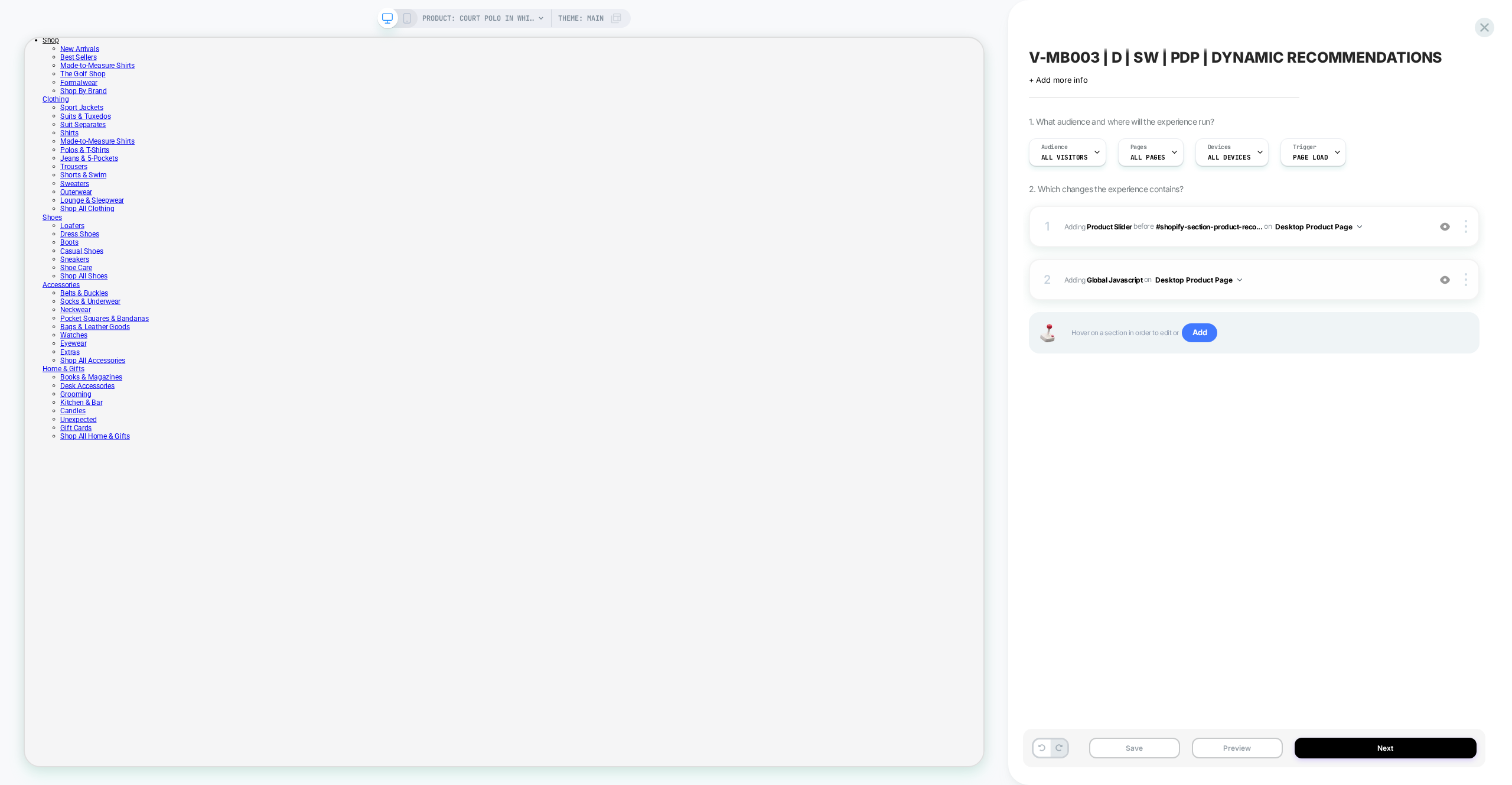
click at [1362, 281] on span "Adding Global Javascript on Desktop Product Page" at bounding box center [1244, 280] width 359 height 15
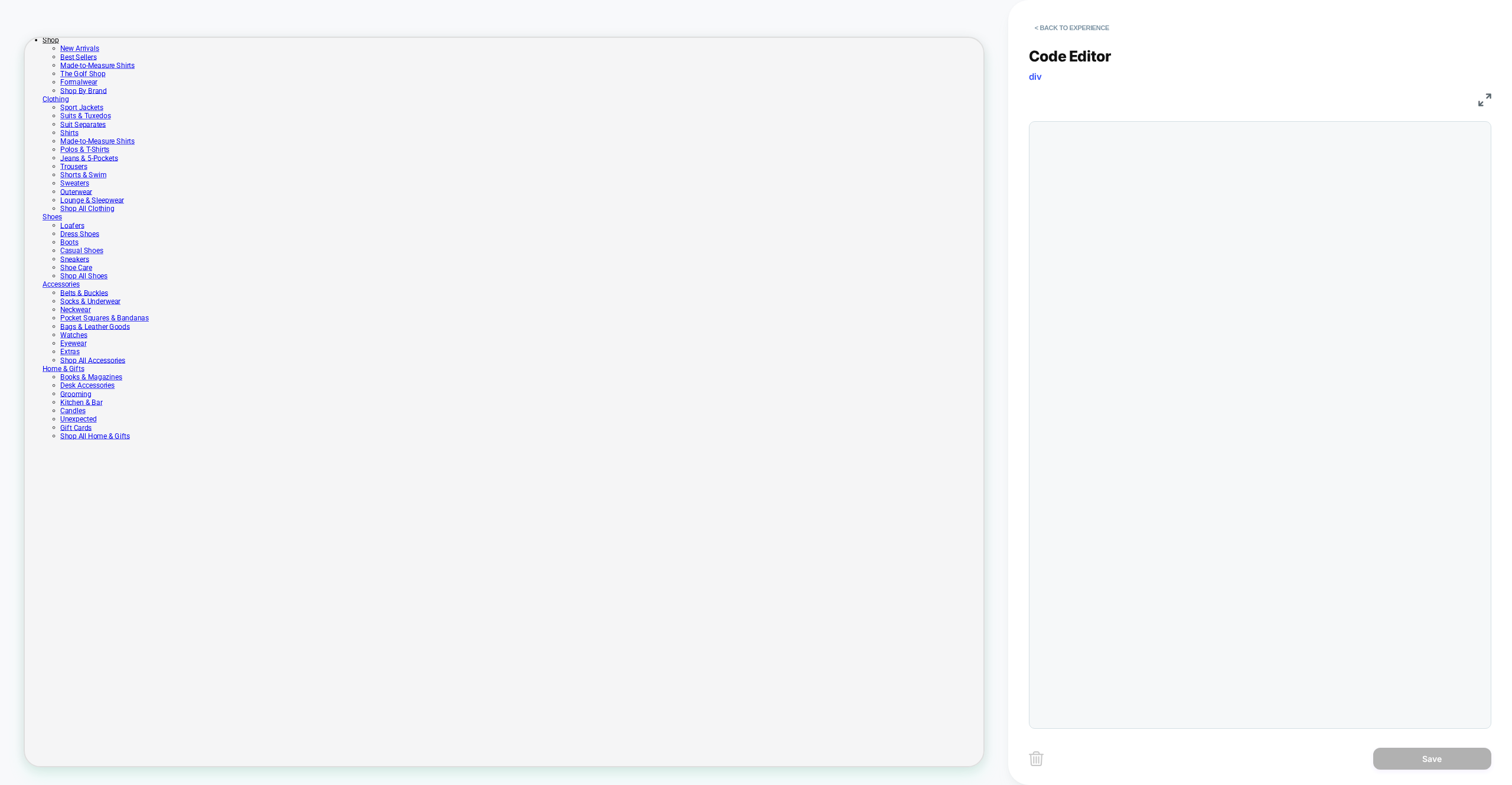
scroll to position [48, 0]
click at [1117, 279] on div "window.loomi_api.onRecsProductEffect = function ( element, ctx, product ) { con…" at bounding box center [1100, 449] width 35 height 642
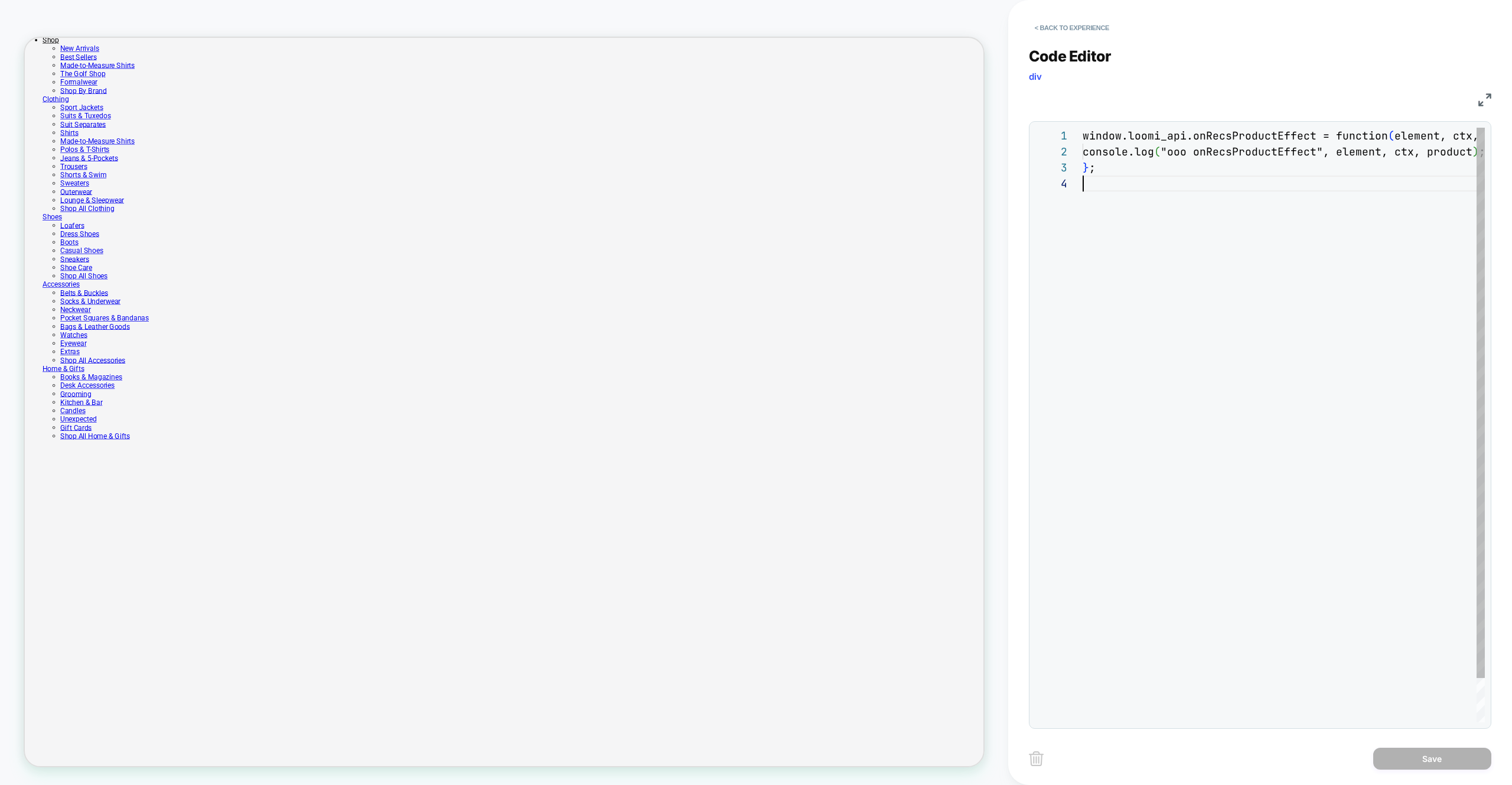
scroll to position [0, 0]
type textarea "**********"
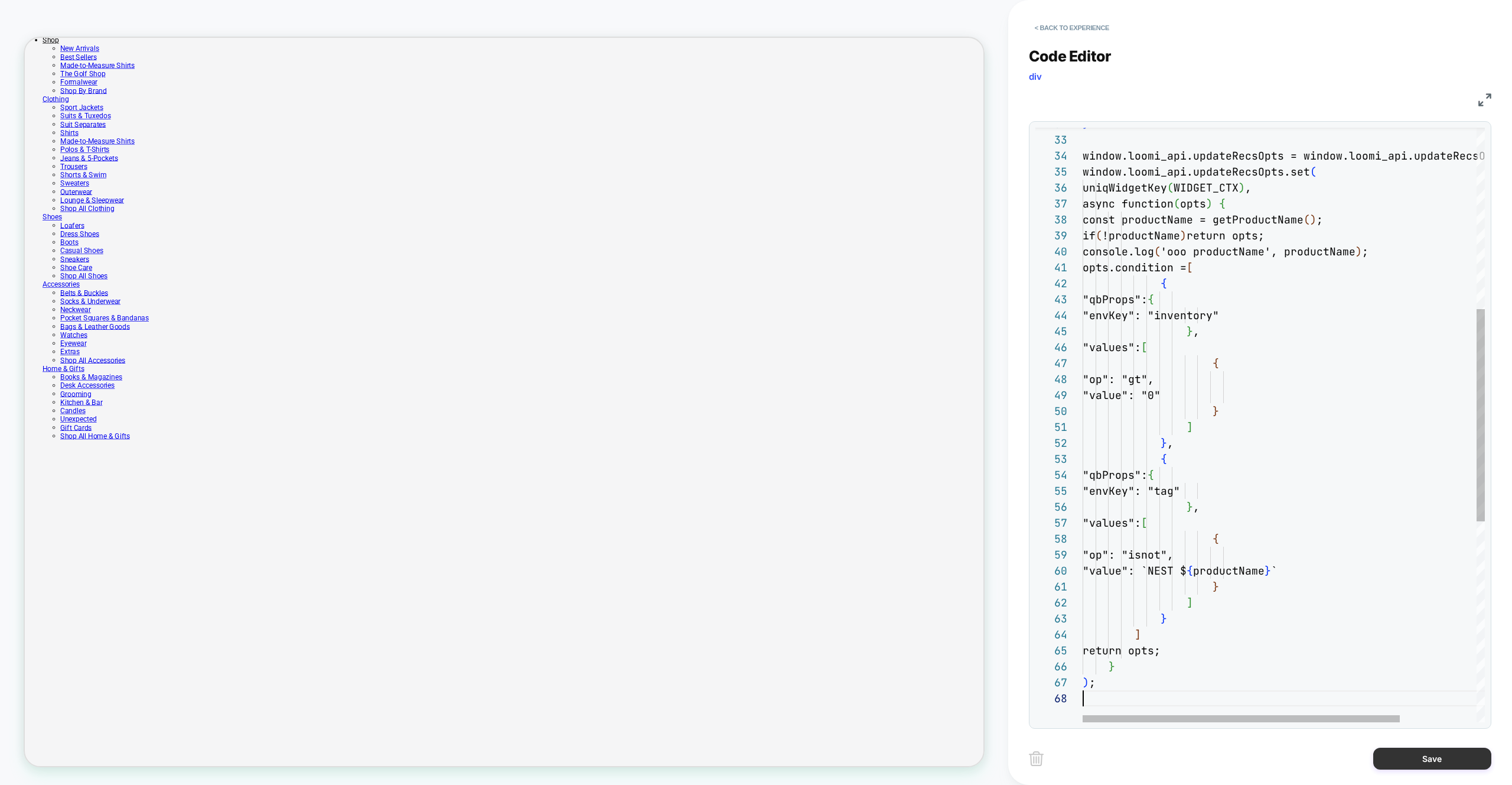
scroll to position [112, 0]
click at [1437, 748] on button "Save" at bounding box center [1432, 758] width 118 height 22
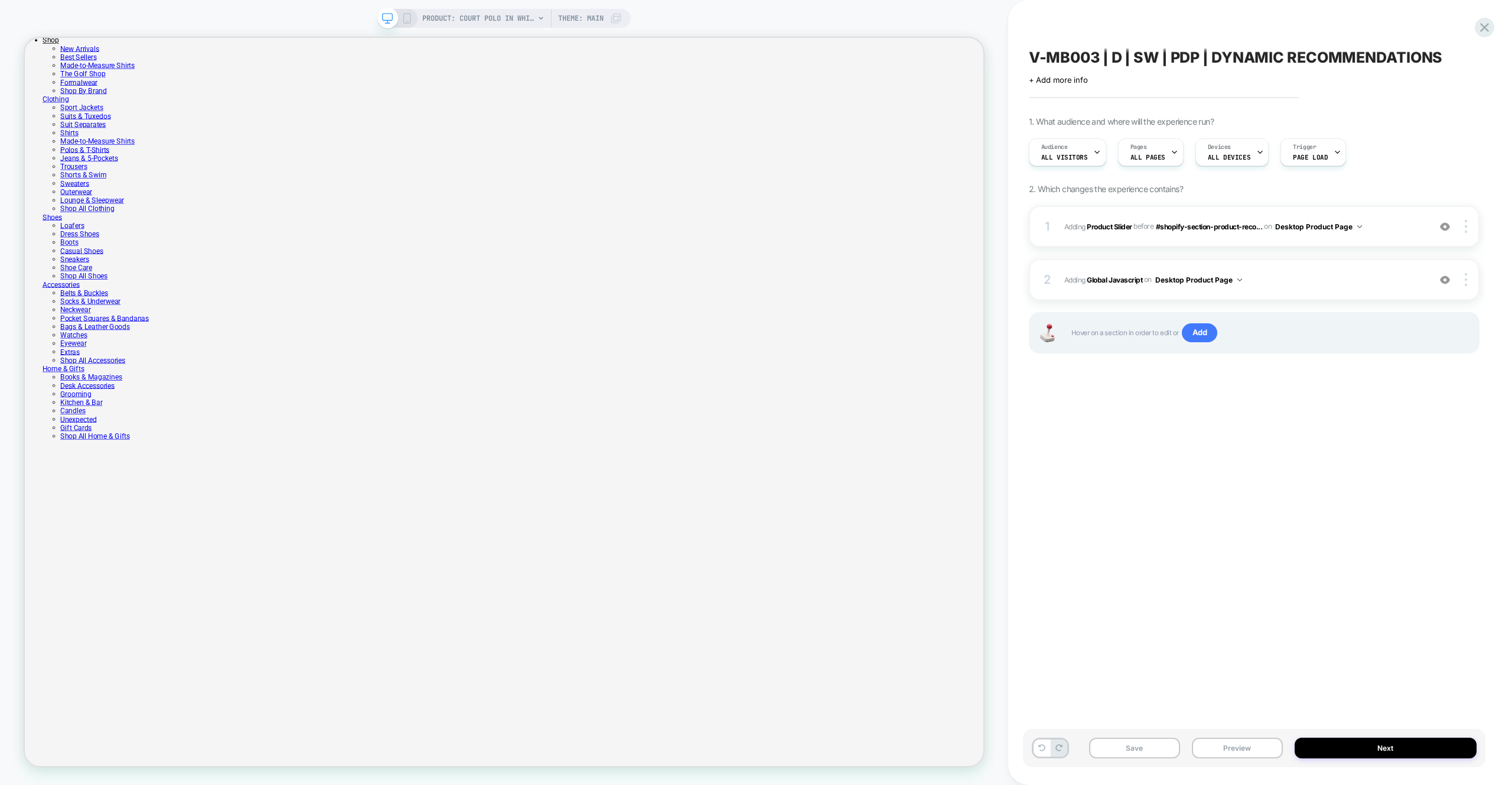
click at [1231, 742] on button "Preview" at bounding box center [1237, 748] width 91 height 20
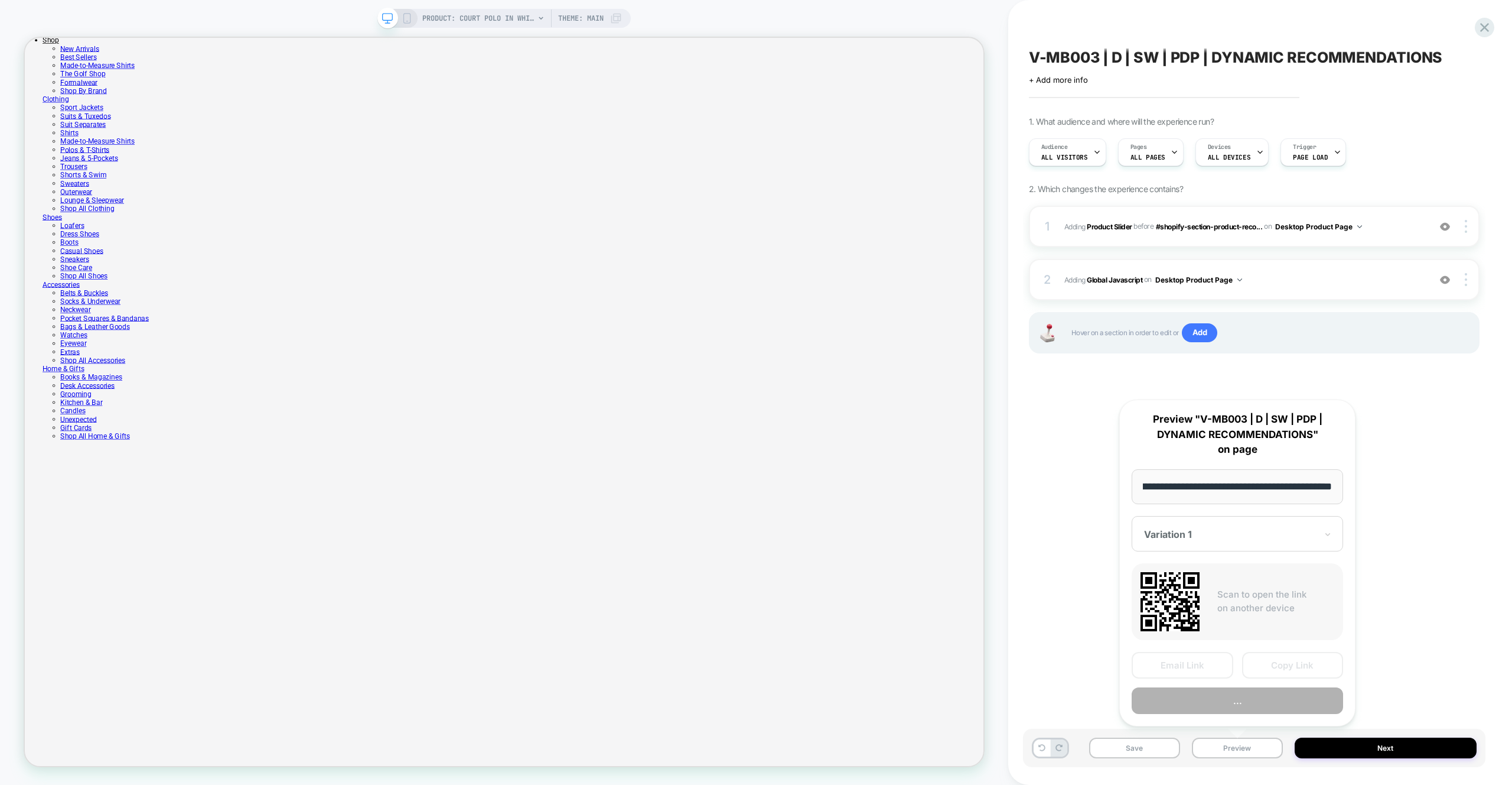
scroll to position [0, 0]
click at [1223, 699] on button "..." at bounding box center [1238, 701] width 212 height 27
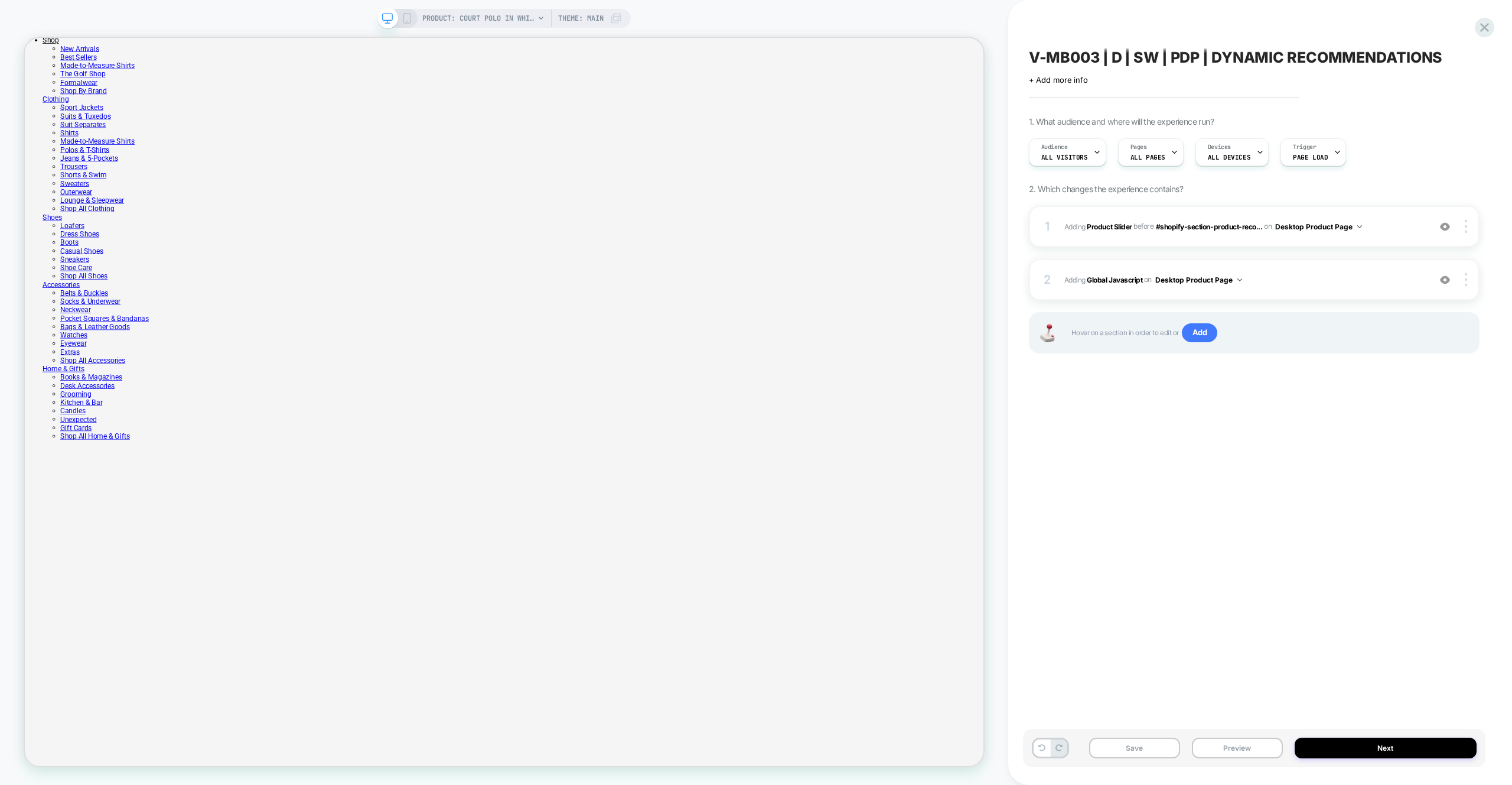
click at [1104, 459] on div "V-MB003 | D | SW | PDP | DYNAMIC RECOMMENDATIONS Click to edit experience detai…" at bounding box center [1254, 393] width 463 height 761
click at [1392, 229] on span "#_loomi_addon_1755883541937 Adding Product Slider BEFORE #shopify-section-produ…" at bounding box center [1244, 227] width 359 height 15
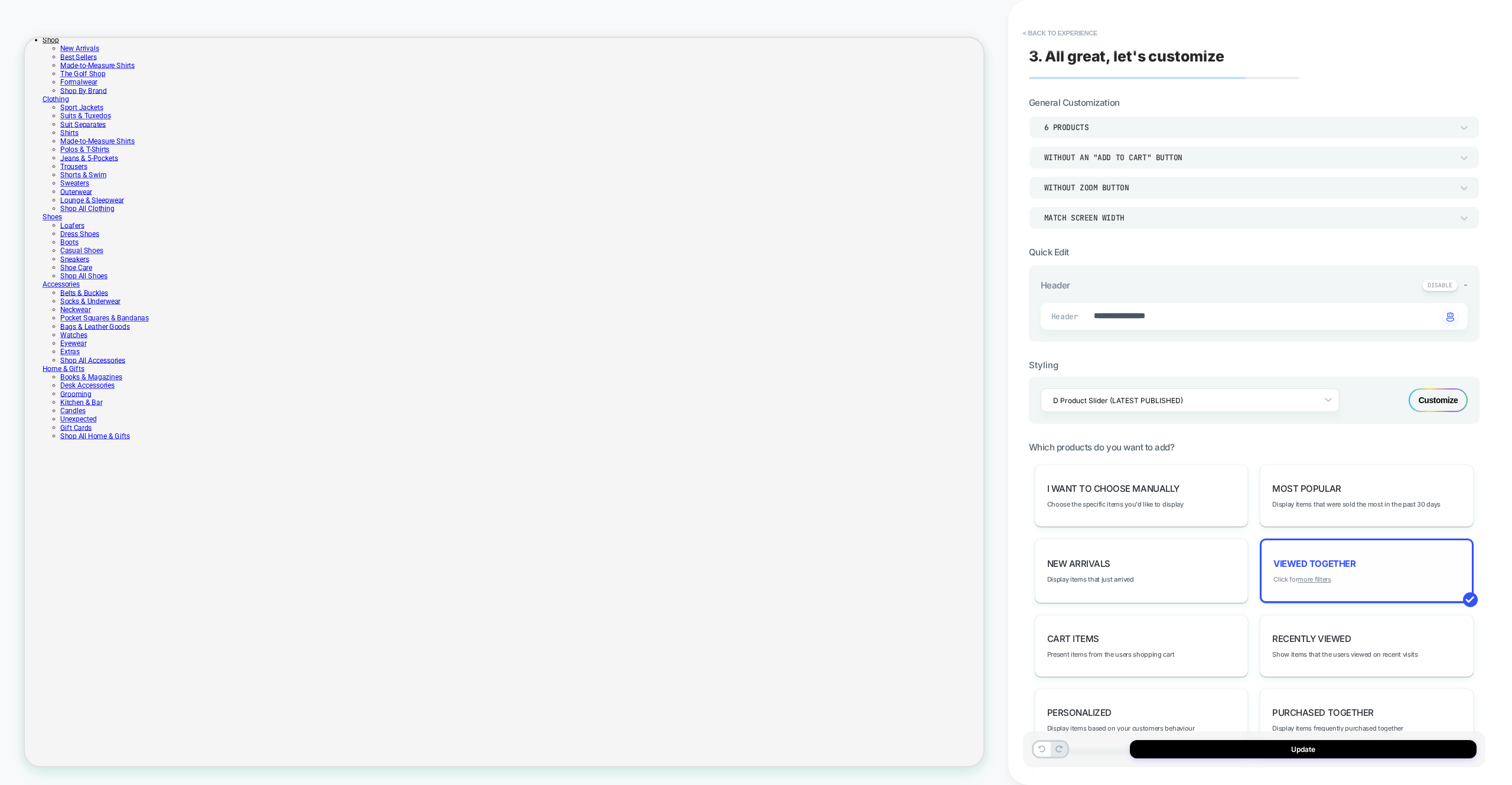
click at [1315, 578] on u "more filters" at bounding box center [1314, 580] width 33 height 8
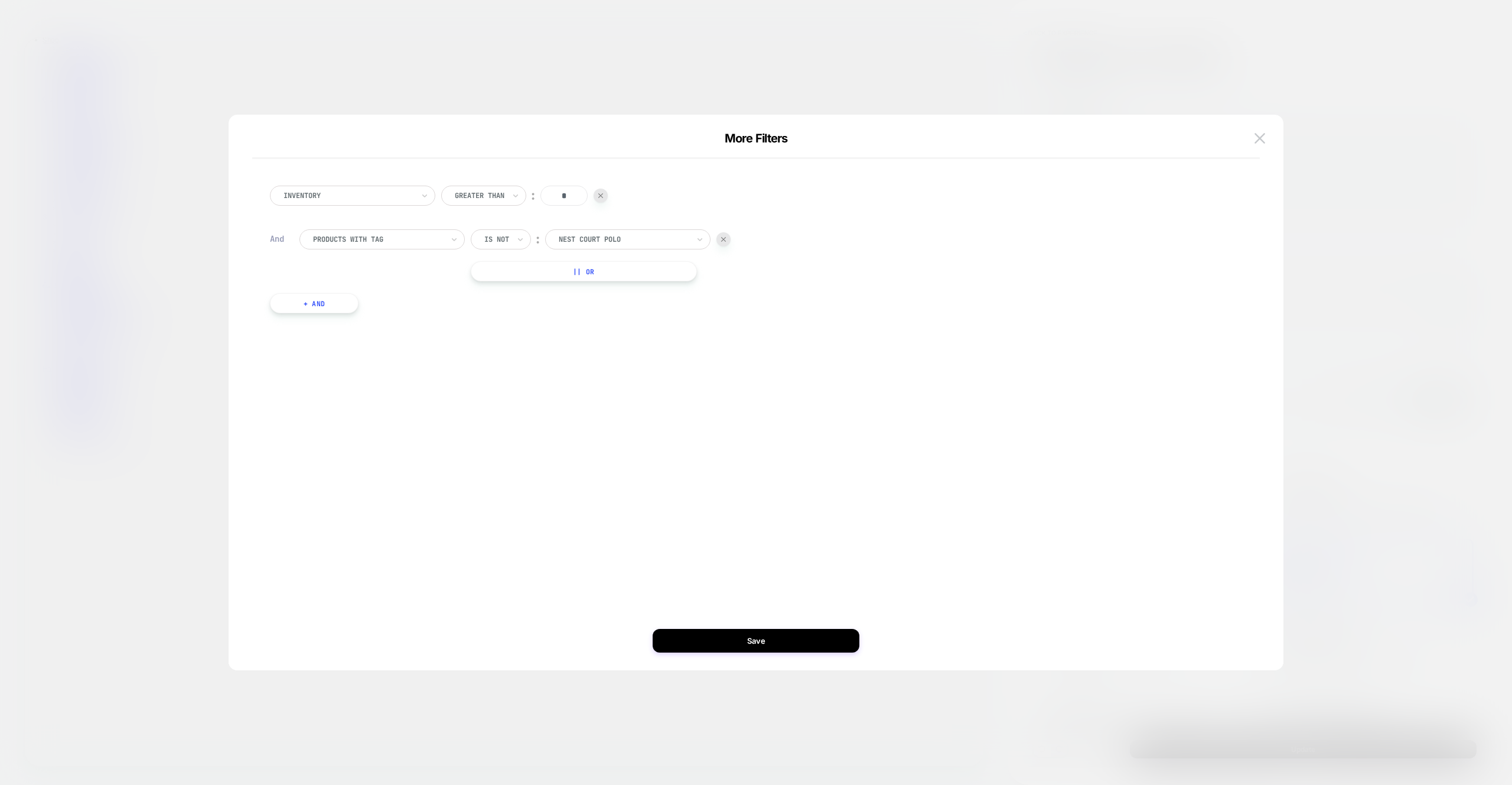
click at [720, 241] on div at bounding box center [723, 239] width 14 height 14
click at [782, 629] on button "Save" at bounding box center [756, 640] width 207 height 23
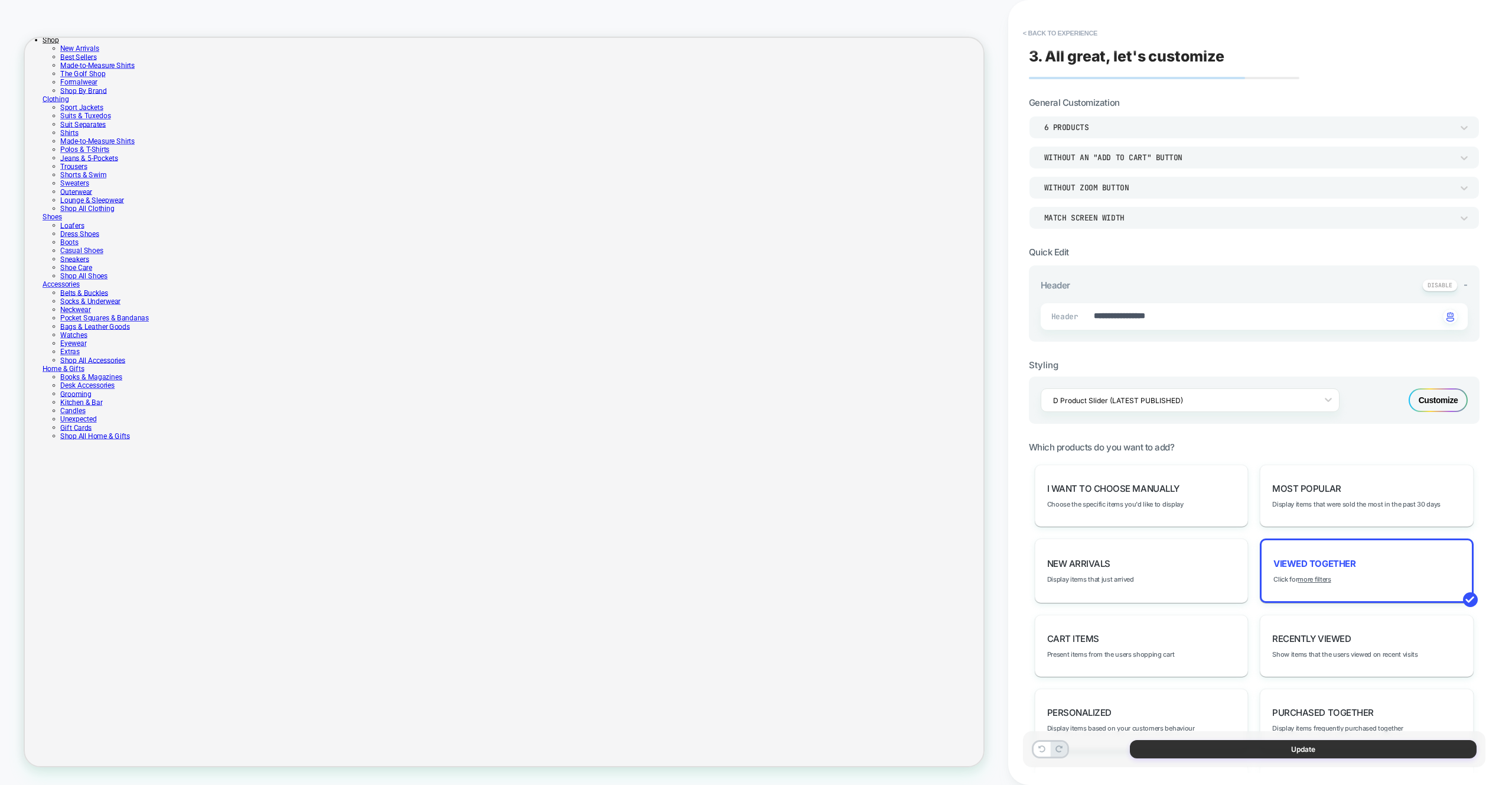
click at [1344, 757] on button "Update" at bounding box center [1303, 749] width 346 height 18
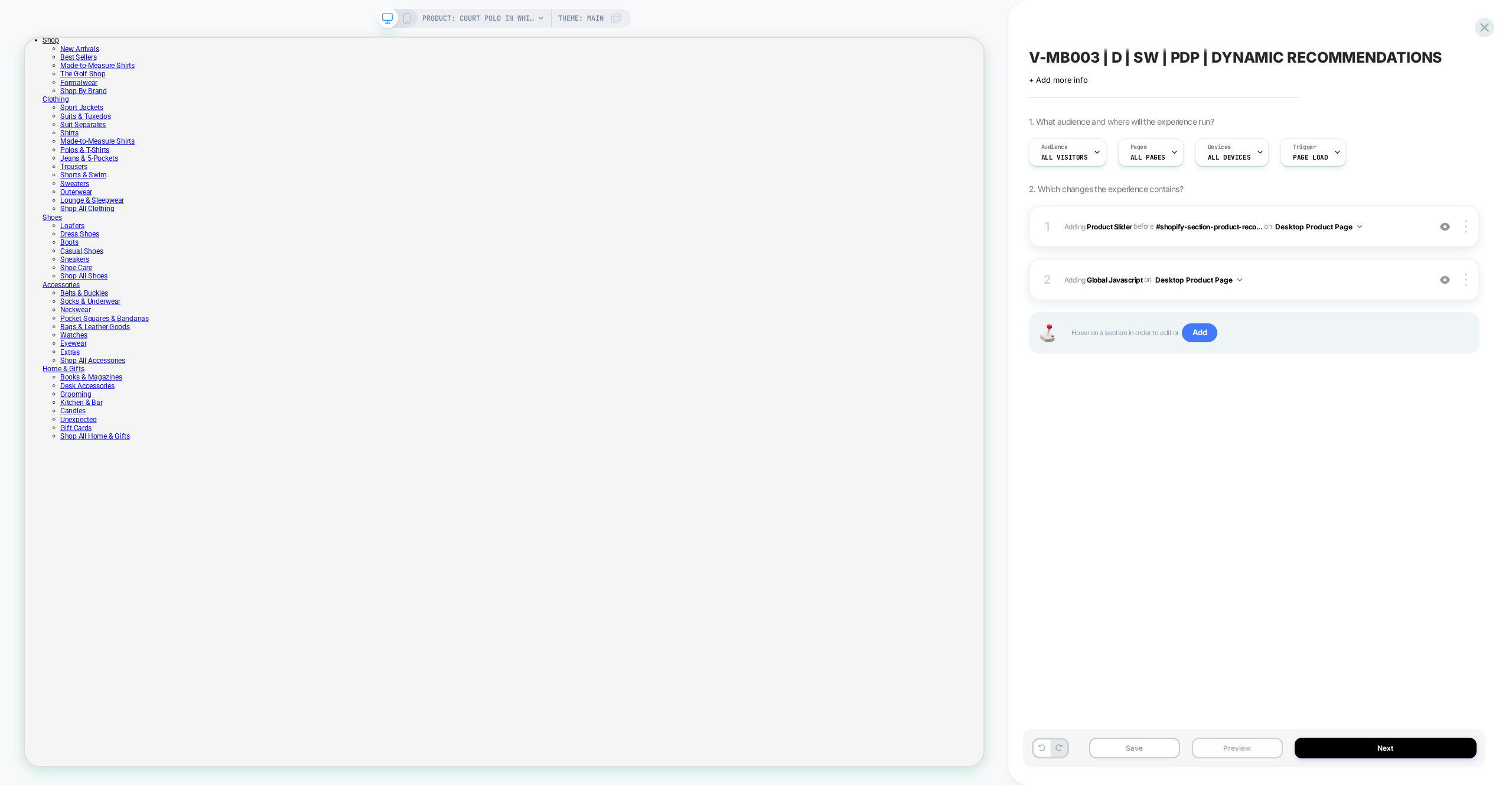
click at [1244, 750] on button "Preview" at bounding box center [1237, 748] width 91 height 20
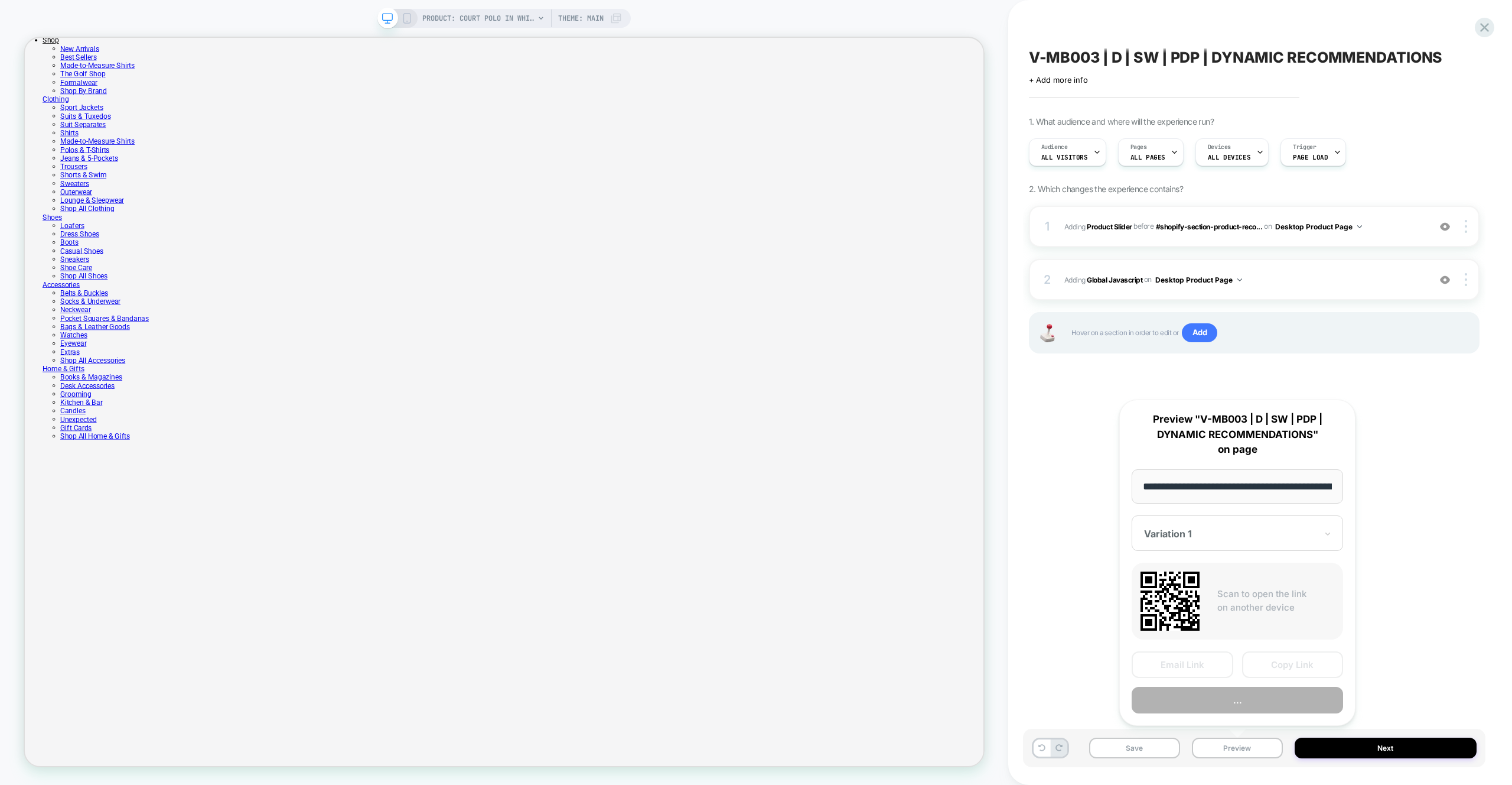
scroll to position [0, 320]
click at [1235, 706] on button "Preview" at bounding box center [1238, 701] width 212 height 27
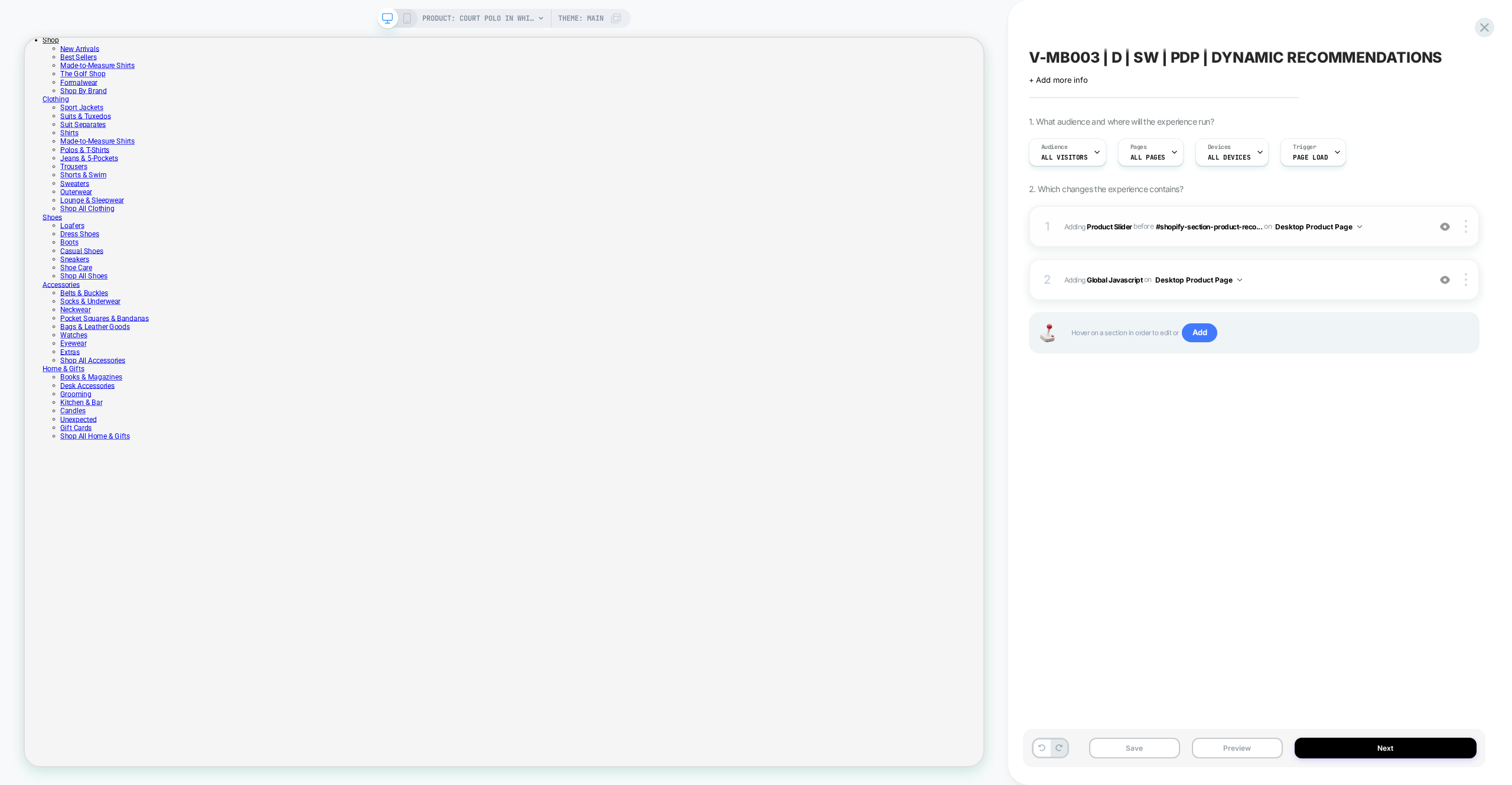
click at [1391, 232] on span "#_loomi_addon_1755883541937 Adding Product Slider BEFORE #shopify-section-produ…" at bounding box center [1244, 227] width 359 height 15
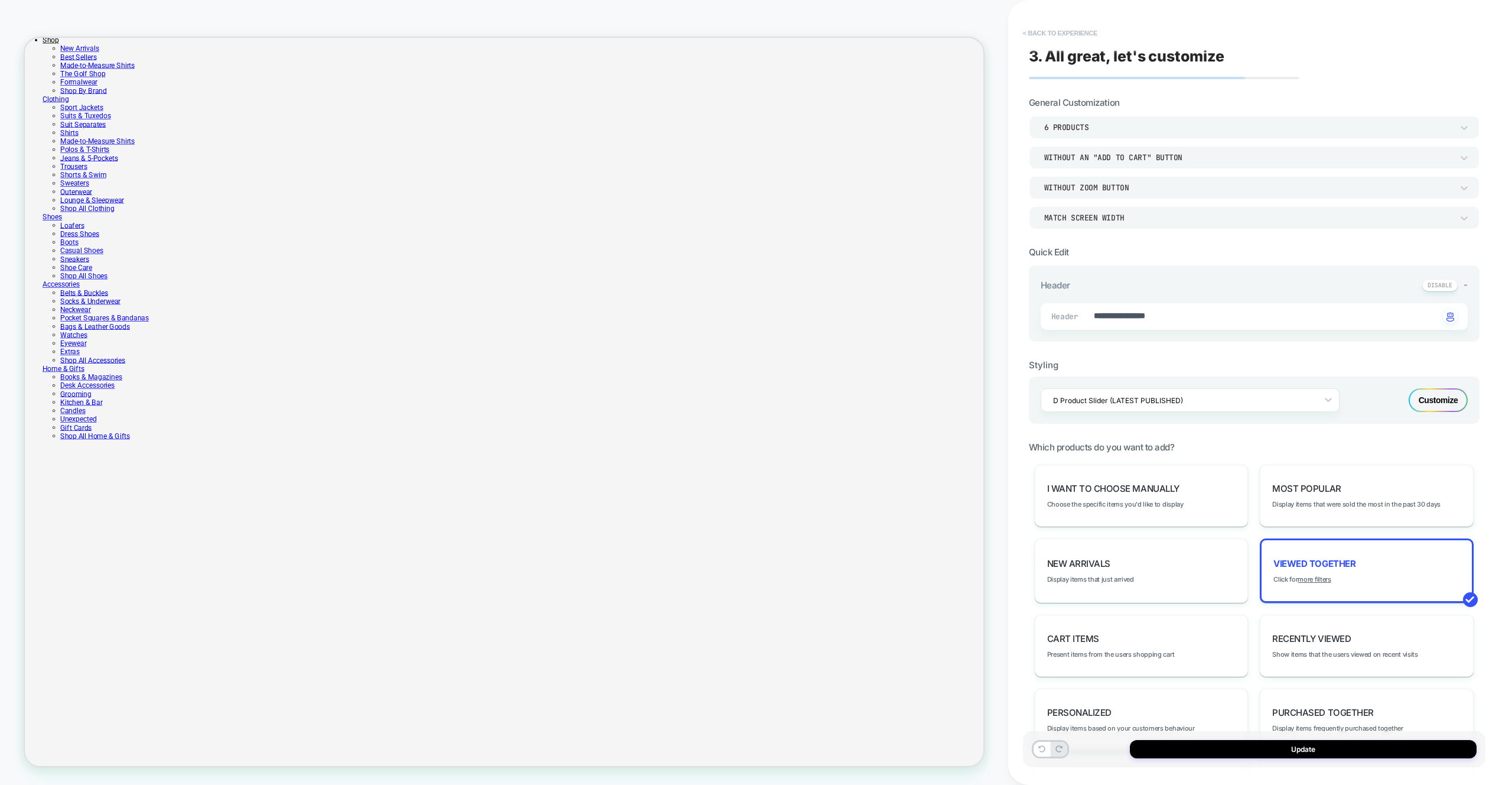
click at [1060, 23] on button "< Back to experience" at bounding box center [1060, 32] width 86 height 19
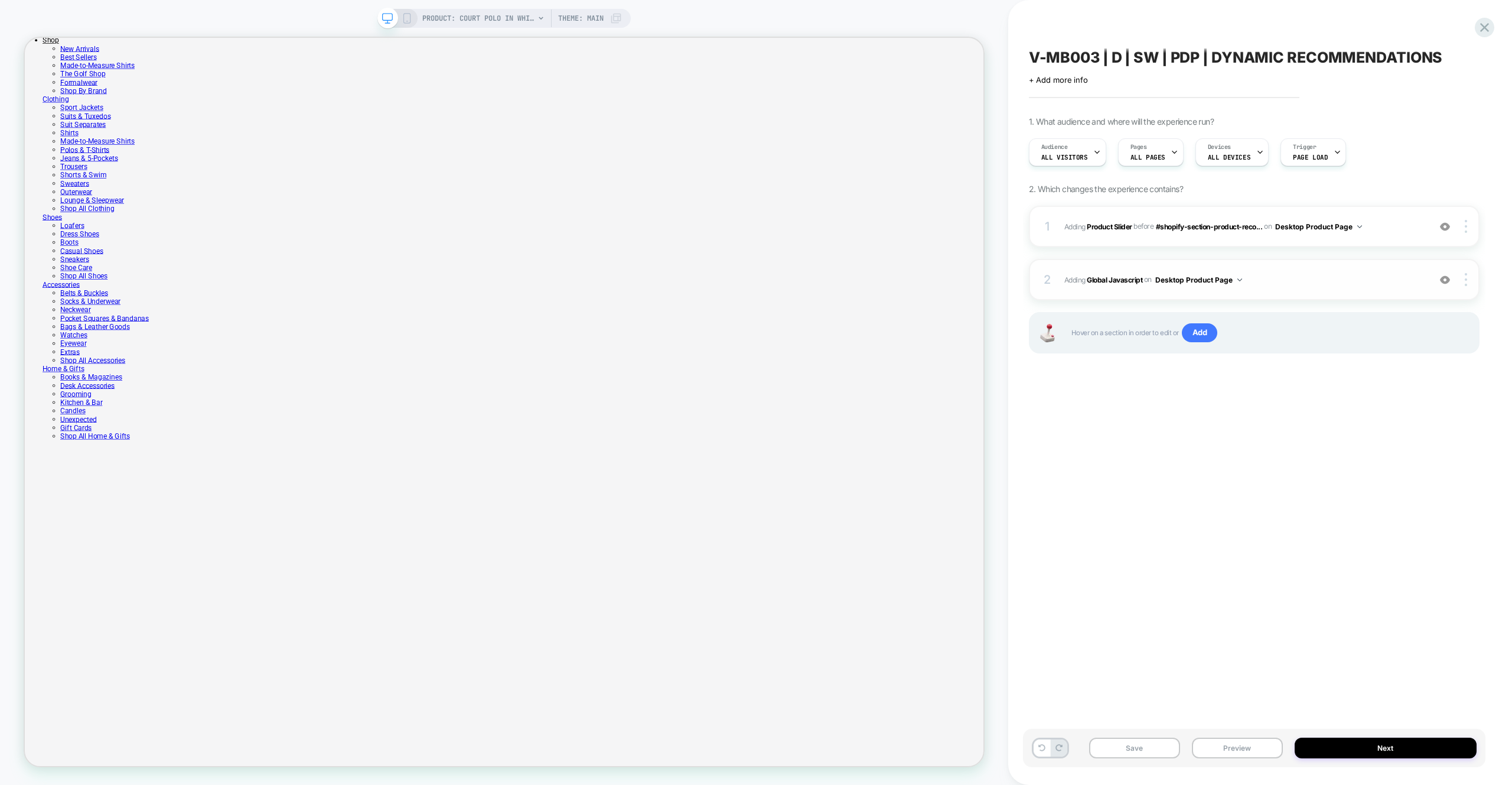
click at [1444, 275] on img at bounding box center [1445, 280] width 10 height 10
drag, startPoint x: 1231, startPoint y: 748, endPoint x: 1254, endPoint y: 709, distance: 45.3
click at [1231, 748] on button "Preview" at bounding box center [1237, 748] width 91 height 20
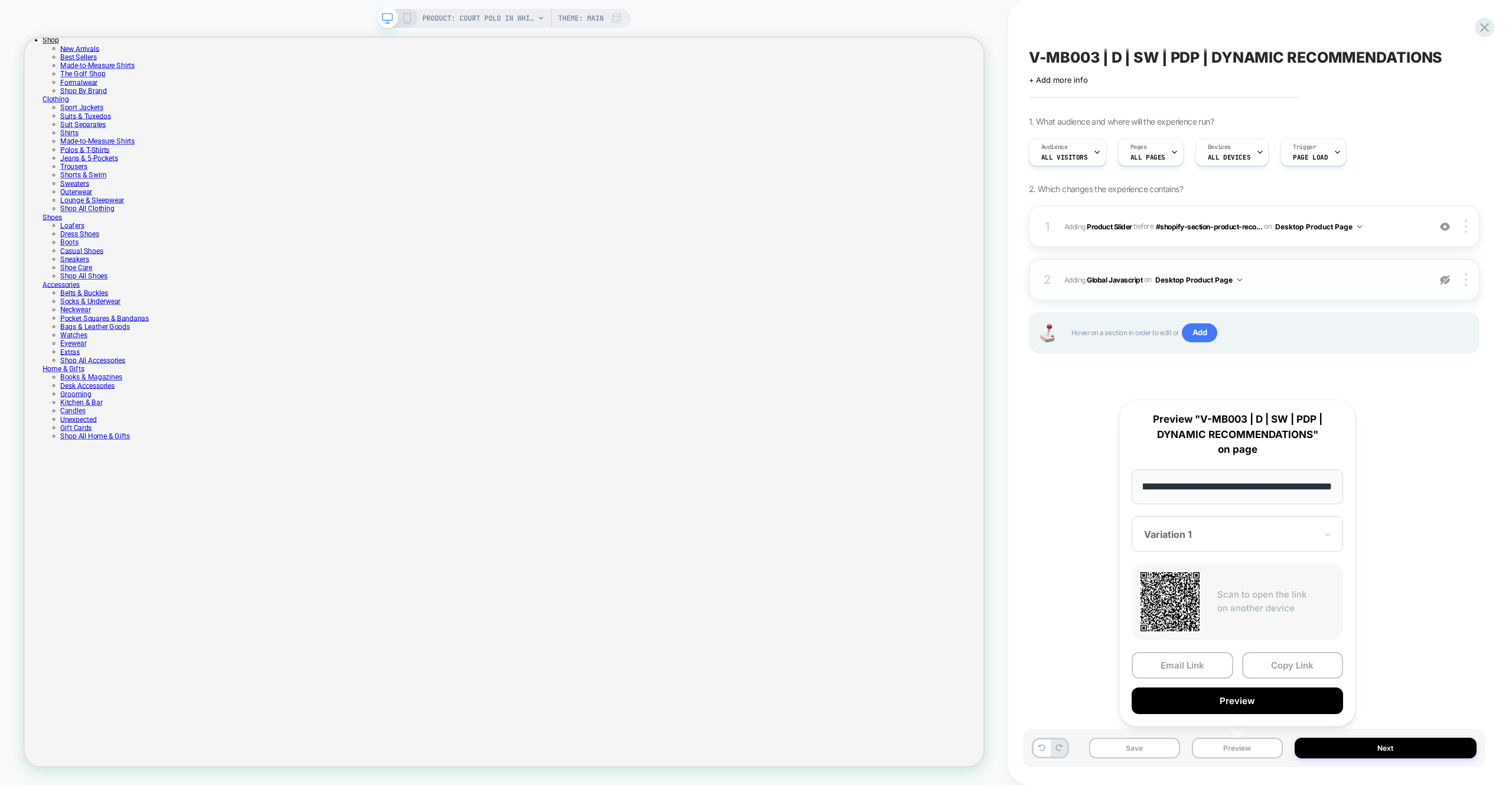
click at [1255, 702] on button "Preview" at bounding box center [1238, 701] width 212 height 27
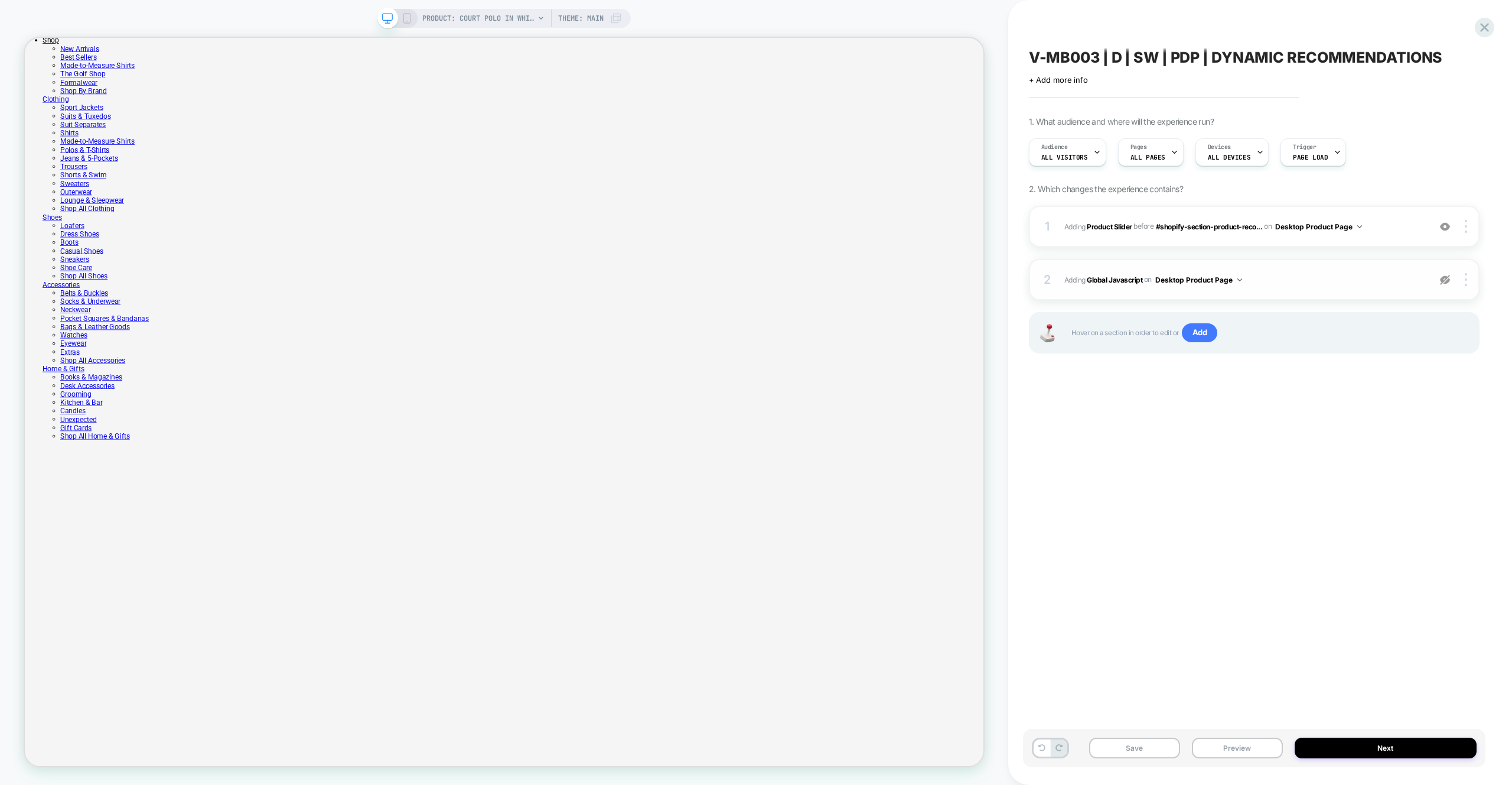
click at [1449, 279] on img at bounding box center [1445, 280] width 10 height 10
click at [1261, 750] on button "Preview" at bounding box center [1237, 748] width 91 height 20
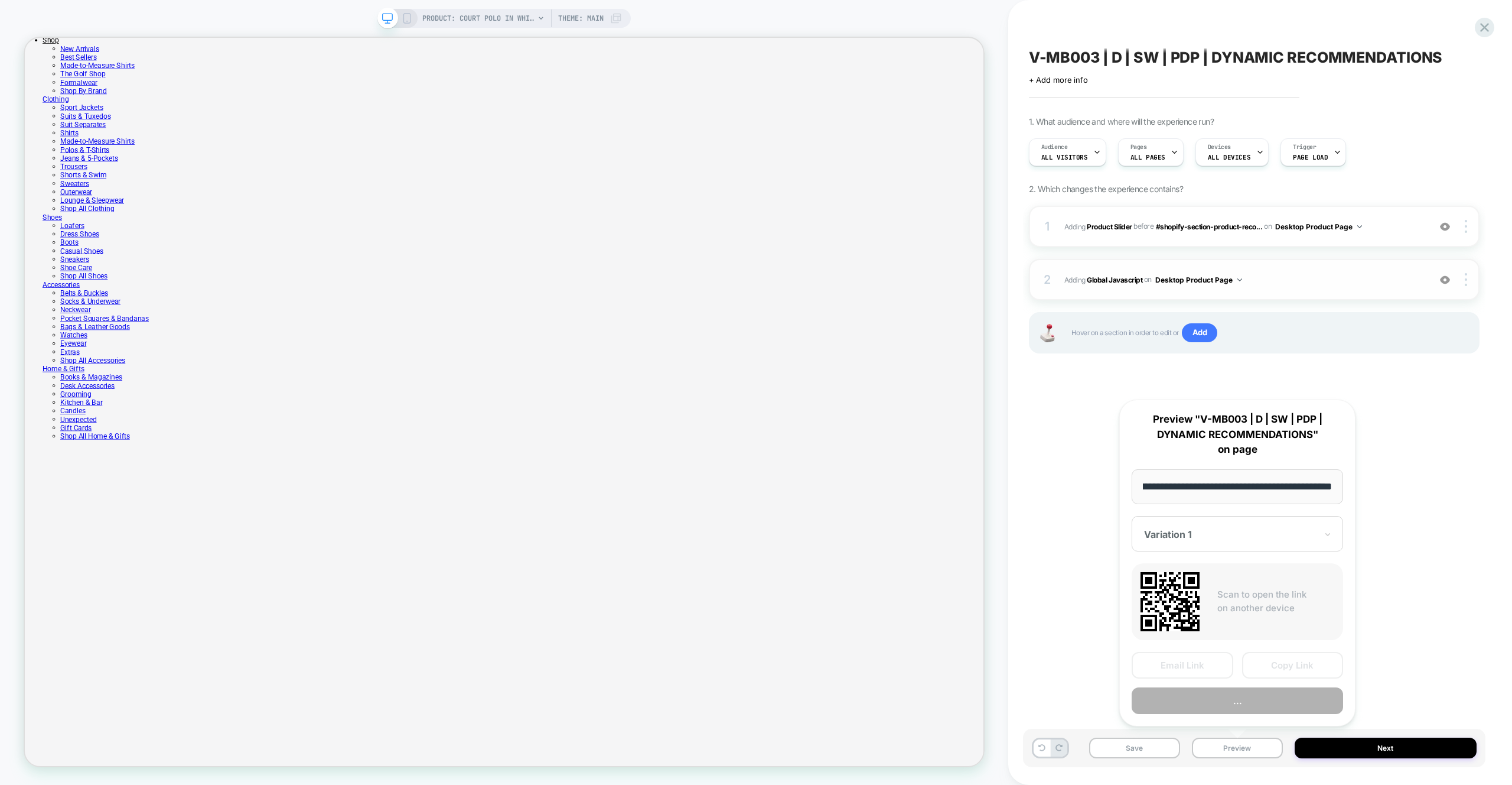
click at [1256, 704] on button "..." at bounding box center [1238, 701] width 212 height 27
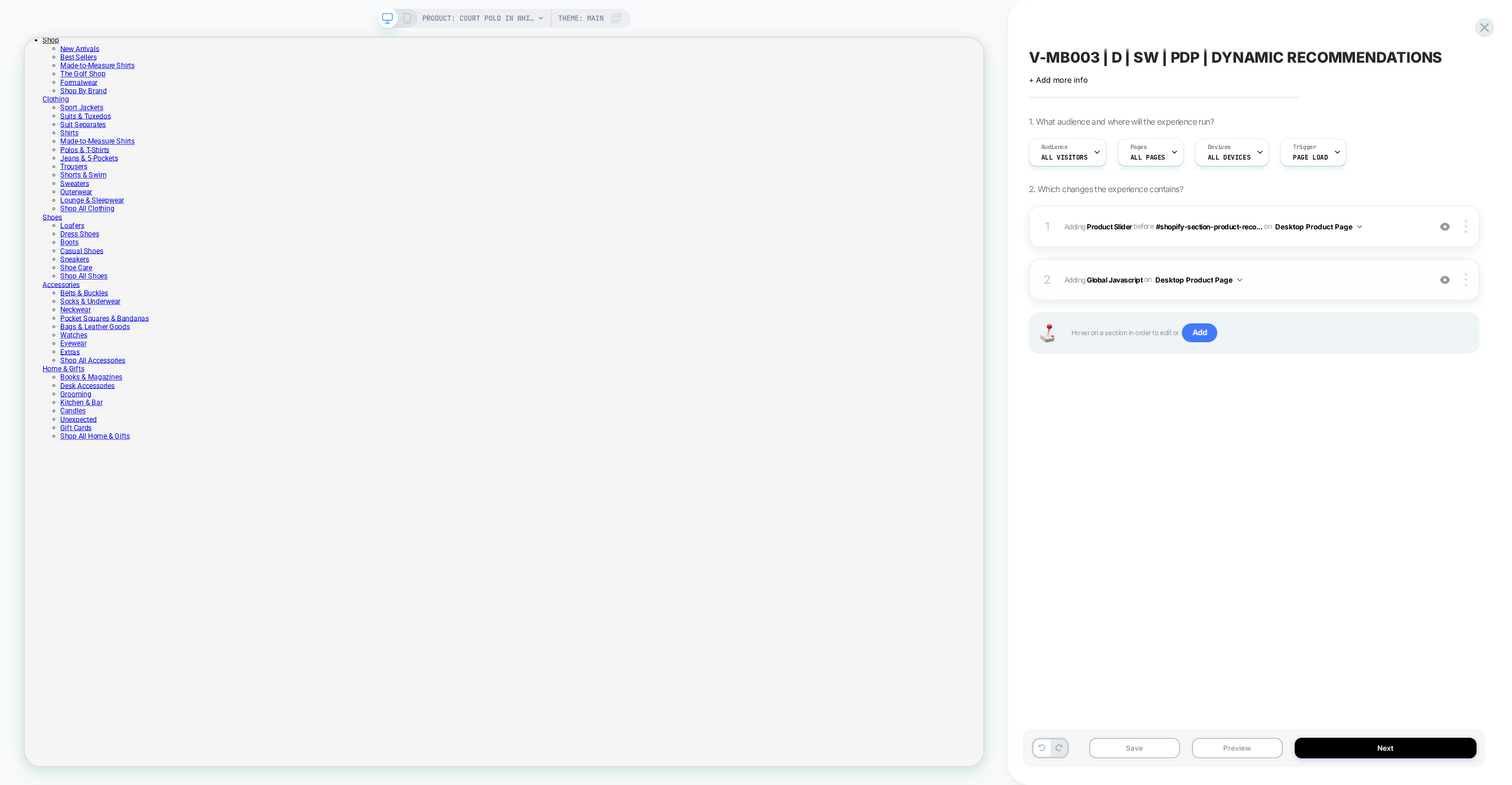
click at [1348, 272] on span "Adding Global Javascript on Desktop Product Page" at bounding box center [1244, 280] width 359 height 15
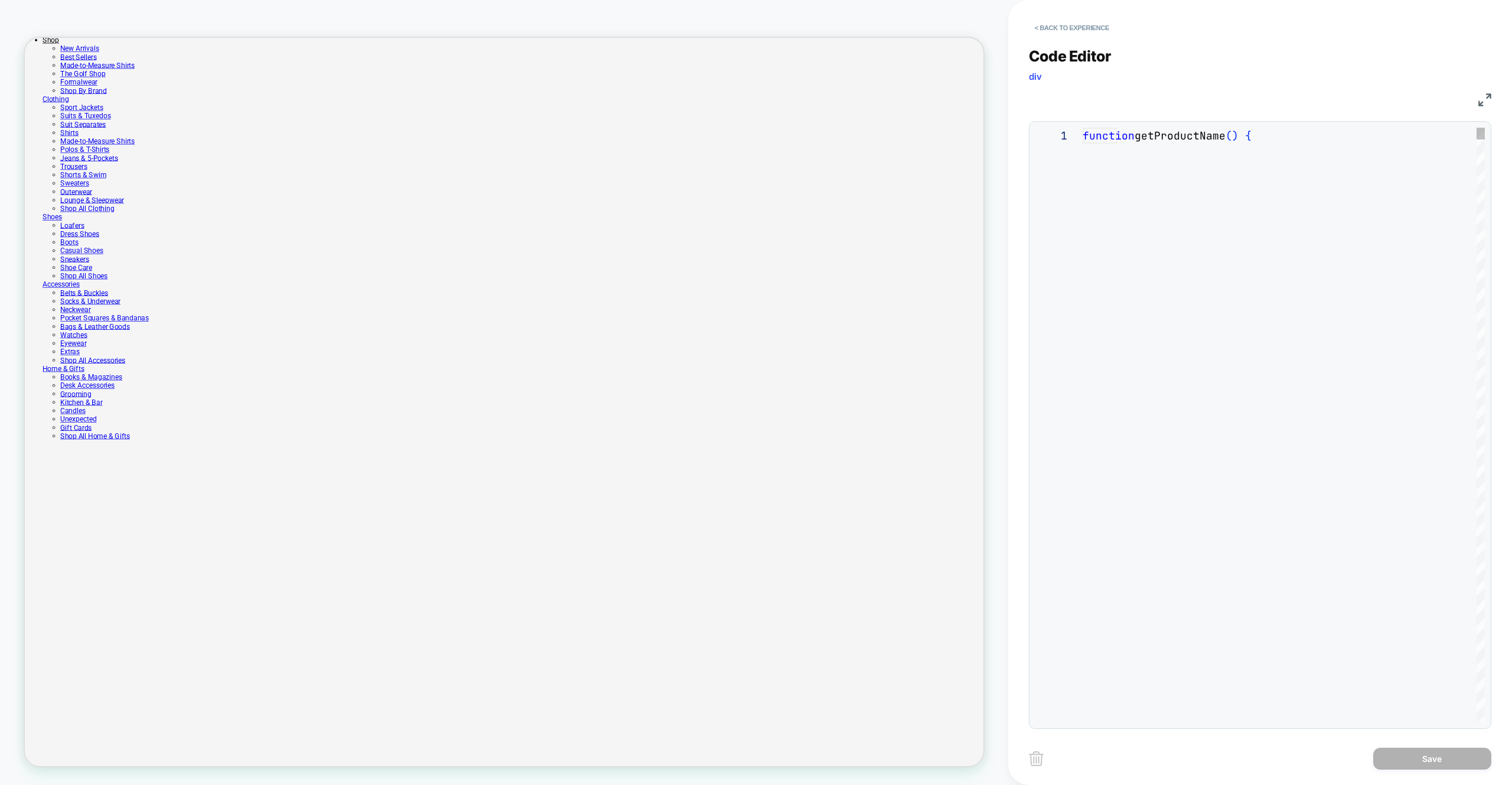
scroll to position [160, 0]
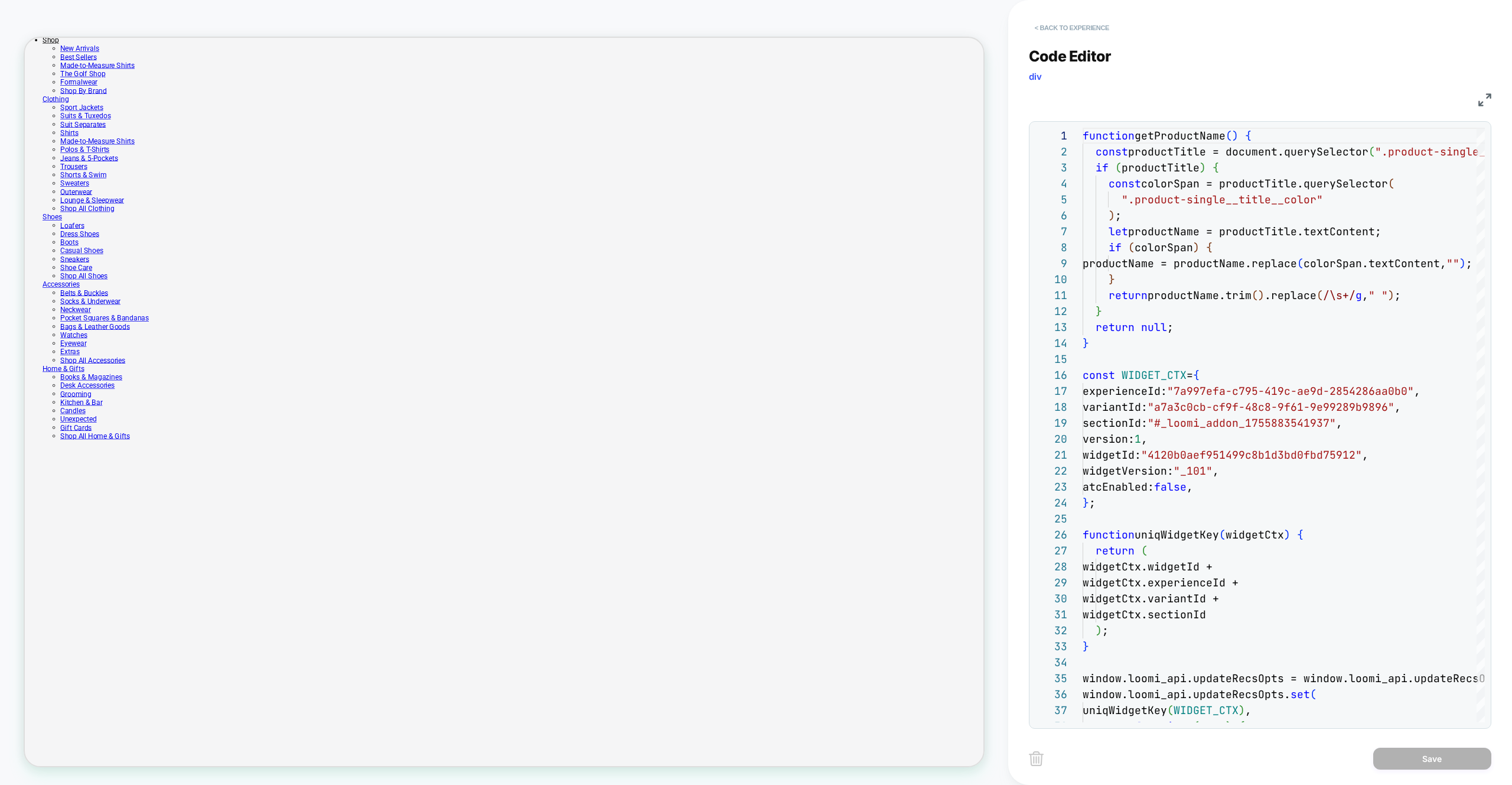
click at [1068, 21] on button "< Back to experience" at bounding box center [1072, 28] width 86 height 19
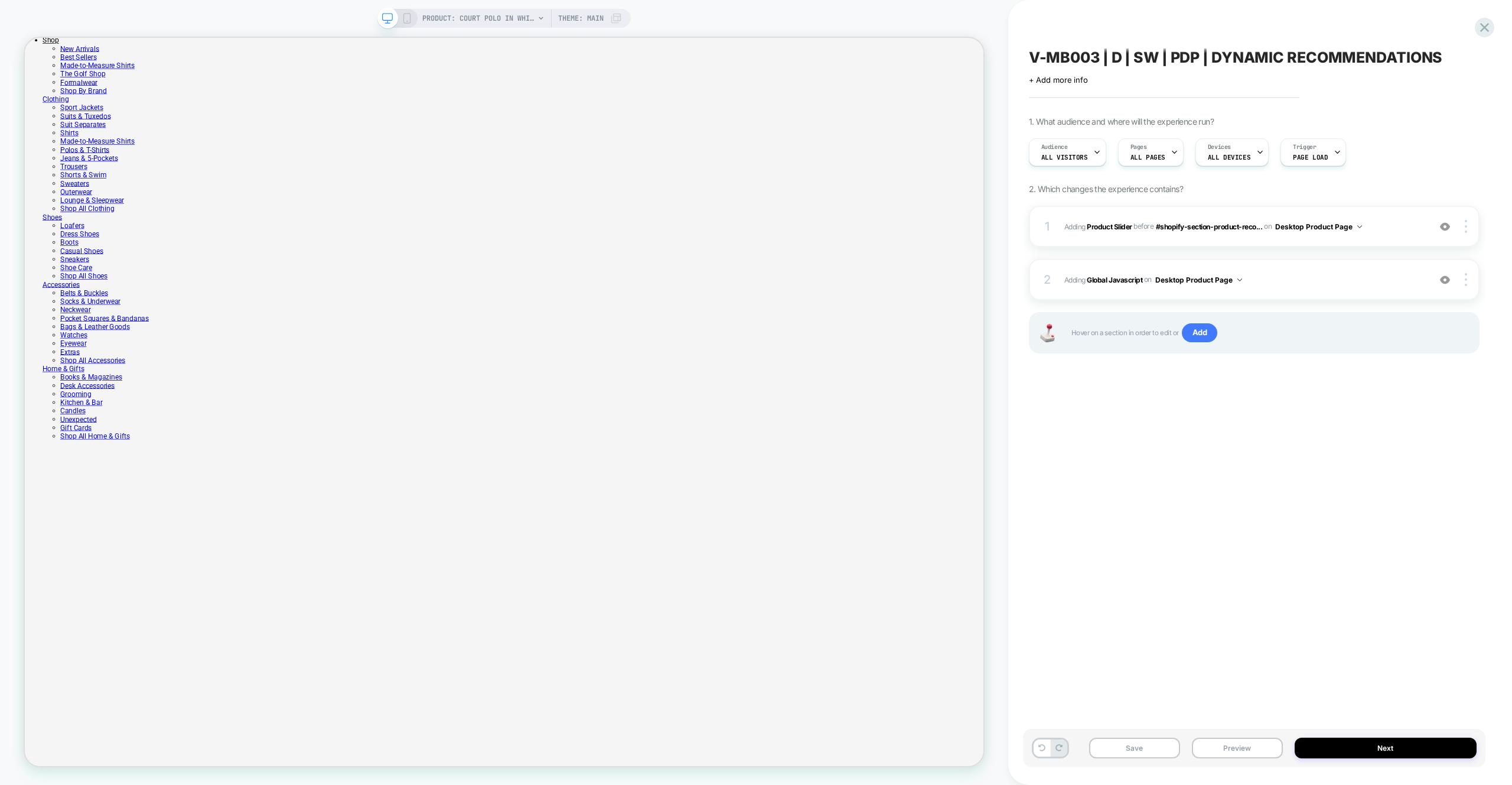
click at [1380, 223] on span "#_loomi_addon_1755883541937 Adding Product Slider BEFORE #shopify-section-produ…" at bounding box center [1244, 227] width 359 height 15
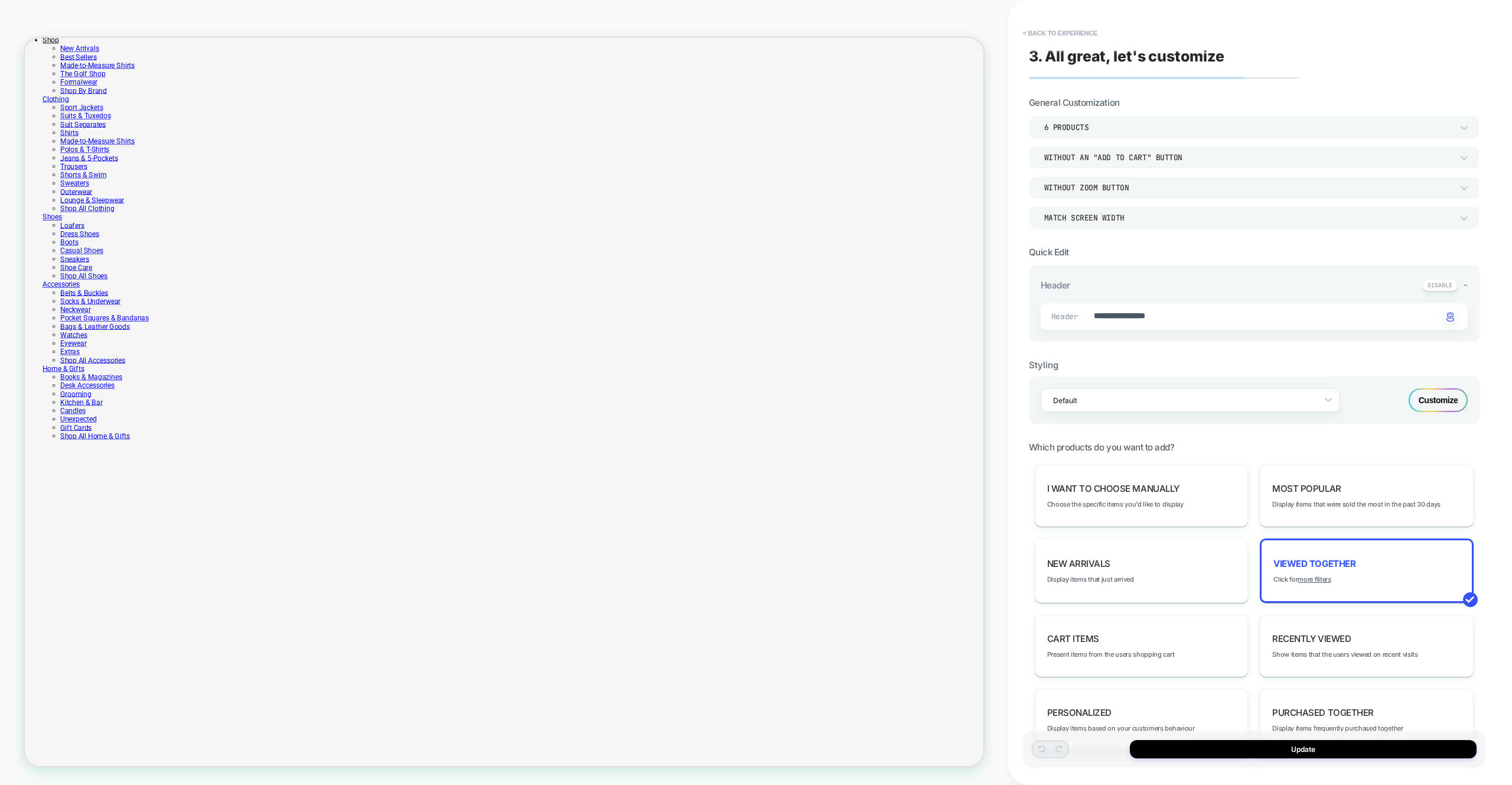
type textarea "*"
click at [1333, 575] on div "Viewed Together Click for more filters" at bounding box center [1367, 570] width 214 height 64
click at [1329, 578] on u "more filters" at bounding box center [1314, 580] width 33 height 8
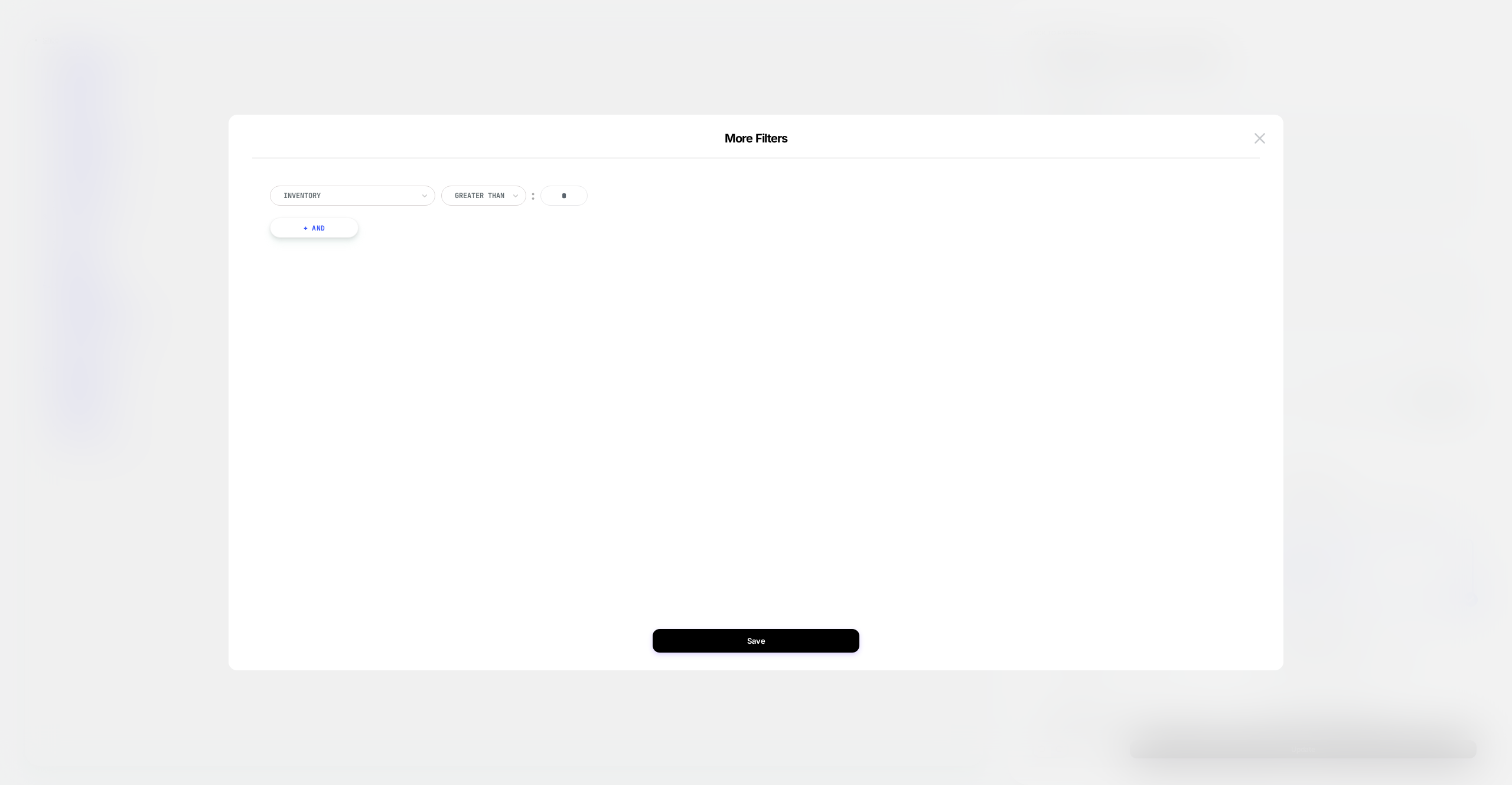
click at [329, 224] on button "+ And" at bounding box center [315, 227] width 89 height 20
click at [590, 244] on div at bounding box center [607, 239] width 130 height 11
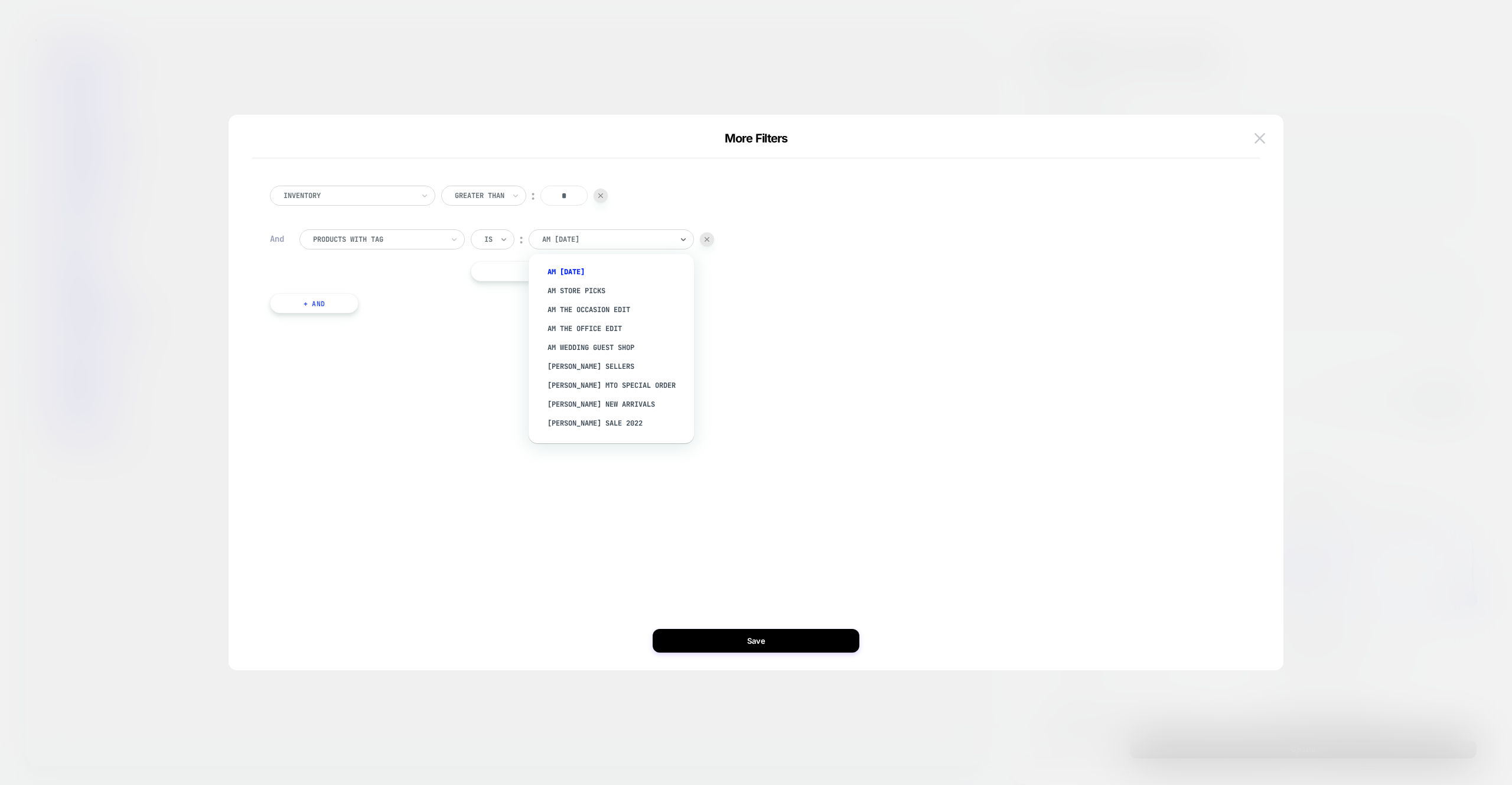
click at [501, 241] on icon at bounding box center [504, 239] width 8 height 12
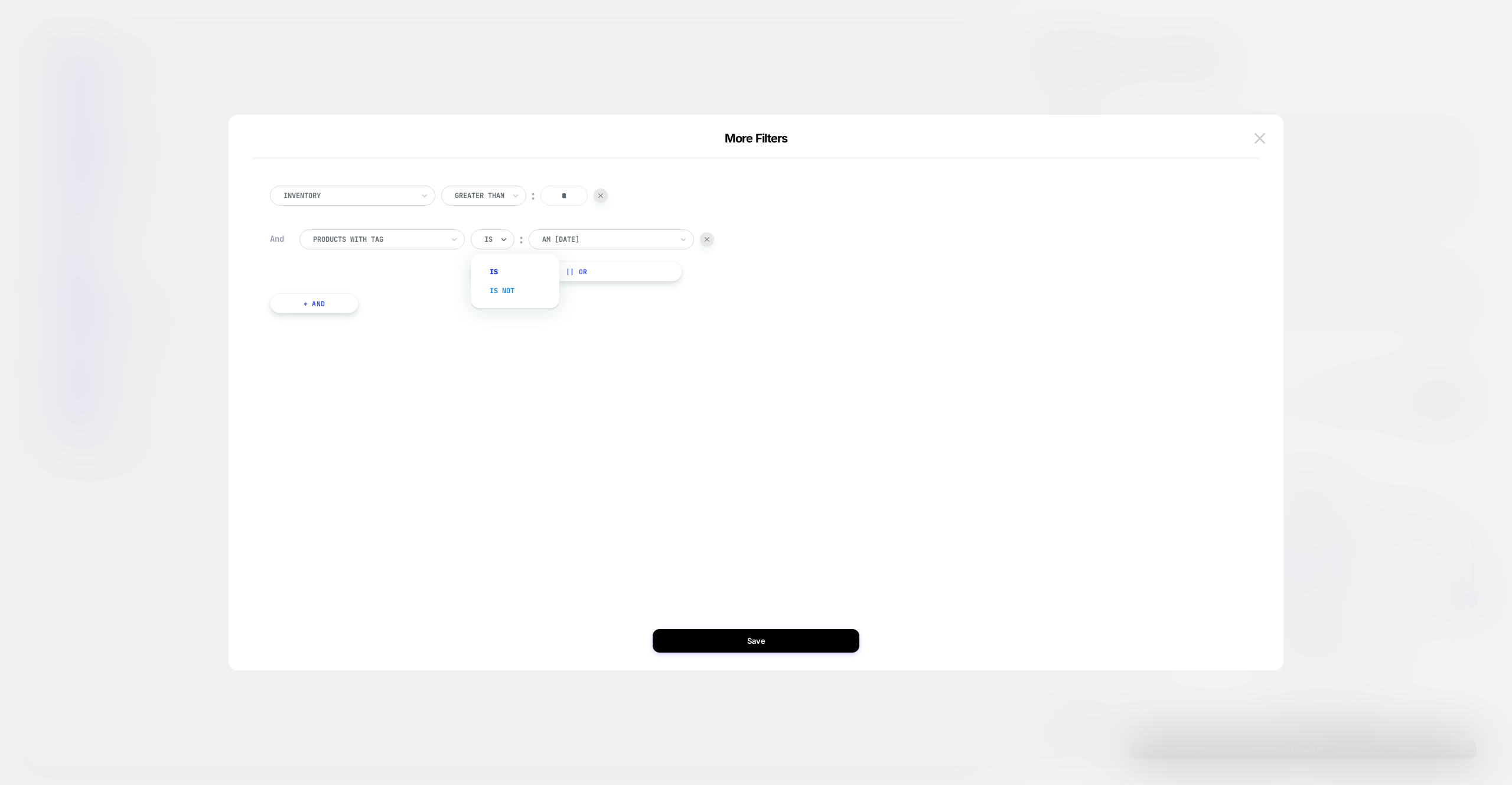
click at [503, 290] on div "Is not" at bounding box center [521, 290] width 77 height 19
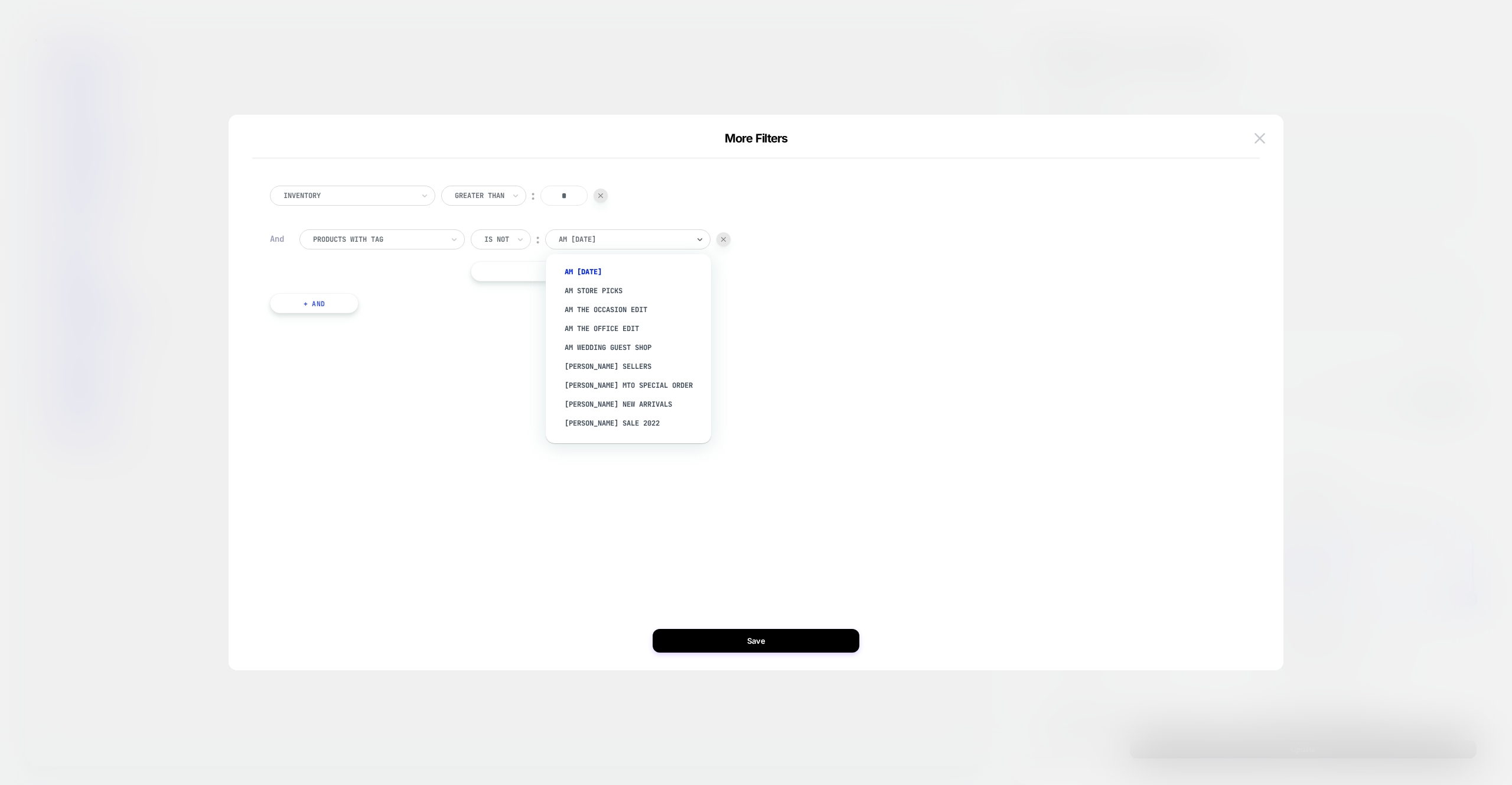
click at [573, 245] on div "AM [DATE]" at bounding box center [624, 239] width 133 height 13
type input "****"
click at [600, 275] on div "DOUBLE NEST 1 Belt" at bounding box center [634, 272] width 154 height 19
click at [526, 269] on button "|| Or" at bounding box center [583, 271] width 226 height 20
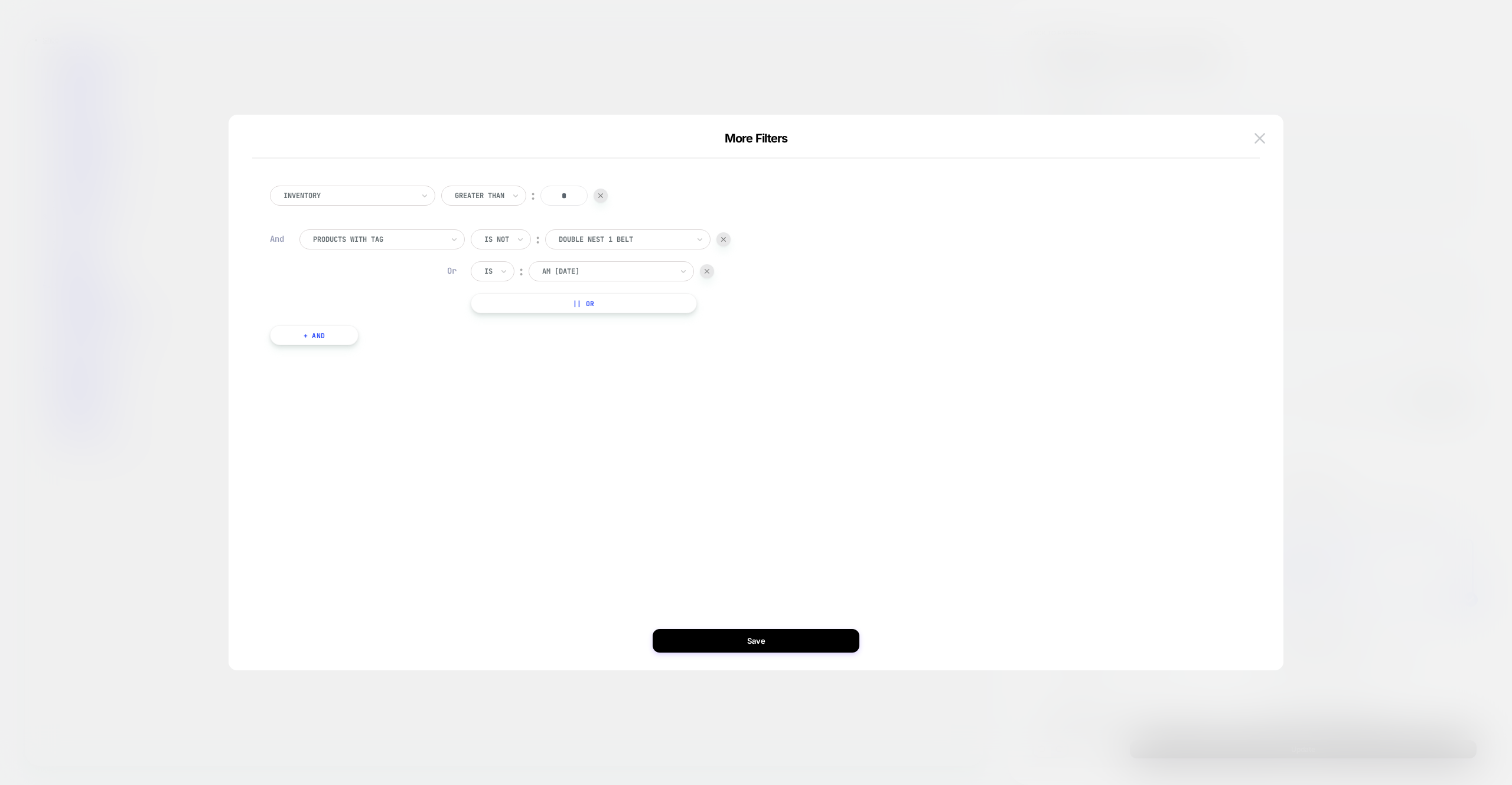
click at [580, 270] on div at bounding box center [607, 271] width 130 height 11
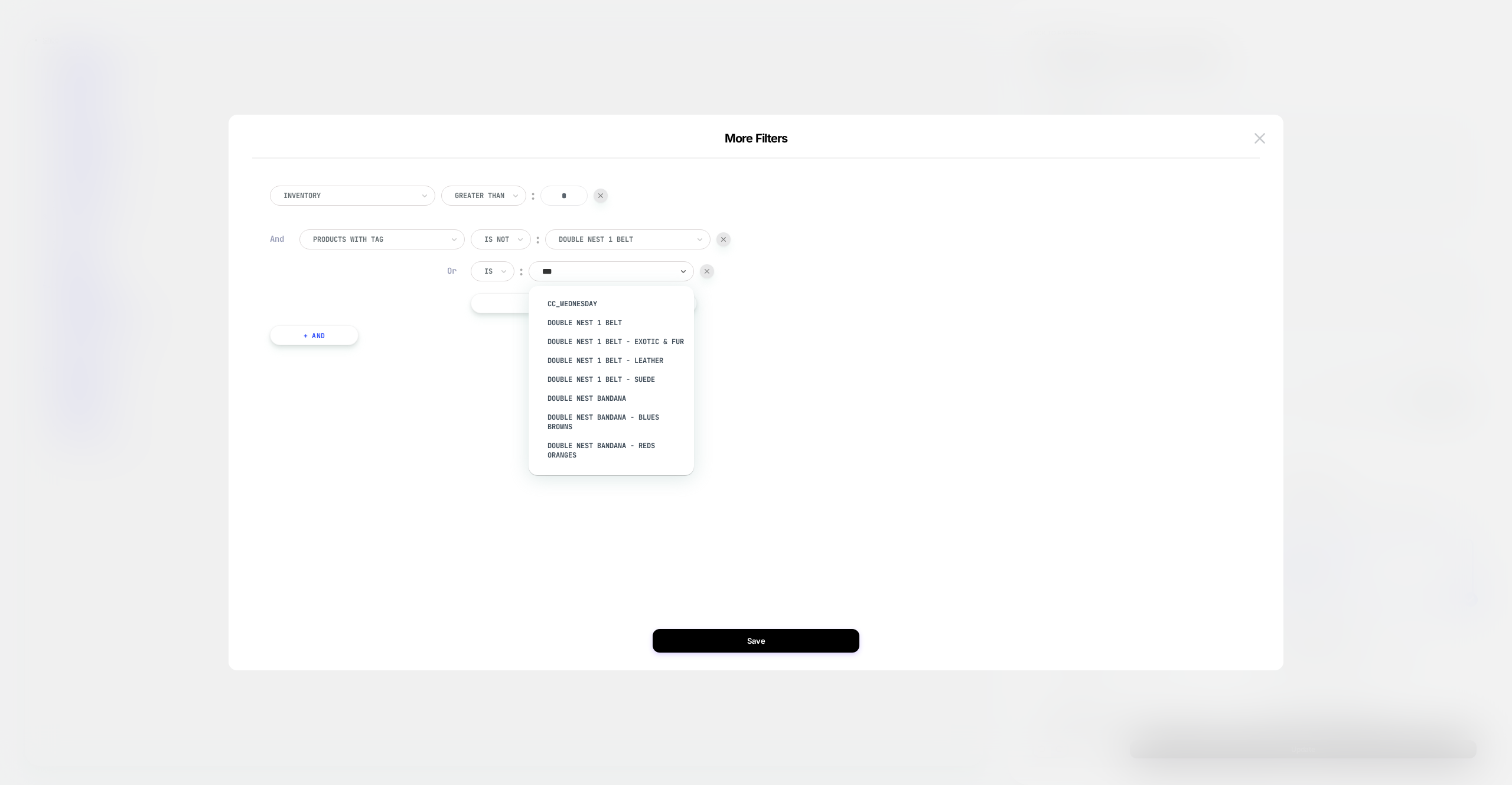
type input "****"
drag, startPoint x: 585, startPoint y: 300, endPoint x: 575, endPoint y: 296, distance: 10.8
click at [584, 300] on div "DOUBLE NEST 1 Belt" at bounding box center [617, 304] width 154 height 19
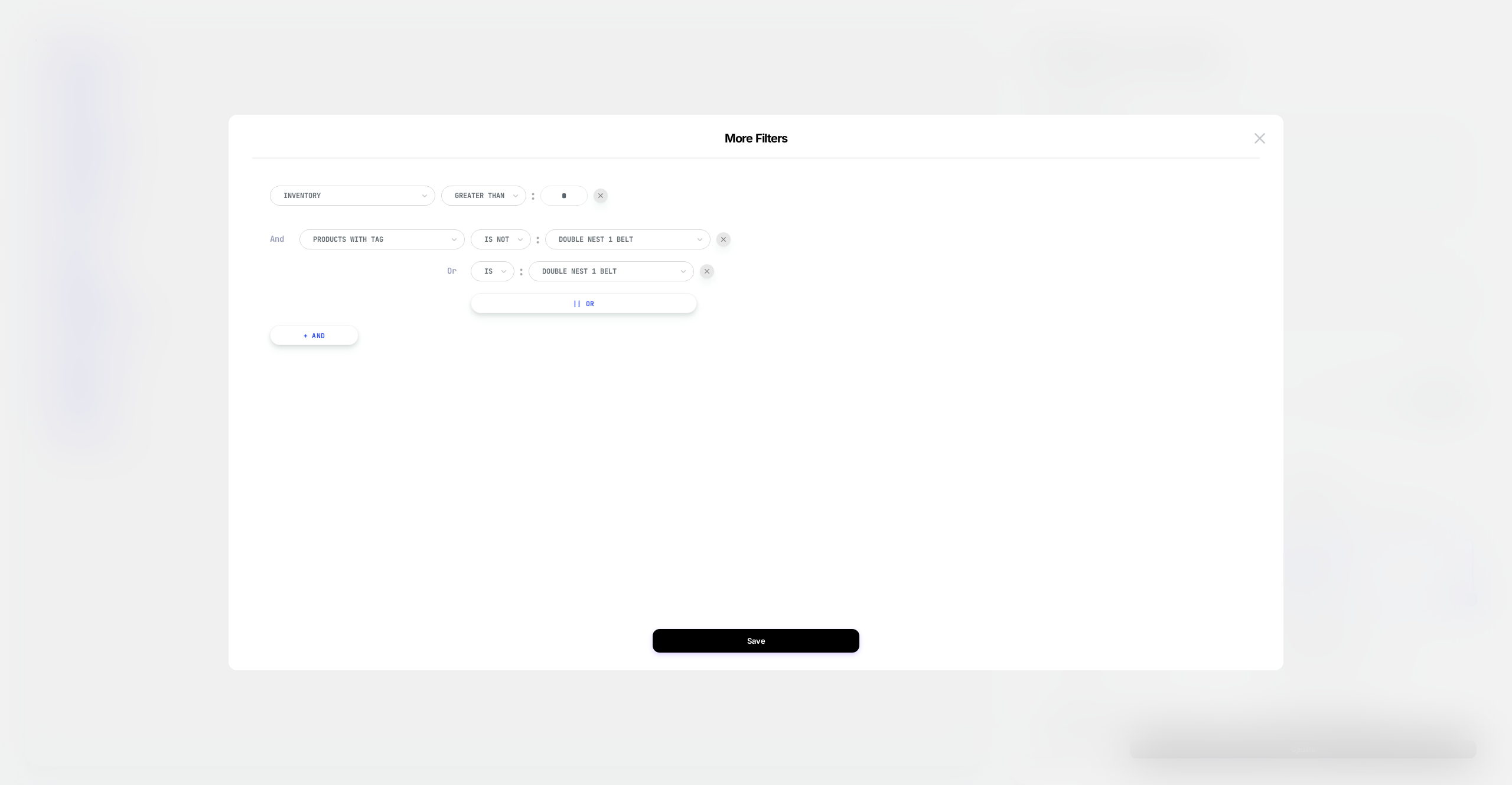
click at [485, 261] on div "Is" at bounding box center [492, 271] width 44 height 20
click at [501, 311] on div "Is" at bounding box center [521, 304] width 77 height 19
click at [502, 314] on div "Inventory Greater Than ︰ * And products with tag Is not ︰ DOUBLE NEST 1 Belt Or…" at bounding box center [750, 265] width 972 height 195
click at [495, 284] on div "Is not ︰ DOUBLE NEST 1 Belt Or Is ︰ DOUBLE NEST 1 Belt || Or" at bounding box center [600, 271] width 260 height 84
click at [498, 273] on div "Is" at bounding box center [492, 271] width 44 height 20
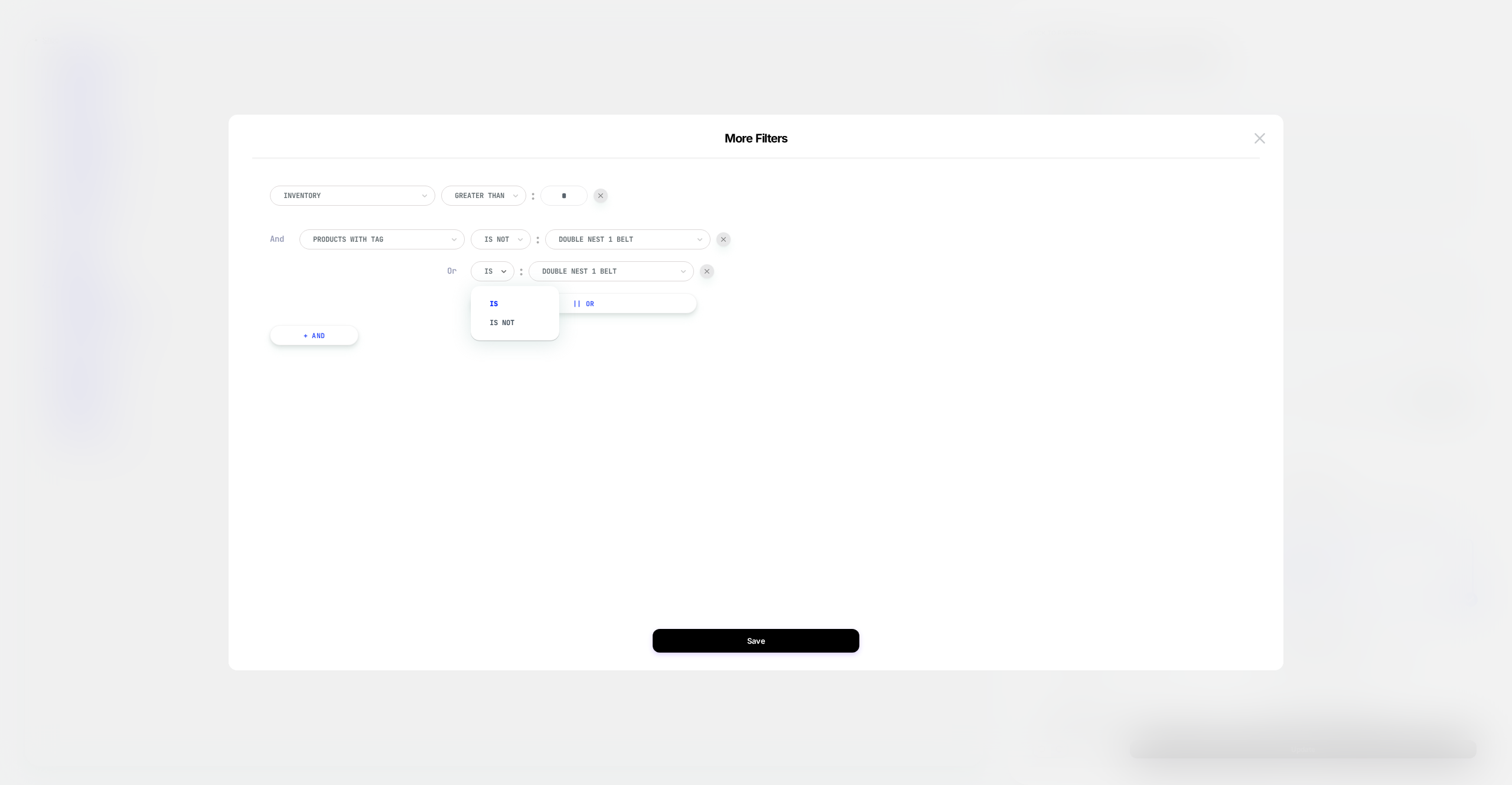
drag, startPoint x: 520, startPoint y: 324, endPoint x: 630, endPoint y: 463, distance: 177.3
click at [520, 324] on div "Is not" at bounding box center [521, 323] width 77 height 19
click at [800, 637] on button "Save" at bounding box center [756, 640] width 207 height 23
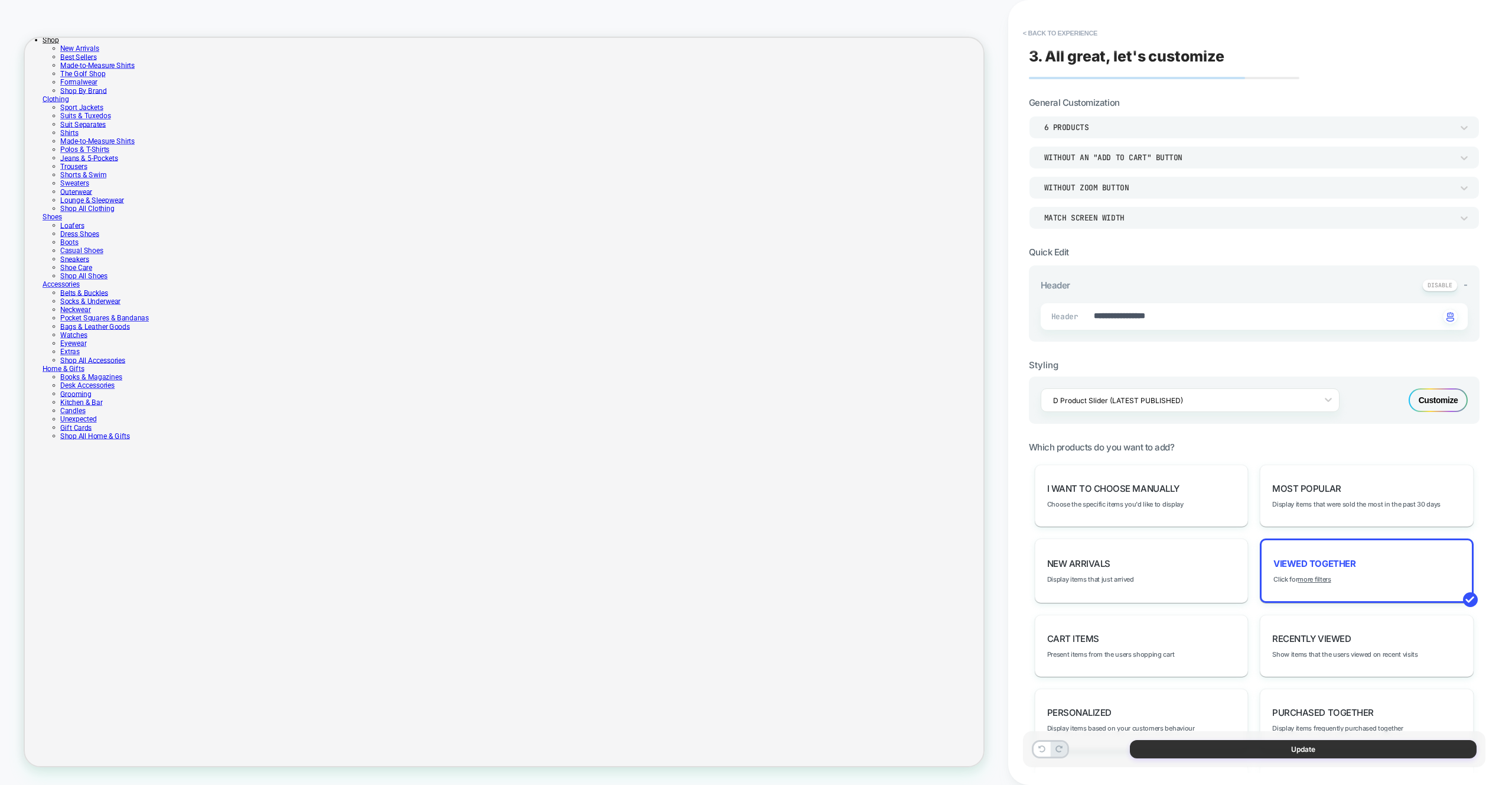
click at [1279, 753] on button "Update" at bounding box center [1303, 749] width 346 height 18
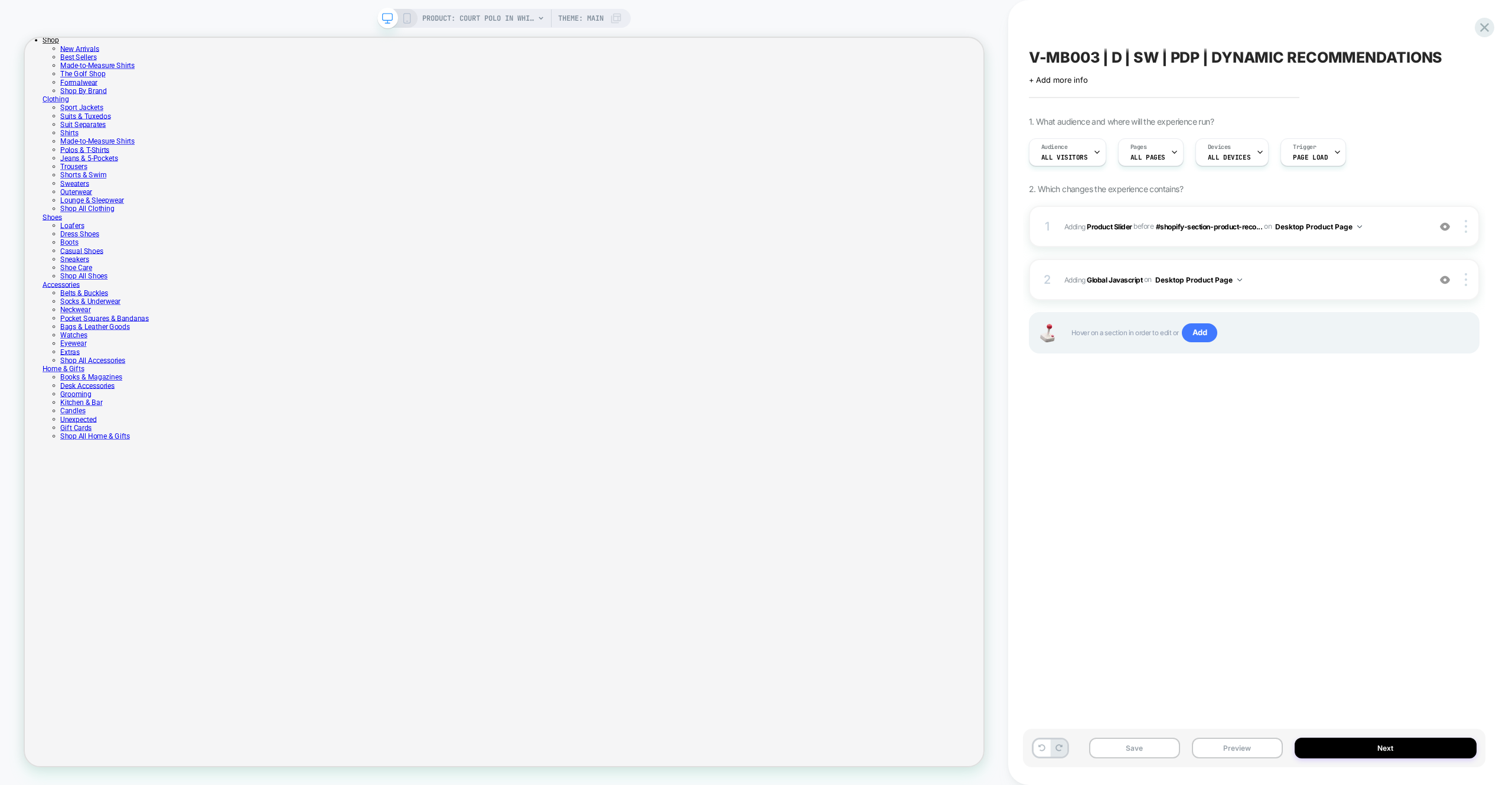
click at [1256, 743] on button "Preview" at bounding box center [1237, 748] width 91 height 20
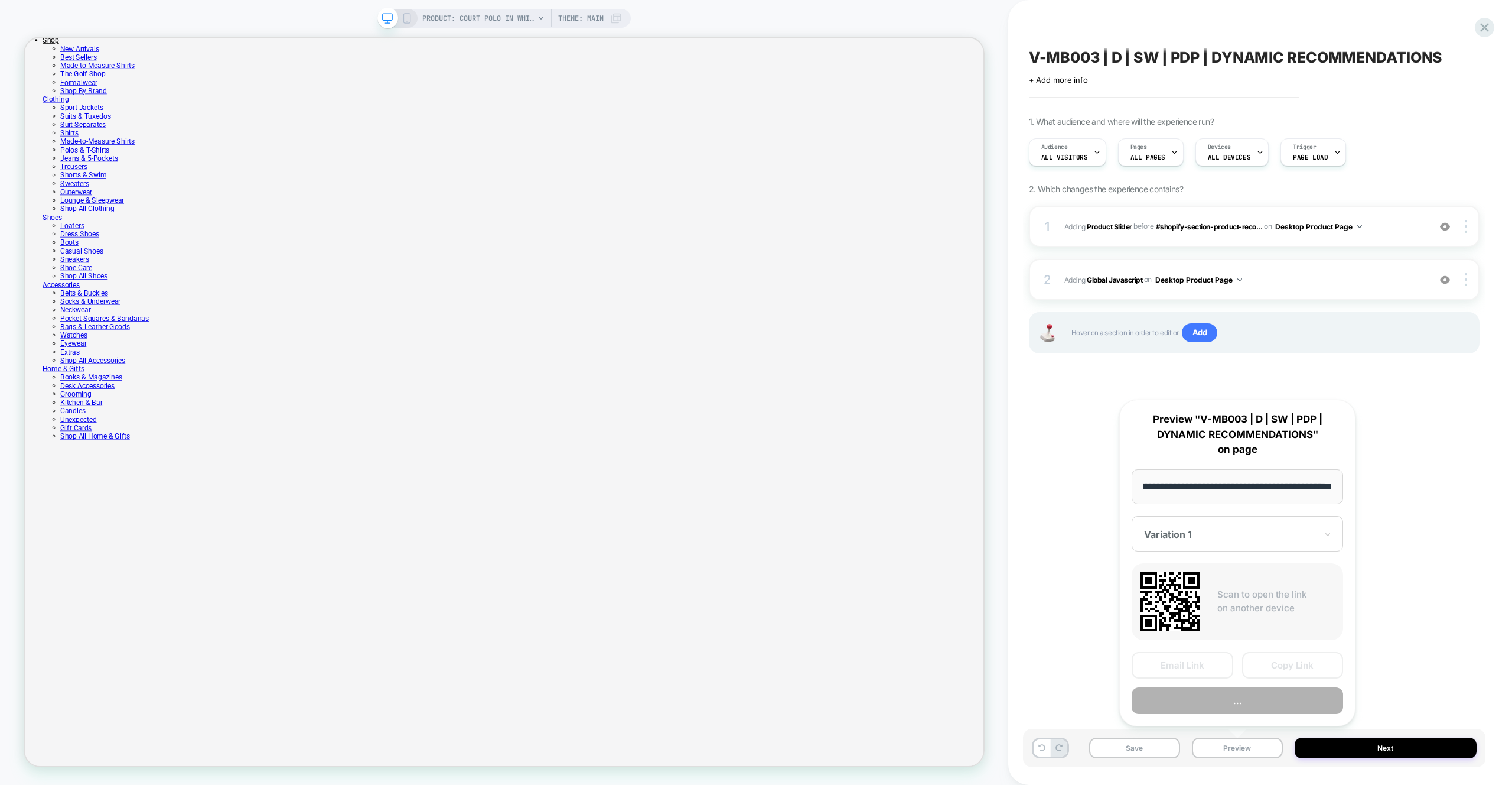
scroll to position [0, 0]
click at [1252, 715] on div "**********" at bounding box center [1237, 563] width 236 height 327
click at [1251, 709] on button "Preview" at bounding box center [1238, 701] width 212 height 27
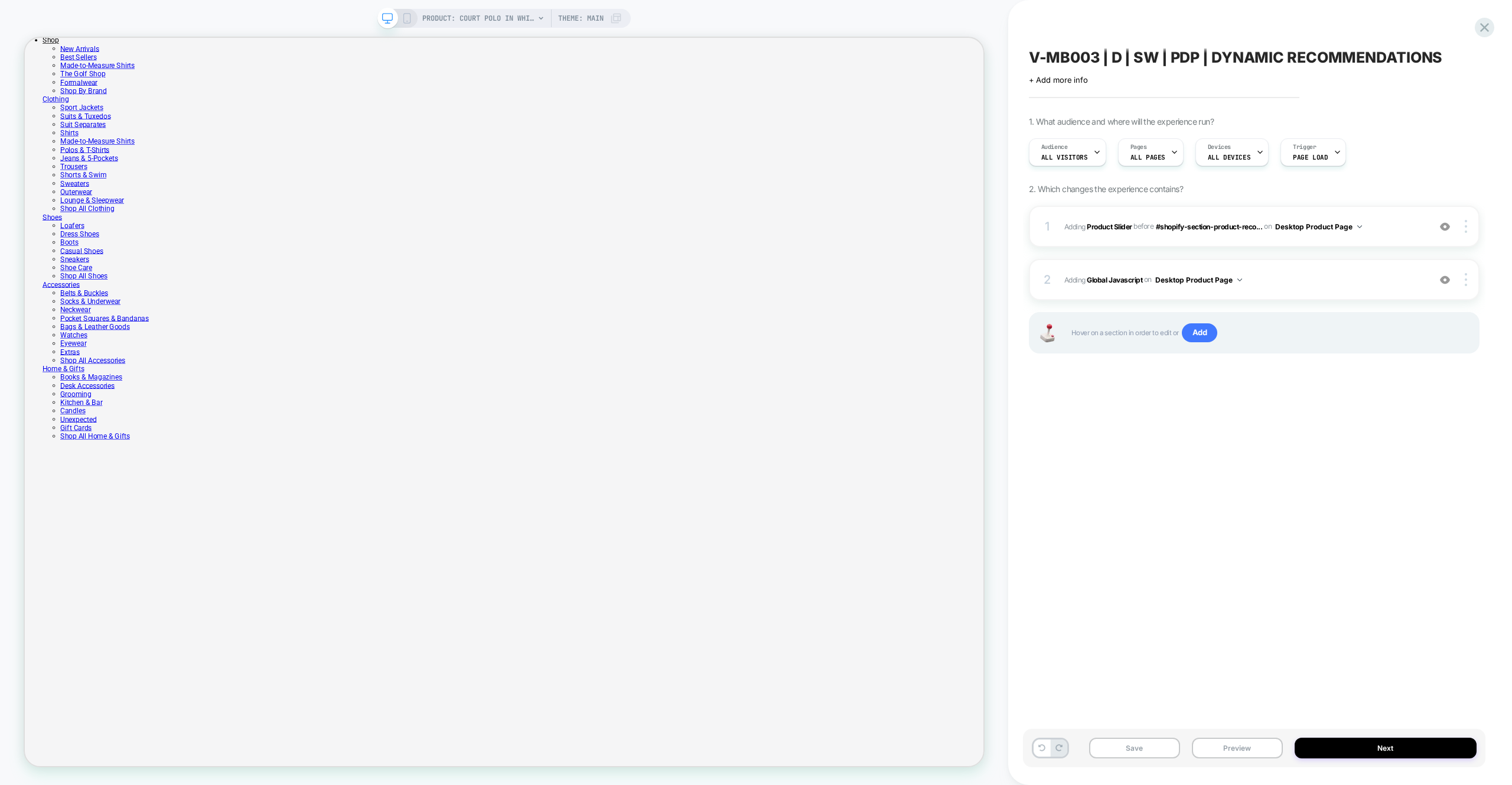
click at [1391, 226] on span "#_loomi_addon_1755883541937 Adding Product Slider BEFORE #shopify-section-produ…" at bounding box center [1244, 227] width 359 height 15
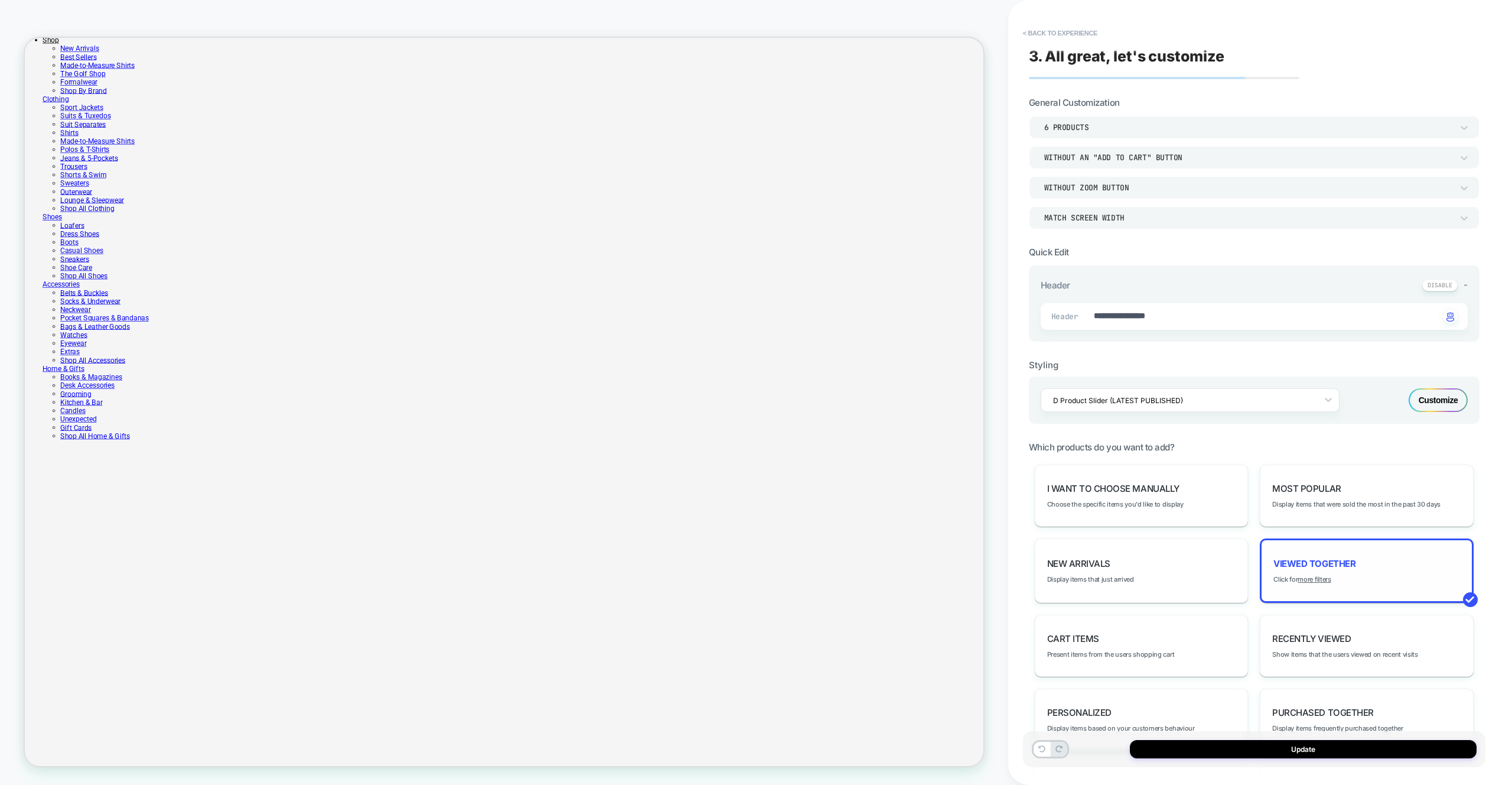
click at [1329, 573] on div "Viewed Together Click for more filters" at bounding box center [1367, 570] width 214 height 64
click at [1331, 576] on u "more filters" at bounding box center [1314, 580] width 33 height 8
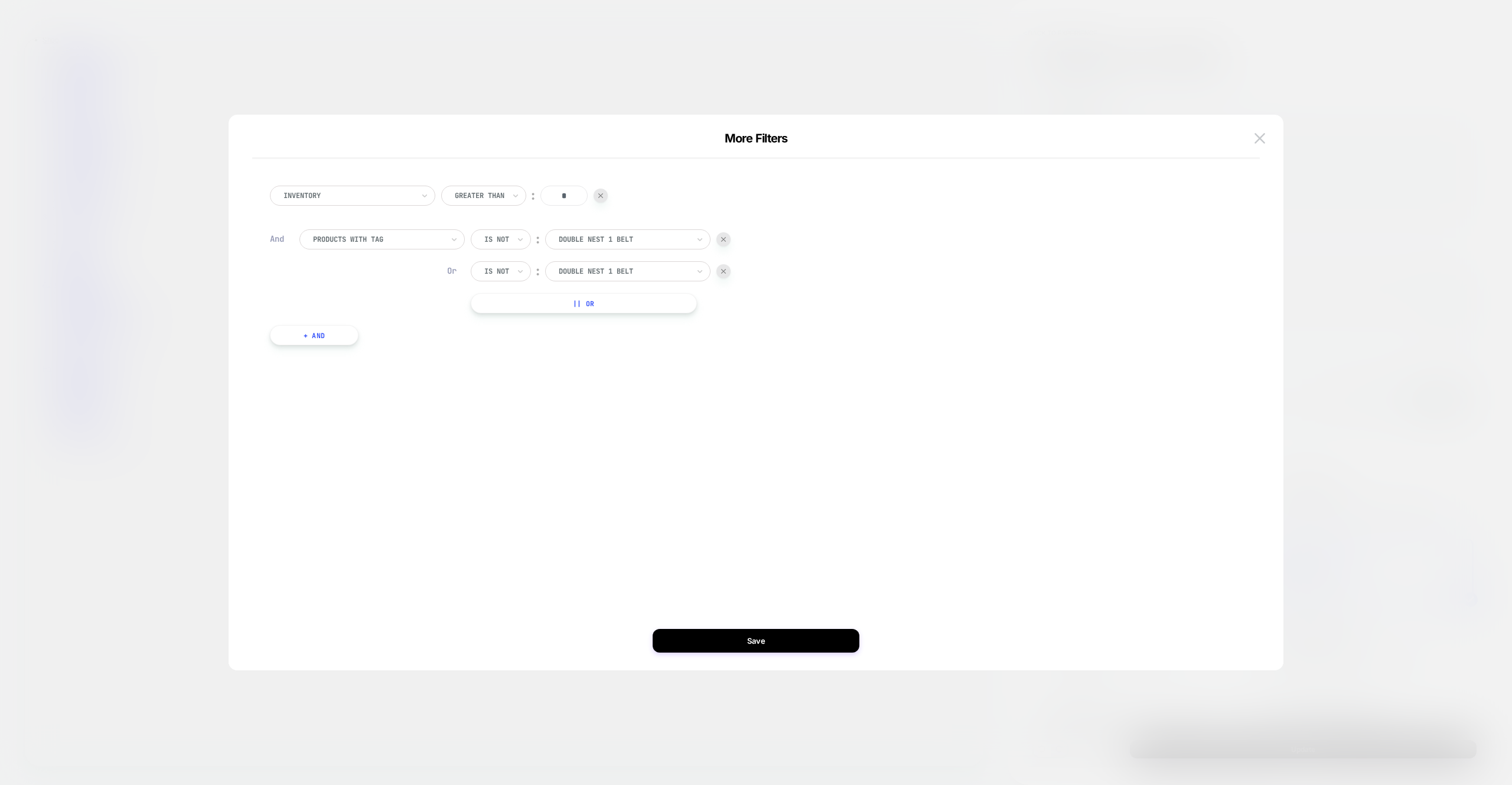
click at [684, 266] on div at bounding box center [624, 271] width 130 height 11
click at [640, 405] on div "[PERSON_NAME] Sellers" at bounding box center [634, 398] width 154 height 19
click at [792, 655] on div "Inventory Greater Than ︰ * And products with tag Is not ︰ DOUBLE NEST 1 Belt Or…" at bounding box center [756, 398] width 1020 height 544
click at [832, 635] on button "Save" at bounding box center [756, 640] width 207 height 23
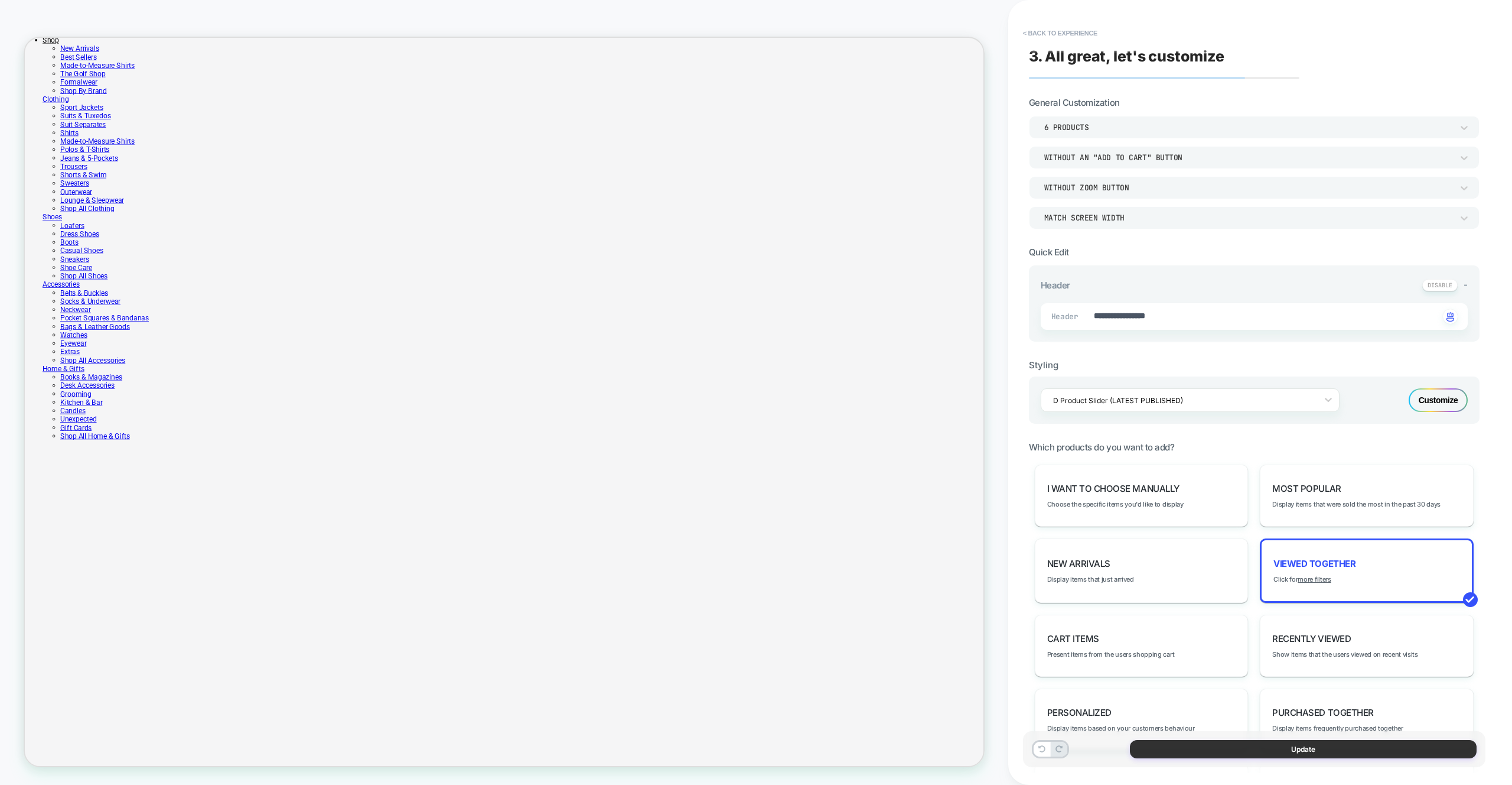
click at [1240, 746] on button "Update" at bounding box center [1303, 749] width 346 height 18
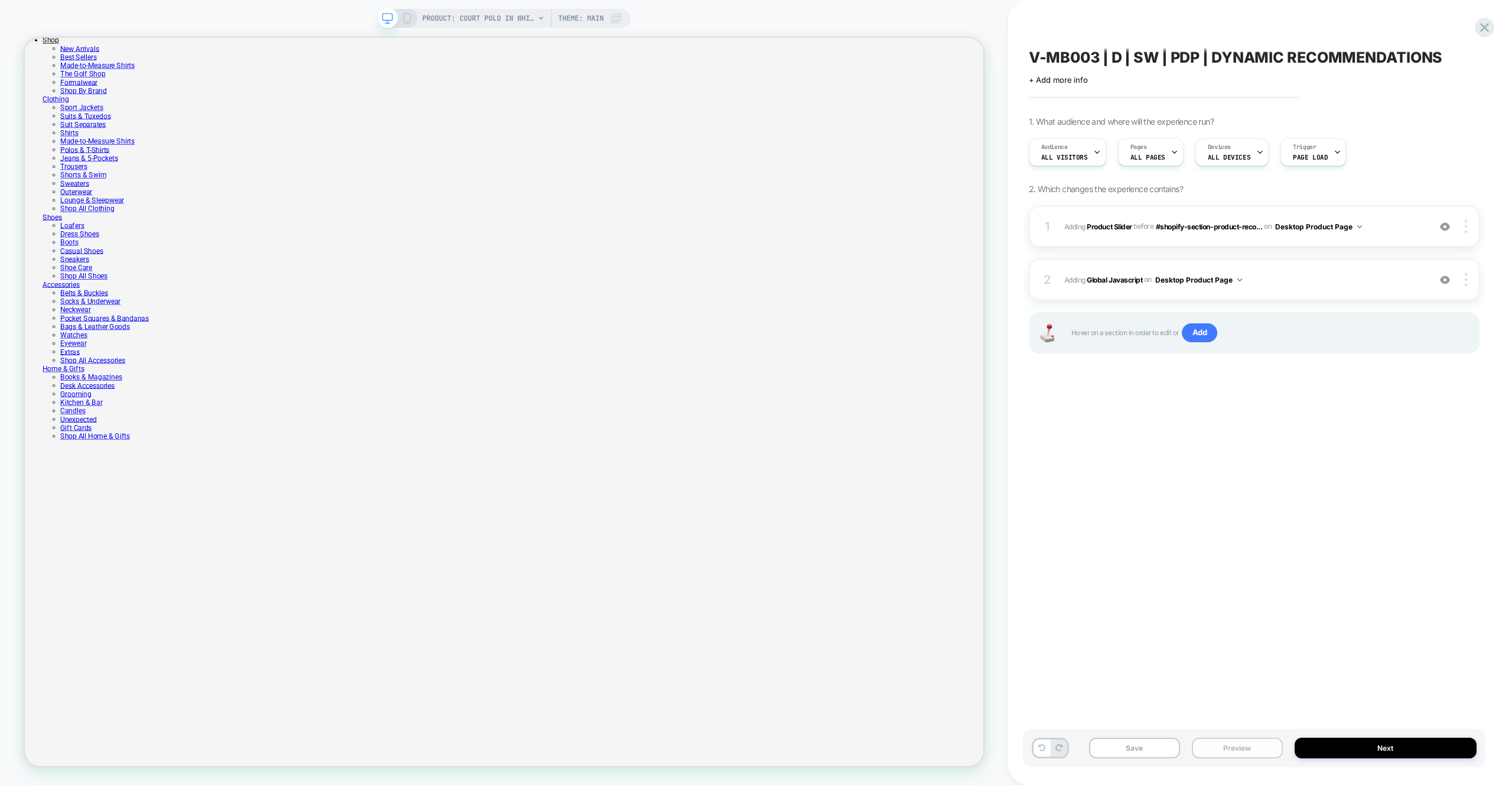
click at [1239, 745] on button "Preview" at bounding box center [1237, 748] width 91 height 20
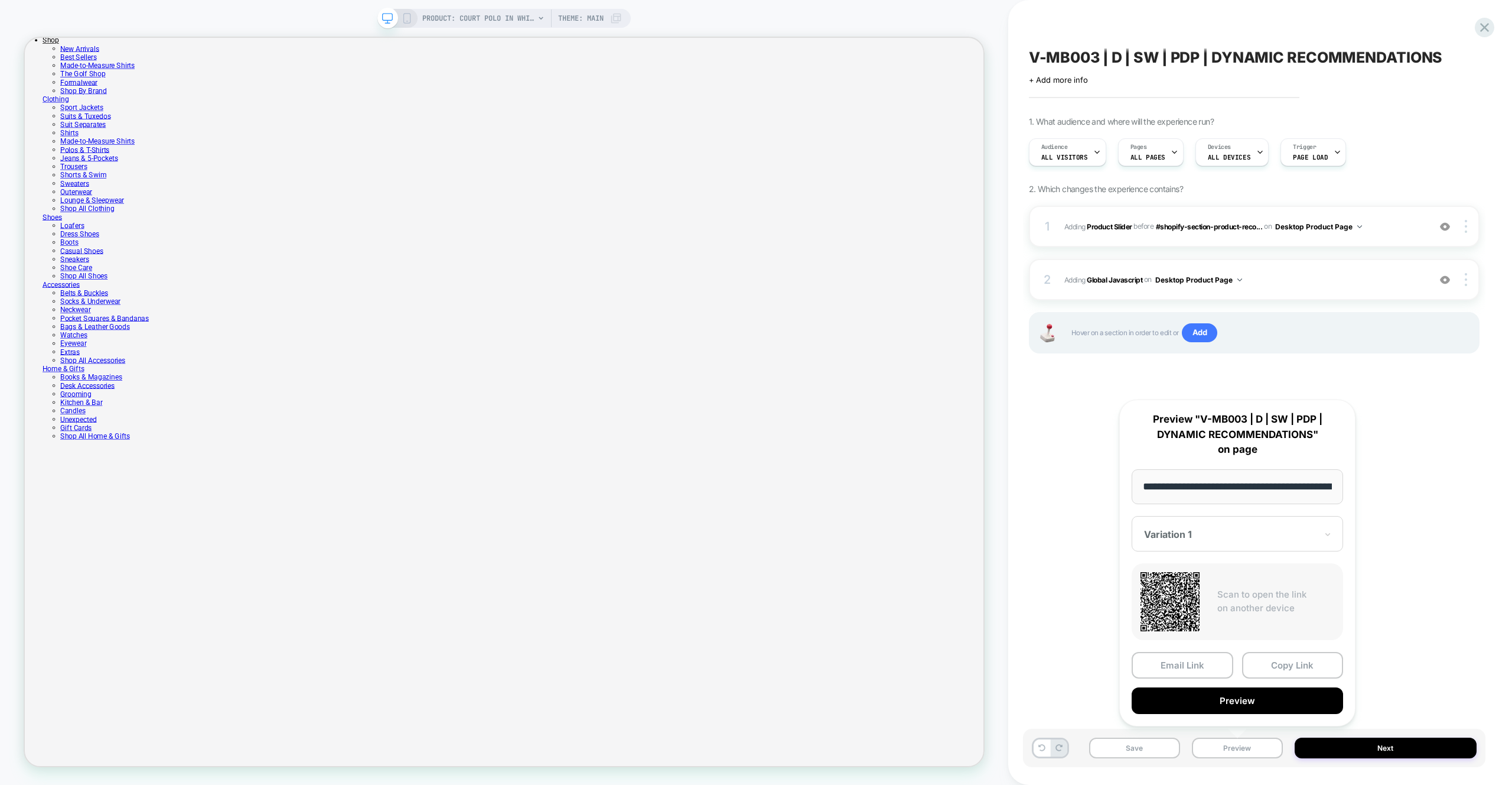
click at [1251, 698] on button "Preview" at bounding box center [1238, 701] width 212 height 27
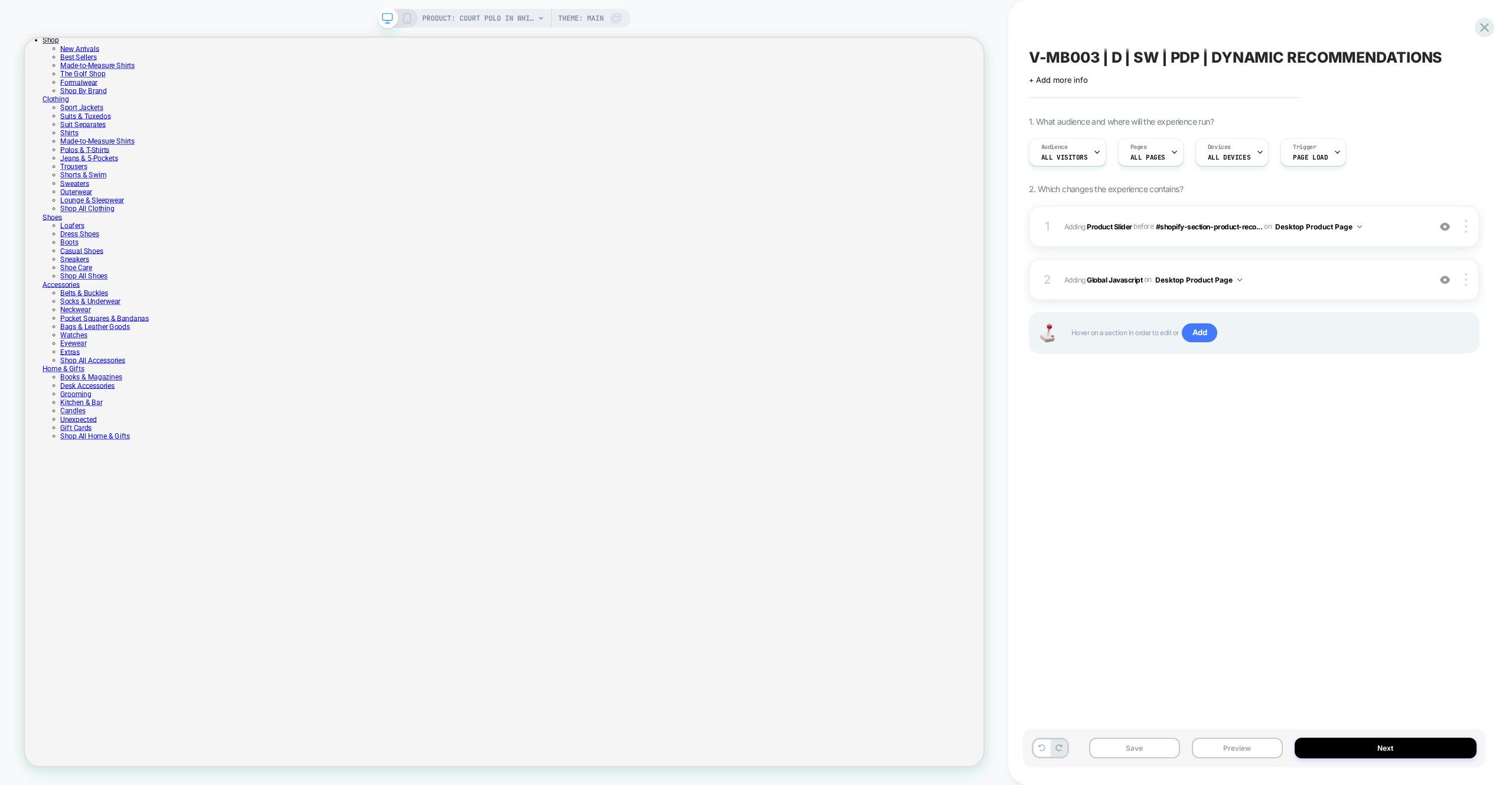
click at [1396, 227] on span "#_loomi_addon_1755883541937 Adding Product Slider BEFORE #shopify-section-produ…" at bounding box center [1244, 227] width 359 height 15
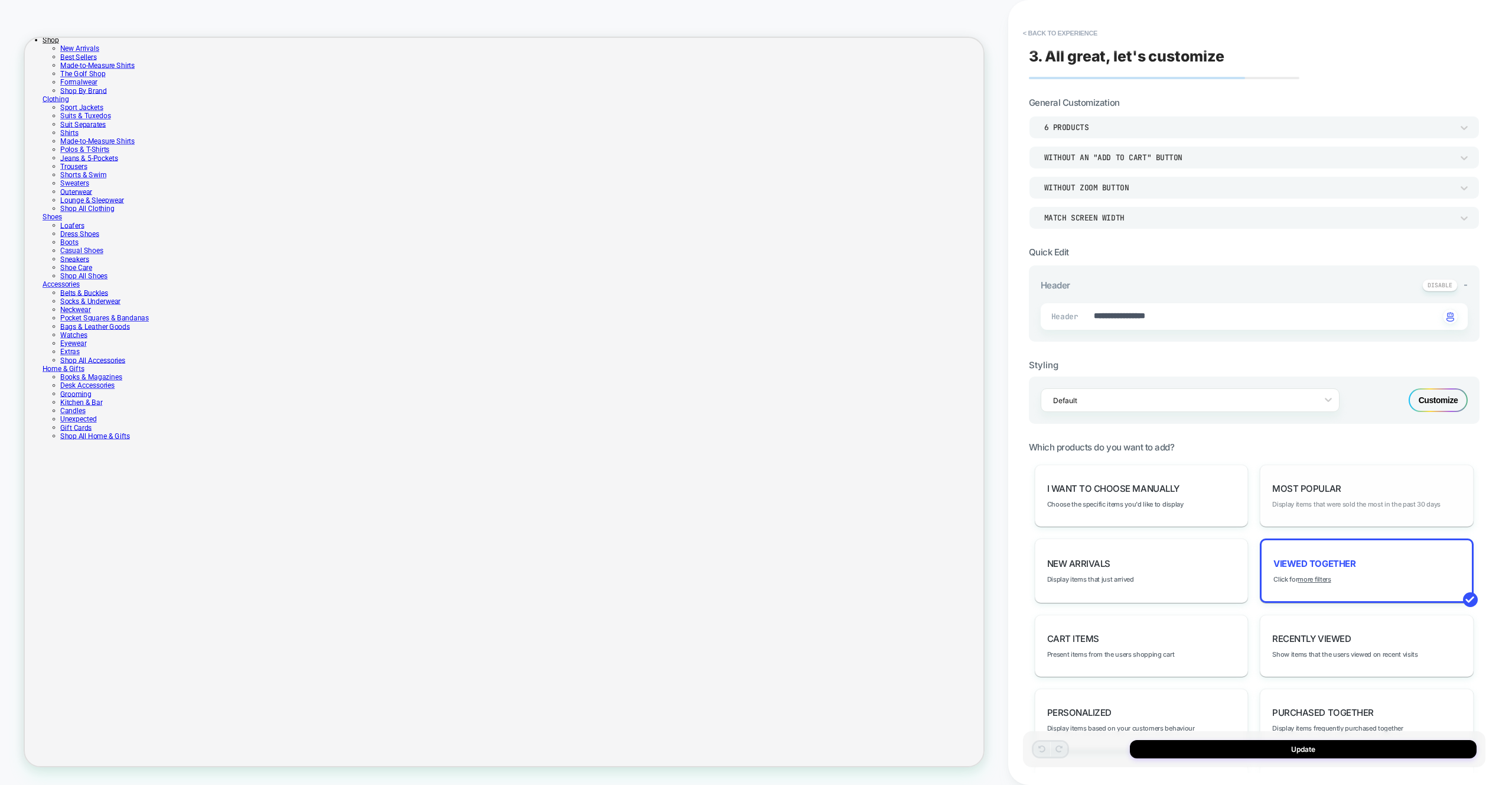
type textarea "*"
click at [1310, 580] on u "more filters" at bounding box center [1314, 580] width 33 height 8
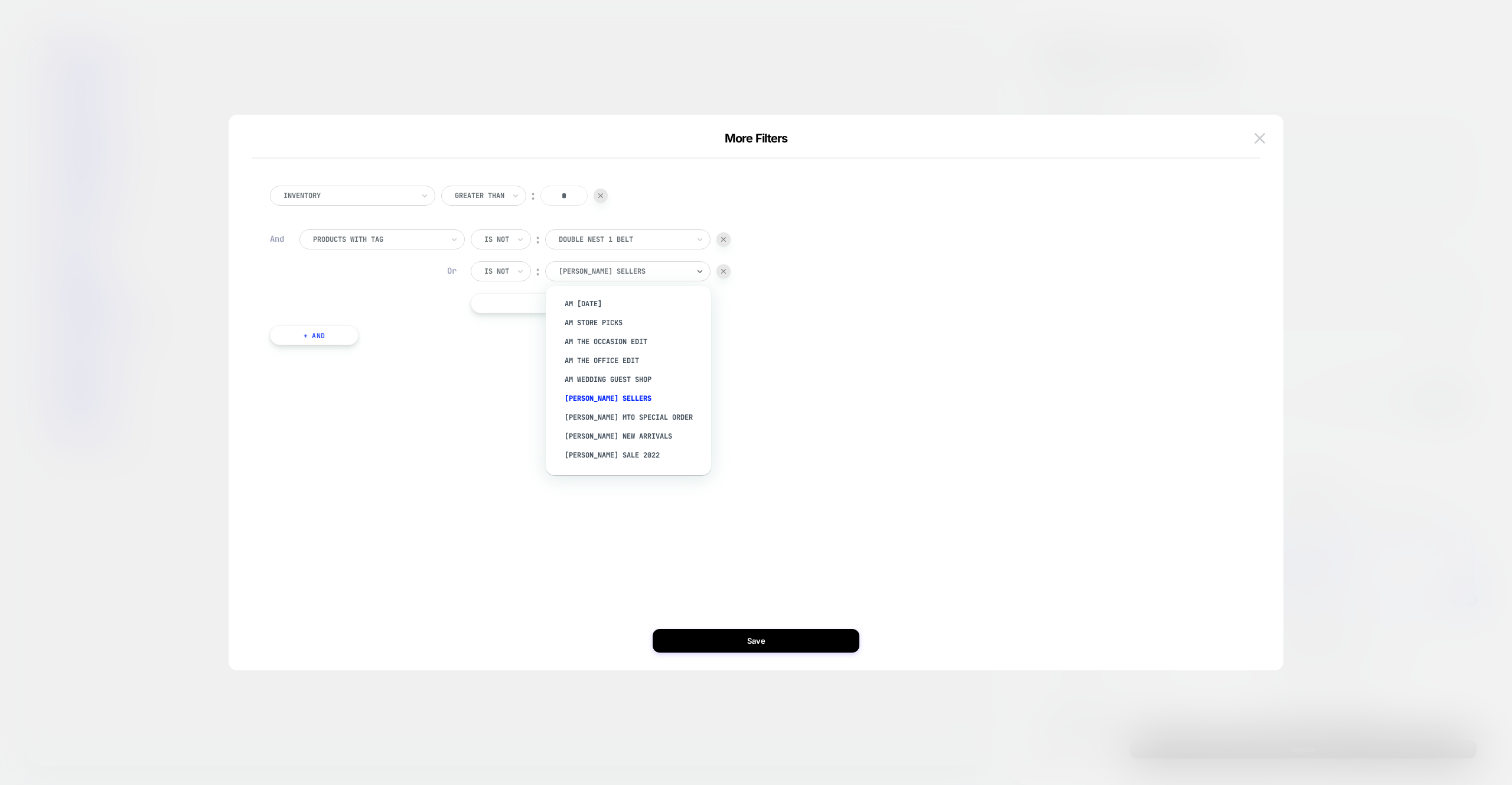
click at [605, 275] on div at bounding box center [624, 271] width 130 height 11
type input "*"
type input "**********"
drag, startPoint x: 596, startPoint y: 299, endPoint x: 597, endPoint y: 293, distance: 6.1
click at [595, 299] on div "NEST Court Polo" at bounding box center [634, 304] width 154 height 19
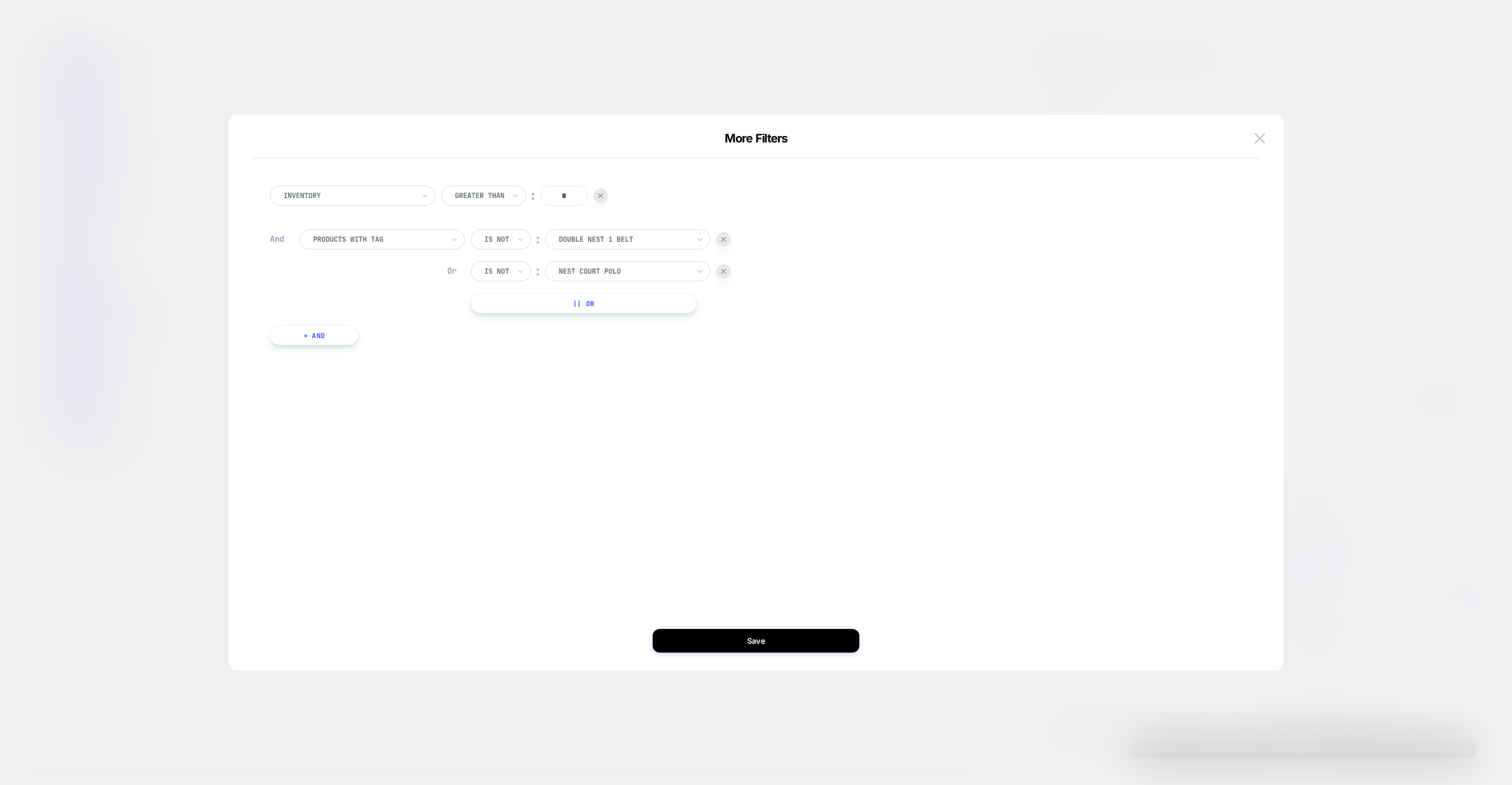
click at [599, 236] on div at bounding box center [624, 239] width 130 height 11
type input "*"
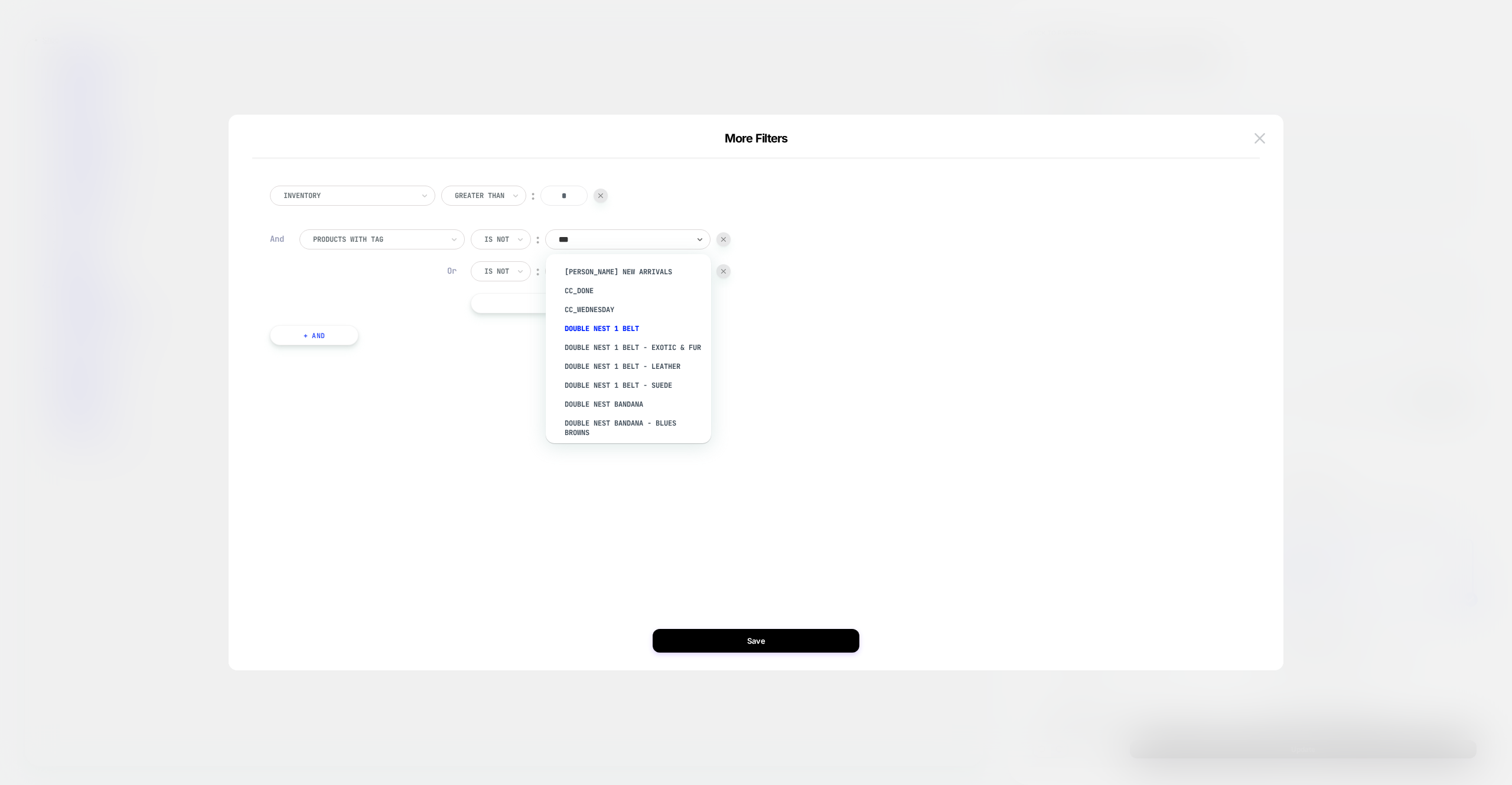
type input "****"
click at [604, 289] on div "DOUBLE NEST 1 Belt - Exotic & Fur" at bounding box center [634, 290] width 154 height 19
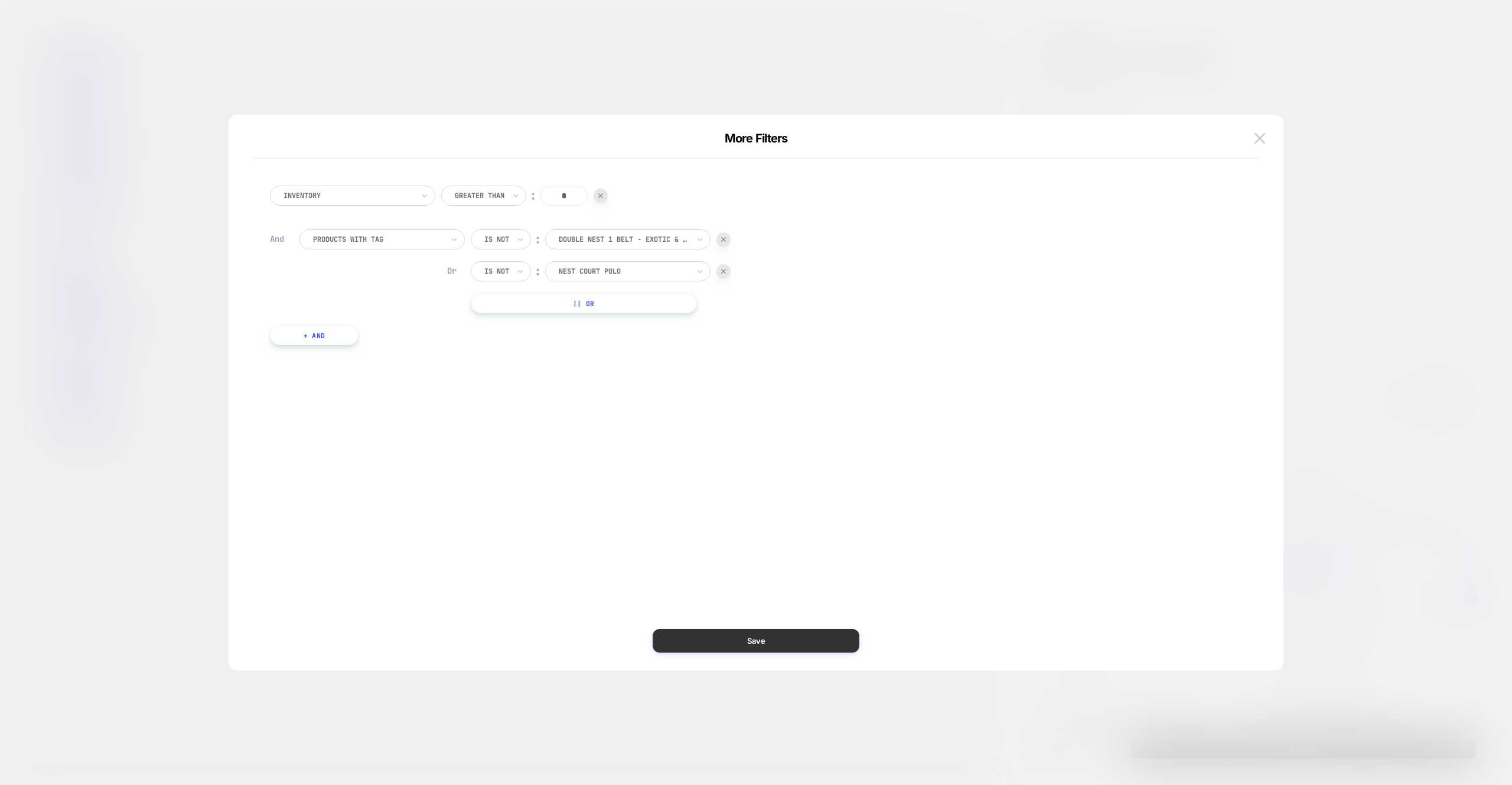
click at [780, 649] on button "Save" at bounding box center [756, 640] width 207 height 23
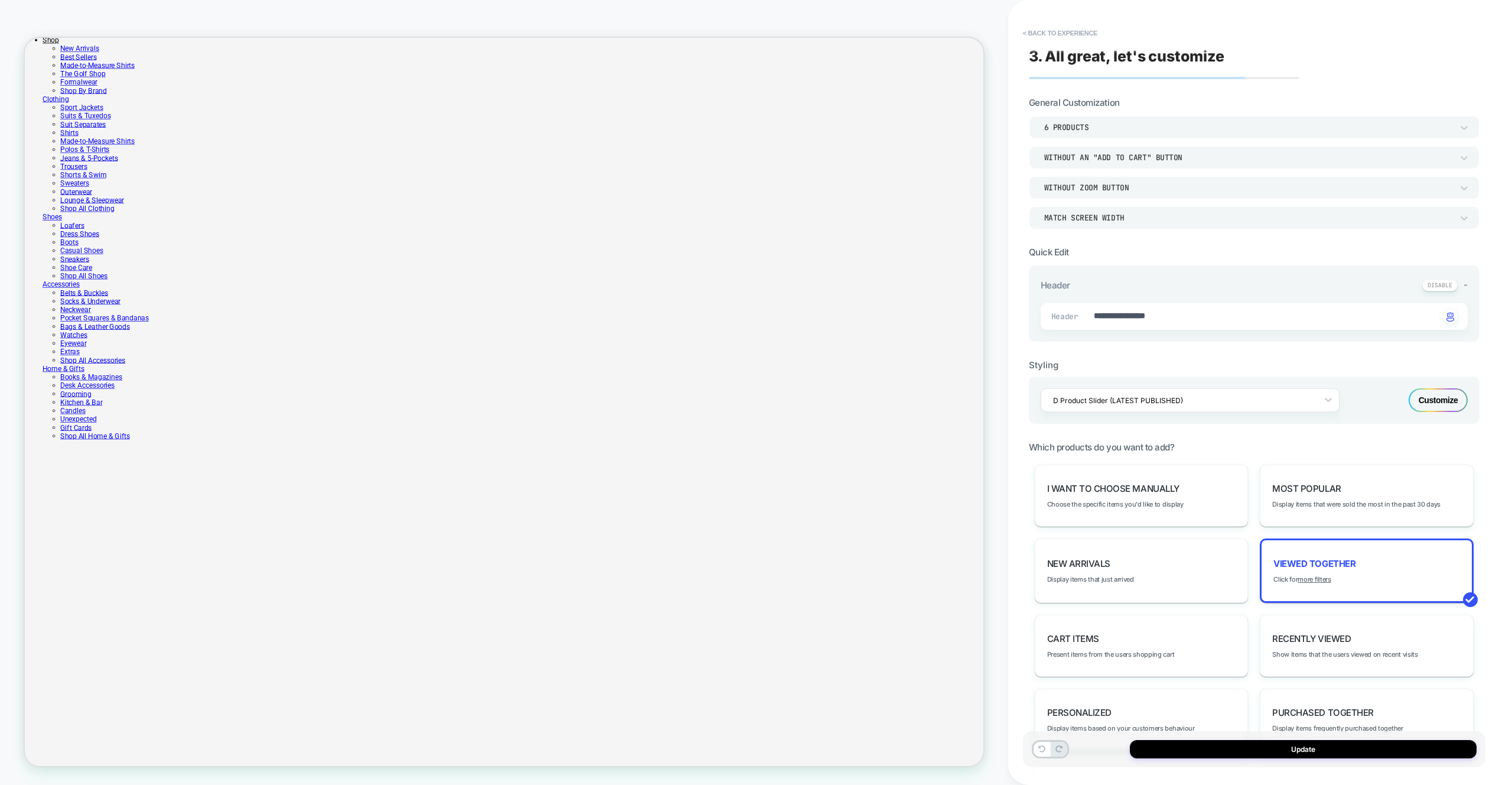
click at [1195, 762] on div "Update" at bounding box center [1254, 749] width 463 height 36
drag, startPoint x: 1203, startPoint y: 756, endPoint x: 1209, endPoint y: 755, distance: 6.1
click at [1203, 756] on button "Update" at bounding box center [1303, 749] width 346 height 18
type textarea "*"
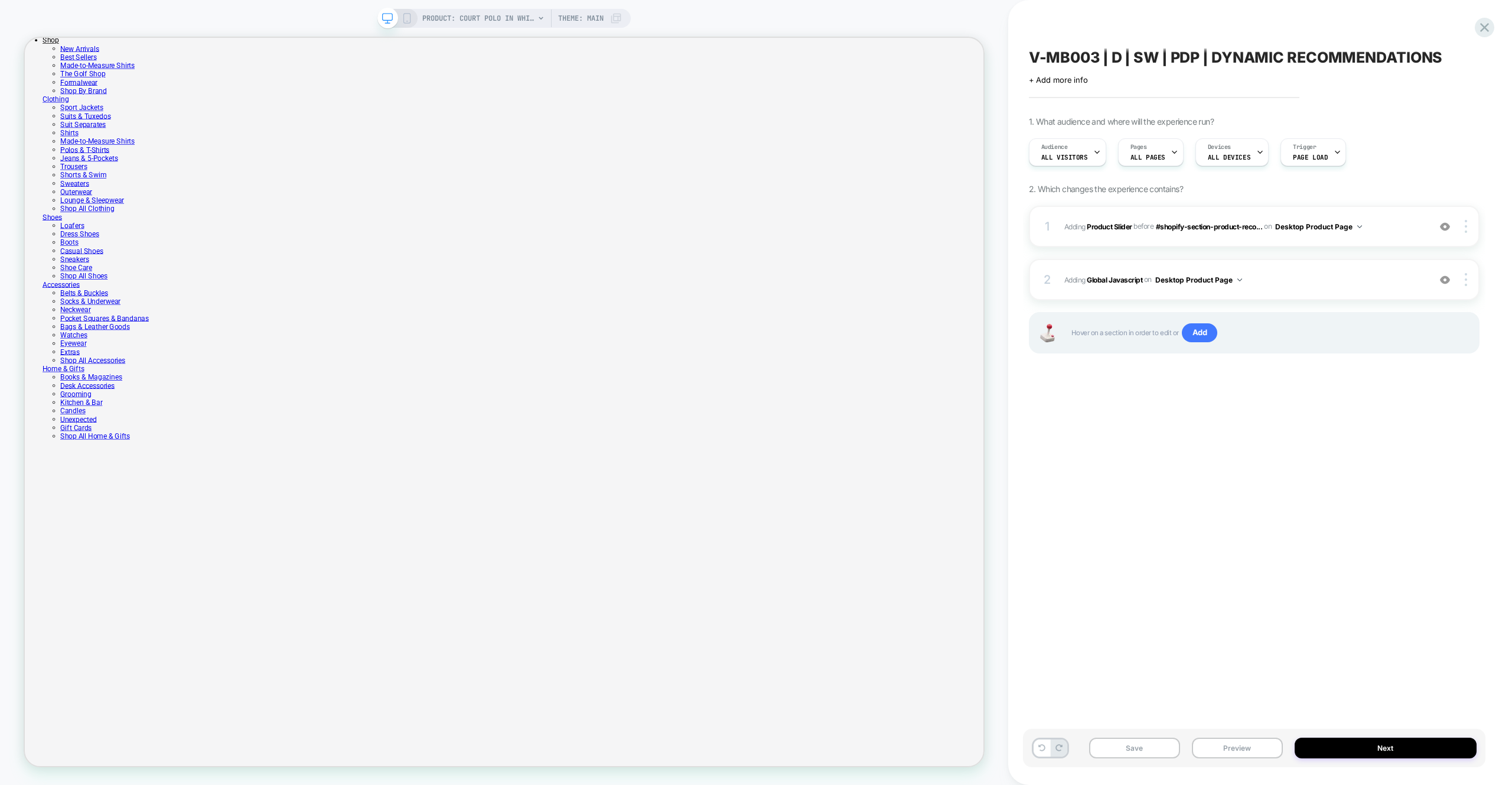
drag, startPoint x: 1234, startPoint y: 745, endPoint x: 1235, endPoint y: 712, distance: 33.0
click at [1234, 745] on button "Preview" at bounding box center [1237, 748] width 91 height 20
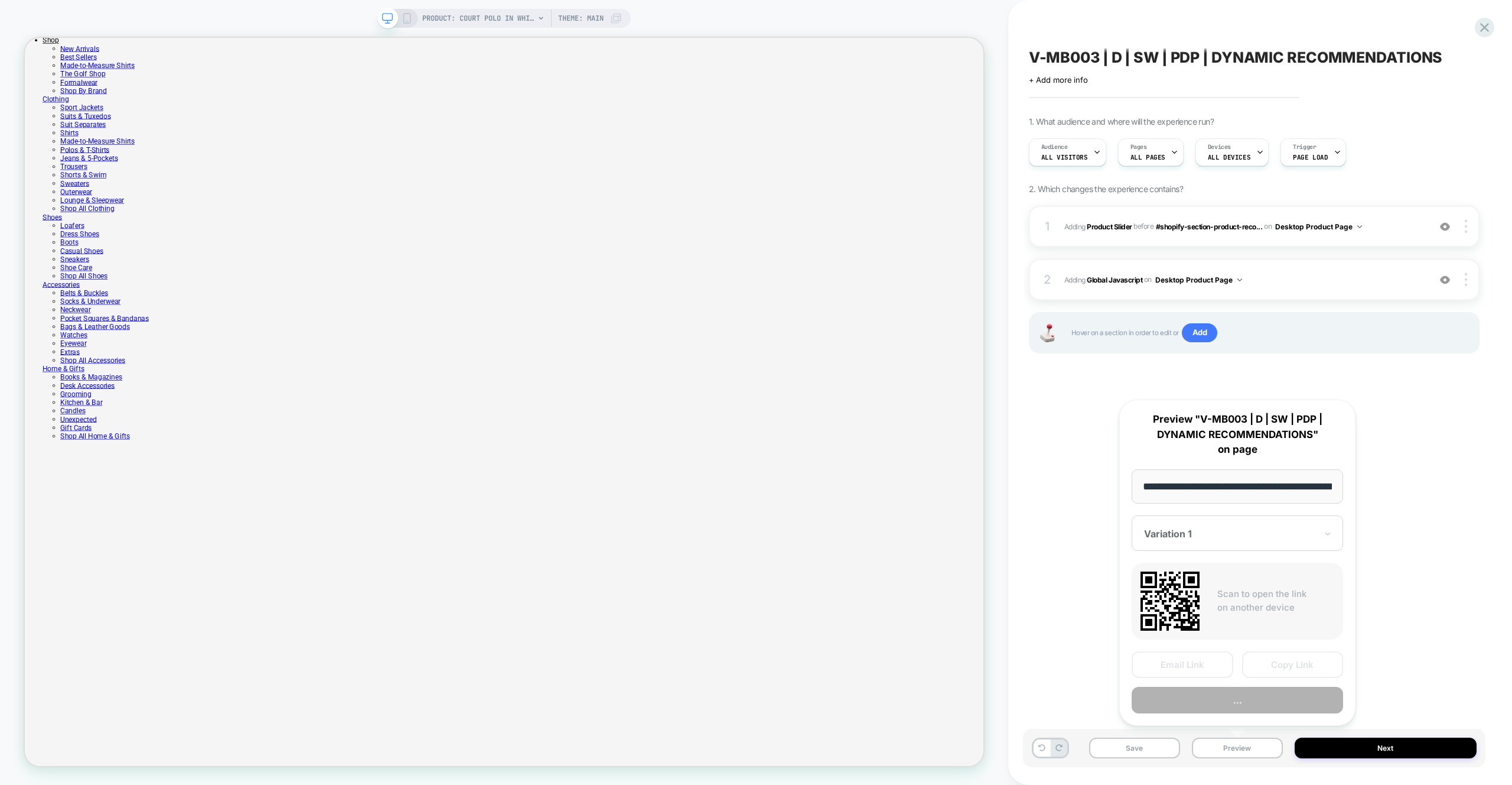
scroll to position [0, 320]
click at [1233, 699] on button "..." at bounding box center [1238, 701] width 212 height 27
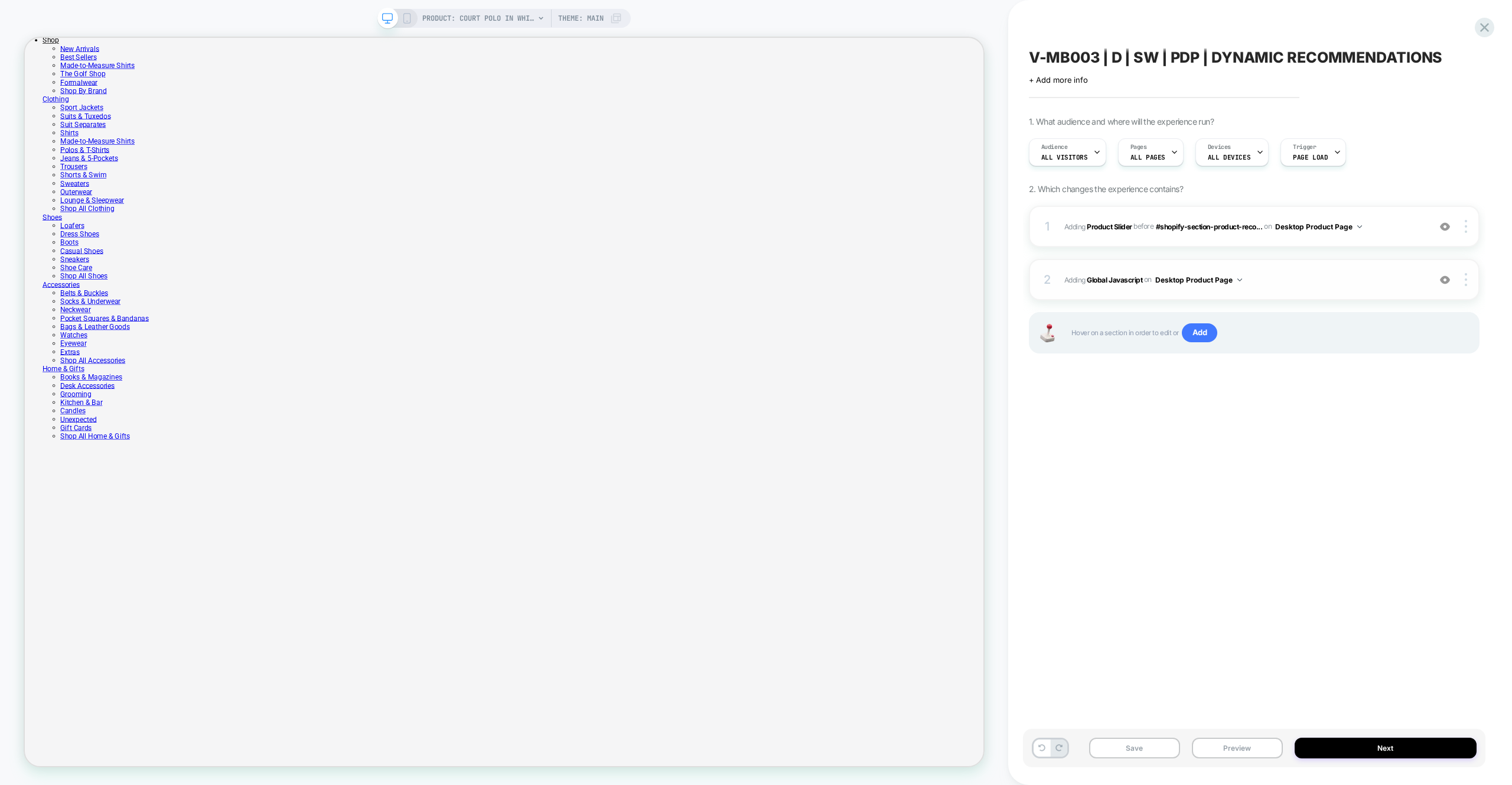
click at [1441, 277] on img at bounding box center [1445, 280] width 10 height 10
click at [1255, 742] on button "Preview" at bounding box center [1237, 748] width 91 height 20
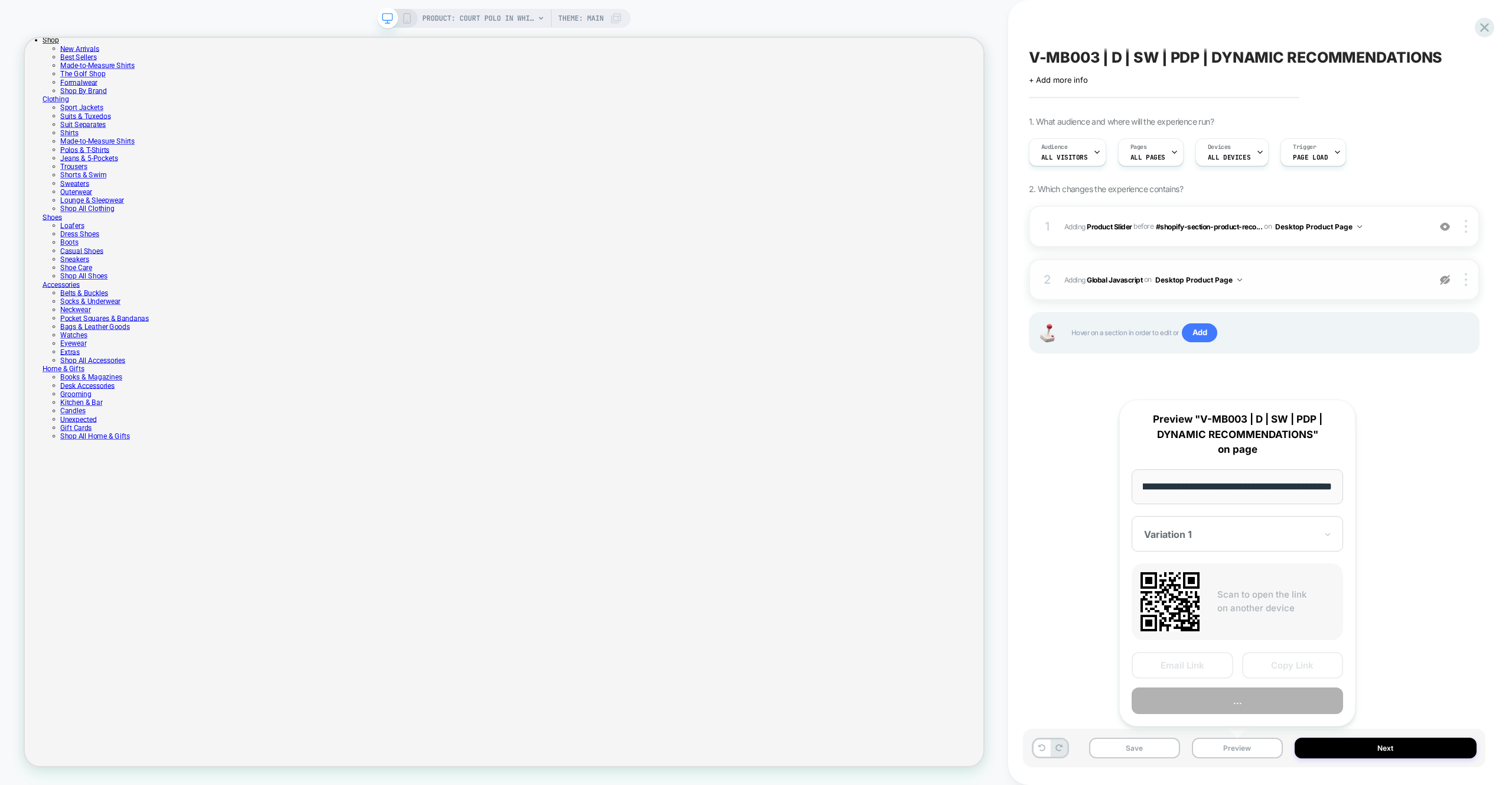
scroll to position [0, 0]
click at [1264, 695] on button "Preview" at bounding box center [1238, 701] width 212 height 27
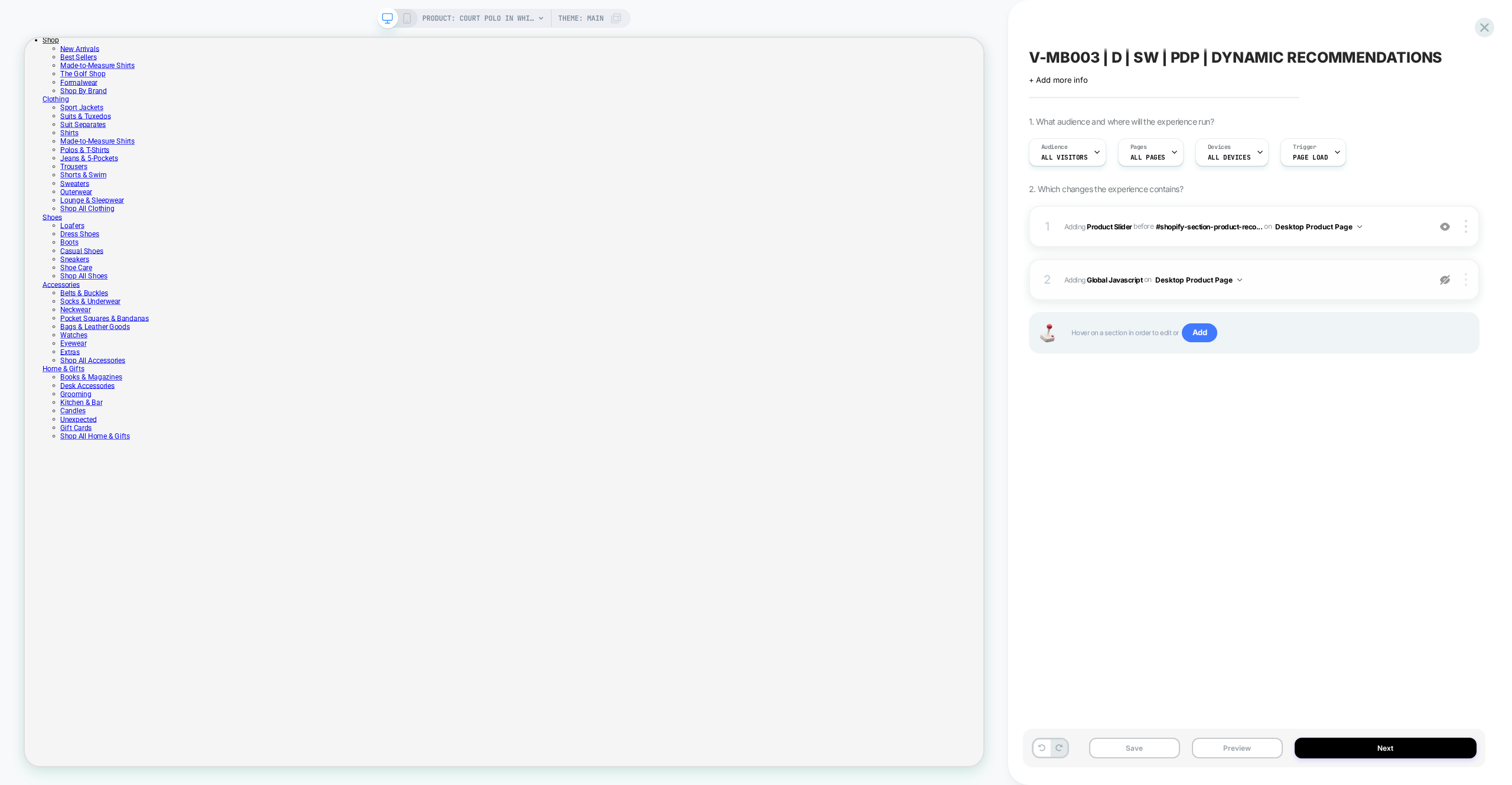
click at [1460, 284] on div at bounding box center [1468, 280] width 23 height 13
click at [1447, 282] on div "Target All Devices" at bounding box center [1396, 280] width 105 height 32
click at [1461, 281] on div at bounding box center [1468, 280] width 23 height 13
click at [1271, 272] on span "Adding Global Javascript on All Devices Product Page" at bounding box center [1244, 280] width 359 height 15
click at [1441, 276] on img at bounding box center [1445, 280] width 10 height 10
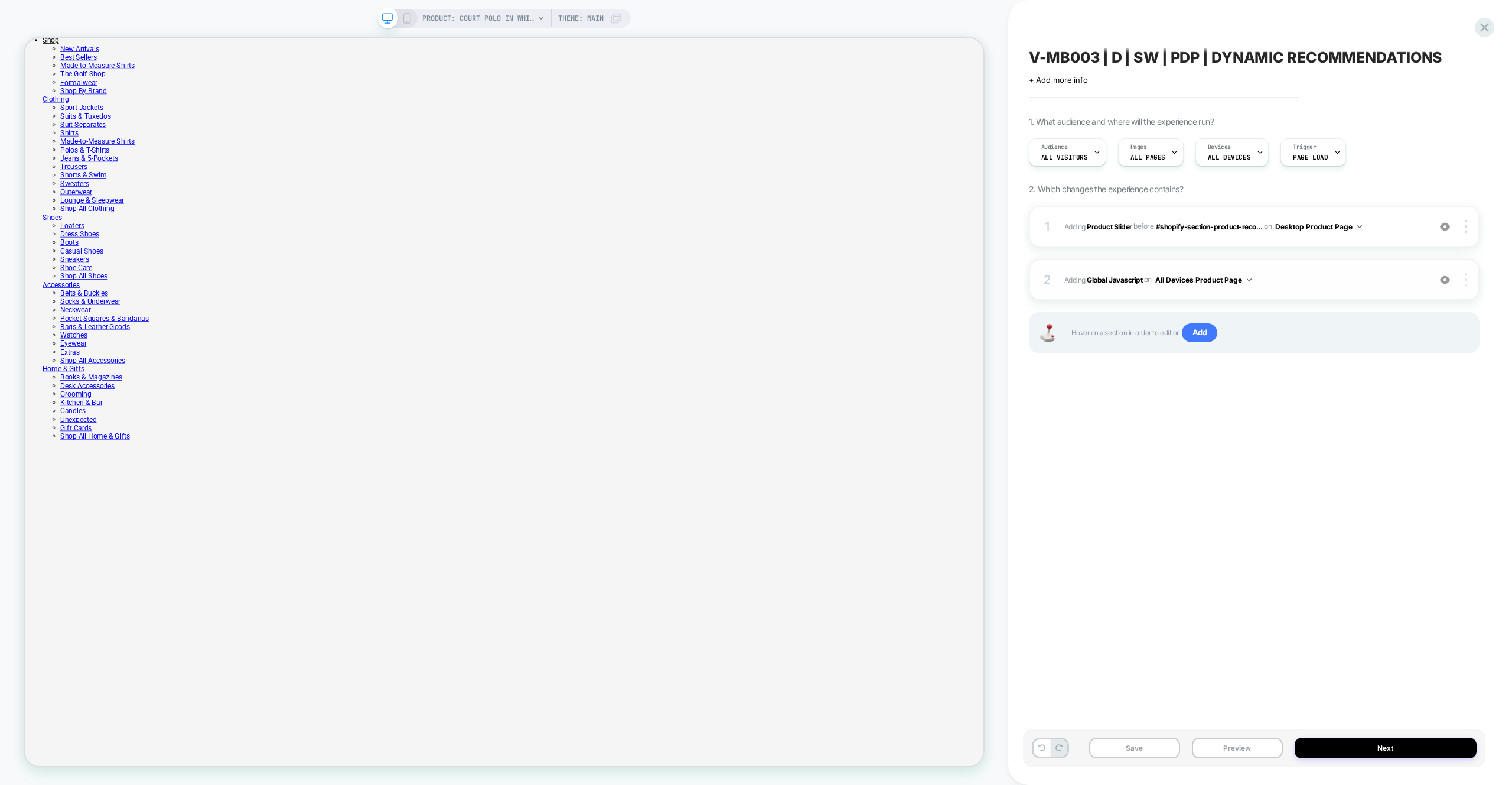
click at [1473, 281] on div at bounding box center [1468, 280] width 23 height 13
click at [1434, 291] on div "Target Desktop" at bounding box center [1396, 296] width 105 height 32
click at [1345, 275] on span "Adding Global Javascript on Desktop Product Page" at bounding box center [1244, 280] width 359 height 15
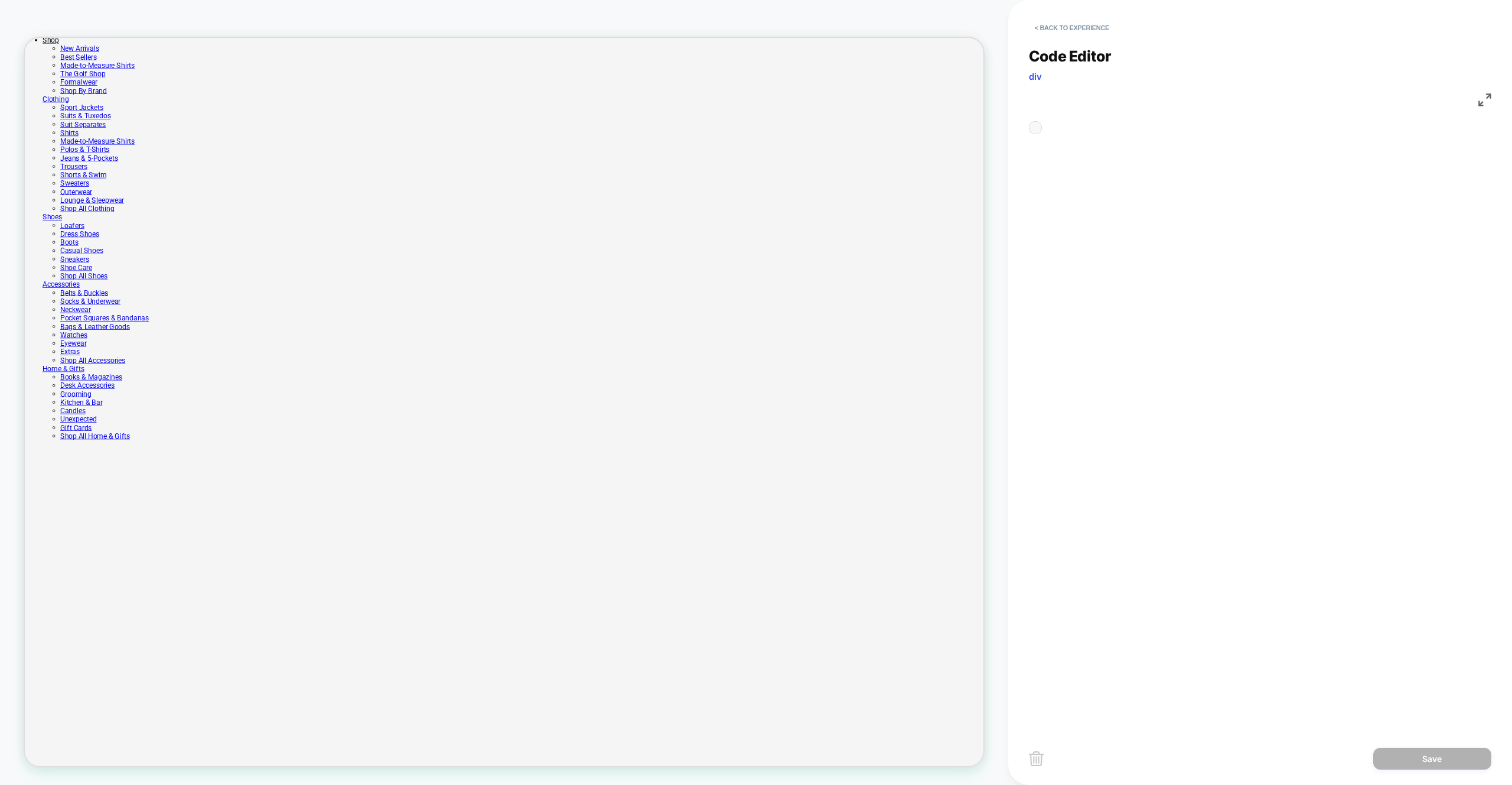
scroll to position [160, 0]
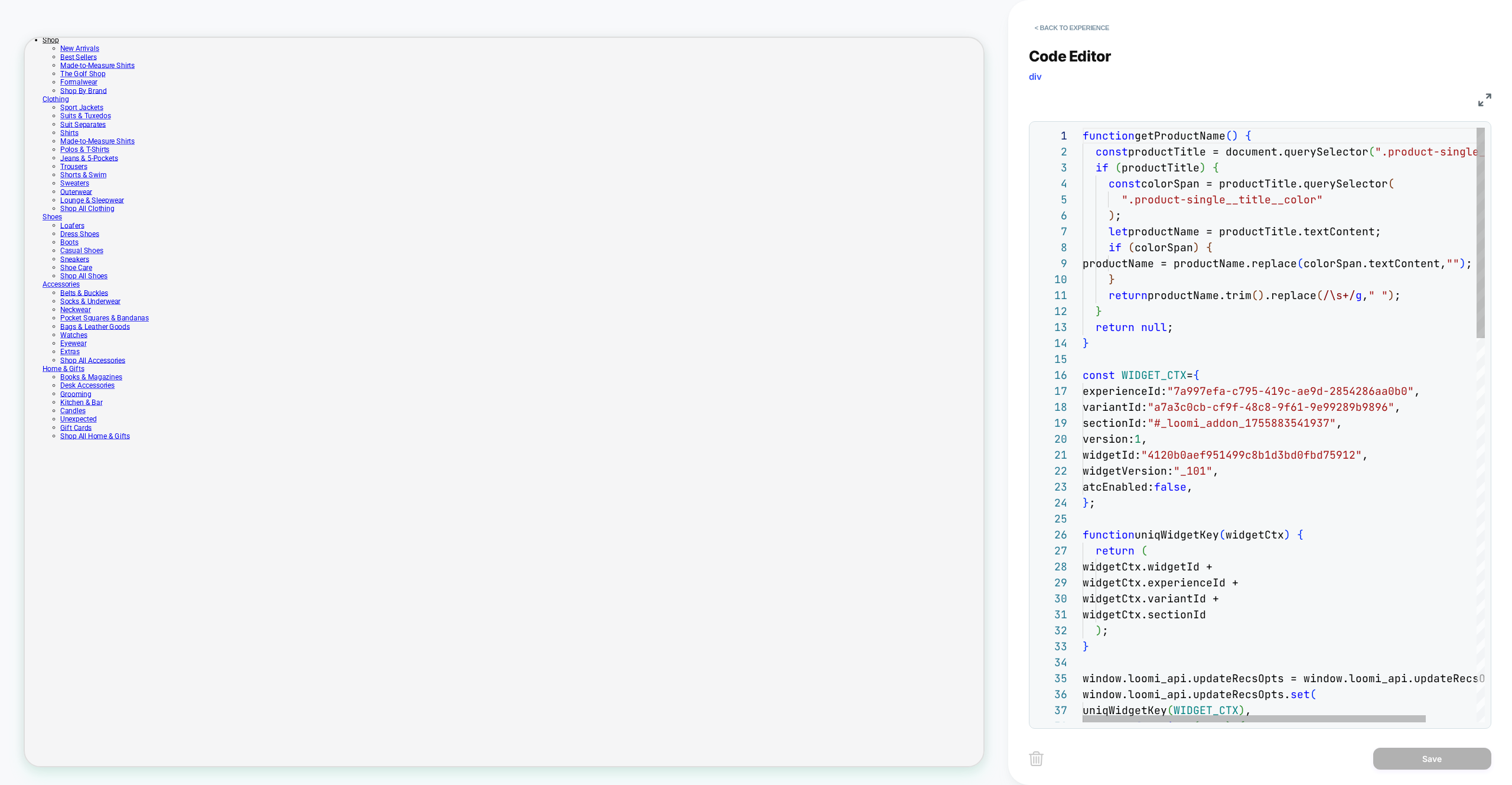
drag, startPoint x: 1348, startPoint y: 274, endPoint x: 1354, endPoint y: 265, distance: 10.8
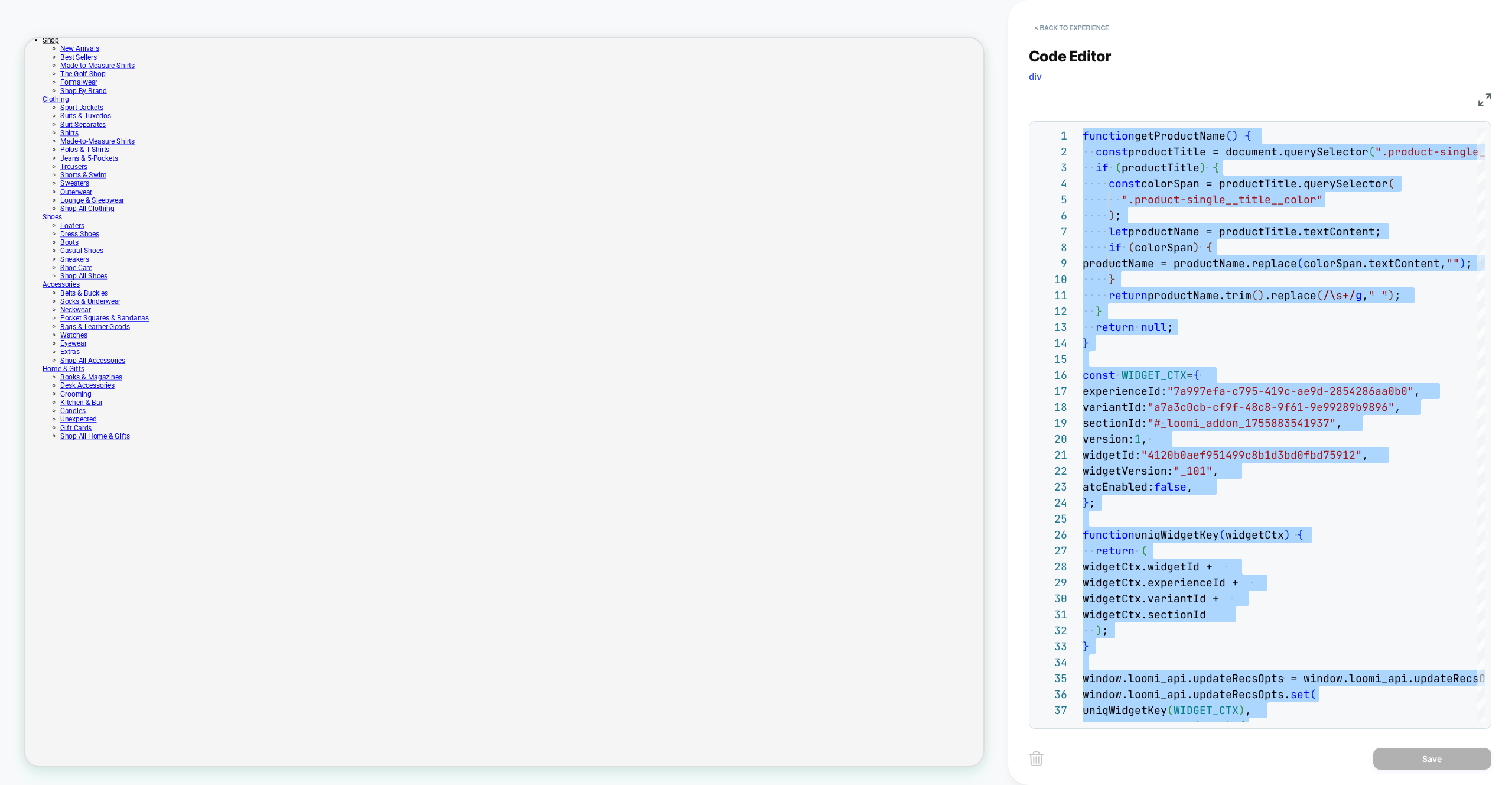
type textarea "**"
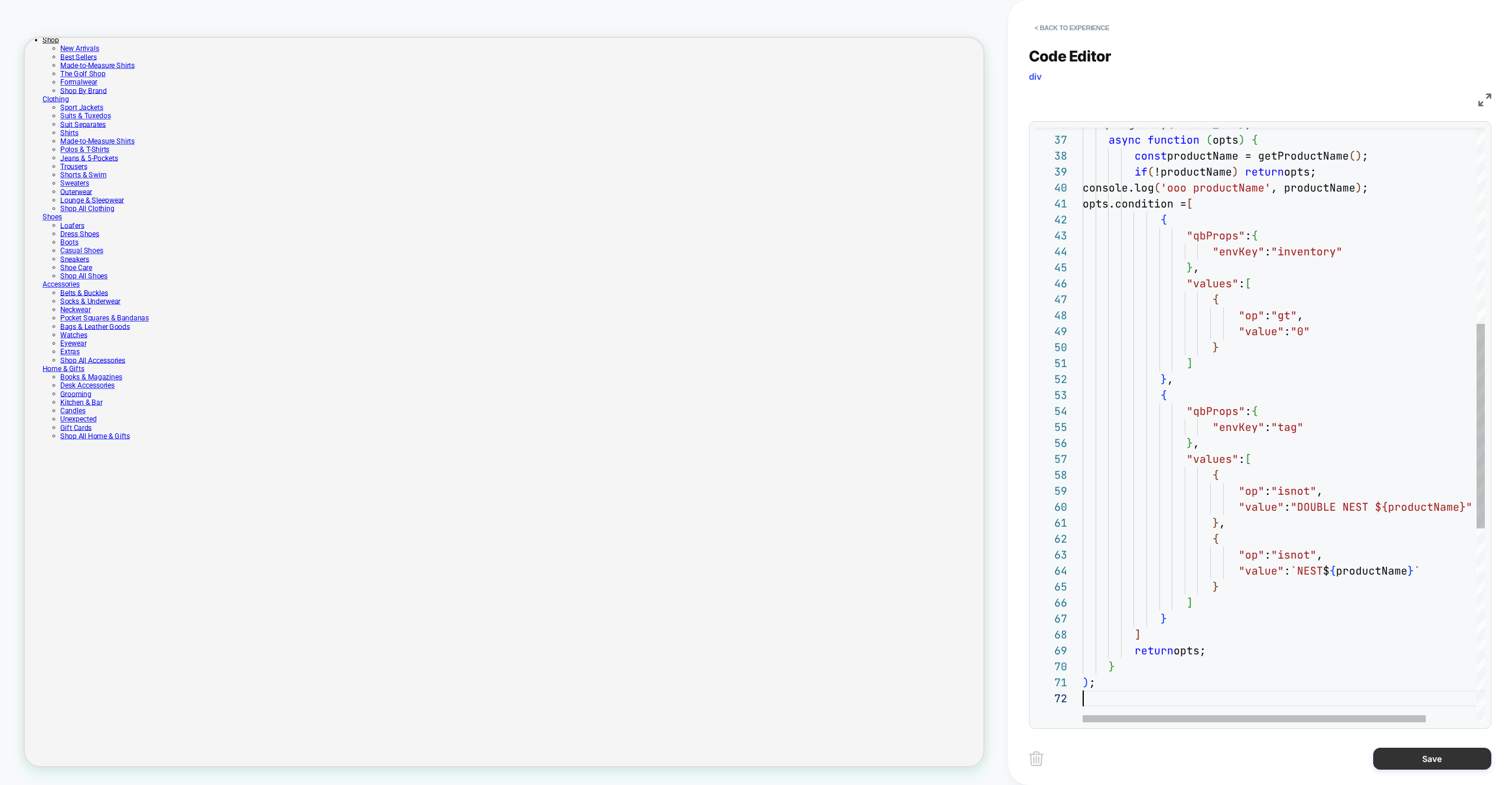
click at [1417, 766] on button "Save" at bounding box center [1432, 758] width 118 height 22
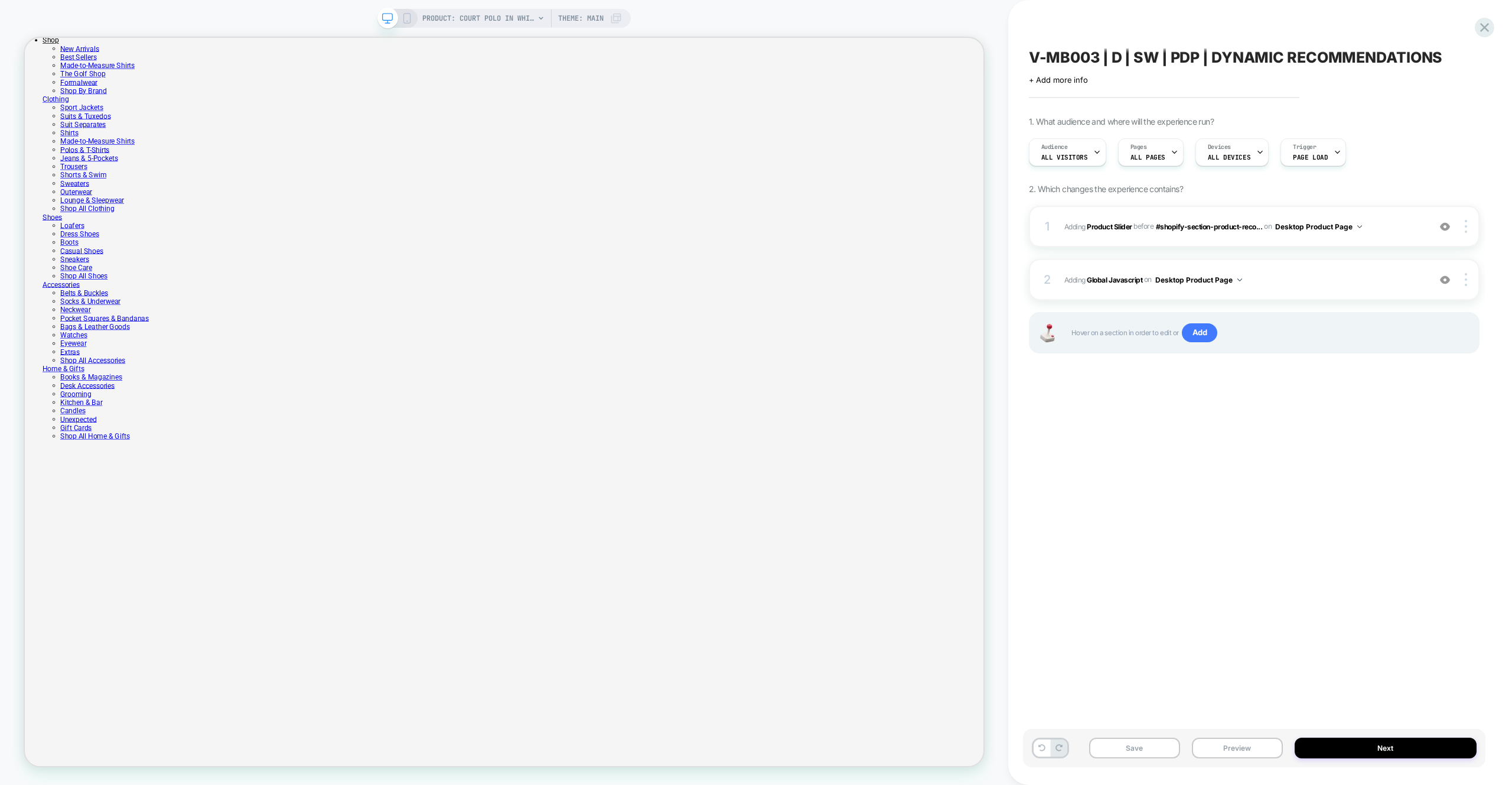
drag, startPoint x: 1221, startPoint y: 751, endPoint x: 1226, endPoint y: 735, distance: 16.8
click at [1221, 751] on button "Preview" at bounding box center [1237, 748] width 91 height 20
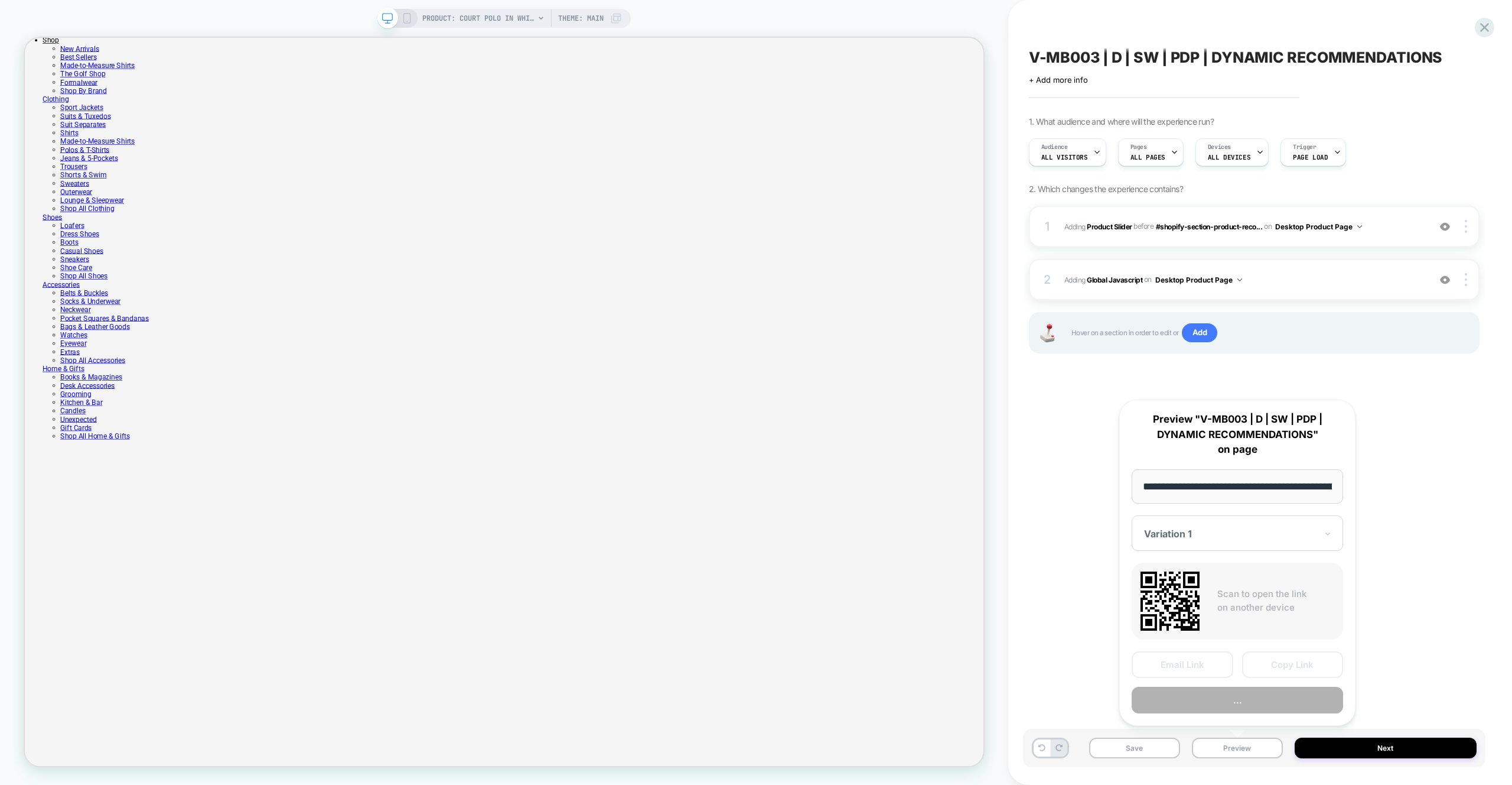
scroll to position [0, 320]
click at [1408, 227] on span "#_loomi_addon_1755883541937 Adding Product Slider BEFORE #shopify-section-produ…" at bounding box center [1244, 227] width 359 height 15
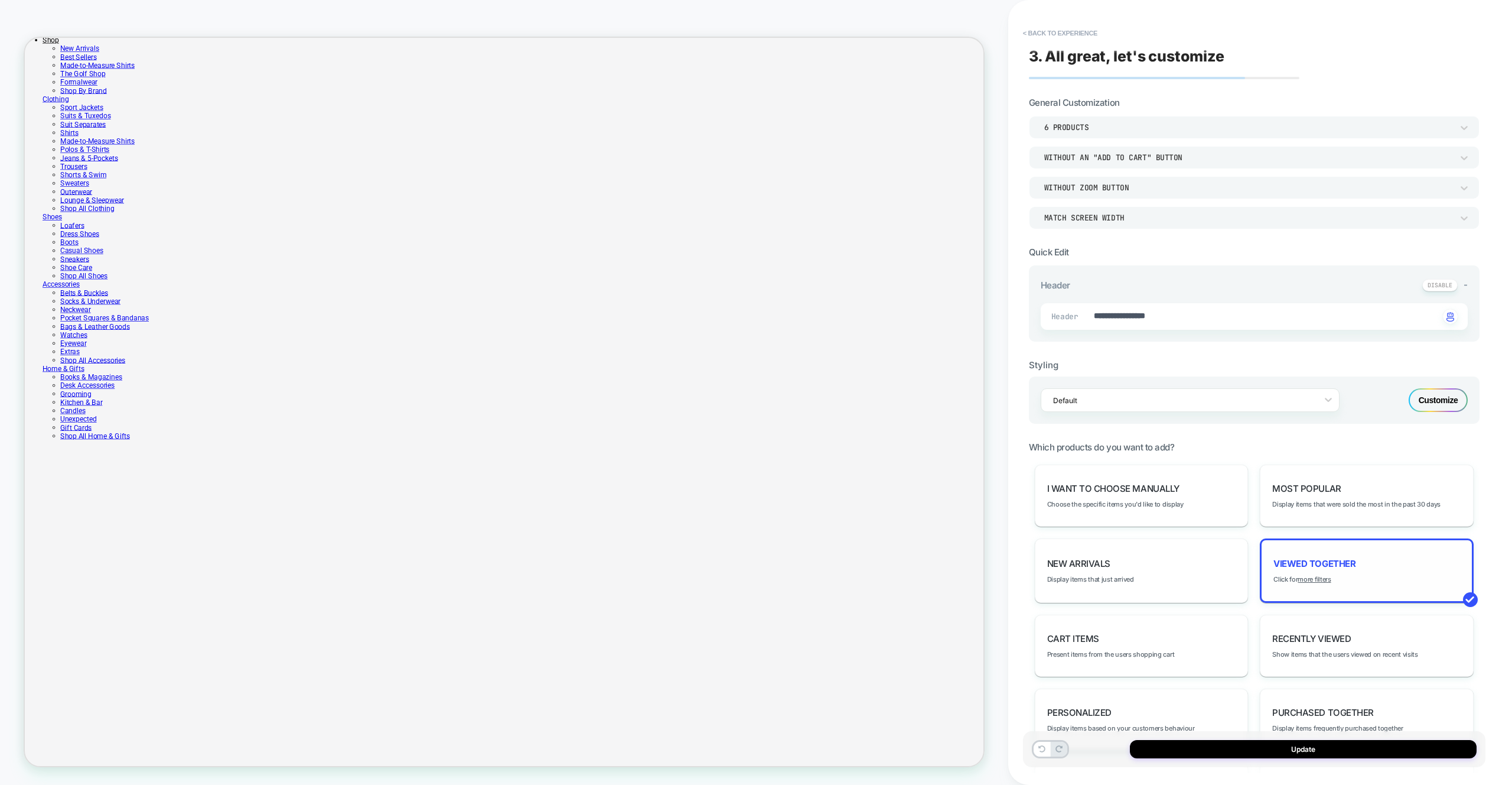
click at [1329, 569] on div "Viewed Together Click for more filters" at bounding box center [1367, 570] width 214 height 64
click at [1326, 573] on div "Viewed Together Click for more filters" at bounding box center [1367, 570] width 214 height 64
click at [1325, 577] on u "more filters" at bounding box center [1314, 580] width 33 height 8
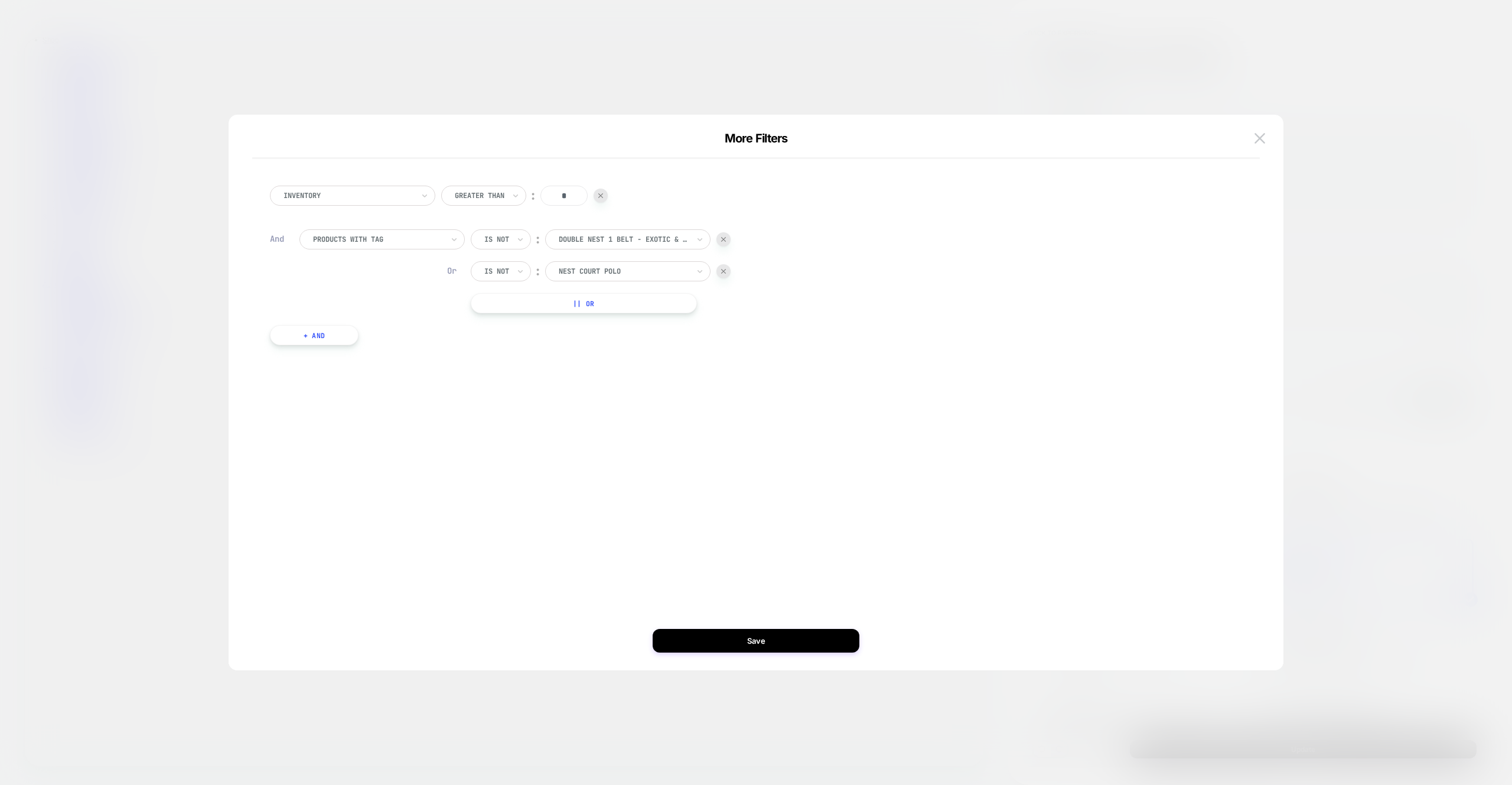
click at [730, 238] on div at bounding box center [723, 239] width 14 height 14
click at [729, 238] on div at bounding box center [723, 239] width 14 height 14
click at [811, 648] on button "Save" at bounding box center [756, 640] width 207 height 23
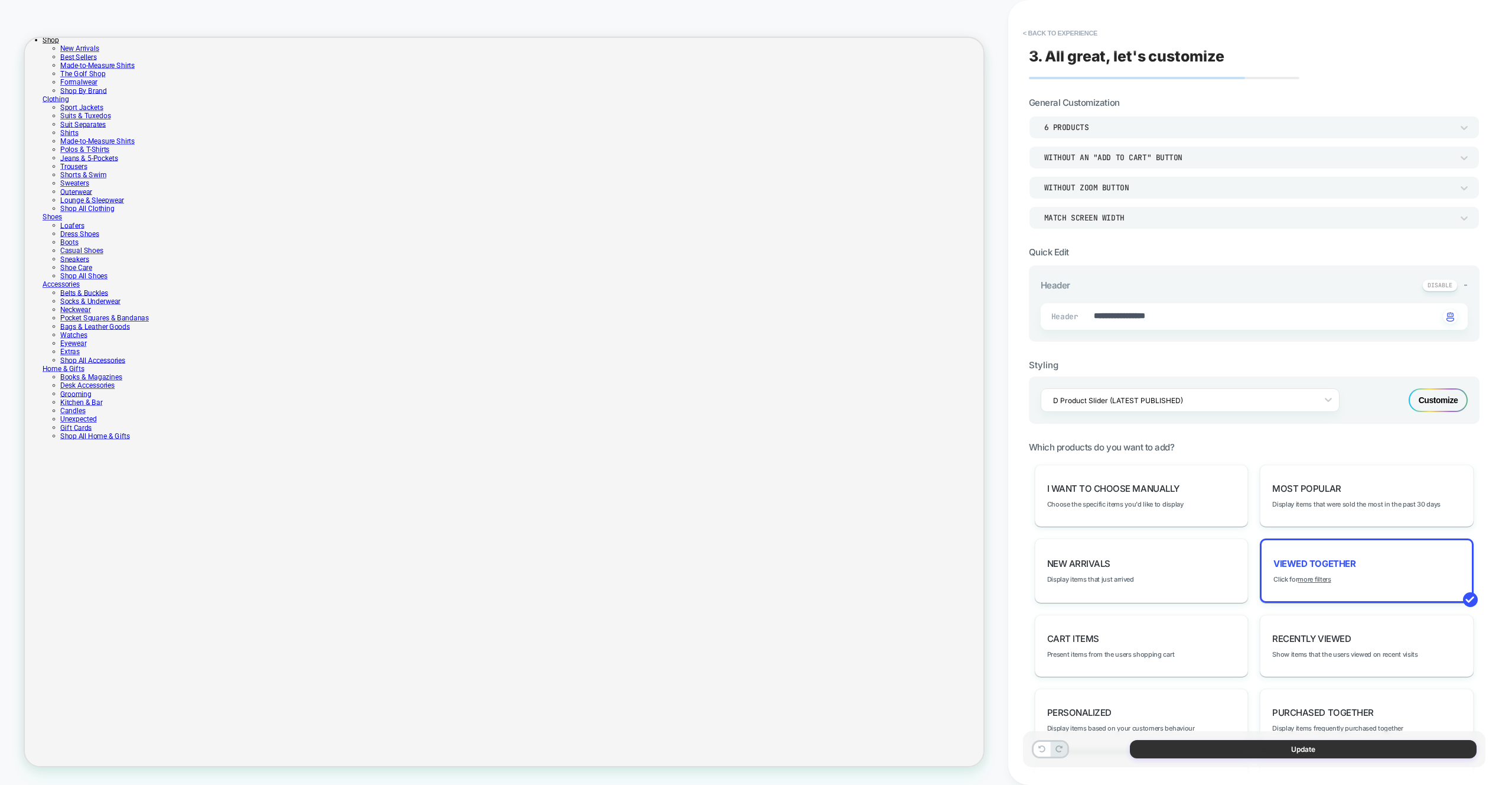
click at [1241, 749] on button "Update" at bounding box center [1303, 749] width 346 height 18
type textarea "*"
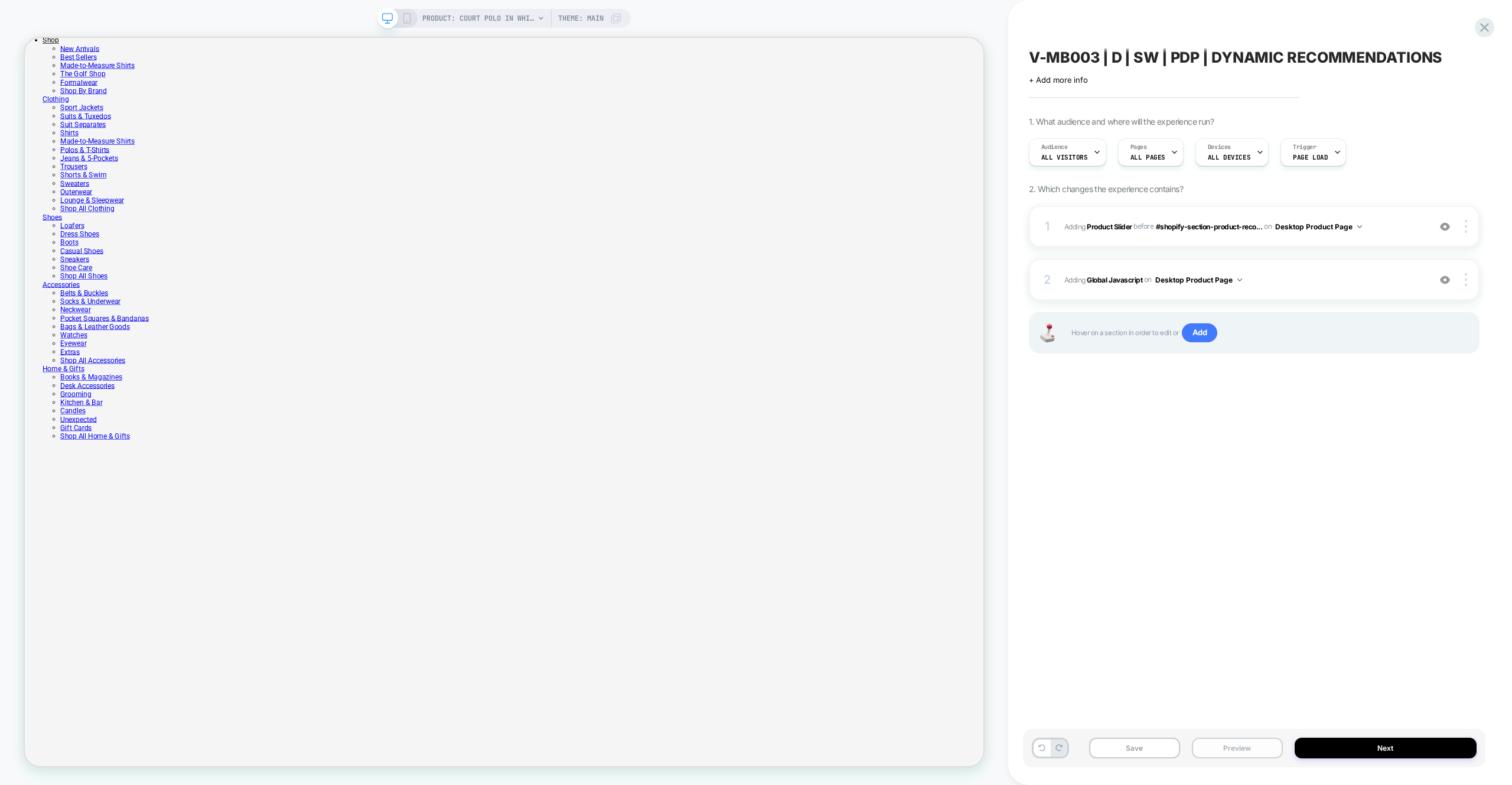
click at [1241, 746] on button "Preview" at bounding box center [1237, 748] width 91 height 20
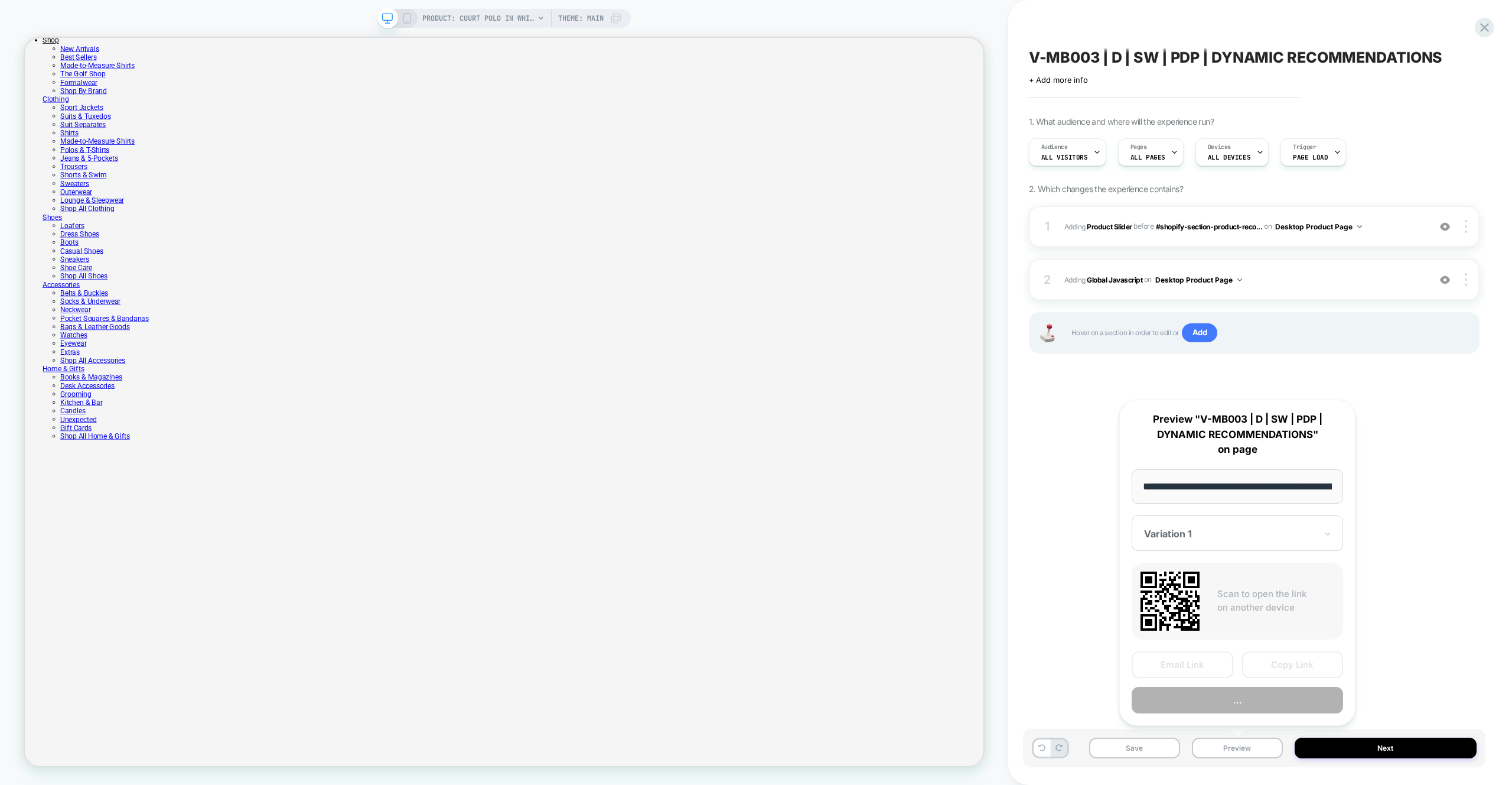
scroll to position [0, 320]
click at [1235, 708] on button "..." at bounding box center [1238, 701] width 212 height 27
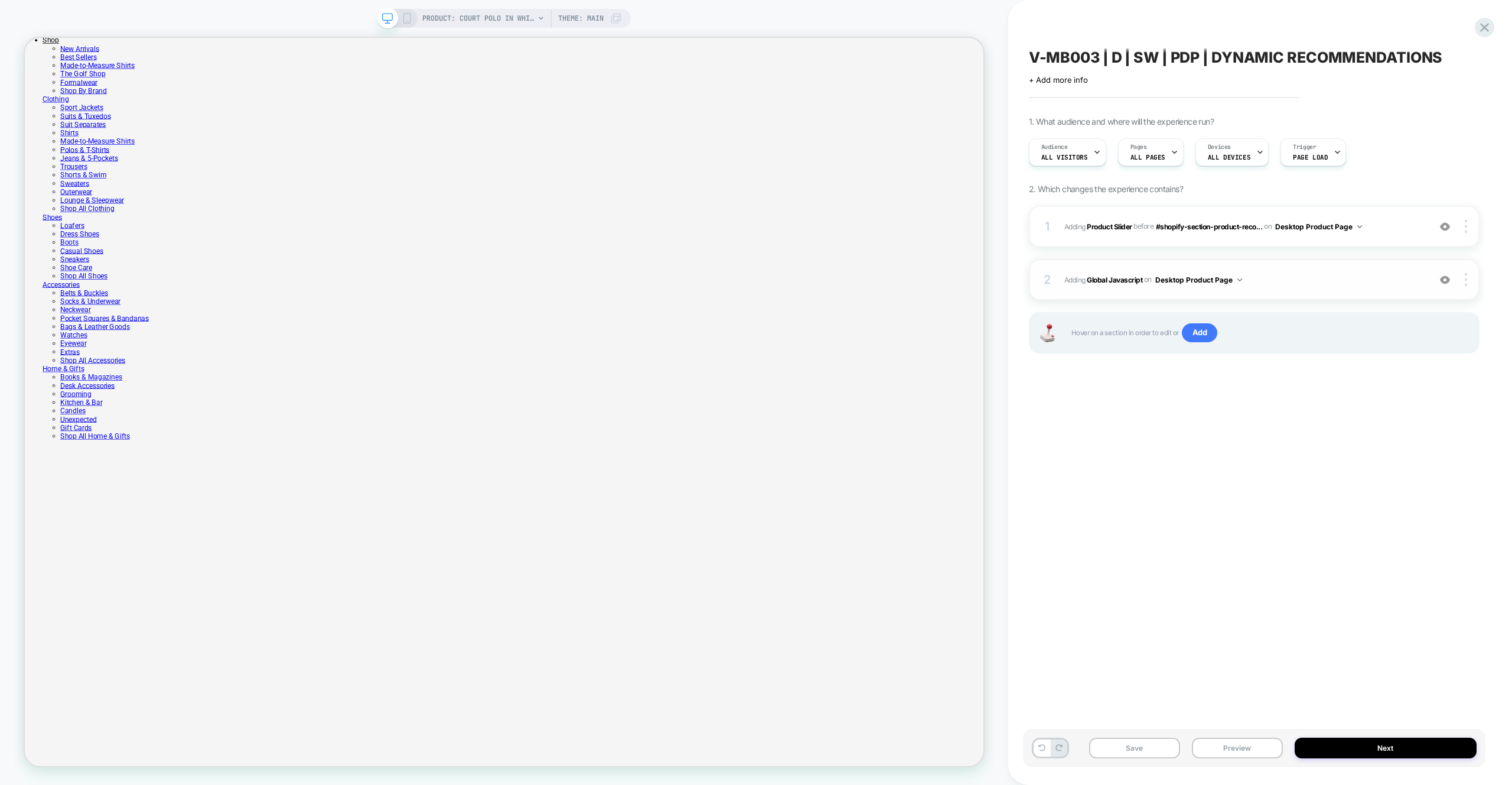
click at [1312, 287] on div "2 Adding Global Javascript on Desktop Product Page Add Before Add After Copy to…" at bounding box center [1254, 280] width 451 height 42
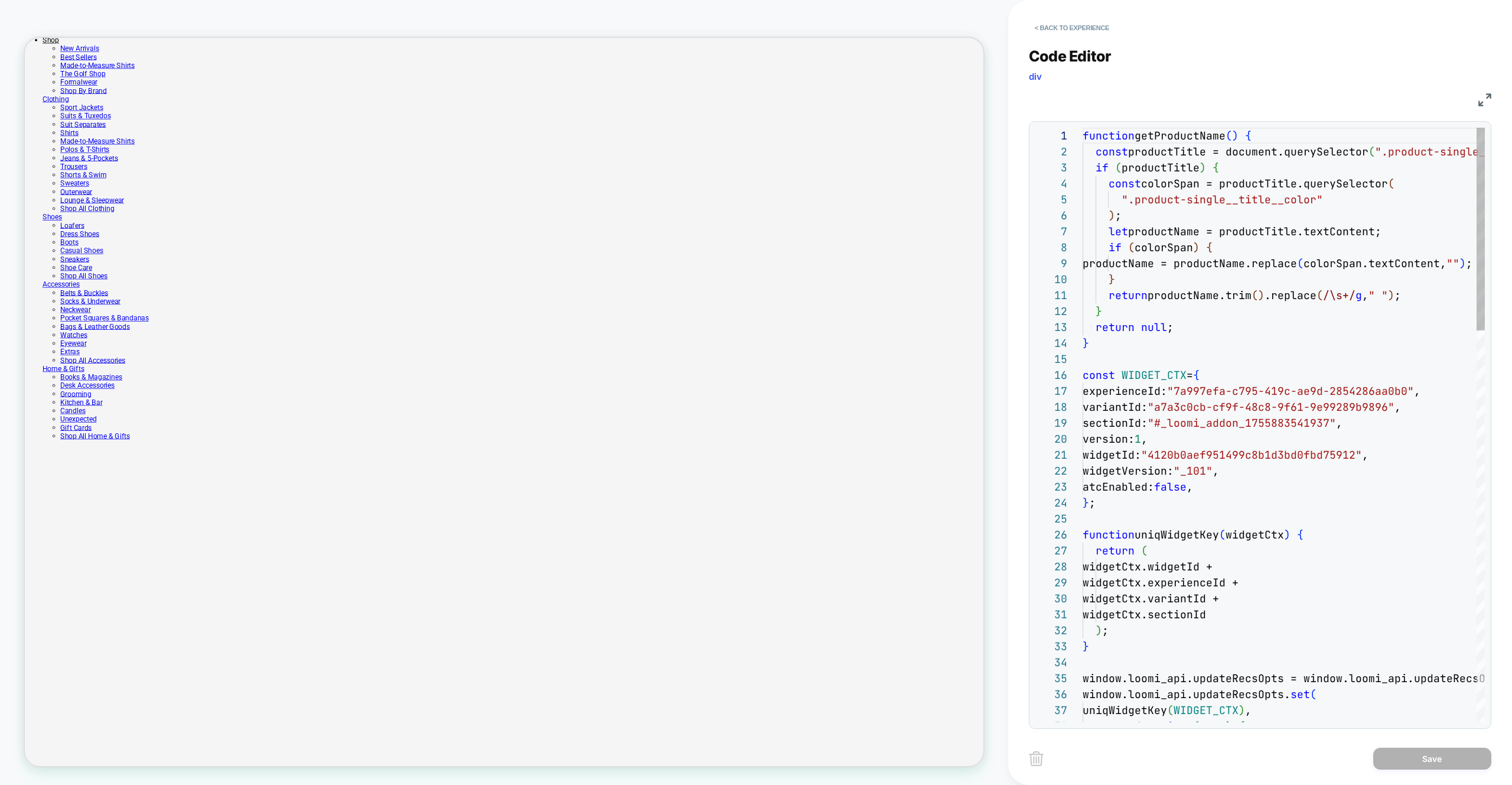
scroll to position [160, 0]
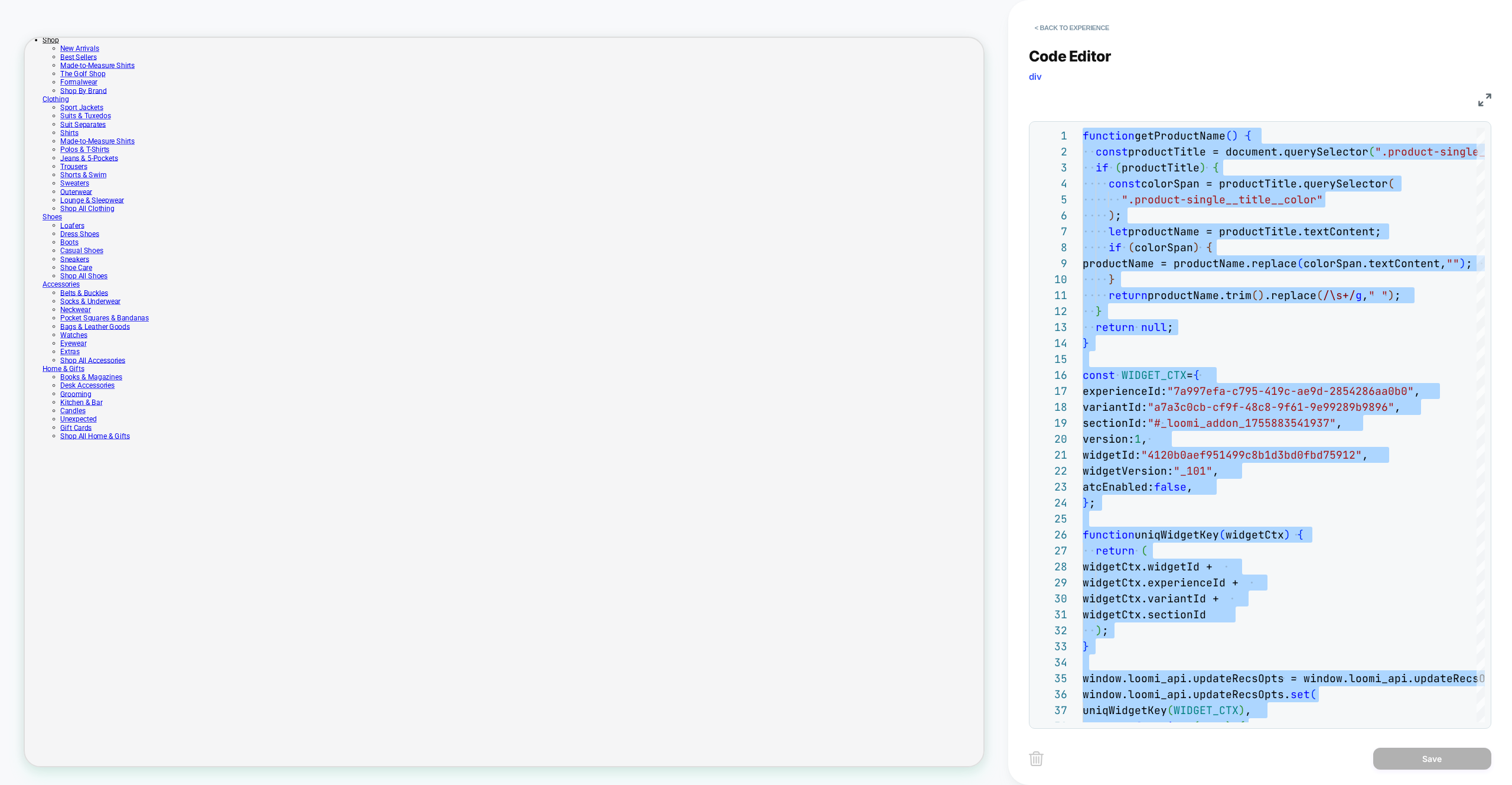
type textarea "**"
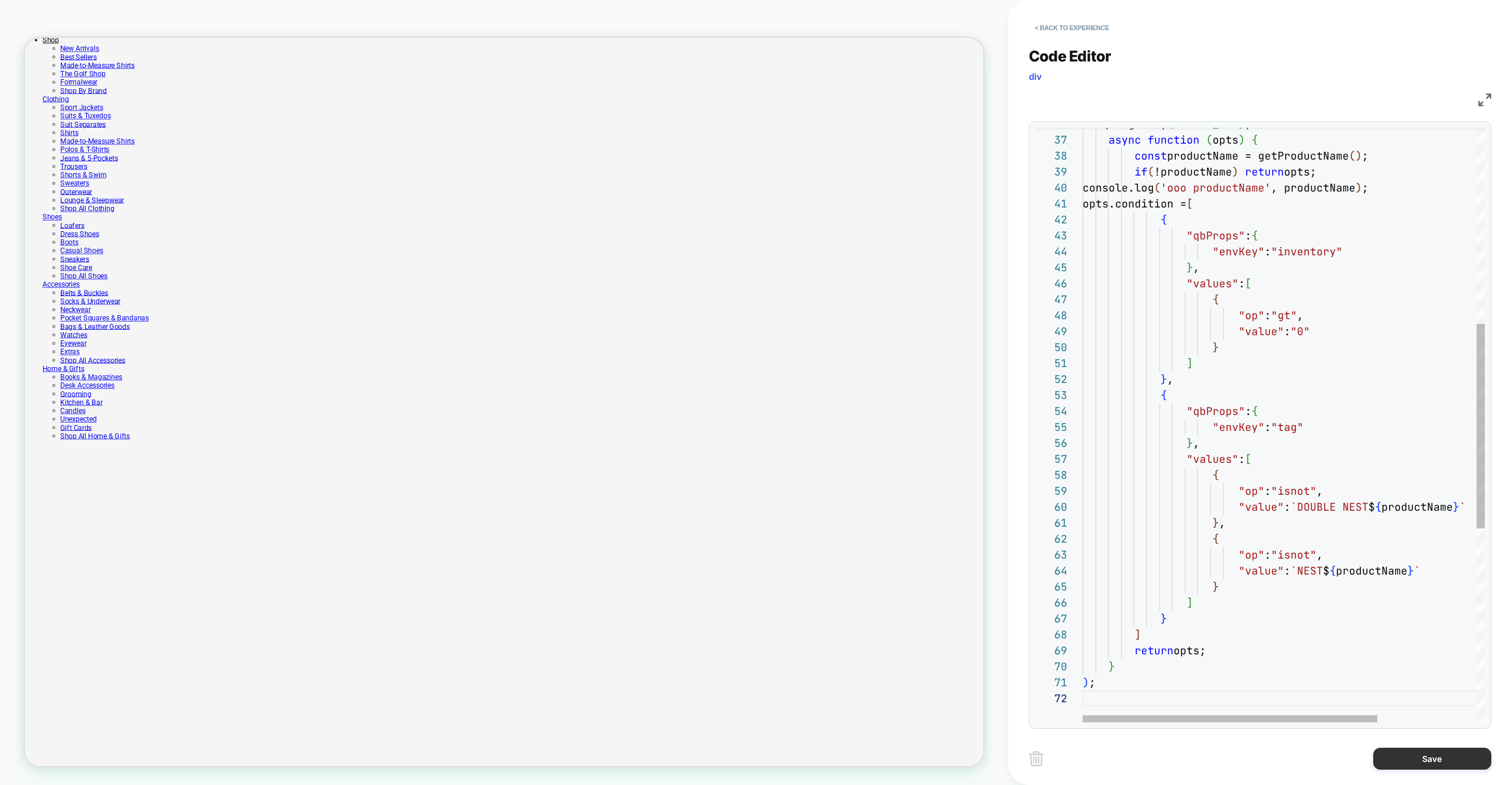
drag, startPoint x: 1427, startPoint y: 749, endPoint x: 1392, endPoint y: 750, distance: 35.0
click at [1427, 749] on button "Save" at bounding box center [1432, 758] width 118 height 22
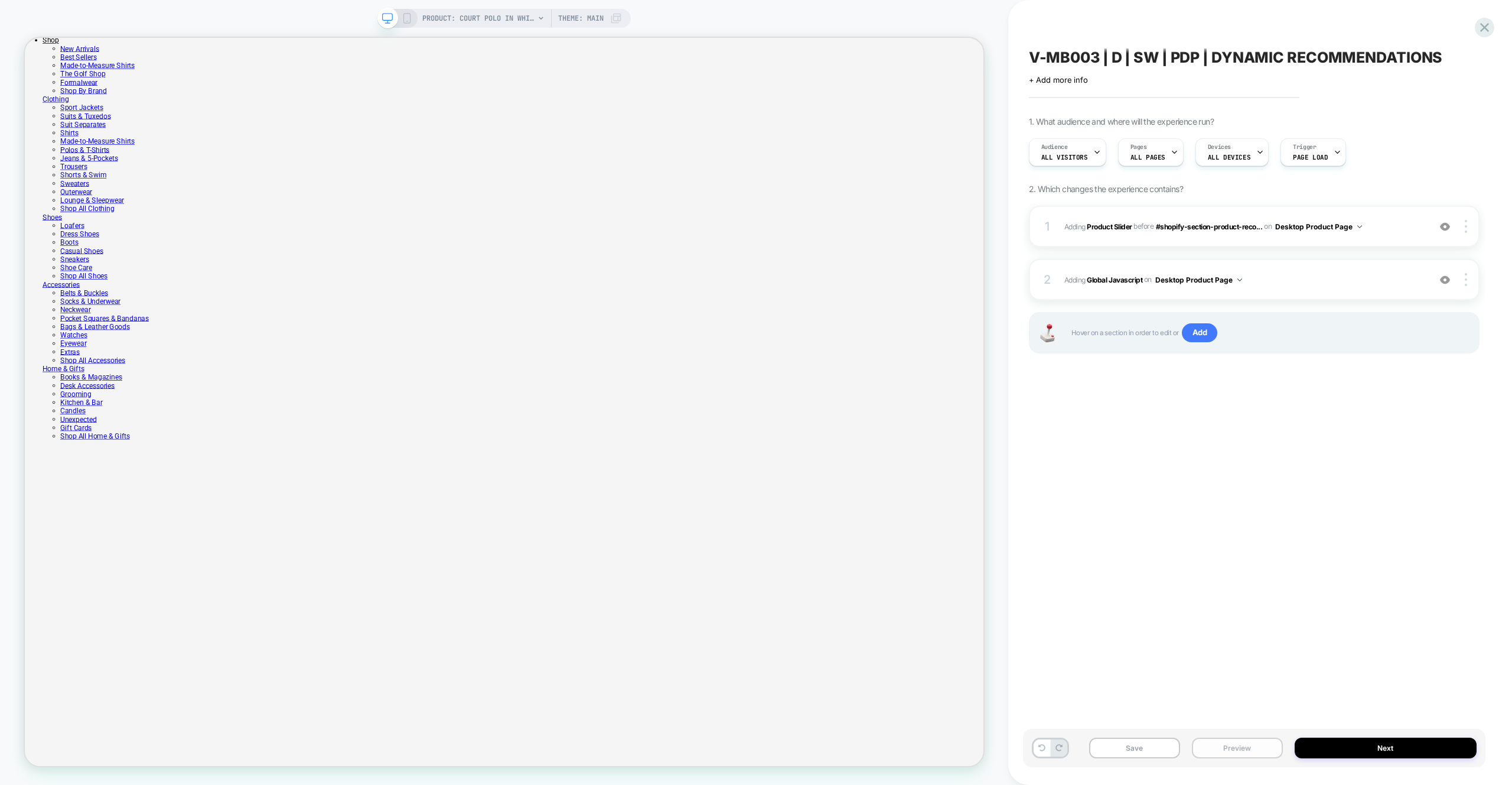
click at [1205, 741] on button "Preview" at bounding box center [1237, 748] width 91 height 20
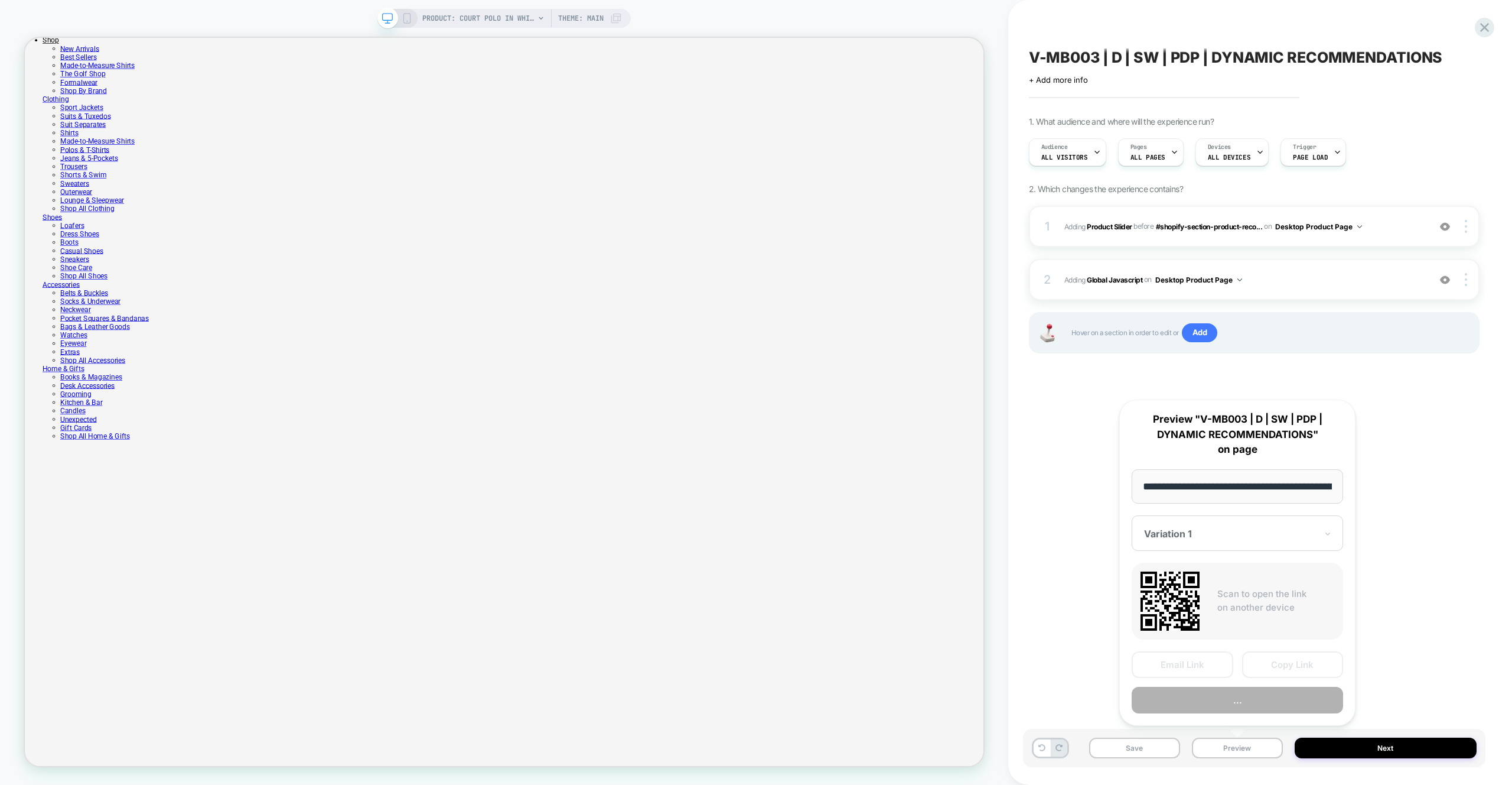
scroll to position [0, 320]
click at [1227, 704] on button "Preview" at bounding box center [1238, 701] width 212 height 27
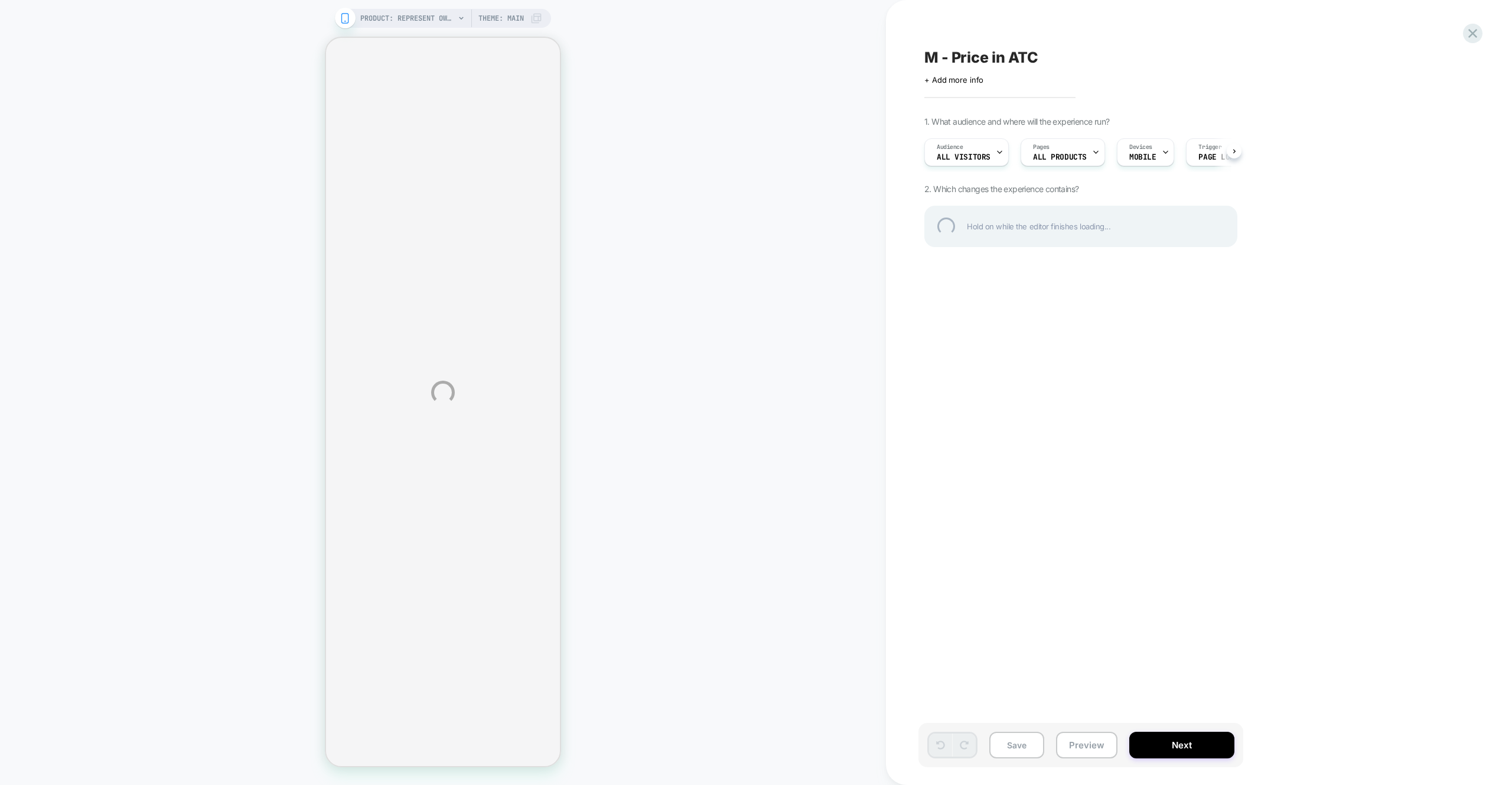
click at [1091, 20] on div "PRODUCT: Represent Owners Club T-Shirt - Black PRODUCT: Represent Owners Club T…" at bounding box center [756, 393] width 1512 height 785
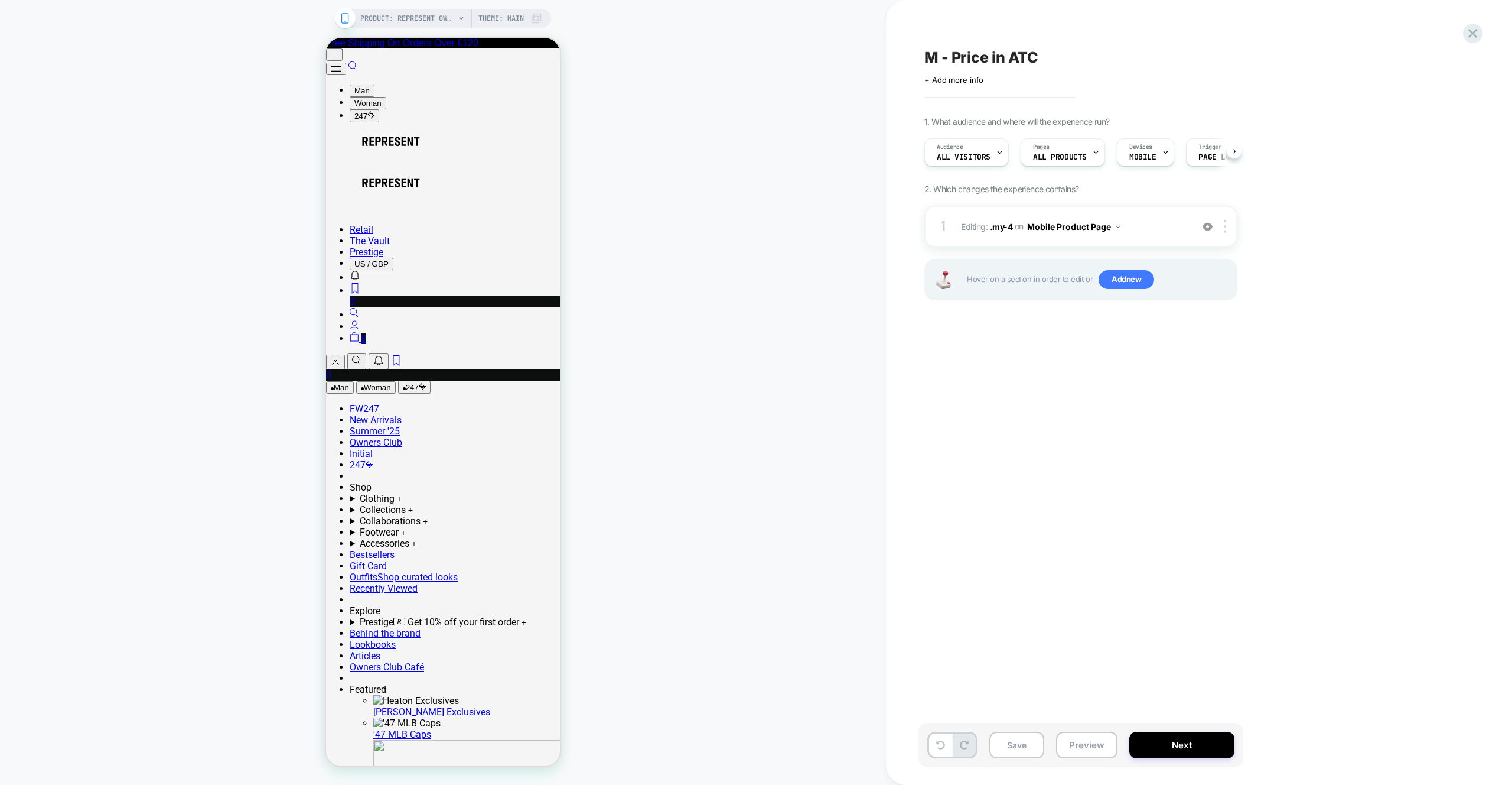
scroll to position [0, 1]
click at [1101, 742] on button "Preview" at bounding box center [1087, 745] width 61 height 27
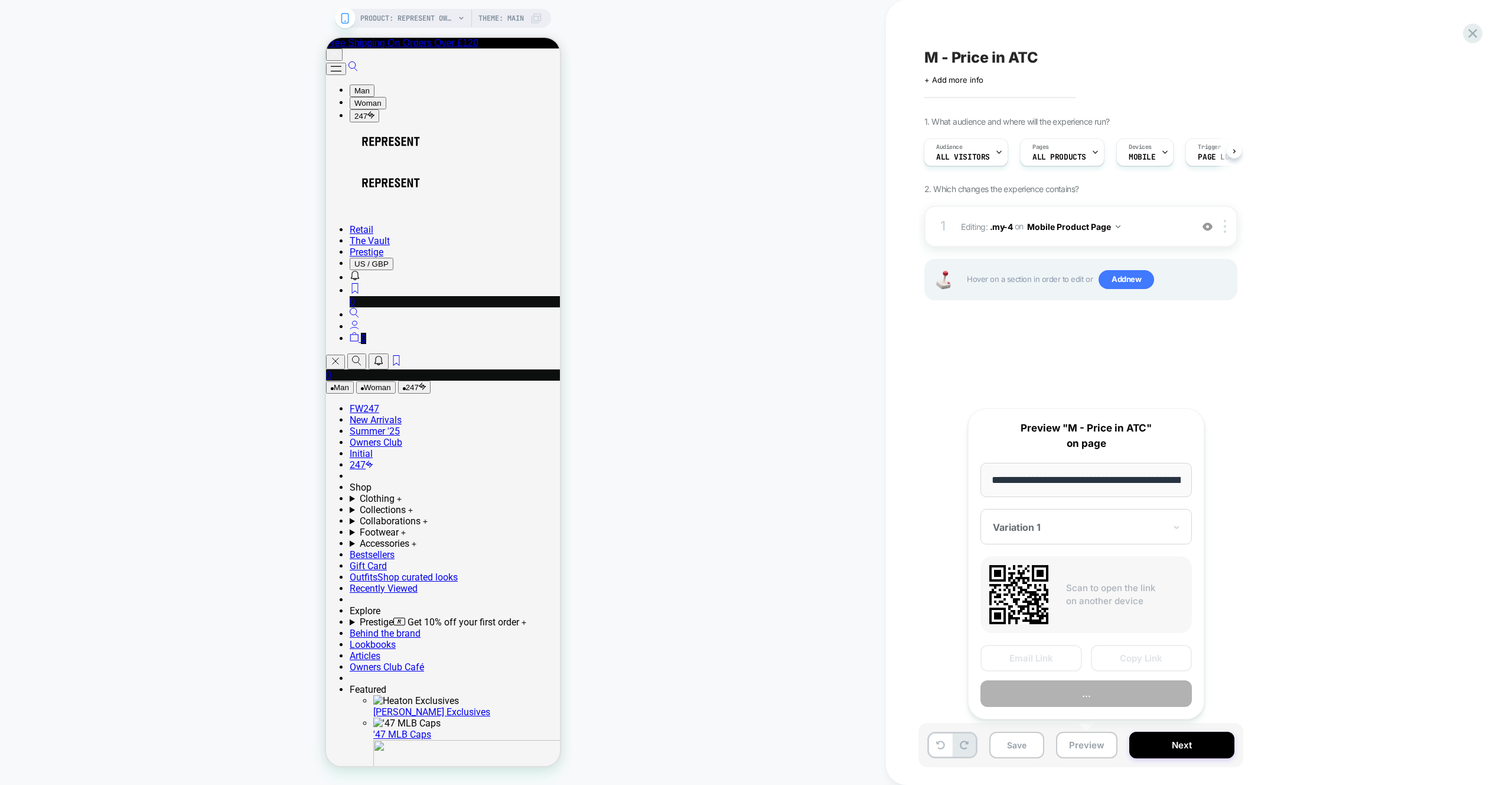
scroll to position [0, 248]
click at [1096, 695] on button "Preview" at bounding box center [1087, 694] width 212 height 27
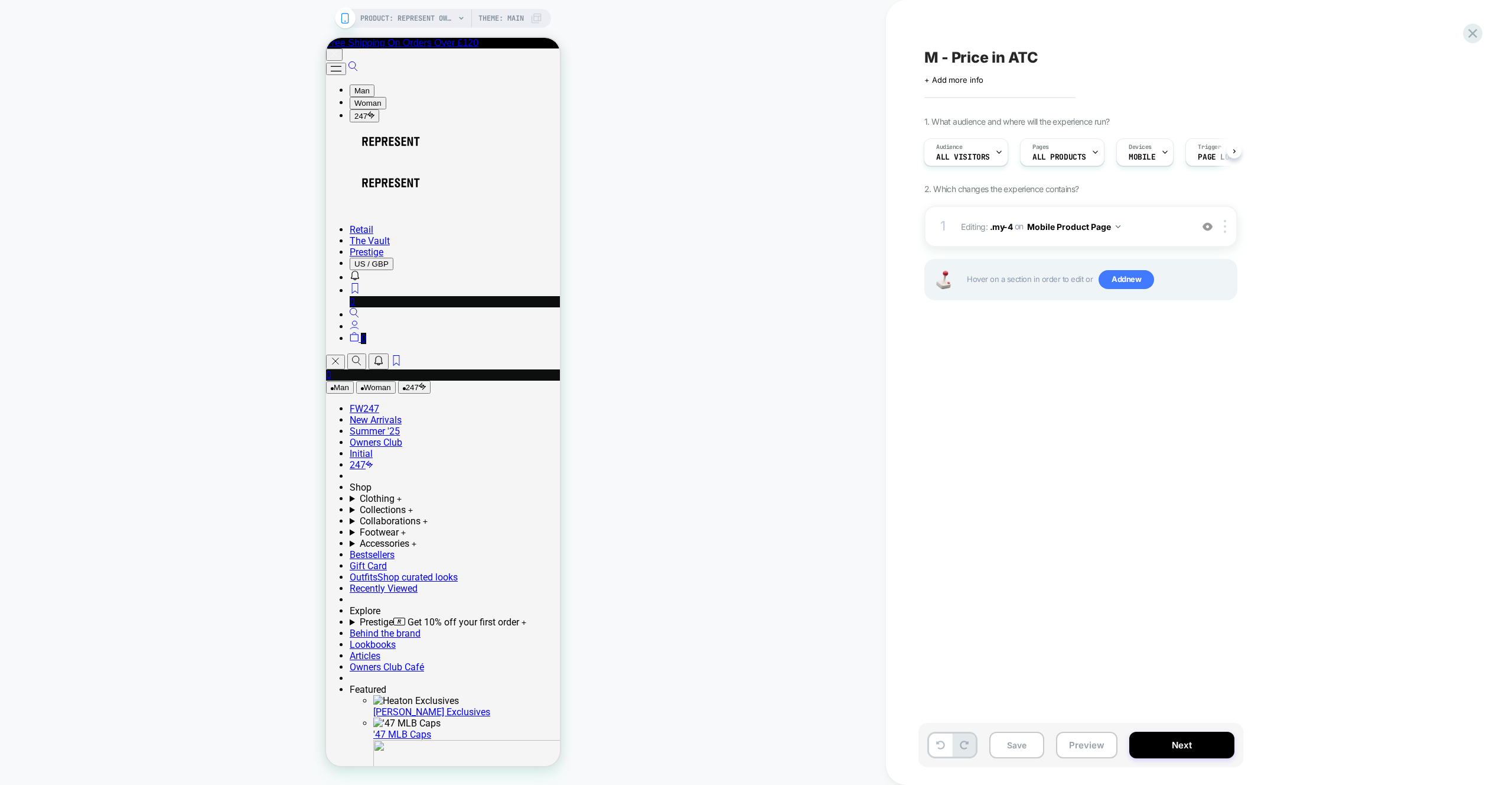
scroll to position [0, 1]
